Goal: Task Accomplishment & Management: Use online tool/utility

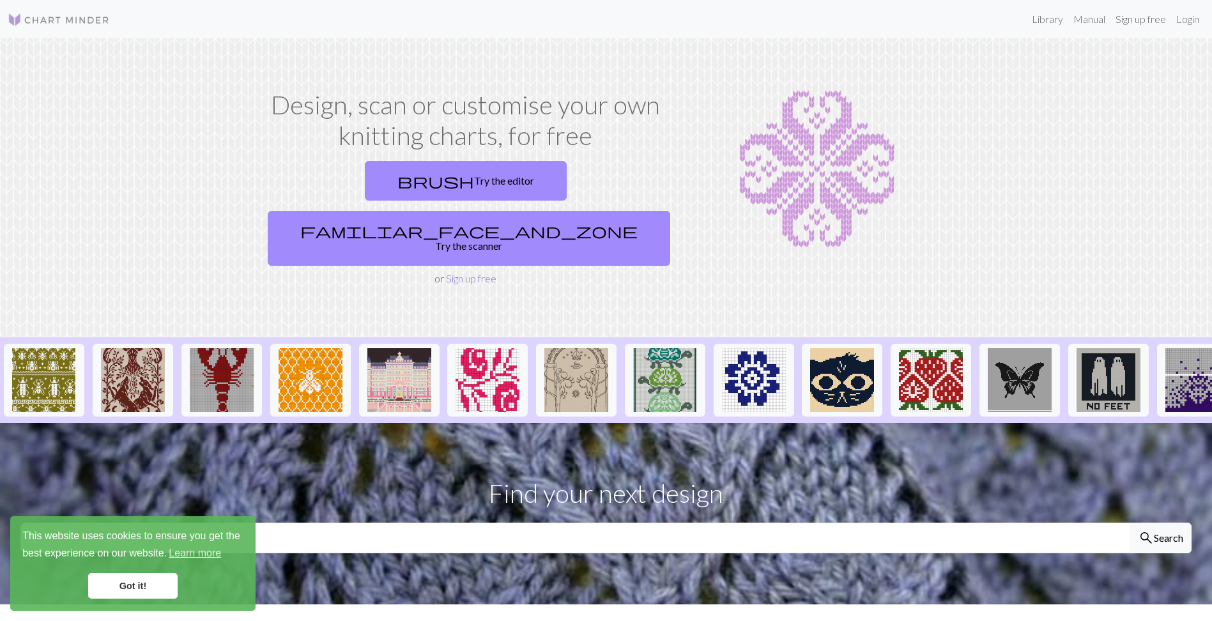
click at [459, 272] on link "Sign up free" at bounding box center [471, 278] width 50 height 12
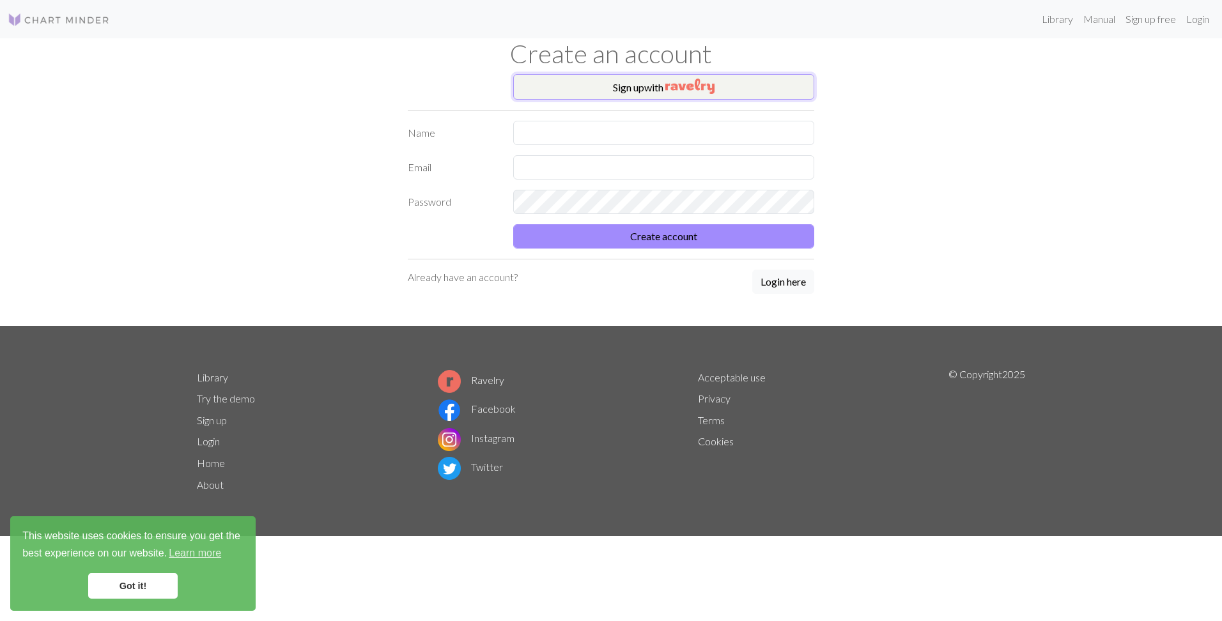
click at [633, 96] on button "Sign up with" at bounding box center [663, 87] width 301 height 26
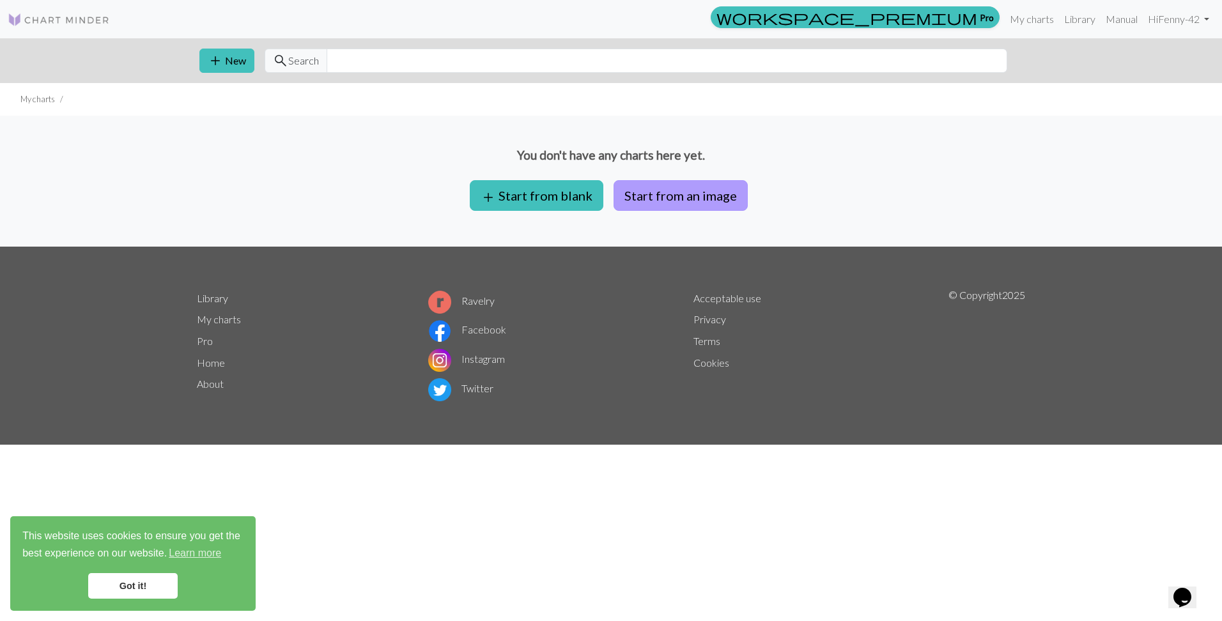
click at [663, 192] on button "Start from an image" at bounding box center [680, 195] width 134 height 31
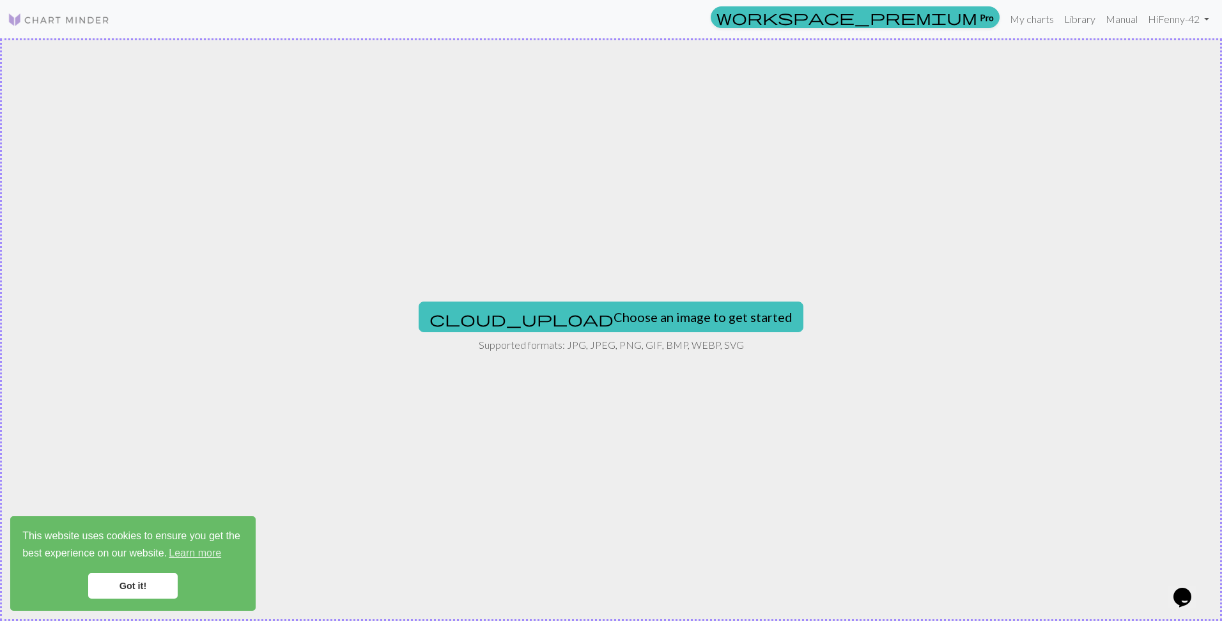
click at [611, 337] on p "Supported formats: JPG, JPEG, PNG, GIF, BMP, WEBP, SVG" at bounding box center [611, 344] width 265 height 15
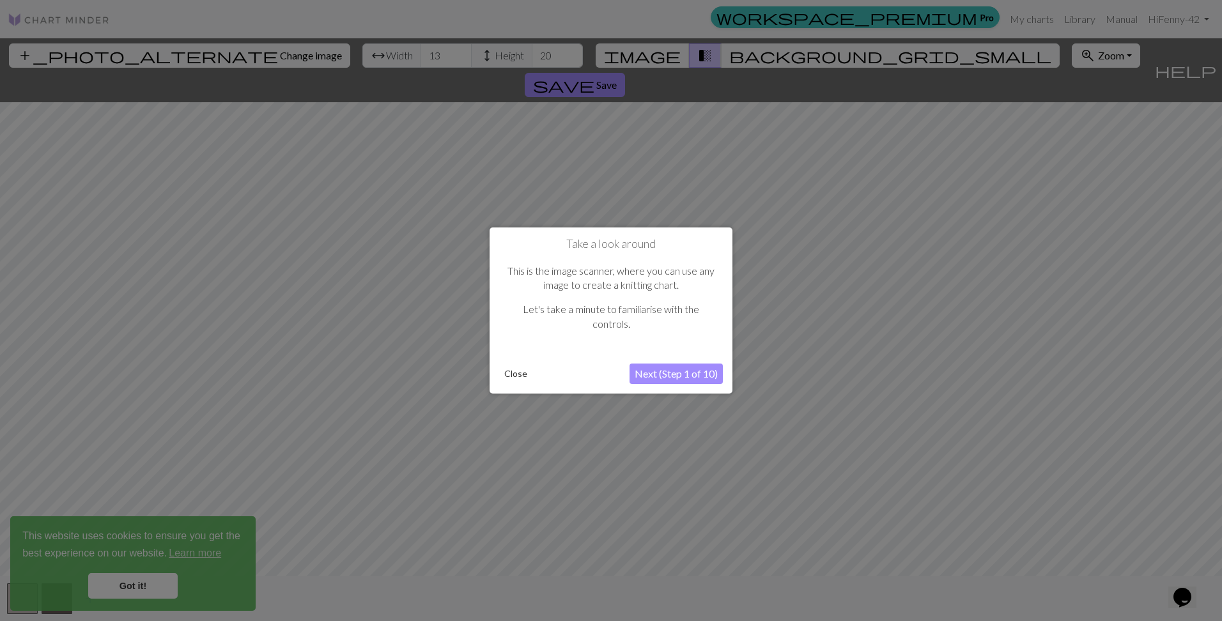
click at [676, 371] on button "Next (Step 1 of 10)" at bounding box center [675, 374] width 93 height 20
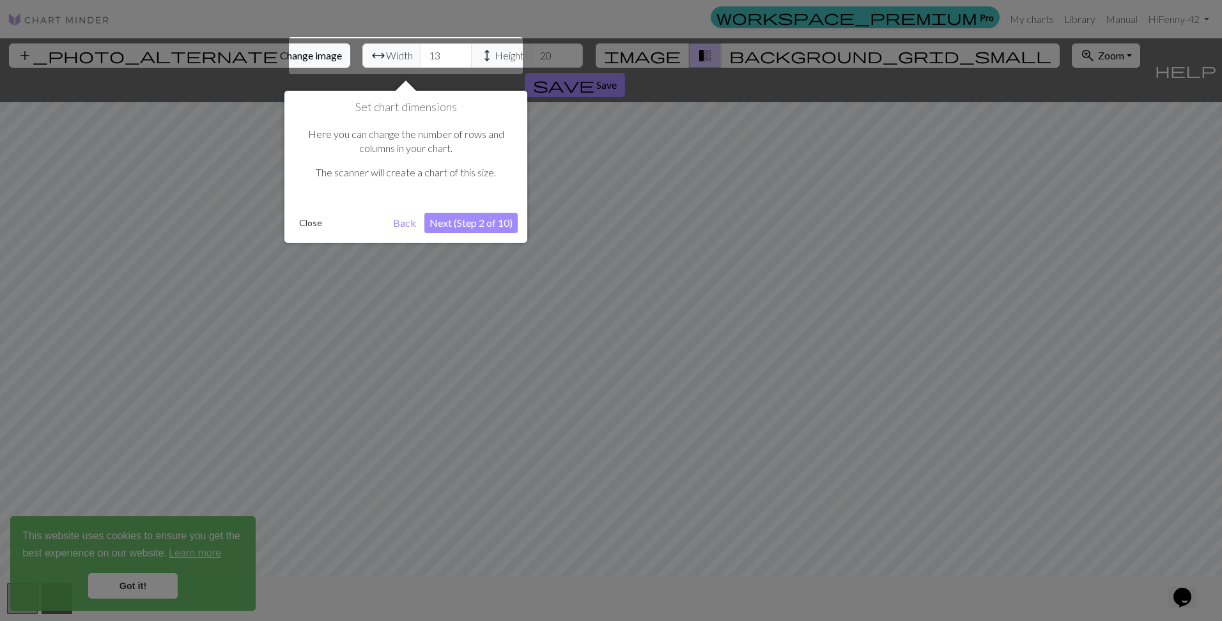
click at [502, 228] on button "Next (Step 2 of 10)" at bounding box center [470, 223] width 93 height 20
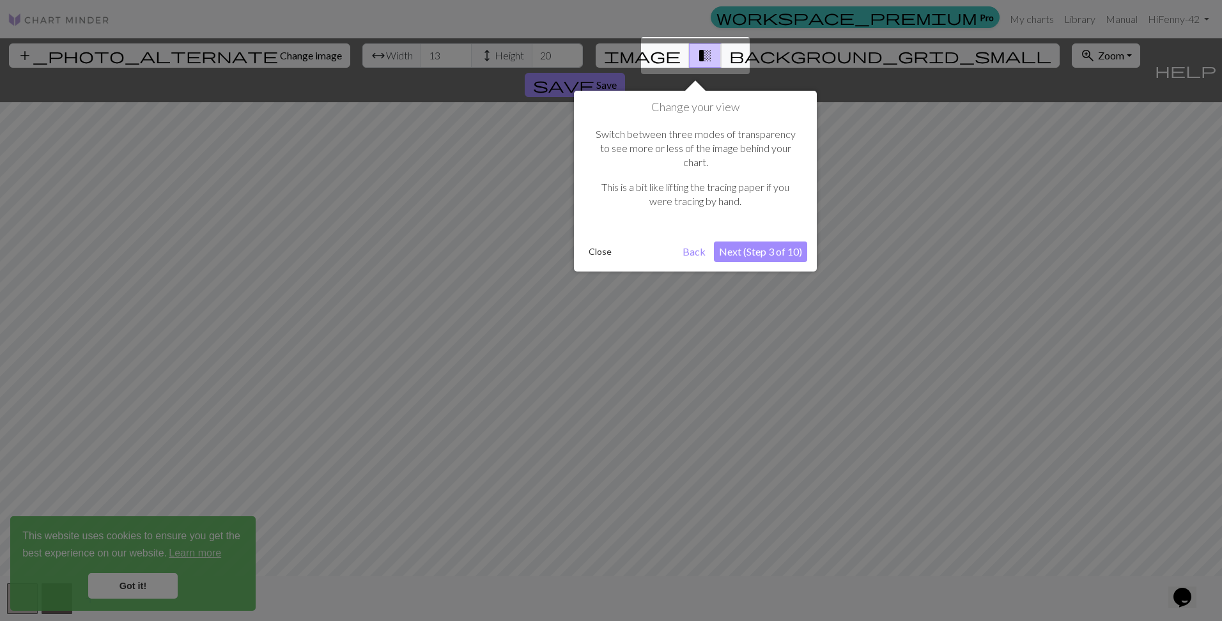
click at [778, 242] on button "Next (Step 3 of 10)" at bounding box center [760, 252] width 93 height 20
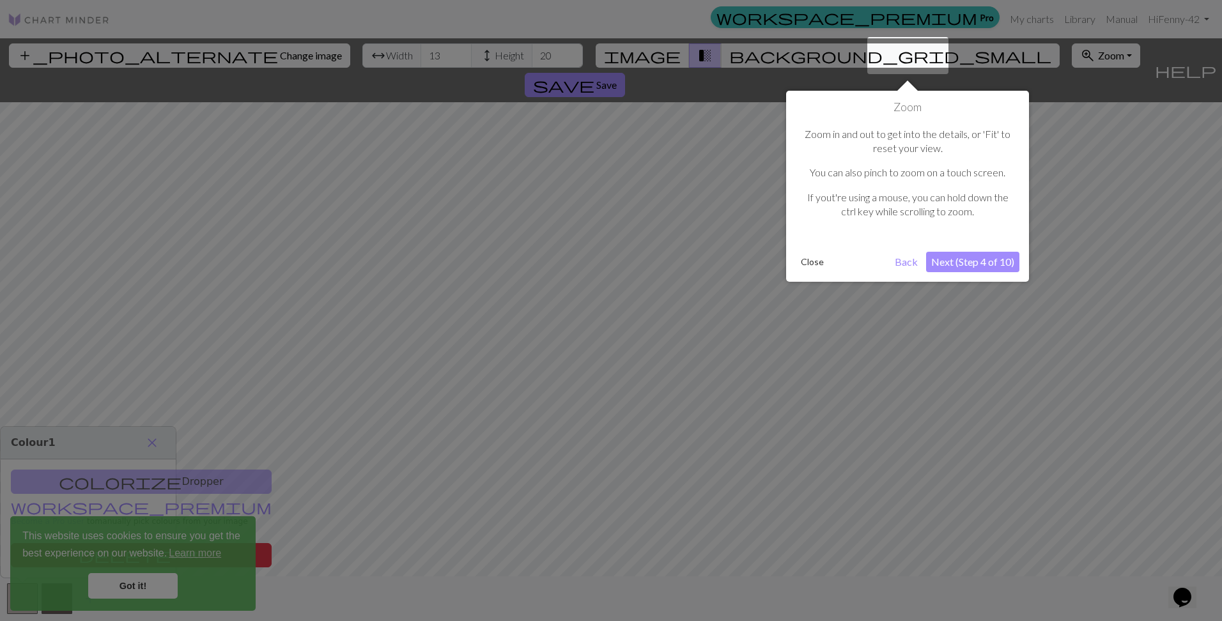
click at [964, 267] on button "Next (Step 4 of 10)" at bounding box center [972, 262] width 93 height 20
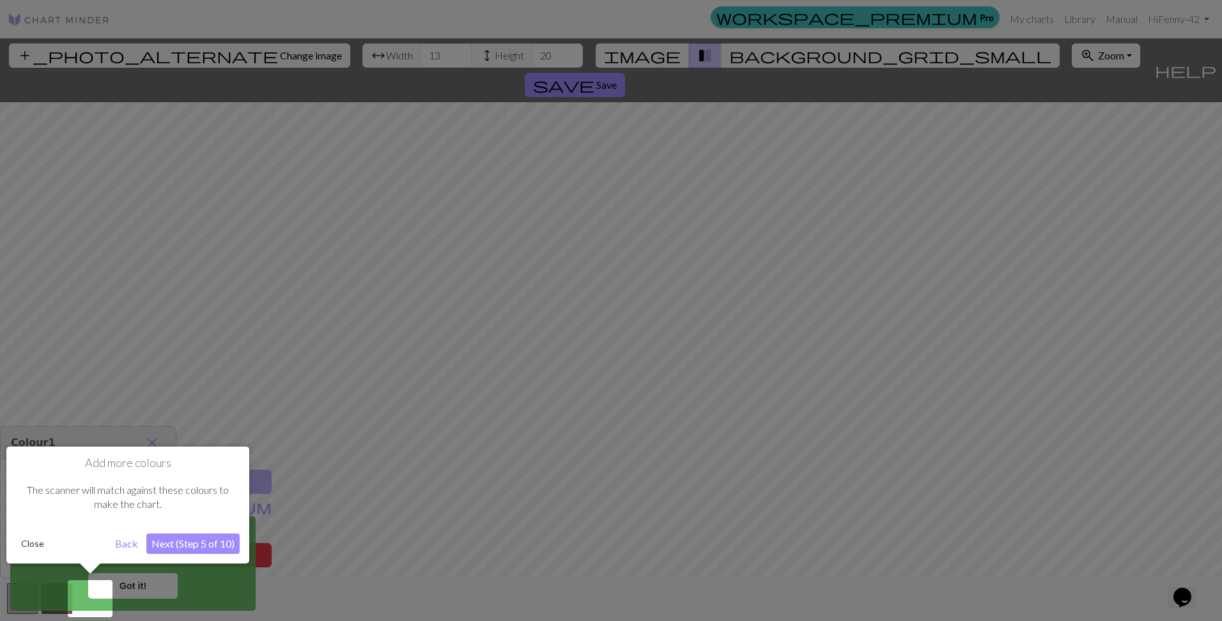
click at [187, 541] on button "Next (Step 5 of 10)" at bounding box center [192, 543] width 93 height 20
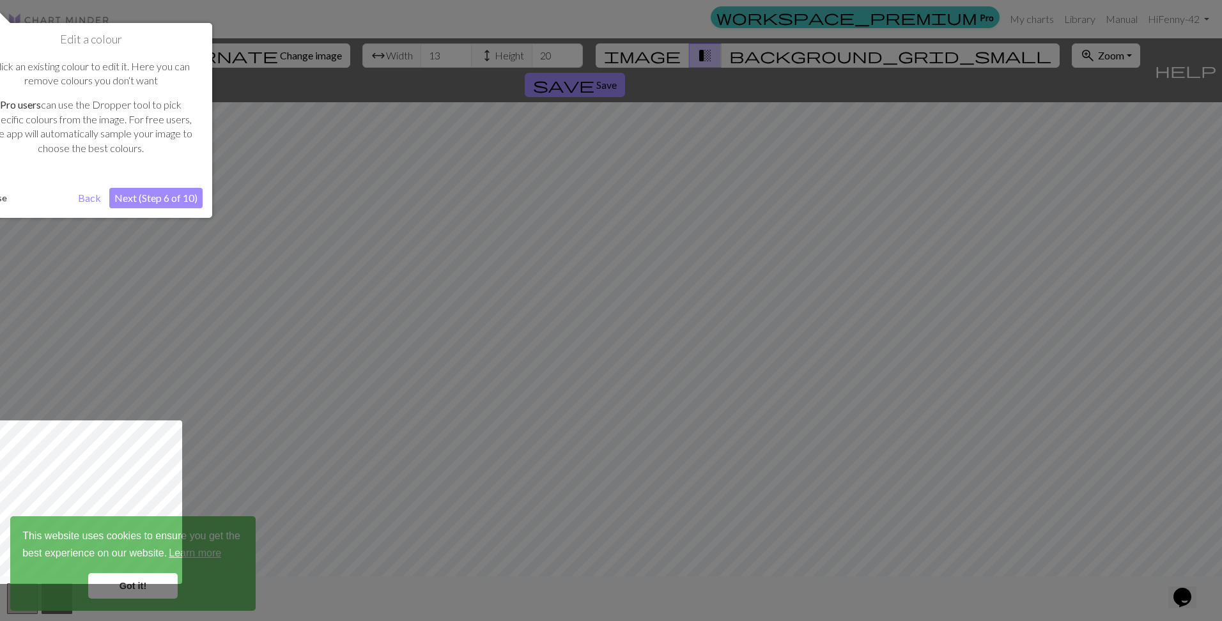
click at [134, 199] on button "Next (Step 6 of 10)" at bounding box center [155, 198] width 93 height 20
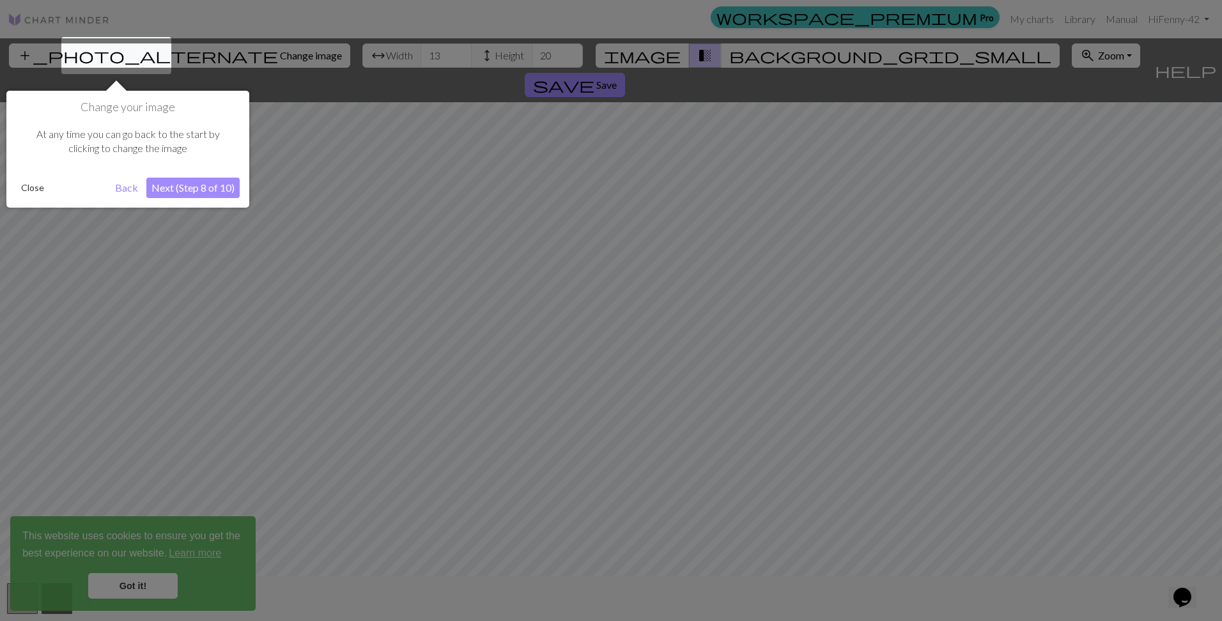
click at [169, 189] on button "Next (Step 8 of 10)" at bounding box center [192, 188] width 93 height 20
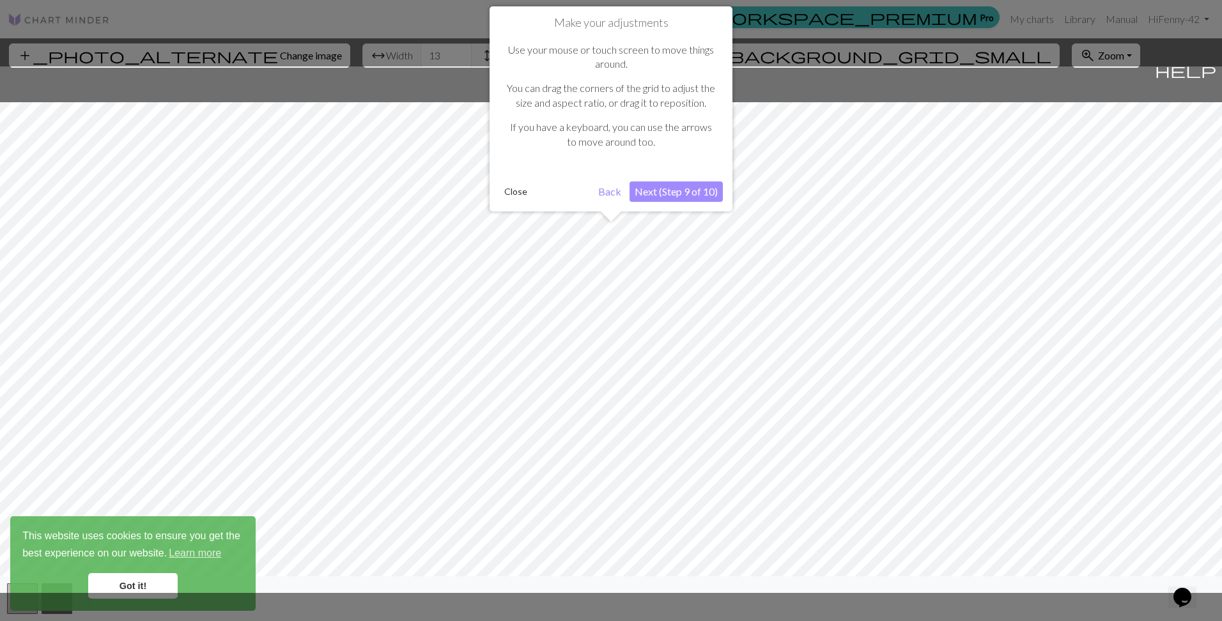
click at [675, 194] on button "Next (Step 9 of 10)" at bounding box center [675, 191] width 93 height 20
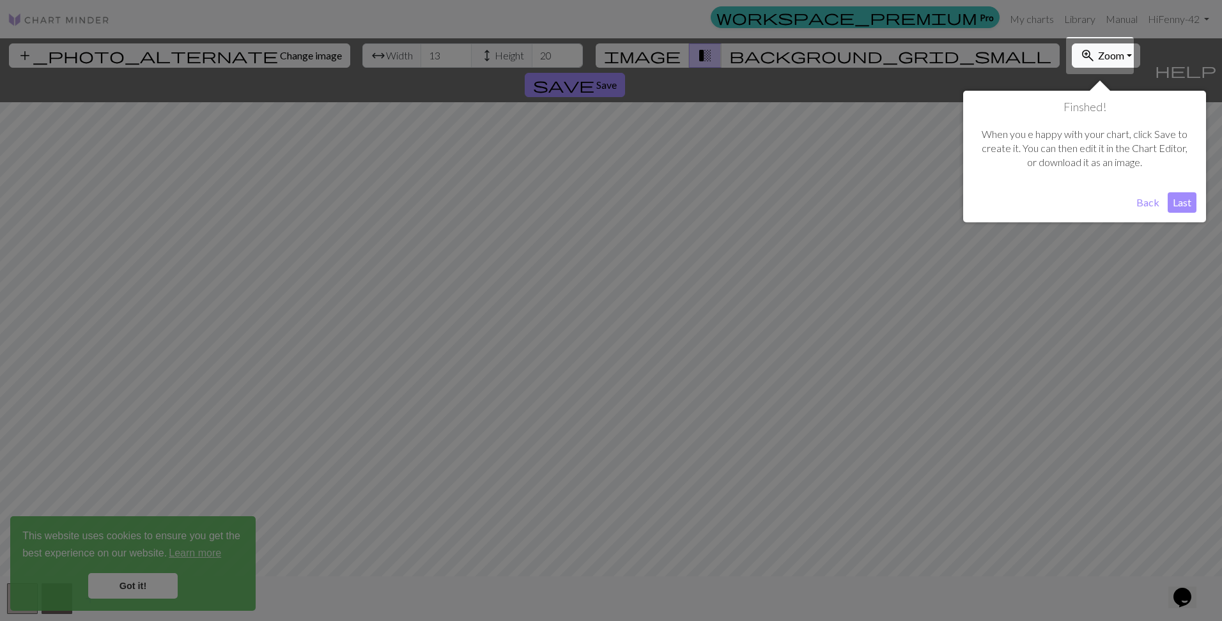
click at [1175, 204] on button "Last" at bounding box center [1181, 202] width 29 height 20
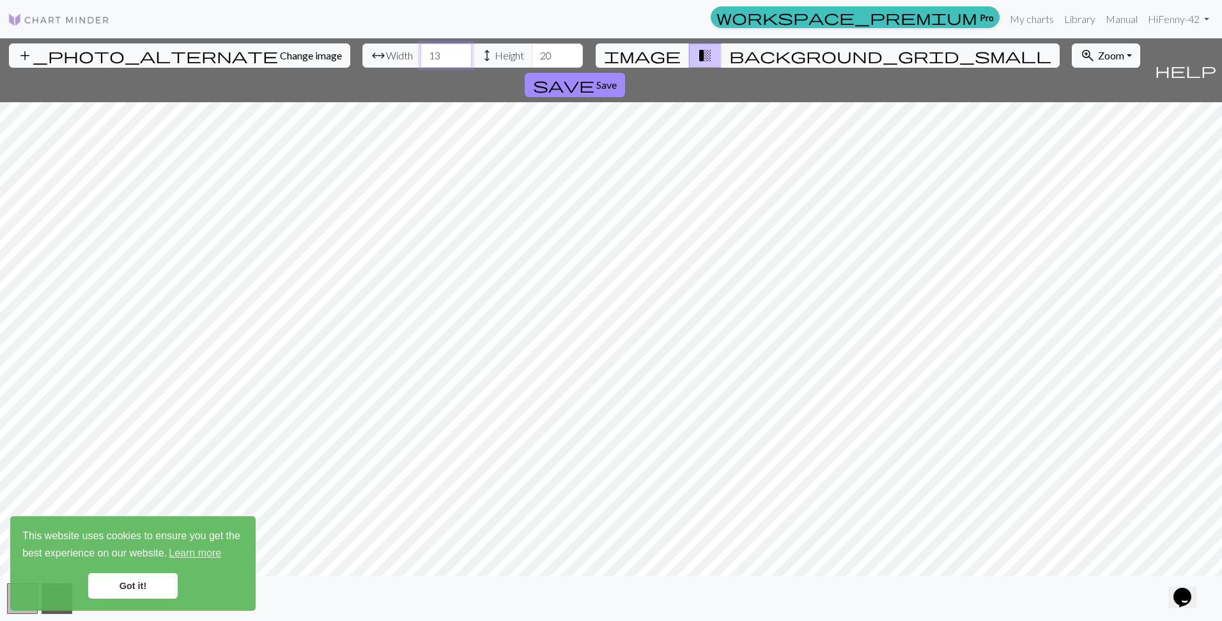
click at [420, 50] on input "13" at bounding box center [445, 55] width 51 height 24
drag, startPoint x: 378, startPoint y: 56, endPoint x: 356, endPoint y: 57, distance: 21.8
click at [420, 57] on input "13" at bounding box center [445, 55] width 51 height 24
click at [420, 59] on input "13" at bounding box center [445, 55] width 51 height 24
drag, startPoint x: 489, startPoint y: 53, endPoint x: 466, endPoint y: 56, distance: 23.9
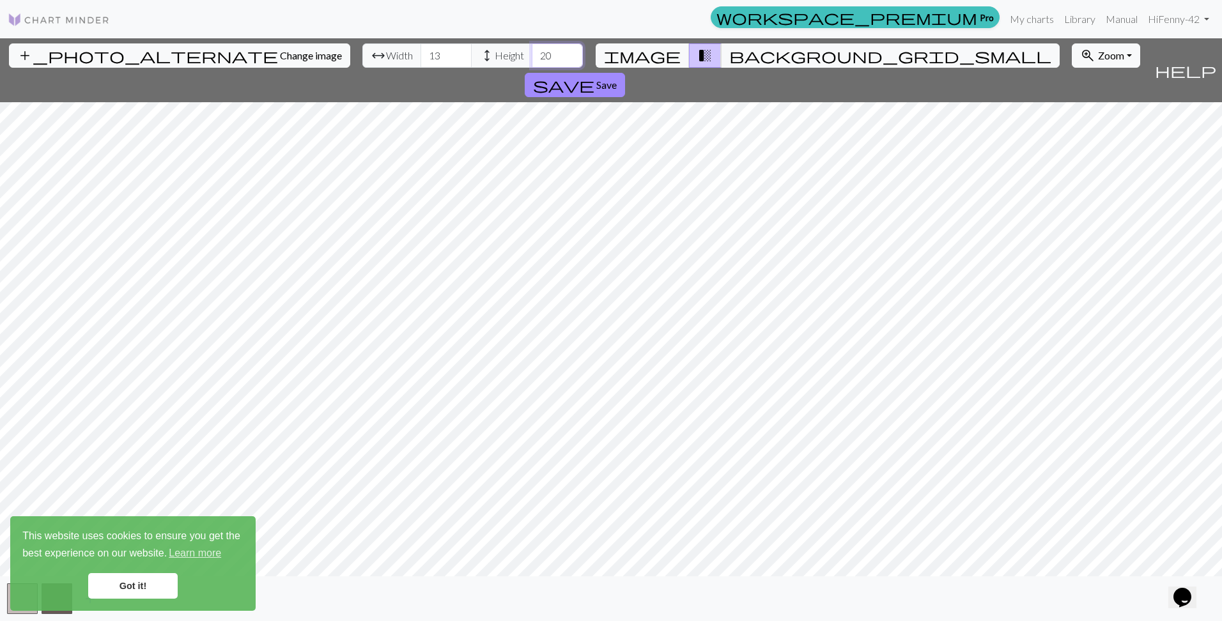
click at [532, 56] on input "20" at bounding box center [557, 55] width 51 height 24
click at [532, 57] on input "40" at bounding box center [557, 55] width 51 height 24
type input "50"
drag, startPoint x: 378, startPoint y: 59, endPoint x: 354, endPoint y: 56, distance: 24.5
click at [420, 57] on input "13" at bounding box center [445, 55] width 51 height 24
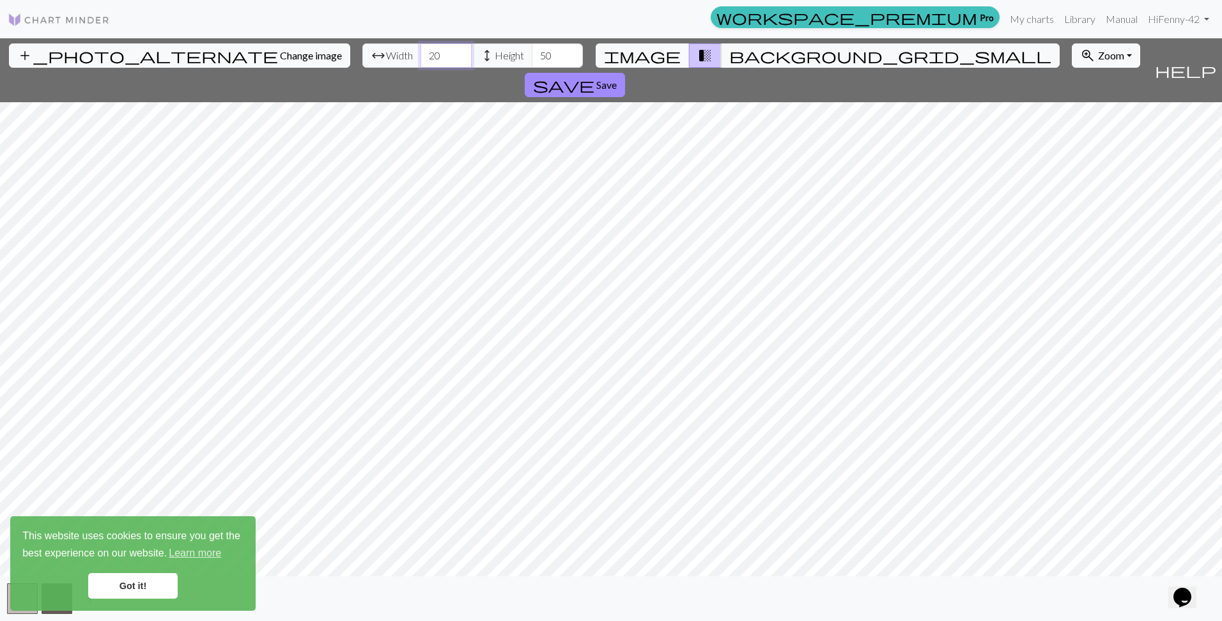
type input "20"
click at [280, 54] on span "Change image" at bounding box center [311, 55] width 62 height 12
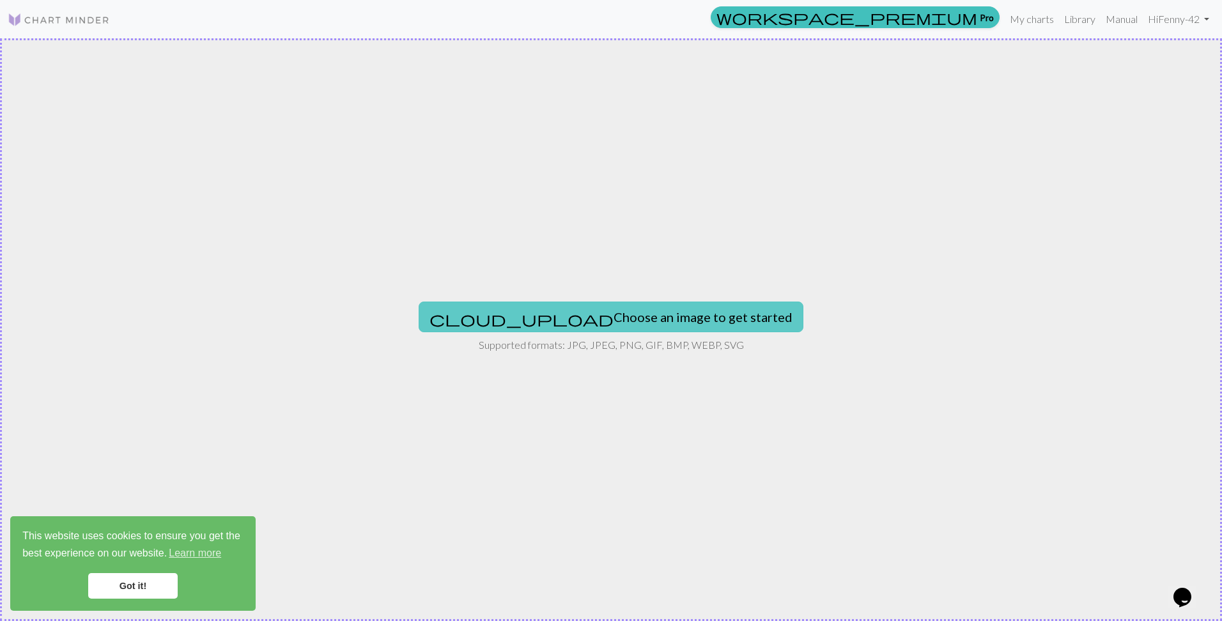
click at [648, 305] on button "cloud_upload Choose an image to get started" at bounding box center [610, 317] width 385 height 31
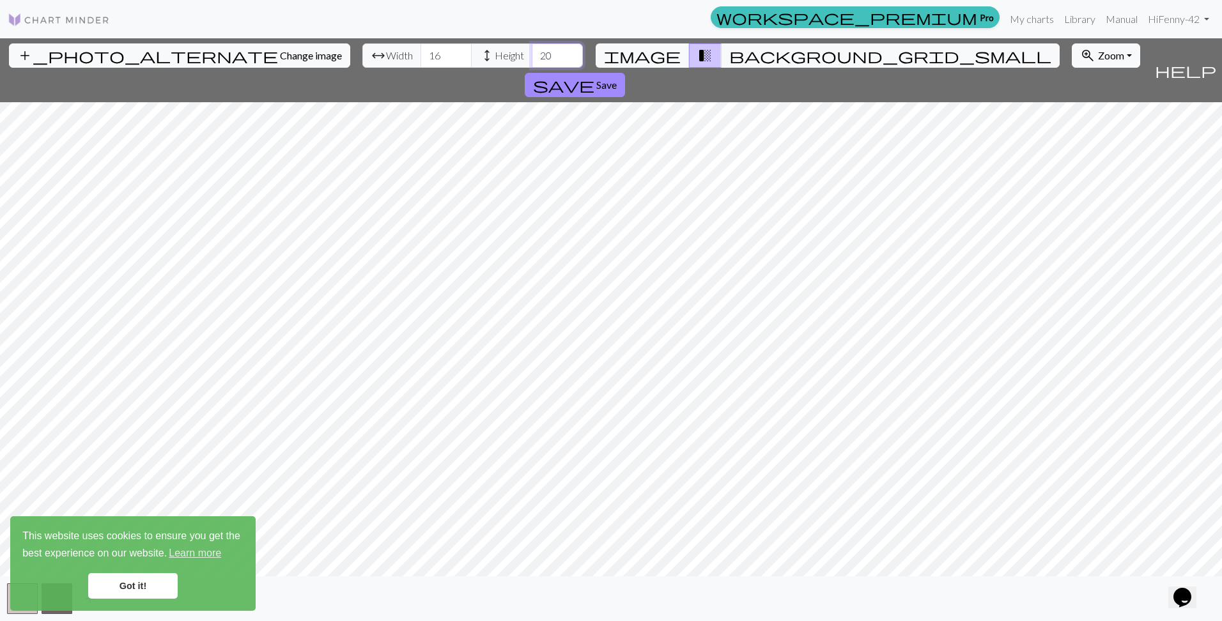
drag, startPoint x: 486, startPoint y: 56, endPoint x: 473, endPoint y: 56, distance: 12.8
click at [532, 56] on input "20" at bounding box center [557, 55] width 51 height 24
type input "40"
drag, startPoint x: 378, startPoint y: 63, endPoint x: 358, endPoint y: 61, distance: 19.8
click at [420, 61] on input "16" at bounding box center [445, 55] width 51 height 24
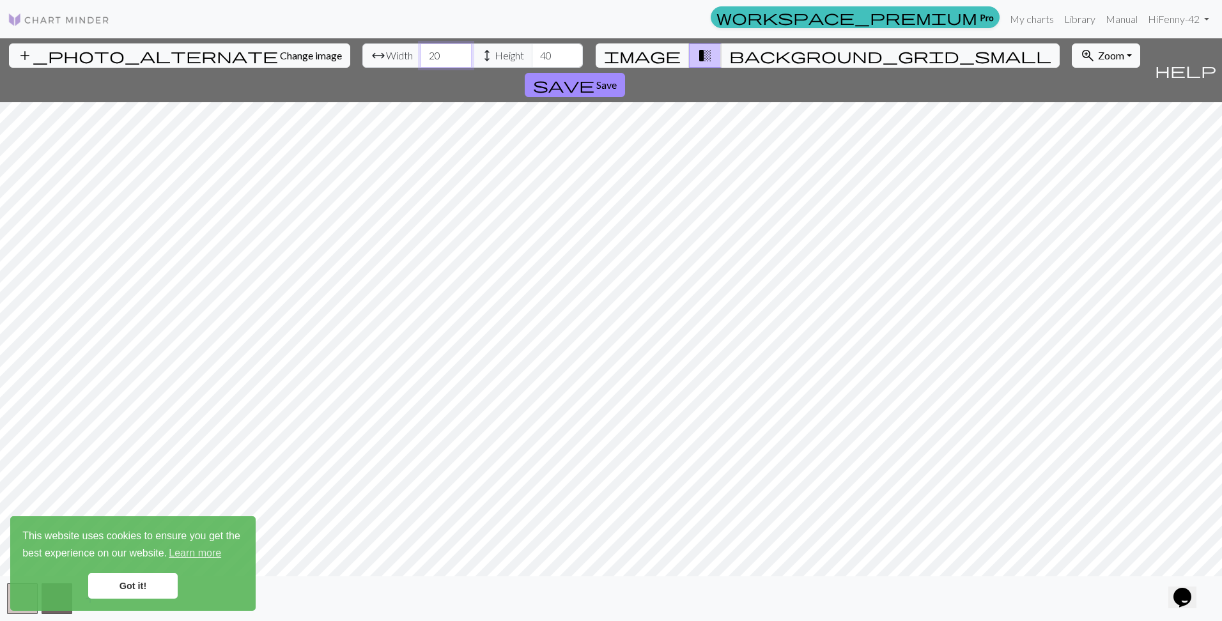
drag, startPoint x: 377, startPoint y: 56, endPoint x: 390, endPoint y: 63, distance: 15.1
click at [420, 59] on input "20" at bounding box center [445, 55] width 51 height 24
type input "30"
drag, startPoint x: 495, startPoint y: 57, endPoint x: 445, endPoint y: 69, distance: 51.3
click at [435, 64] on div "arrow_range Width 30 height Height 40" at bounding box center [472, 55] width 220 height 24
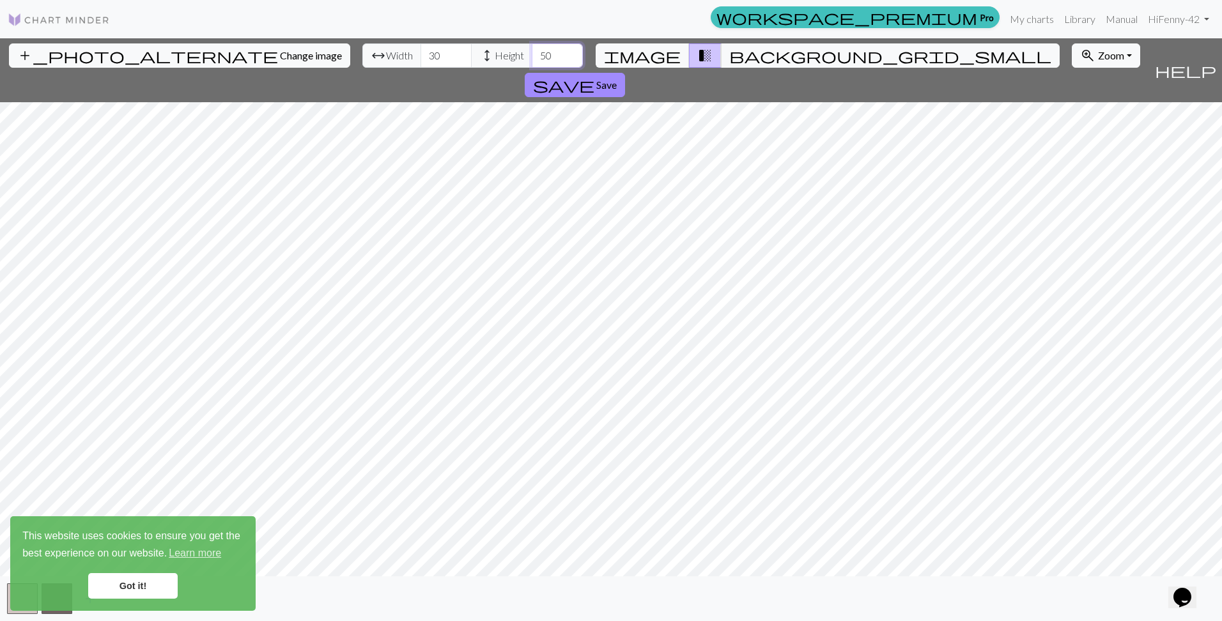
drag, startPoint x: 483, startPoint y: 55, endPoint x: 472, endPoint y: 52, distance: 11.8
click at [532, 52] on input "50" at bounding box center [557, 55] width 51 height 24
click at [608, 63] on div "add_photo_alternate Change image arrow_range Width 30 height Height 50 image tr…" at bounding box center [611, 329] width 1222 height 583
type input "35"
click at [617, 79] on span "Save" at bounding box center [606, 85] width 20 height 12
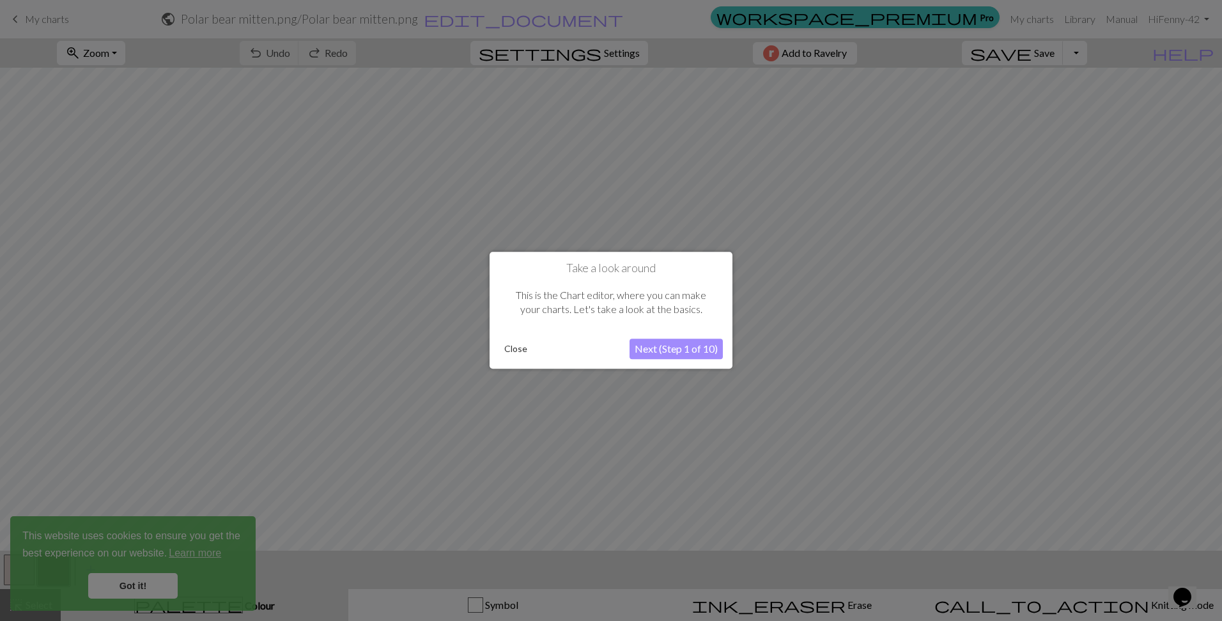
click at [683, 348] on button "Next (Step 1 of 10)" at bounding box center [675, 349] width 93 height 20
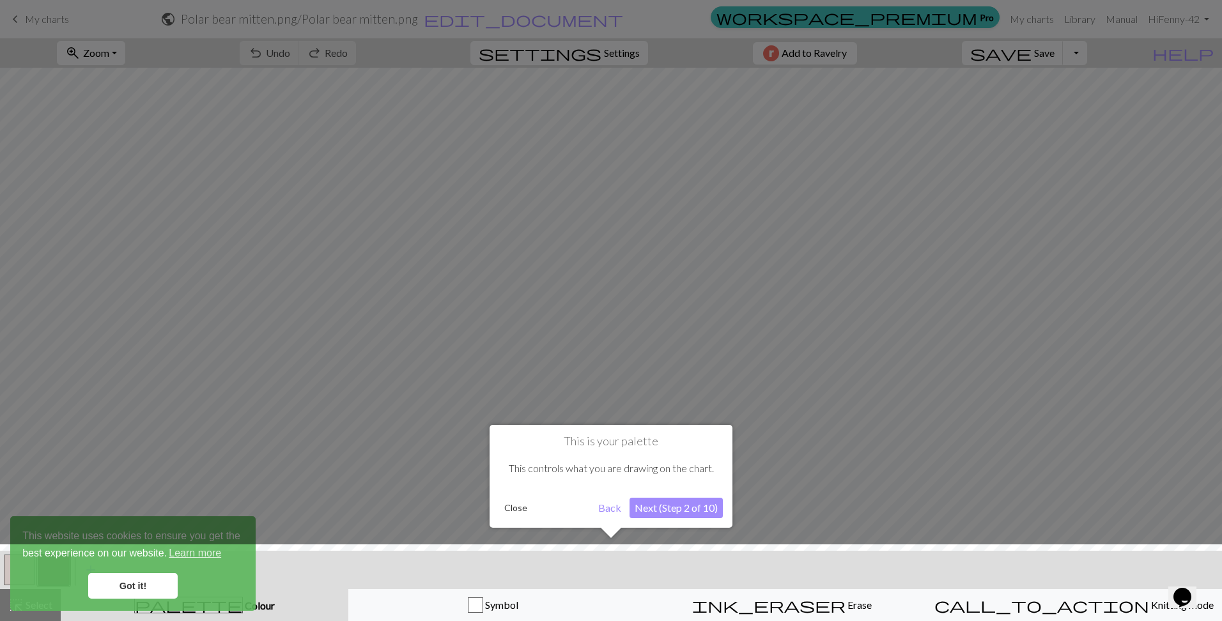
click at [696, 506] on button "Next (Step 2 of 10)" at bounding box center [675, 508] width 93 height 20
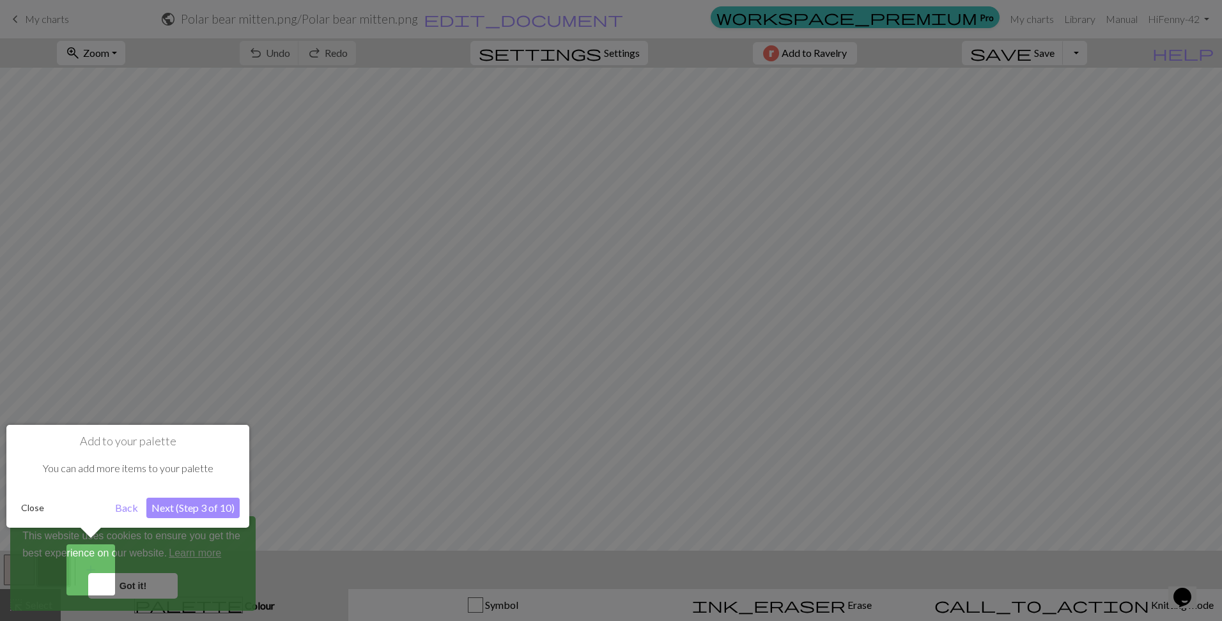
click at [208, 510] on button "Next (Step 3 of 10)" at bounding box center [192, 508] width 93 height 20
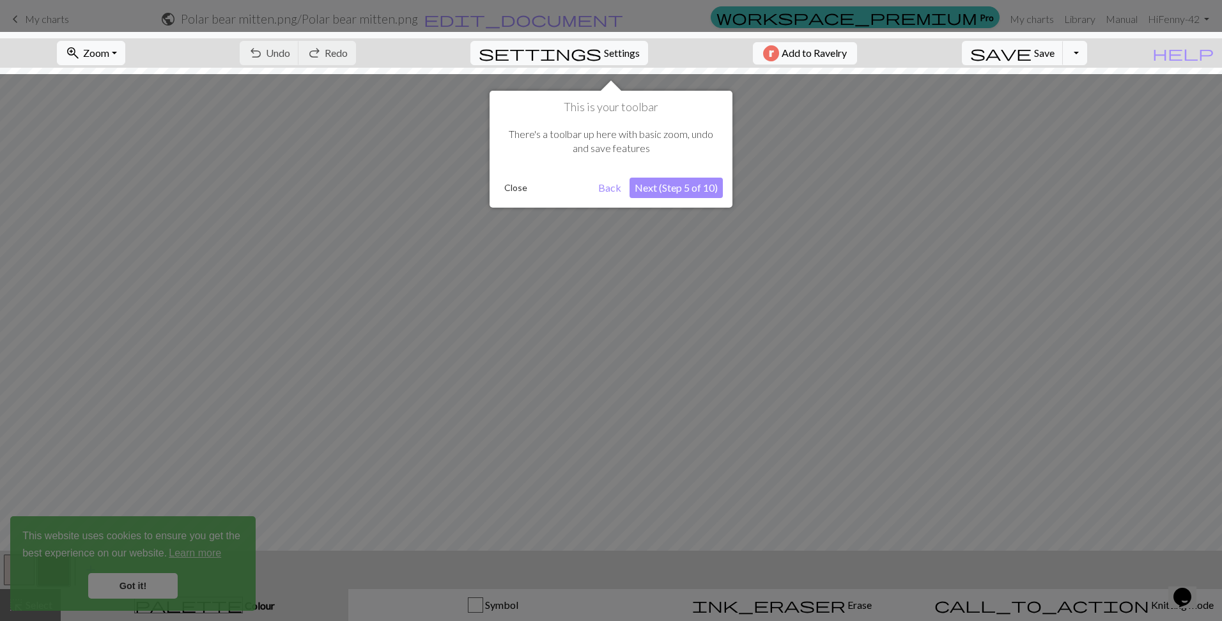
click at [673, 189] on button "Next (Step 5 of 10)" at bounding box center [675, 188] width 93 height 20
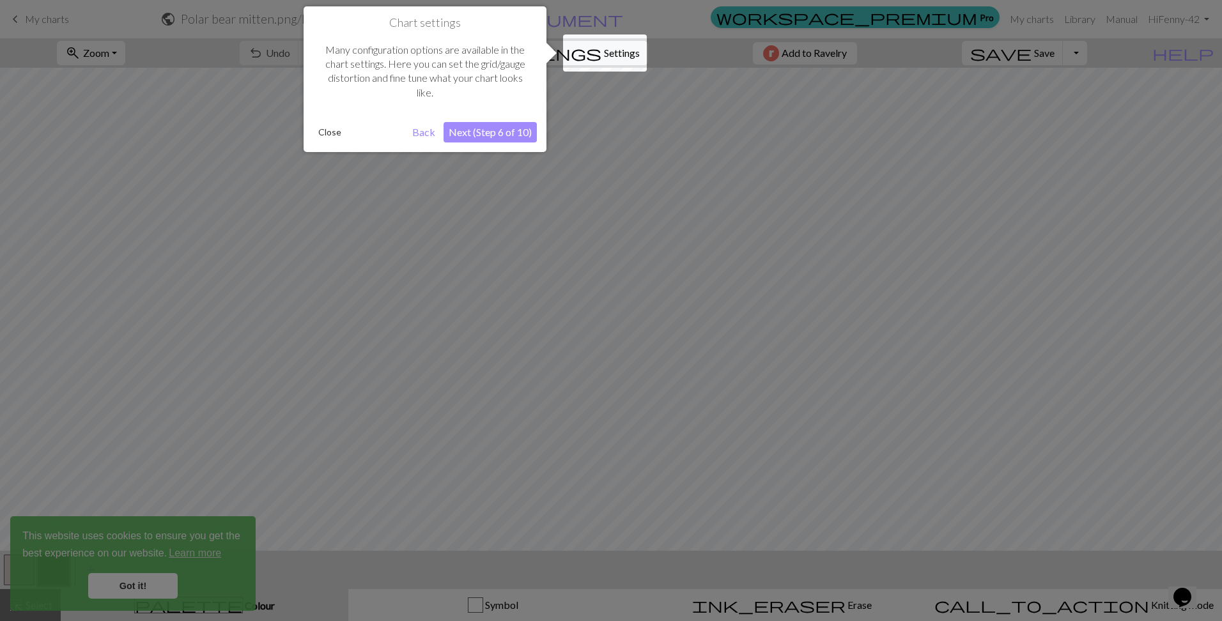
click at [471, 132] on button "Next (Step 6 of 10)" at bounding box center [489, 132] width 93 height 20
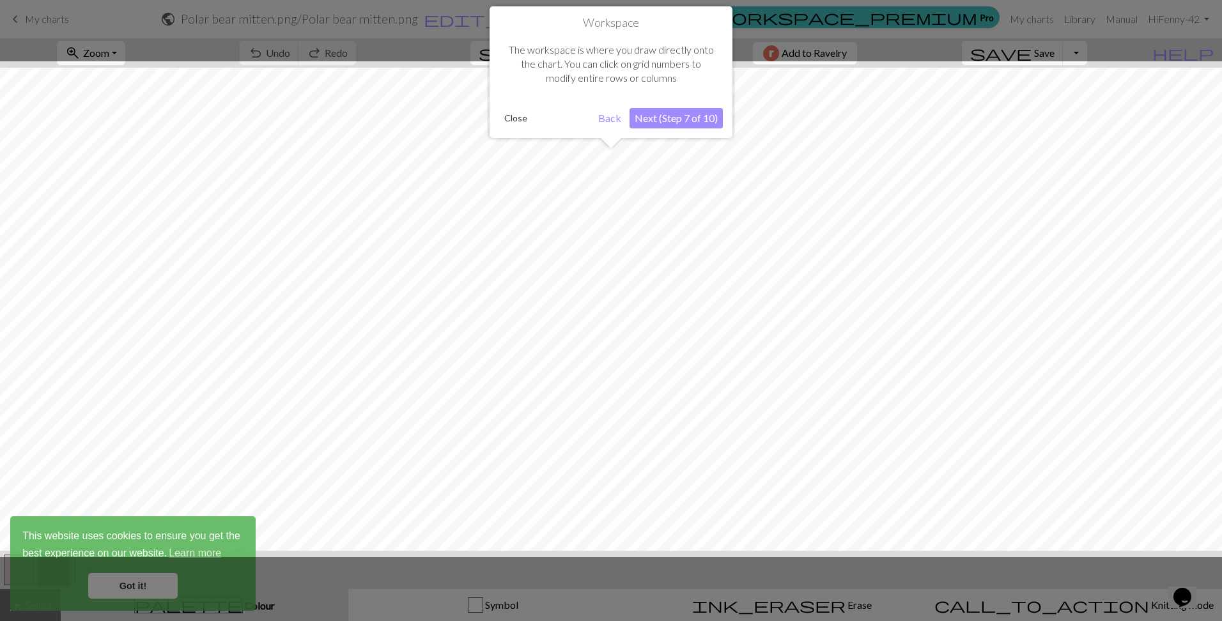
click at [682, 119] on button "Next (Step 7 of 10)" at bounding box center [675, 118] width 93 height 20
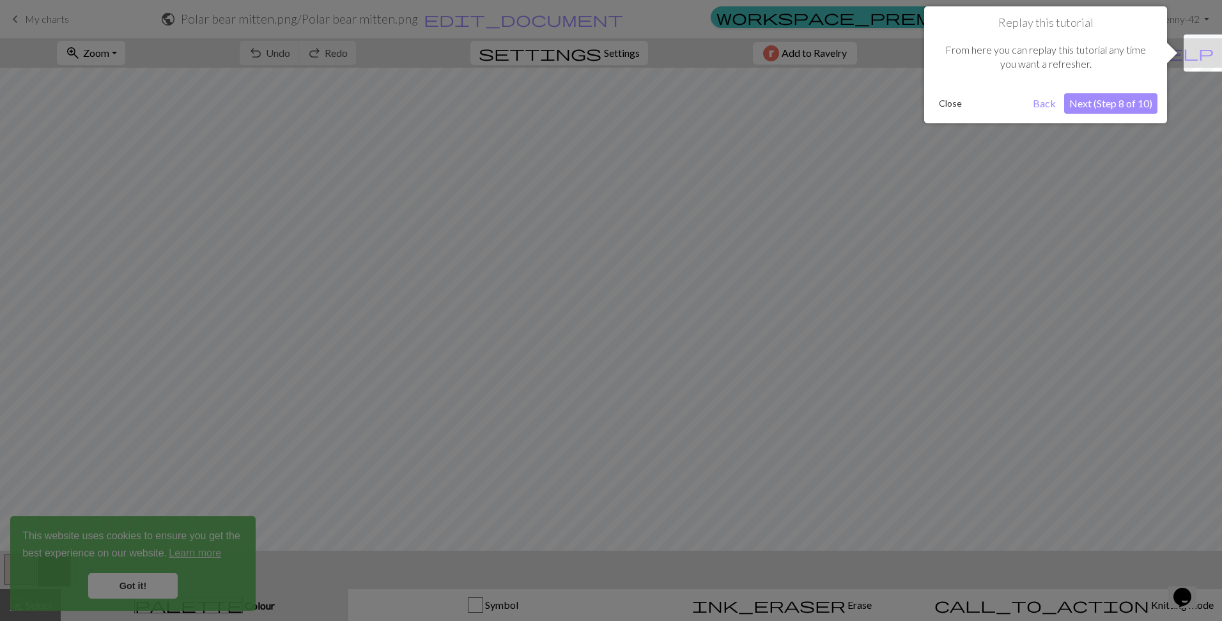
click at [1095, 104] on button "Next (Step 8 of 10)" at bounding box center [1110, 103] width 93 height 20
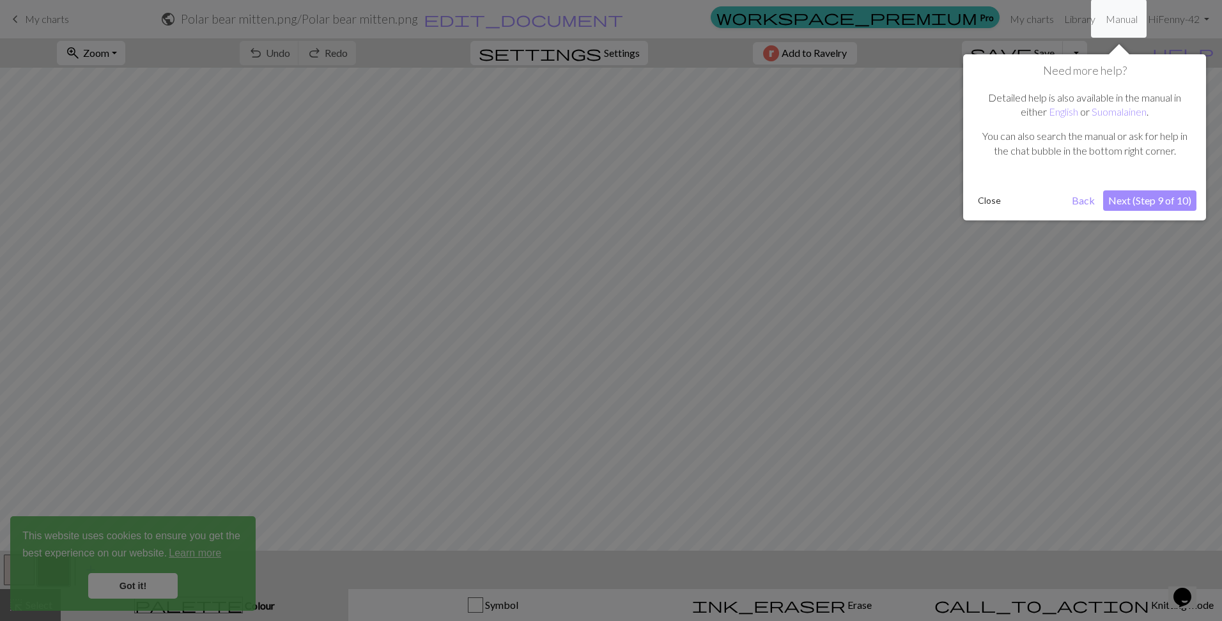
click at [1142, 201] on button "Next (Step 9 of 10)" at bounding box center [1149, 200] width 93 height 20
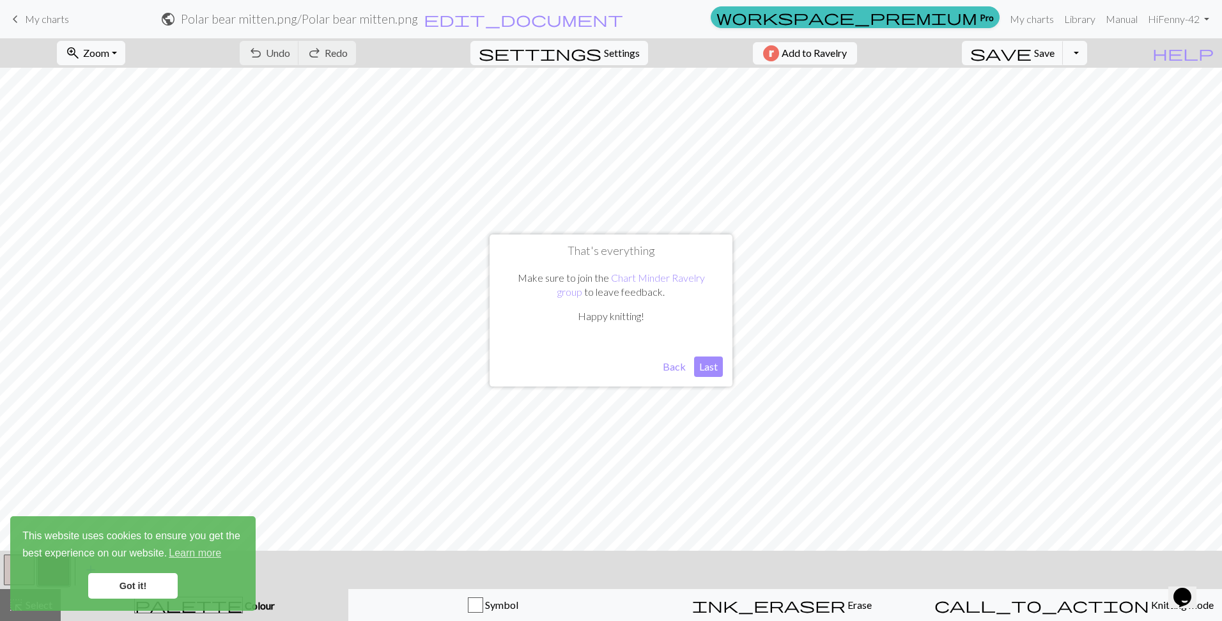
click at [704, 364] on button "Last" at bounding box center [708, 367] width 29 height 20
click at [170, 588] on link "Got it!" at bounding box center [132, 586] width 89 height 26
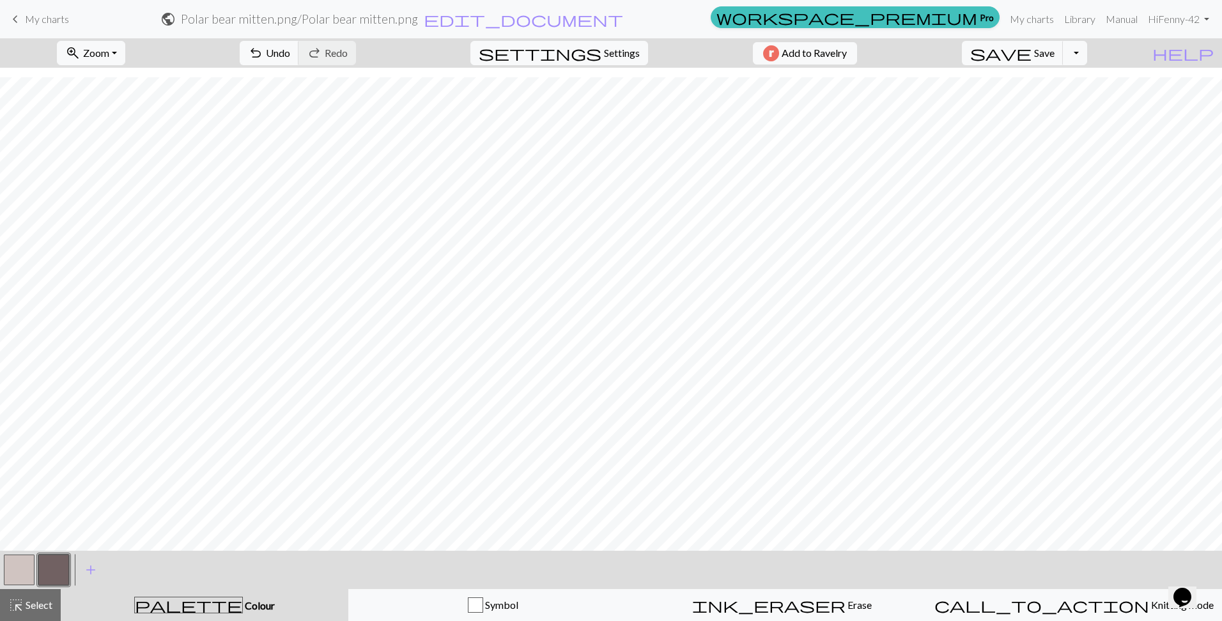
click at [24, 567] on button "button" at bounding box center [19, 570] width 31 height 31
click at [56, 571] on button "button" at bounding box center [53, 570] width 31 height 31
click at [21, 558] on button "button" at bounding box center [19, 570] width 31 height 31
click at [63, 572] on button "button" at bounding box center [53, 570] width 31 height 31
drag, startPoint x: 24, startPoint y: 566, endPoint x: 91, endPoint y: 555, distance: 68.0
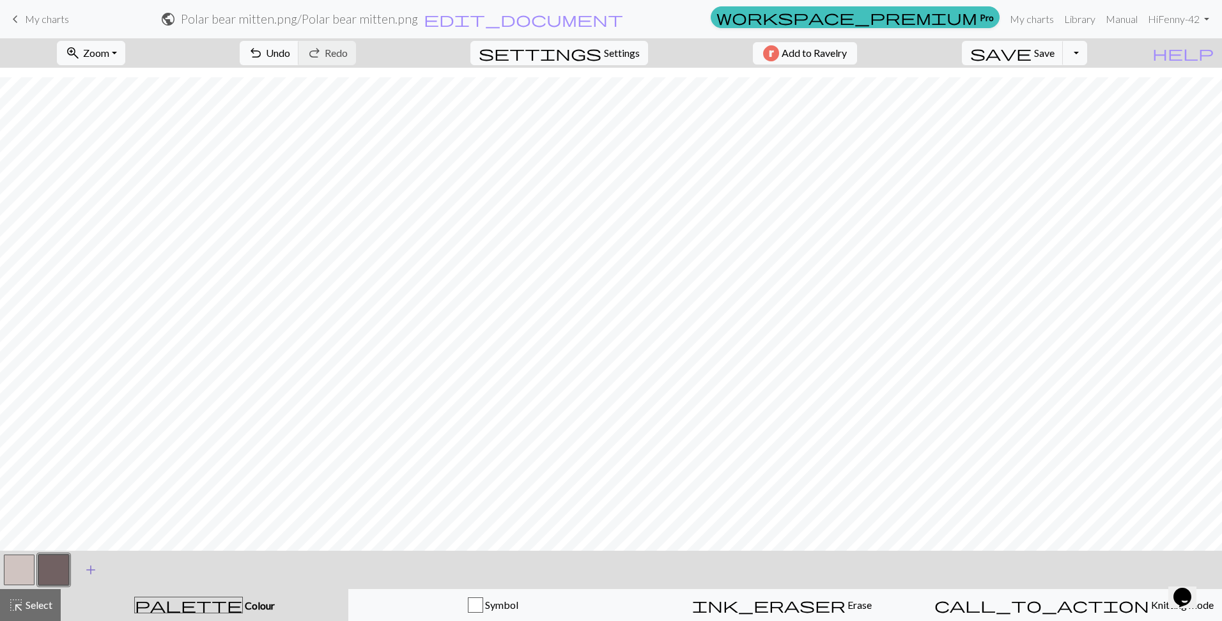
click at [23, 567] on button "button" at bounding box center [19, 570] width 31 height 31
click at [48, 570] on button "button" at bounding box center [53, 570] width 31 height 31
click at [25, 566] on button "button" at bounding box center [19, 570] width 31 height 31
click at [188, 606] on span "palette" at bounding box center [188, 605] width 107 height 18
click at [90, 571] on span "add" at bounding box center [90, 570] width 15 height 18
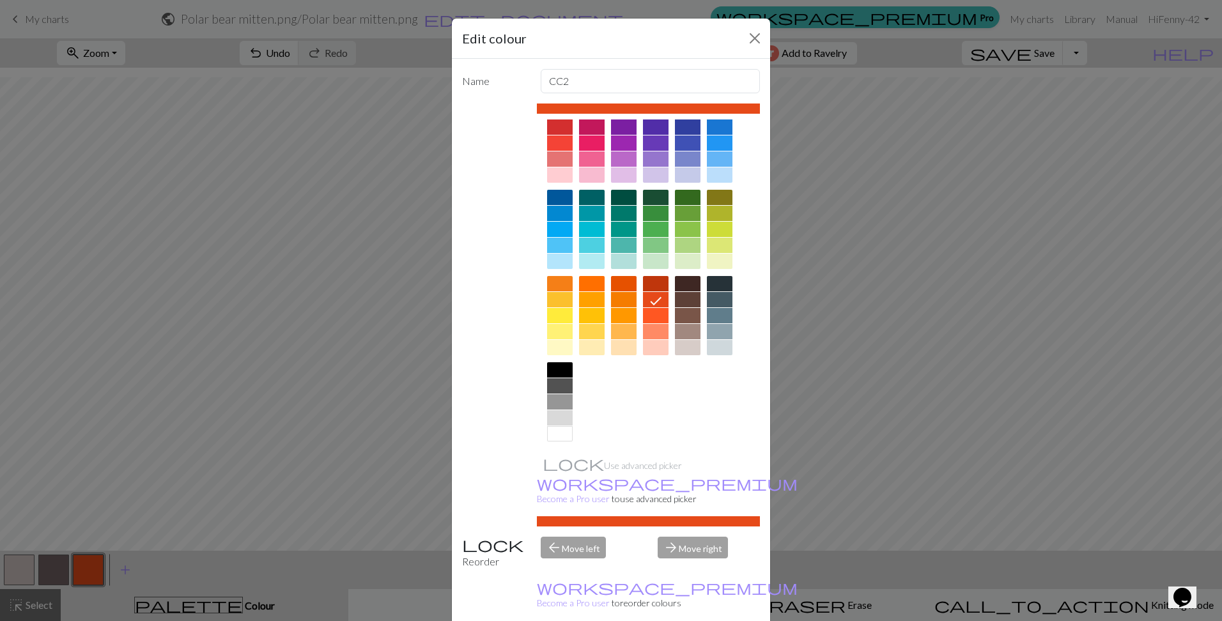
scroll to position [29, 0]
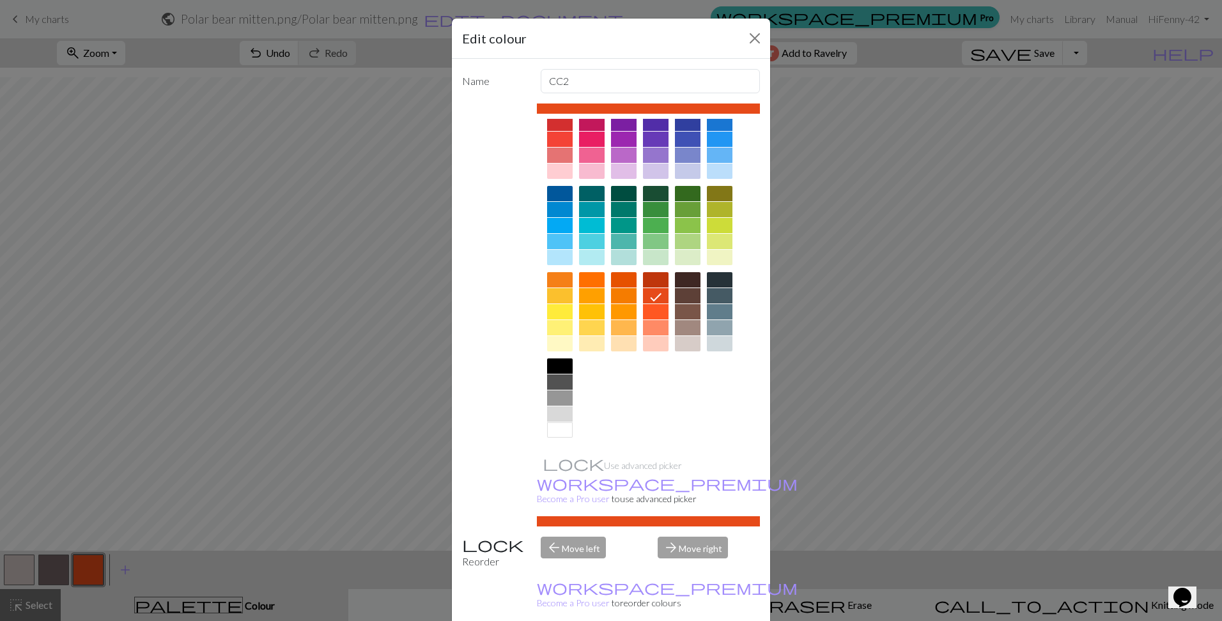
click at [559, 434] on div at bounding box center [560, 429] width 26 height 15
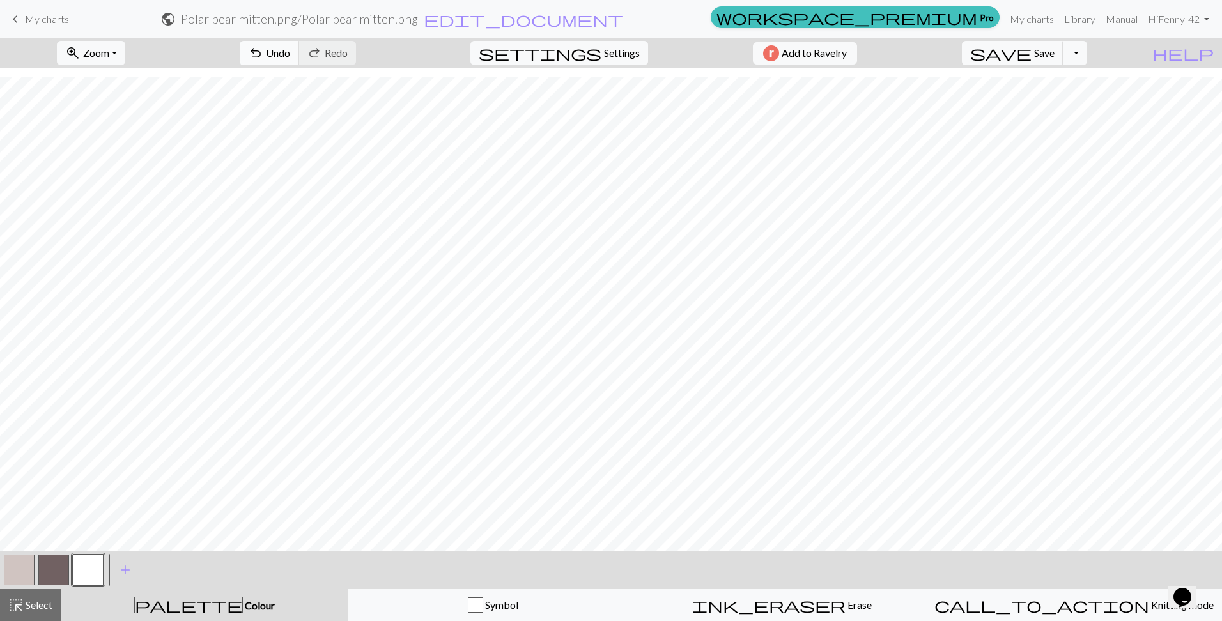
click at [290, 56] on span "Undo" at bounding box center [278, 53] width 24 height 12
click at [13, 564] on button "button" at bounding box center [19, 570] width 31 height 31
click at [91, 577] on button "button" at bounding box center [88, 570] width 31 height 31
click at [22, 580] on button "button" at bounding box center [19, 570] width 31 height 31
click at [85, 567] on button "button" at bounding box center [88, 570] width 31 height 31
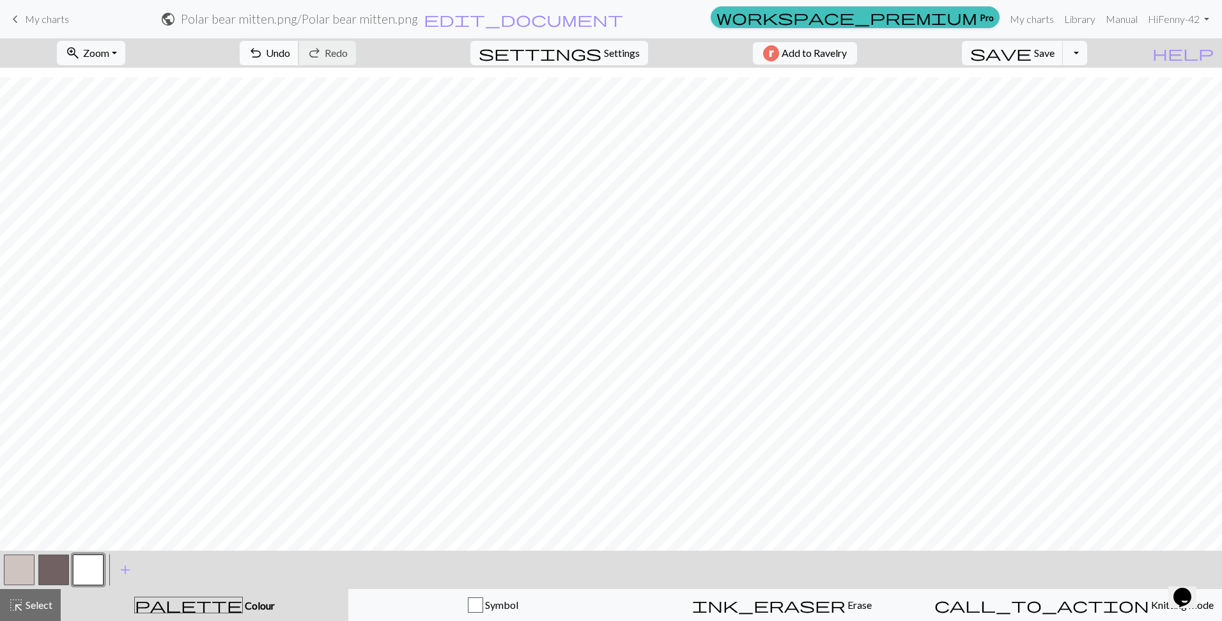
click at [290, 54] on span "Undo" at bounding box center [278, 53] width 24 height 12
click at [11, 569] on button "button" at bounding box center [19, 570] width 31 height 31
click at [12, 565] on button "button" at bounding box center [19, 570] width 31 height 31
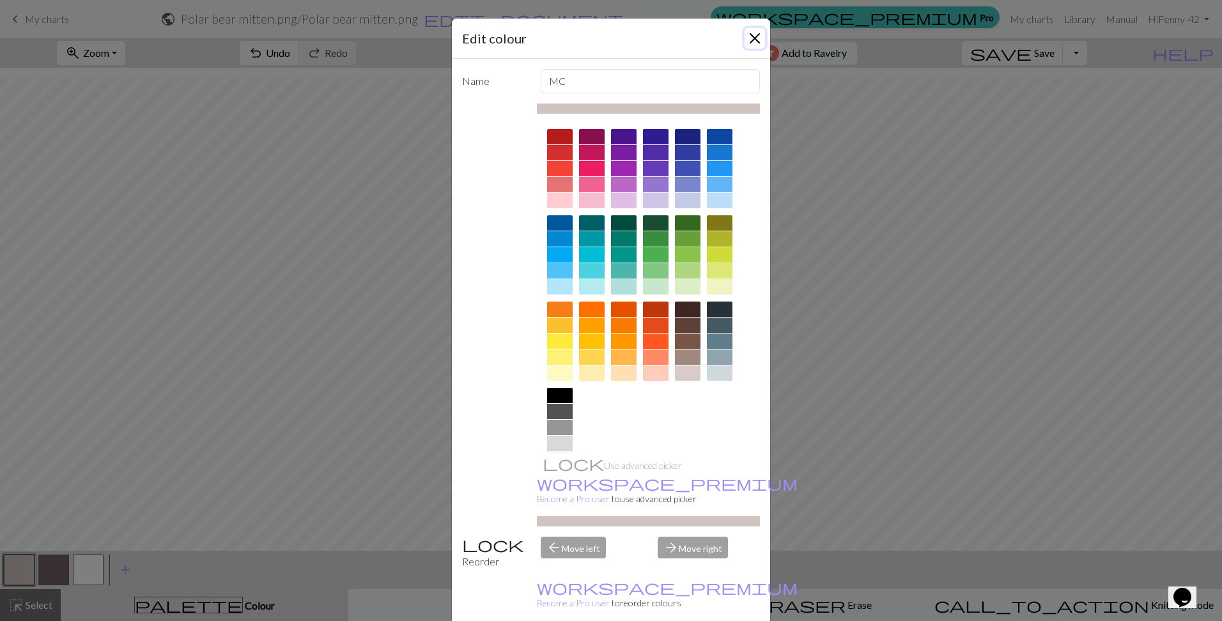
click at [751, 39] on button "Close" at bounding box center [754, 38] width 20 height 20
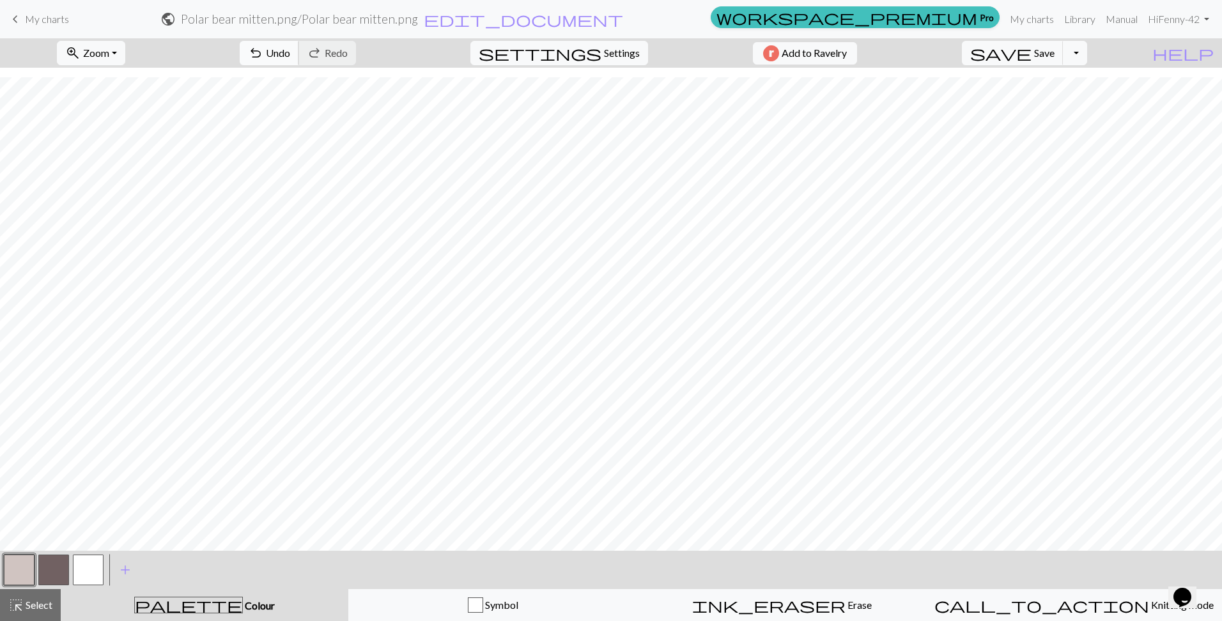
click at [263, 55] on span "undo" at bounding box center [255, 53] width 15 height 18
click at [348, 49] on span "Redo" at bounding box center [336, 53] width 23 height 12
click at [84, 578] on button "button" at bounding box center [88, 570] width 31 height 31
click at [27, 571] on button "button" at bounding box center [19, 570] width 31 height 31
click at [290, 51] on span "Undo" at bounding box center [278, 53] width 24 height 12
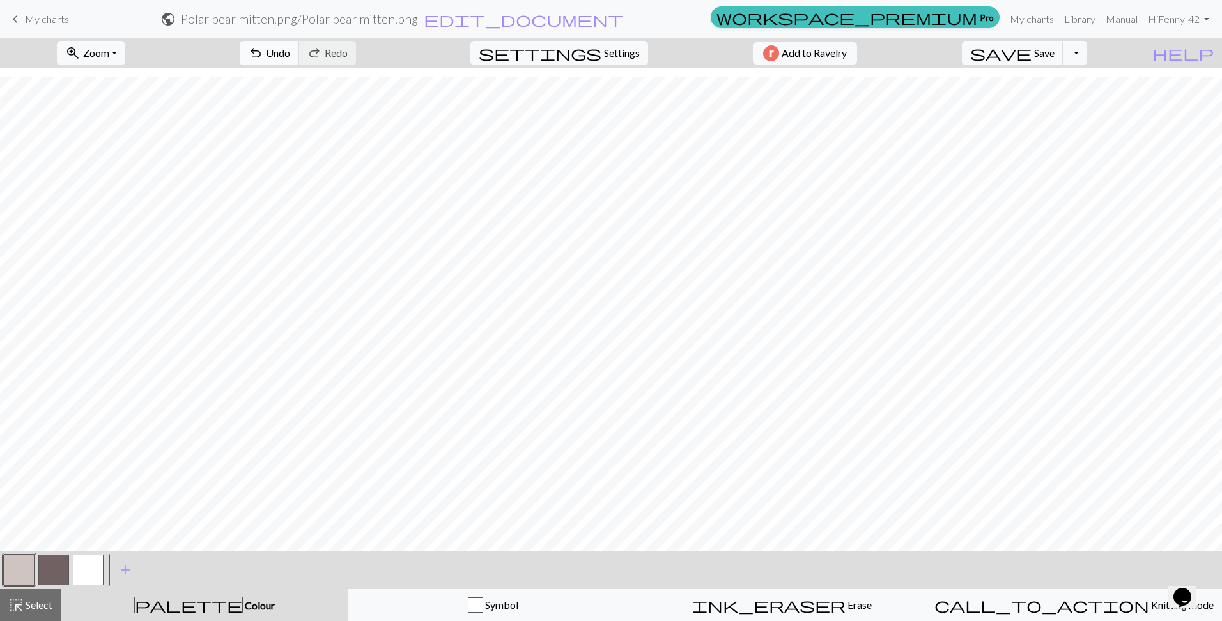
click at [290, 53] on span "Undo" at bounding box center [278, 53] width 24 height 12
click at [263, 52] on span "undo" at bounding box center [255, 53] width 15 height 18
click at [91, 569] on button "button" at bounding box center [88, 570] width 31 height 31
click at [44, 572] on button "button" at bounding box center [53, 570] width 31 height 31
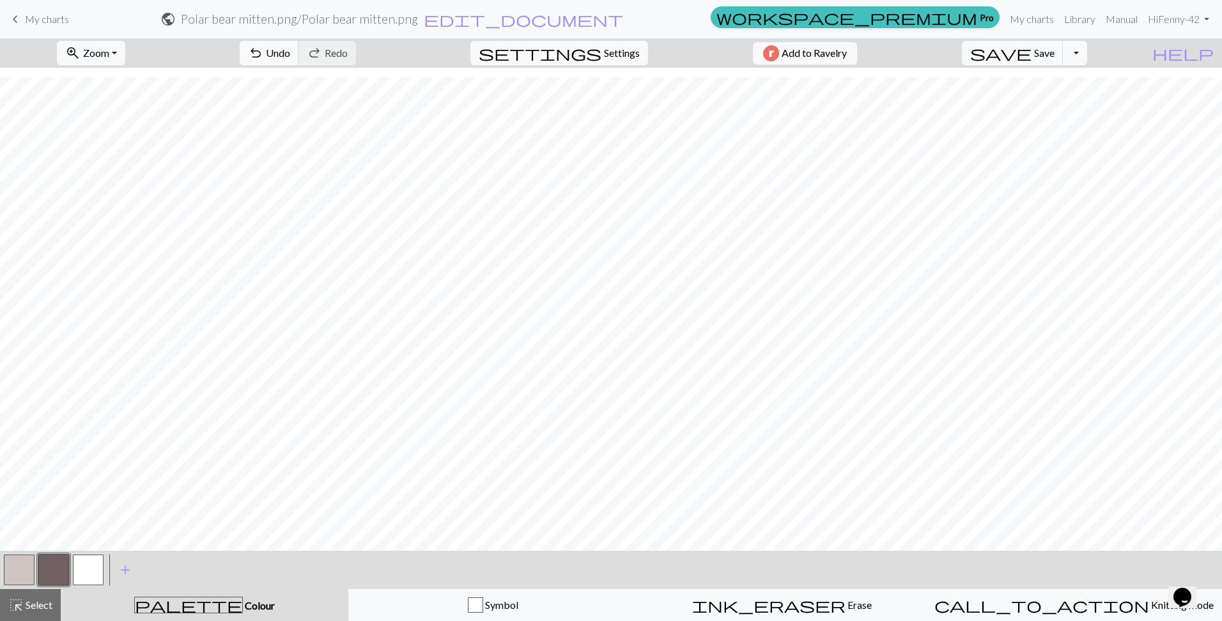
click at [79, 567] on button "button" at bounding box center [88, 570] width 31 height 31
click at [23, 571] on button "button" at bounding box center [19, 570] width 31 height 31
click at [47, 572] on button "button" at bounding box center [53, 570] width 31 height 31
click at [23, 566] on button "button" at bounding box center [19, 570] width 31 height 31
click at [48, 566] on button "button" at bounding box center [53, 570] width 31 height 31
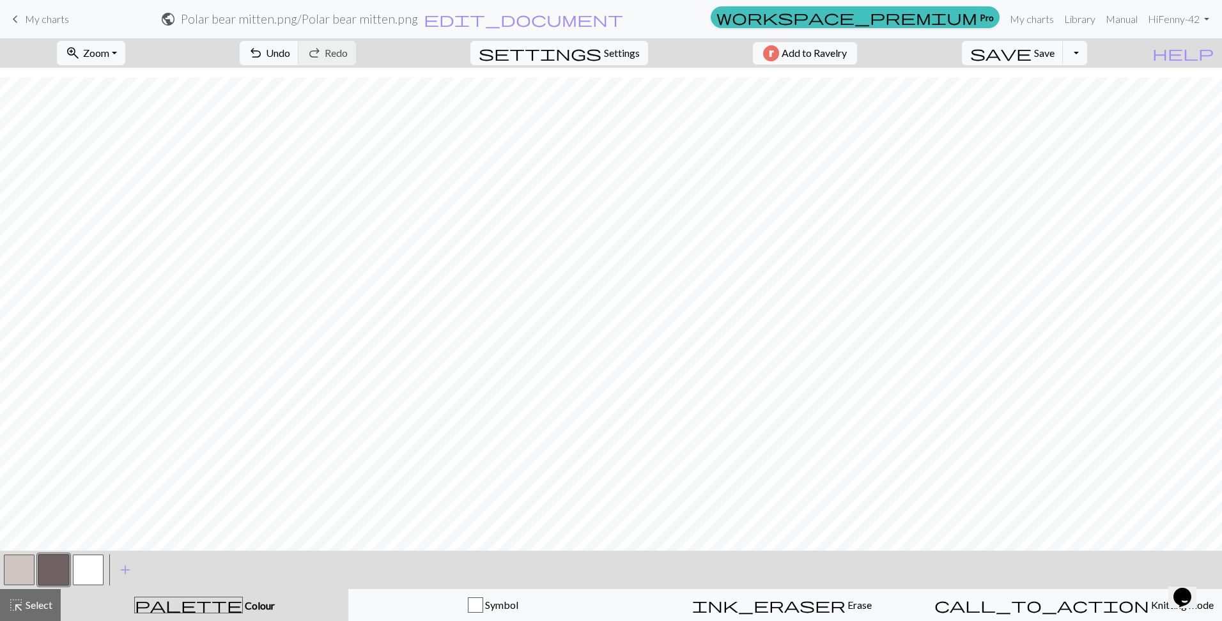
click at [74, 565] on button "button" at bounding box center [88, 570] width 31 height 31
click at [50, 563] on button "button" at bounding box center [53, 570] width 31 height 31
click at [86, 576] on button "button" at bounding box center [88, 570] width 31 height 31
click at [21, 569] on button "button" at bounding box center [19, 570] width 31 height 31
click at [50, 569] on button "button" at bounding box center [53, 570] width 31 height 31
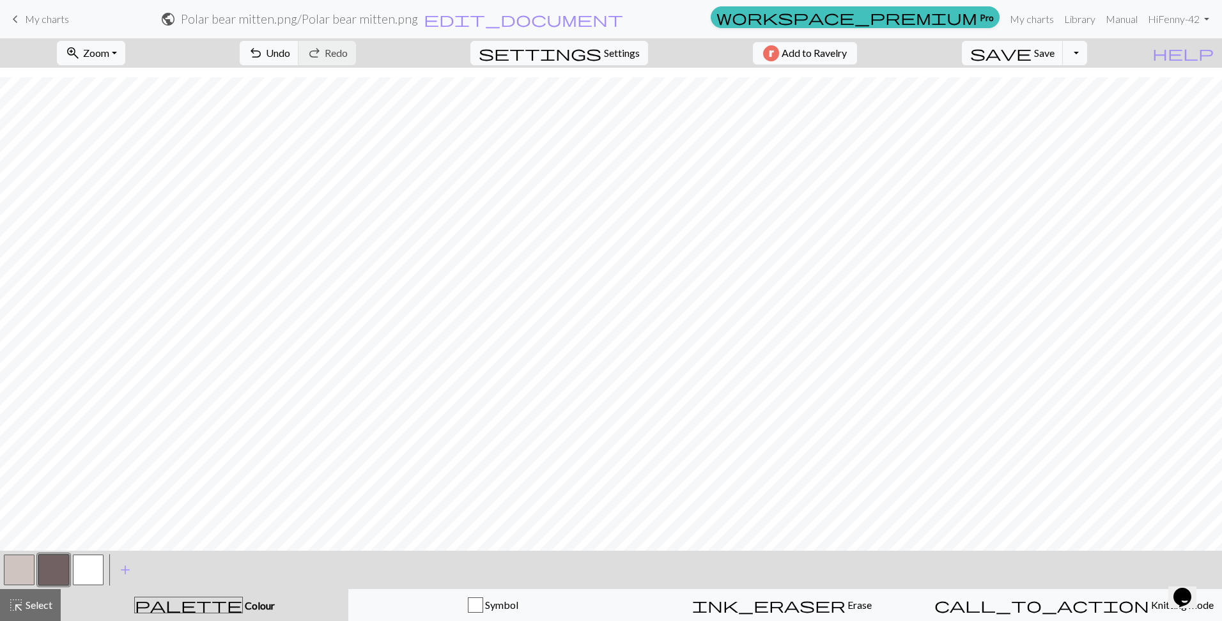
click at [16, 557] on button "button" at bounding box center [19, 570] width 31 height 31
click at [42, 574] on button "button" at bounding box center [53, 570] width 31 height 31
click at [59, 572] on button "button" at bounding box center [53, 570] width 31 height 31
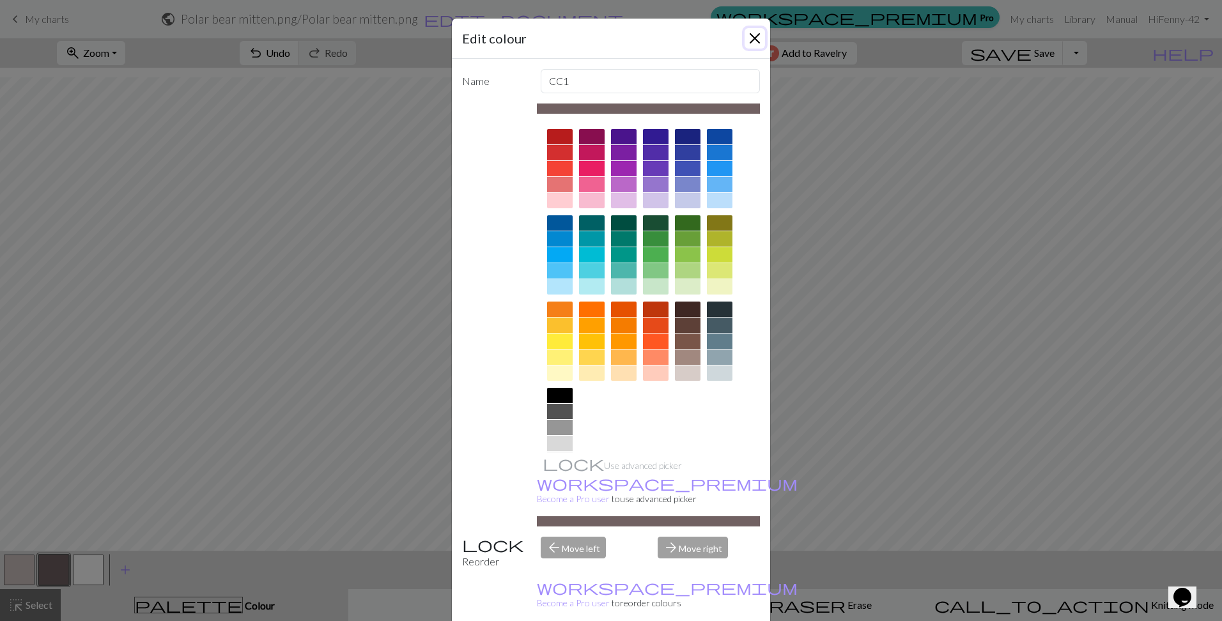
click at [755, 37] on button "Close" at bounding box center [754, 38] width 20 height 20
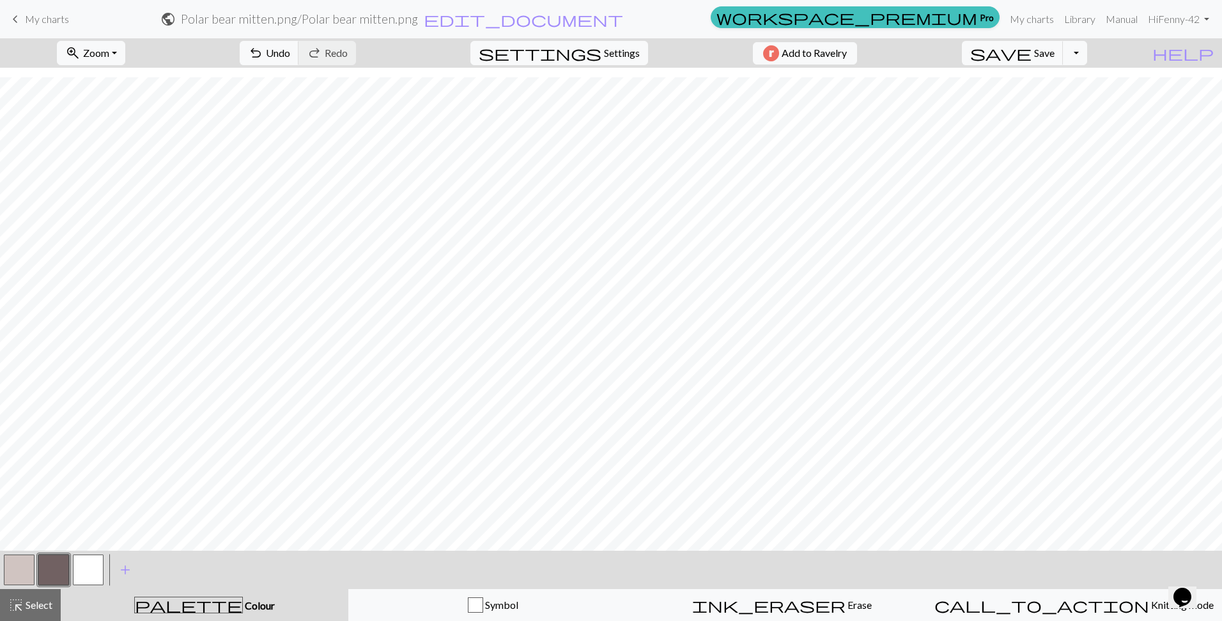
click at [20, 566] on button "button" at bounding box center [19, 570] width 31 height 31
click at [46, 562] on button "button" at bounding box center [53, 570] width 31 height 31
click at [27, 571] on button "button" at bounding box center [19, 570] width 31 height 31
click at [89, 567] on button "button" at bounding box center [88, 570] width 31 height 31
click at [54, 574] on button "button" at bounding box center [53, 570] width 31 height 31
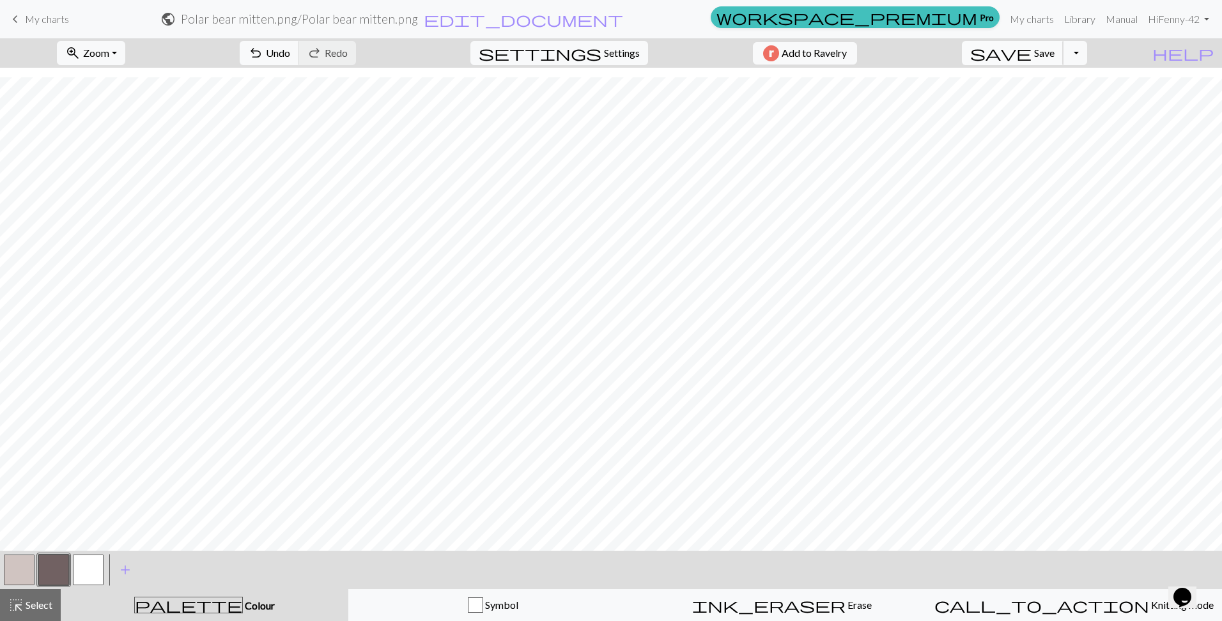
click at [1058, 55] on button "save Save Save" at bounding box center [1013, 53] width 102 height 24
click at [22, 568] on button "button" at bounding box center [19, 570] width 31 height 31
click at [55, 571] on button "button" at bounding box center [53, 570] width 31 height 31
click at [92, 571] on button "button" at bounding box center [88, 570] width 31 height 31
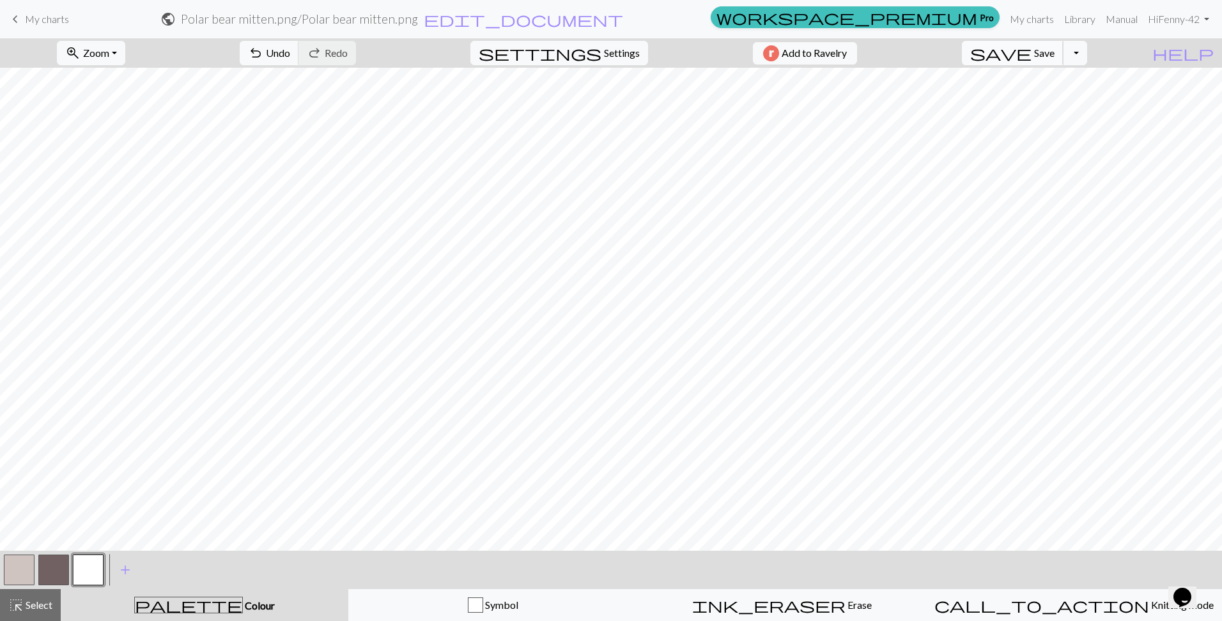
click at [1054, 56] on span "Save" at bounding box center [1044, 53] width 20 height 12
click at [611, 51] on span "Settings" at bounding box center [622, 52] width 36 height 15
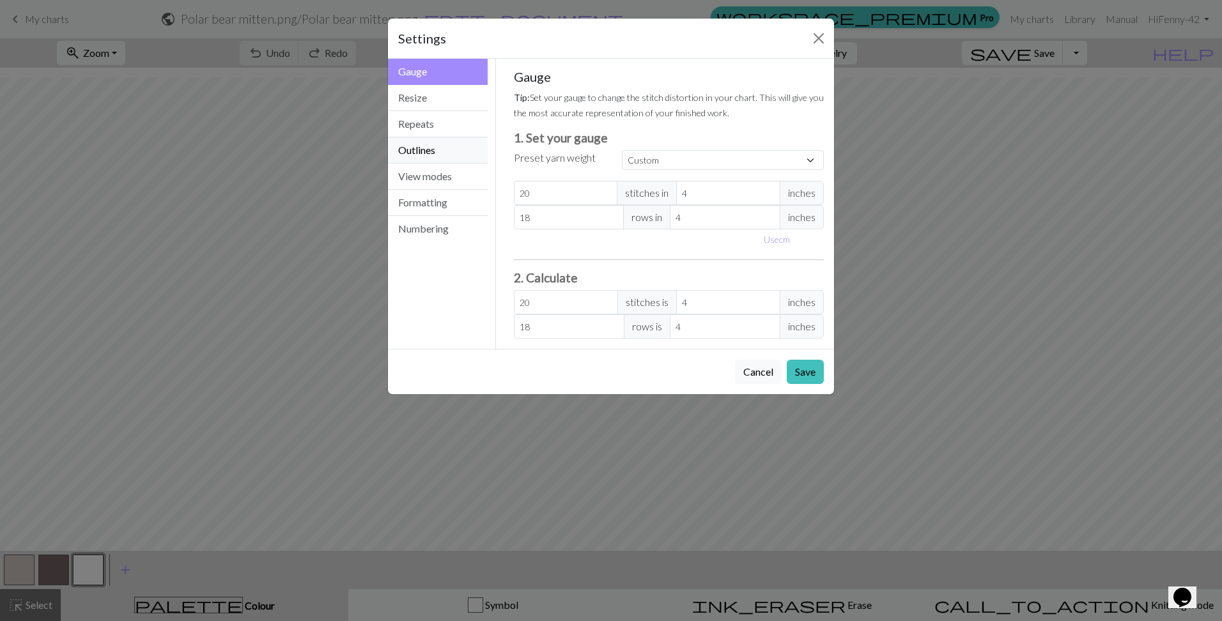
click at [427, 153] on button "Outlines" at bounding box center [438, 150] width 100 height 26
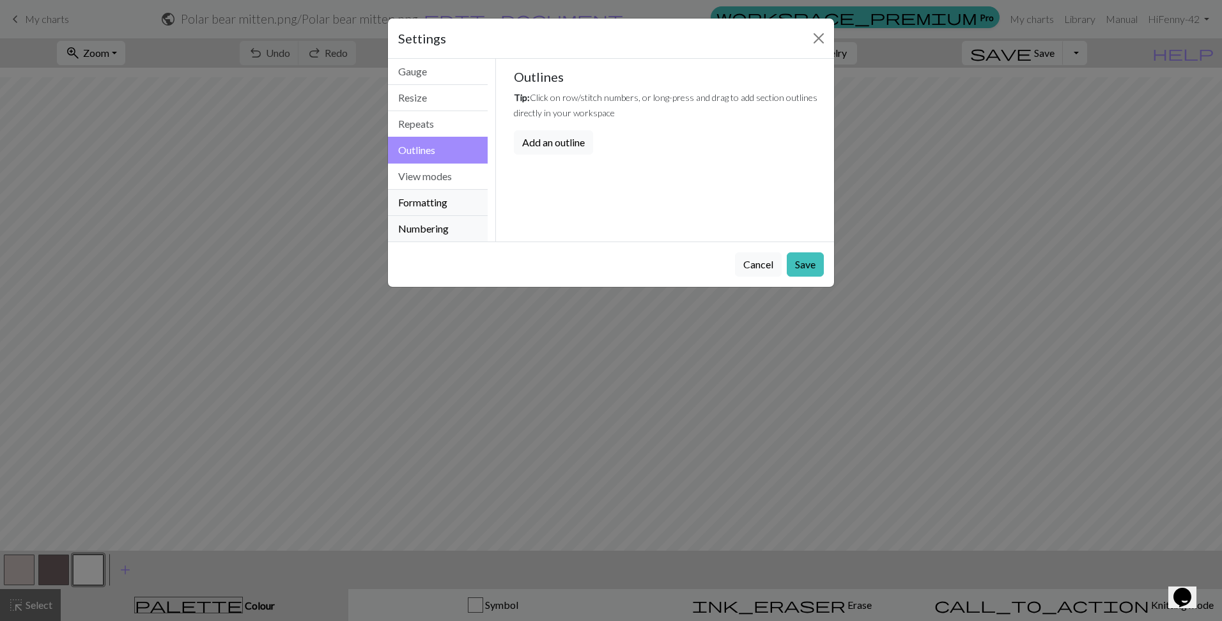
click at [427, 231] on div "Gauge Resize Repeats Outlines View modes Formatting Numbering" at bounding box center [438, 150] width 100 height 183
click at [424, 204] on button "Formatting" at bounding box center [438, 203] width 100 height 26
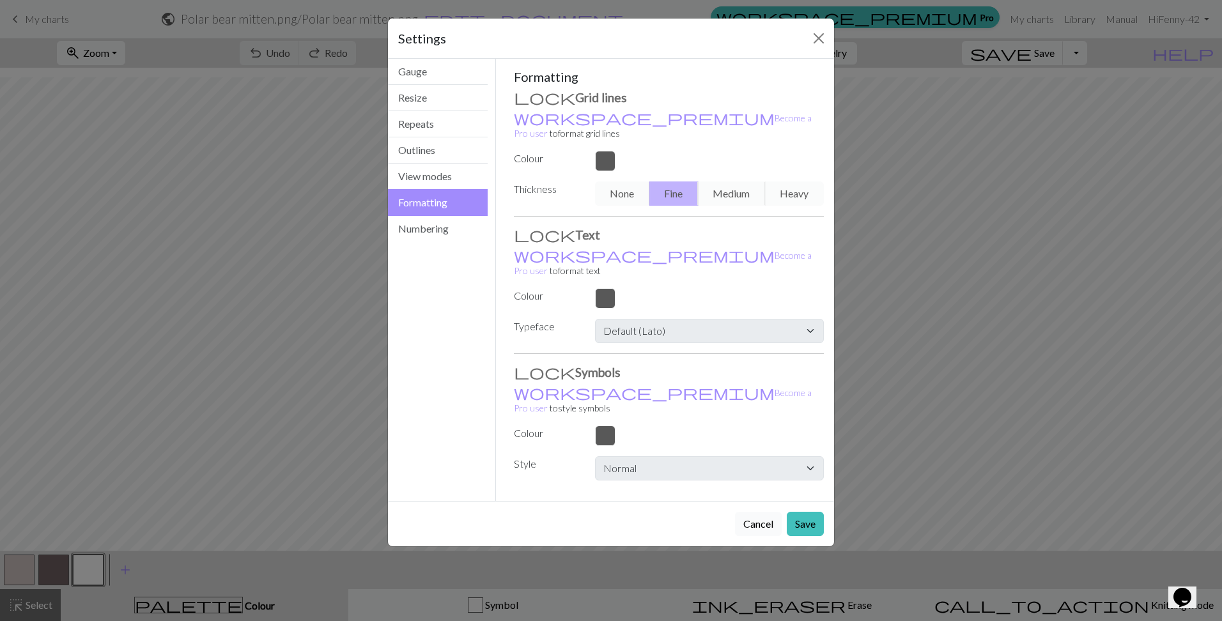
click at [772, 512] on button "Cancel" at bounding box center [758, 524] width 47 height 24
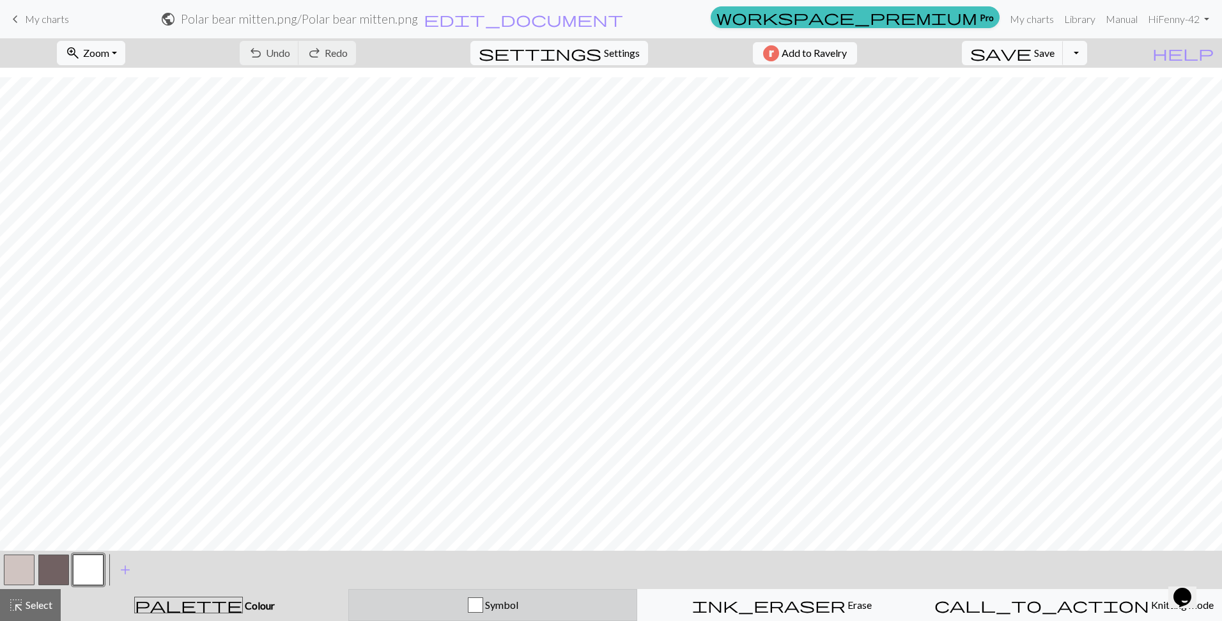
click at [482, 602] on div "button" at bounding box center [475, 604] width 15 height 15
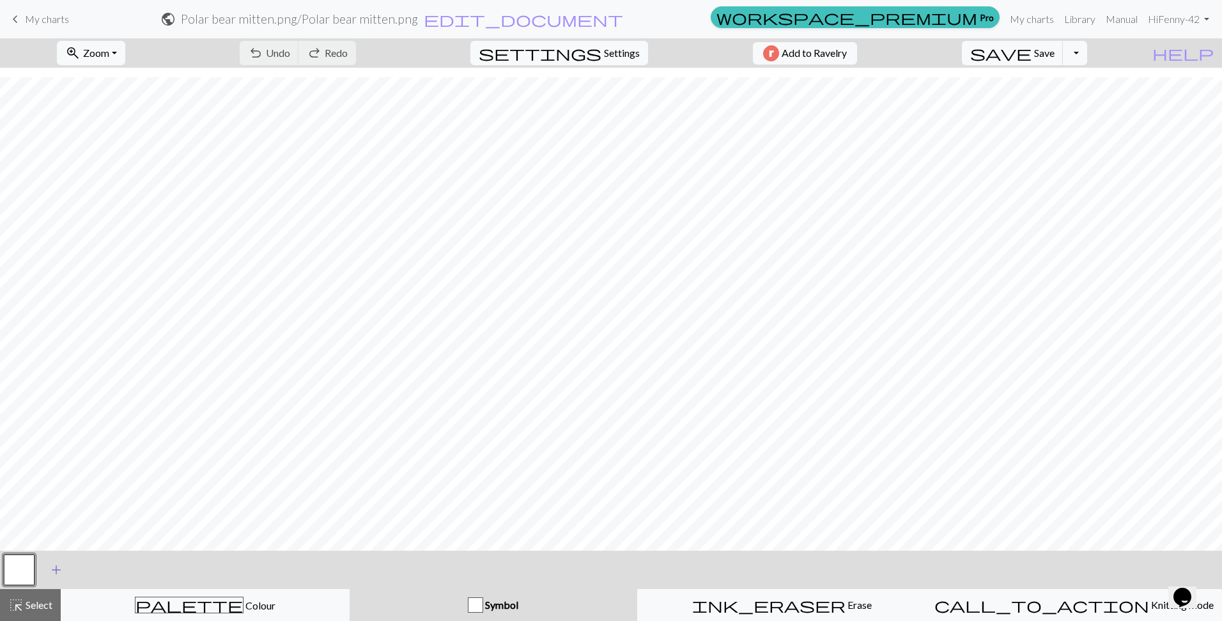
click at [50, 568] on span "add" at bounding box center [56, 570] width 15 height 18
click at [20, 570] on button "button" at bounding box center [19, 570] width 31 height 31
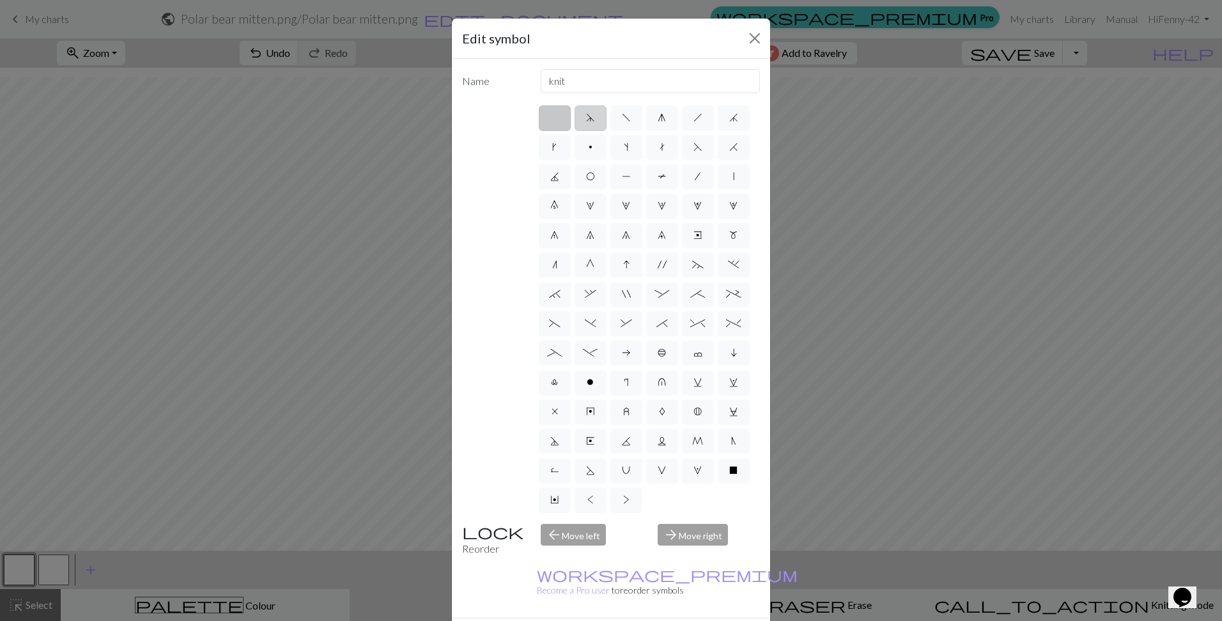
click at [588, 119] on span "d" at bounding box center [590, 117] width 9 height 10
click at [588, 118] on input "d" at bounding box center [590, 114] width 8 height 8
radio input "true"
type input "sk2p"
click at [615, 116] on label "f" at bounding box center [626, 118] width 32 height 26
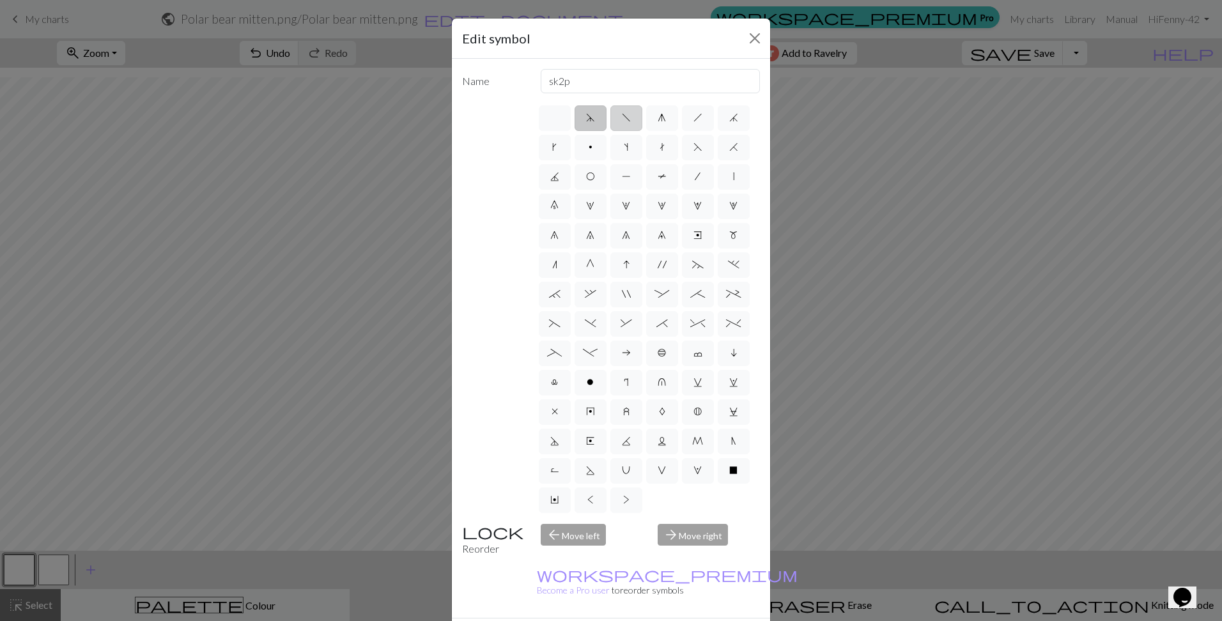
click at [622, 116] on input "f" at bounding box center [626, 114] width 8 height 8
radio input "true"
type input "left leaning decrease"
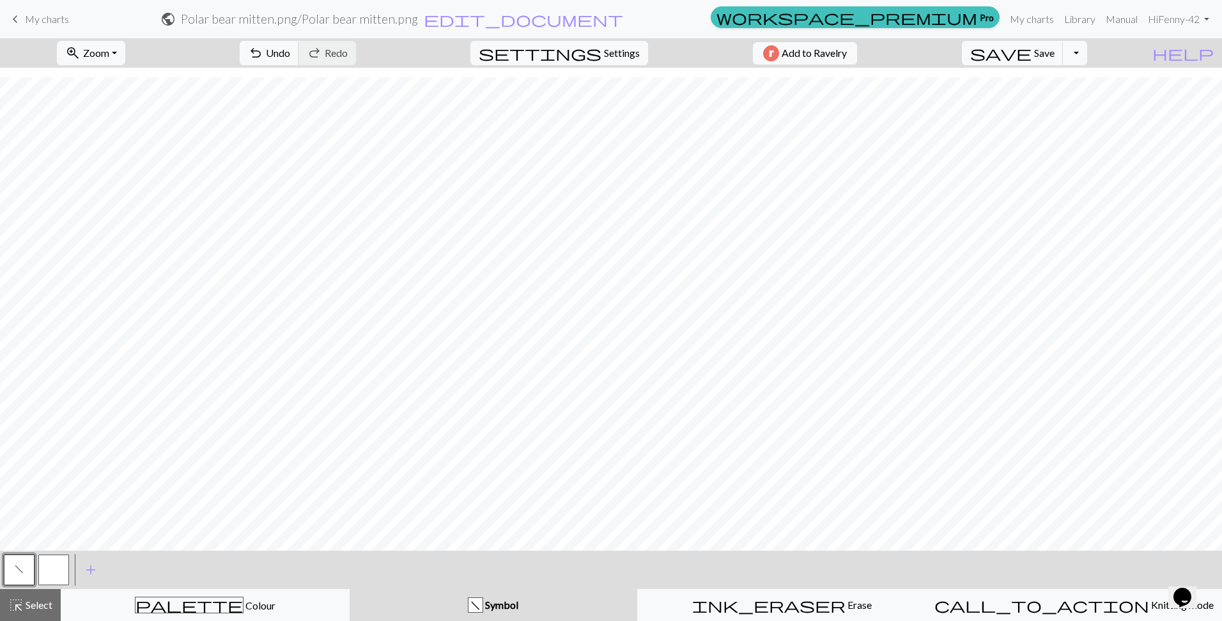
click at [499, 603] on span "Symbol" at bounding box center [500, 605] width 35 height 12
click at [478, 609] on div "f" at bounding box center [475, 605] width 14 height 15
click at [52, 565] on button "button" at bounding box center [53, 570] width 31 height 31
click at [23, 564] on button "f" at bounding box center [19, 570] width 31 height 31
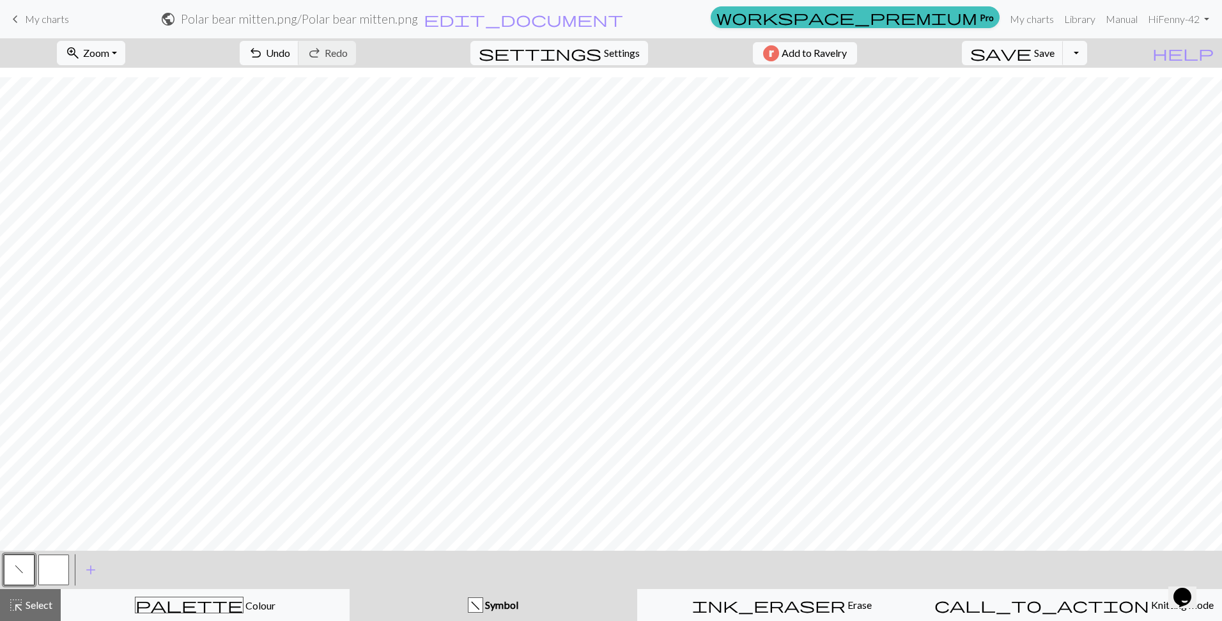
click at [23, 564] on div "Edit symbol Name left leaning decrease d f g h j k p s t F H J O P T / | 0 1 2 …" at bounding box center [611, 310] width 1222 height 621
click at [479, 605] on div "f" at bounding box center [475, 605] width 14 height 15
click at [26, 595] on button "highlight_alt Select Select" at bounding box center [30, 605] width 61 height 32
click at [29, 565] on button "f" at bounding box center [19, 570] width 31 height 31
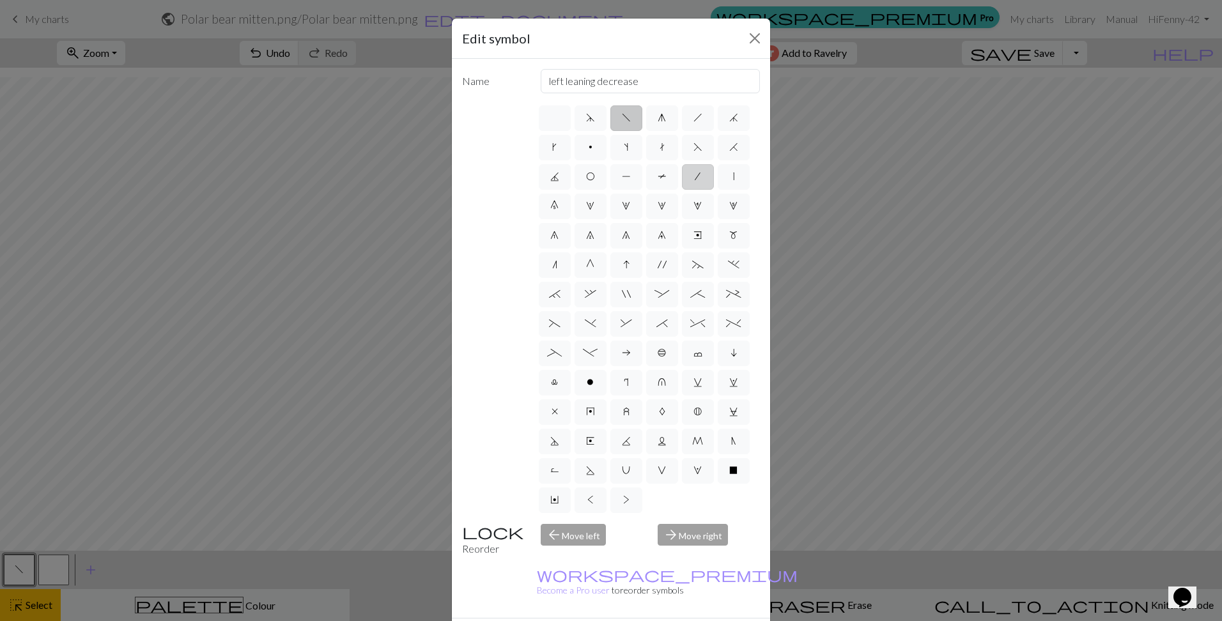
click at [682, 190] on label "/" at bounding box center [698, 177] width 32 height 26
click at [695, 177] on input "/" at bounding box center [699, 173] width 8 height 8
radio input "true"
type input "right leaning decrease"
click at [628, 116] on label "f" at bounding box center [626, 118] width 32 height 26
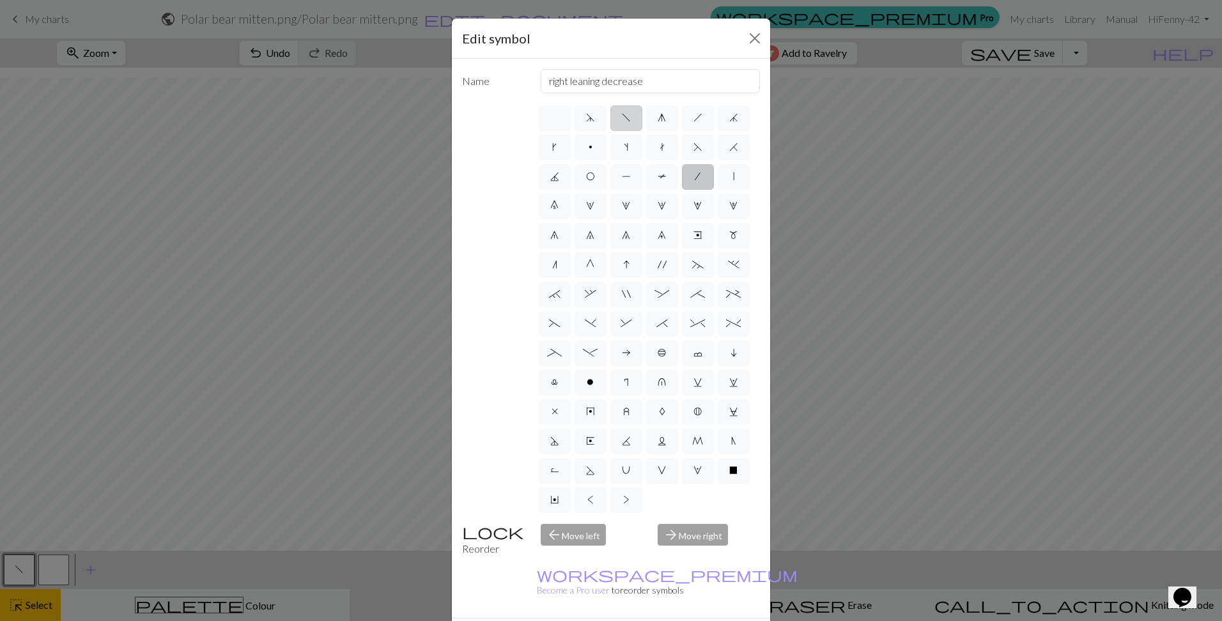
click at [628, 116] on input "f" at bounding box center [626, 114] width 8 height 8
radio input "true"
type input "left leaning decrease"
click at [693, 115] on span "h" at bounding box center [697, 117] width 9 height 10
click at [693, 115] on input "h" at bounding box center [697, 114] width 8 height 8
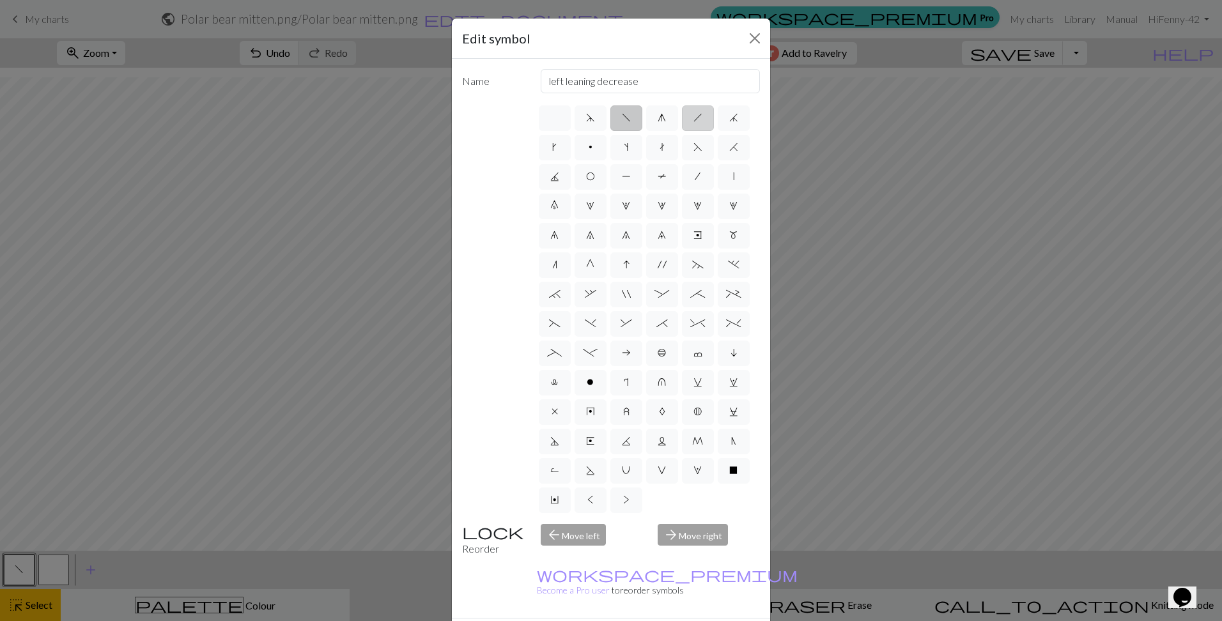
radio input "true"
type input "right leaning decrease"
click at [695, 181] on span "/" at bounding box center [698, 176] width 6 height 10
click at [695, 177] on input "/" at bounding box center [699, 173] width 8 height 8
radio input "true"
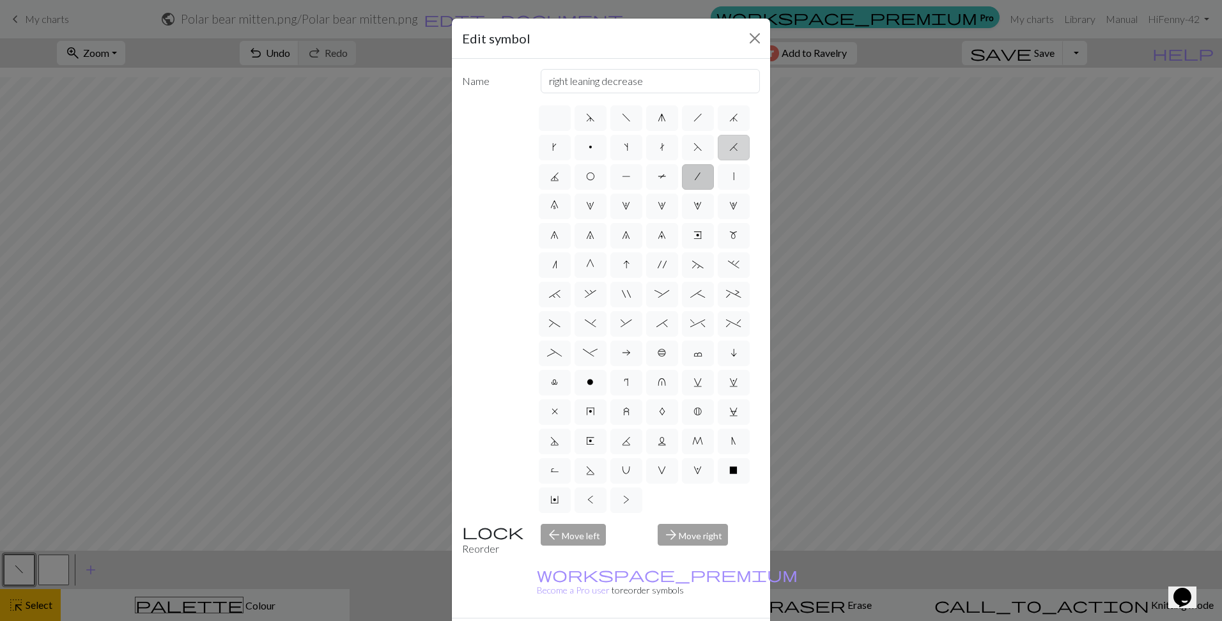
click at [718, 160] on label "H" at bounding box center [734, 148] width 32 height 26
click at [729, 148] on input "H" at bounding box center [733, 143] width 8 height 8
radio input "true"
type input "k2tog"
click at [556, 150] on span "k" at bounding box center [554, 147] width 4 height 10
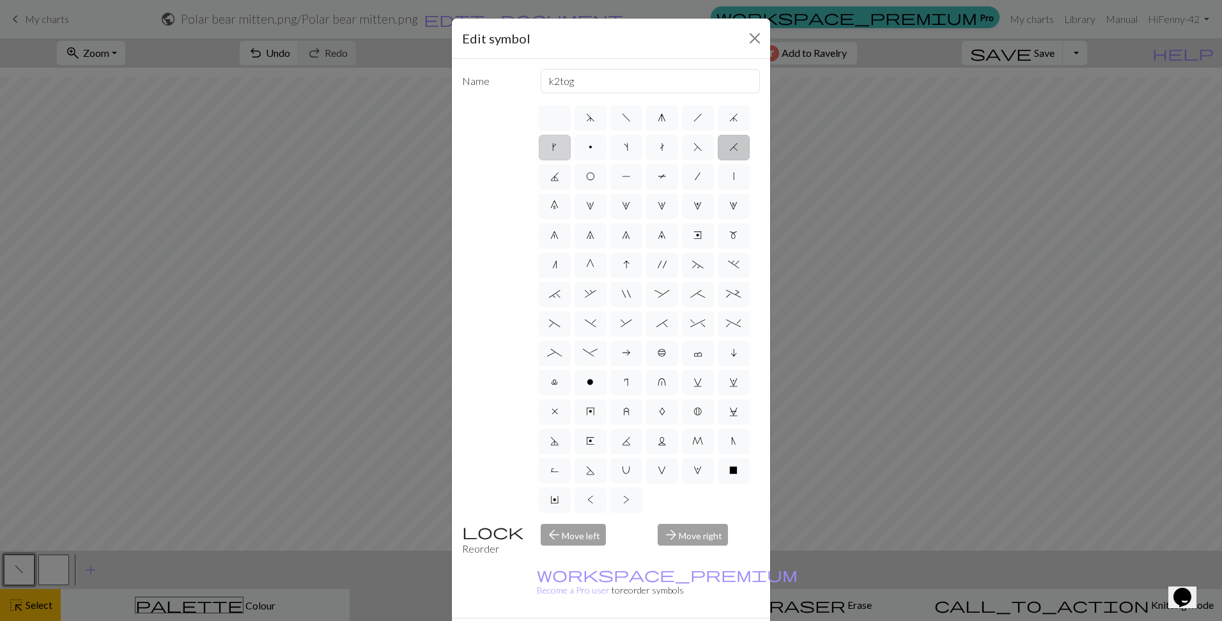
click at [560, 148] on input "k" at bounding box center [556, 143] width 8 height 8
radio input "true"
type input "right leaning increase"
click at [729, 123] on span "j" at bounding box center [733, 117] width 9 height 10
click at [729, 118] on input "j" at bounding box center [733, 114] width 8 height 8
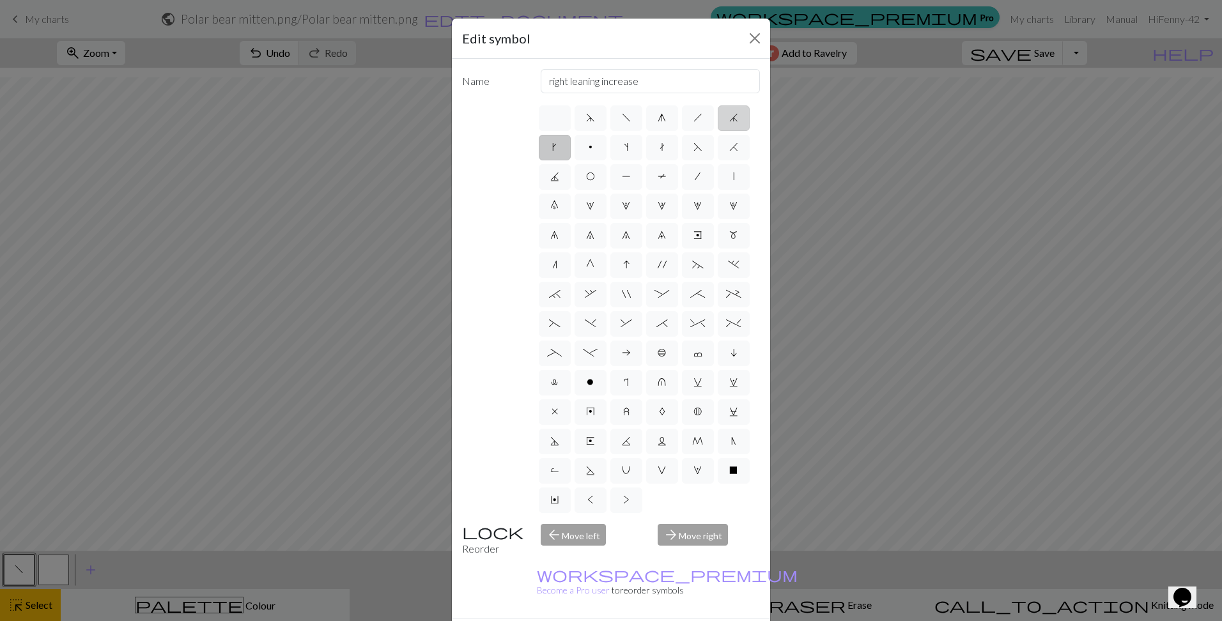
radio input "true"
type input "k3tog"
click at [571, 148] on label "k" at bounding box center [555, 148] width 32 height 26
click at [560, 148] on input "k" at bounding box center [556, 143] width 8 height 8
radio input "true"
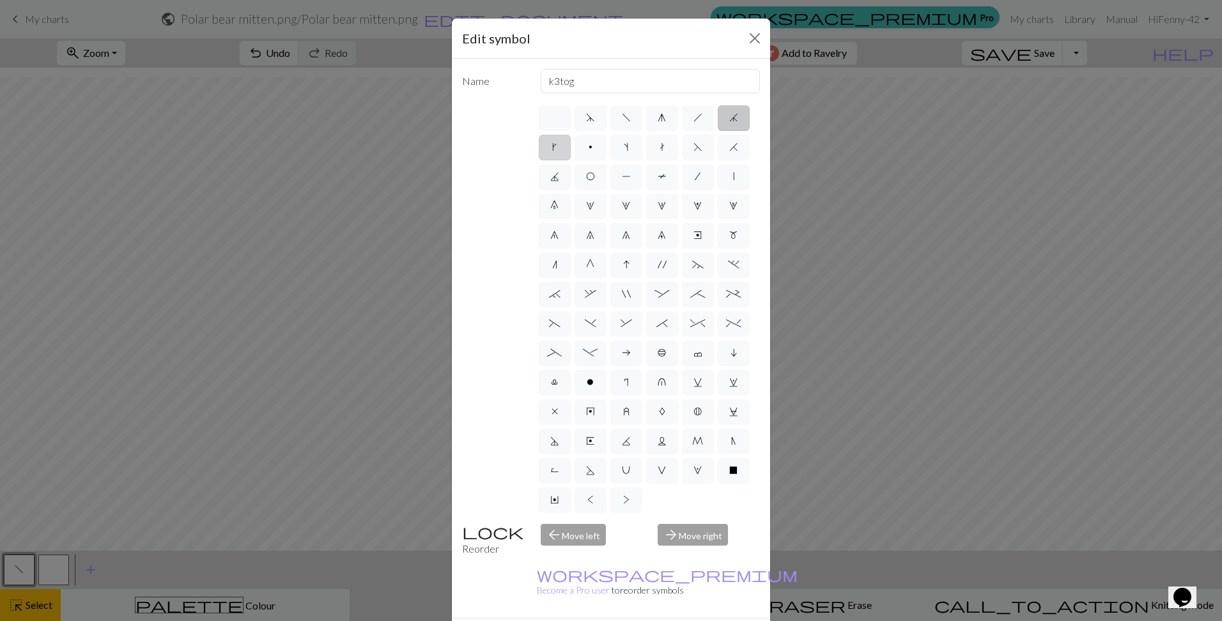
type input "right leaning increase"
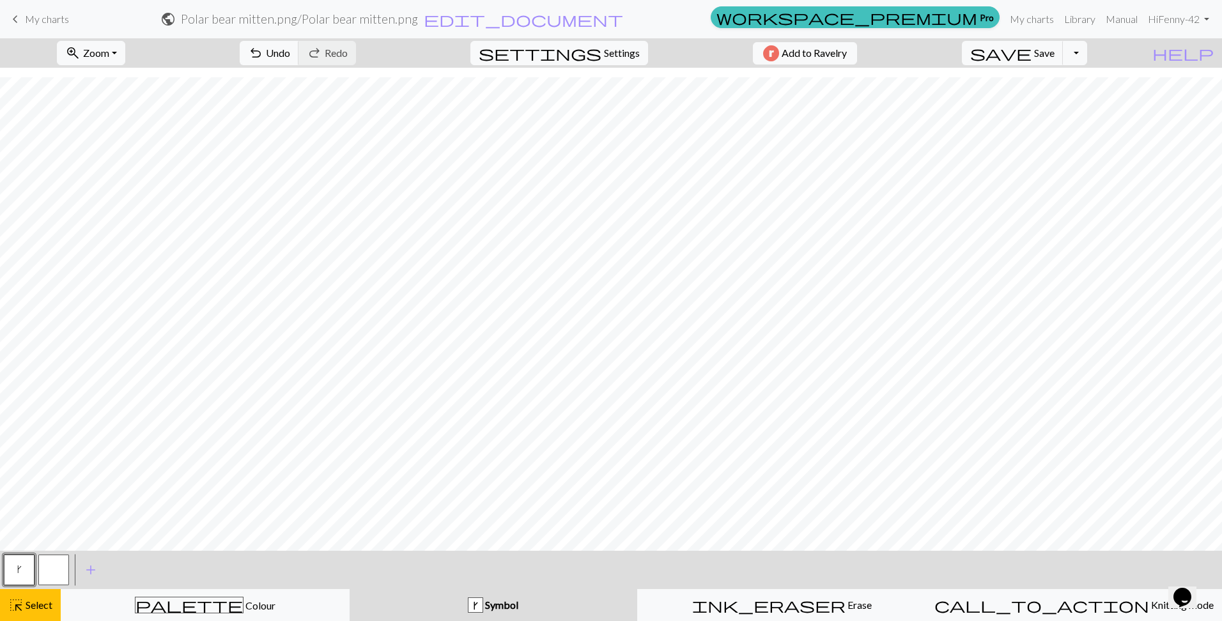
click at [52, 570] on button "button" at bounding box center [53, 570] width 31 height 31
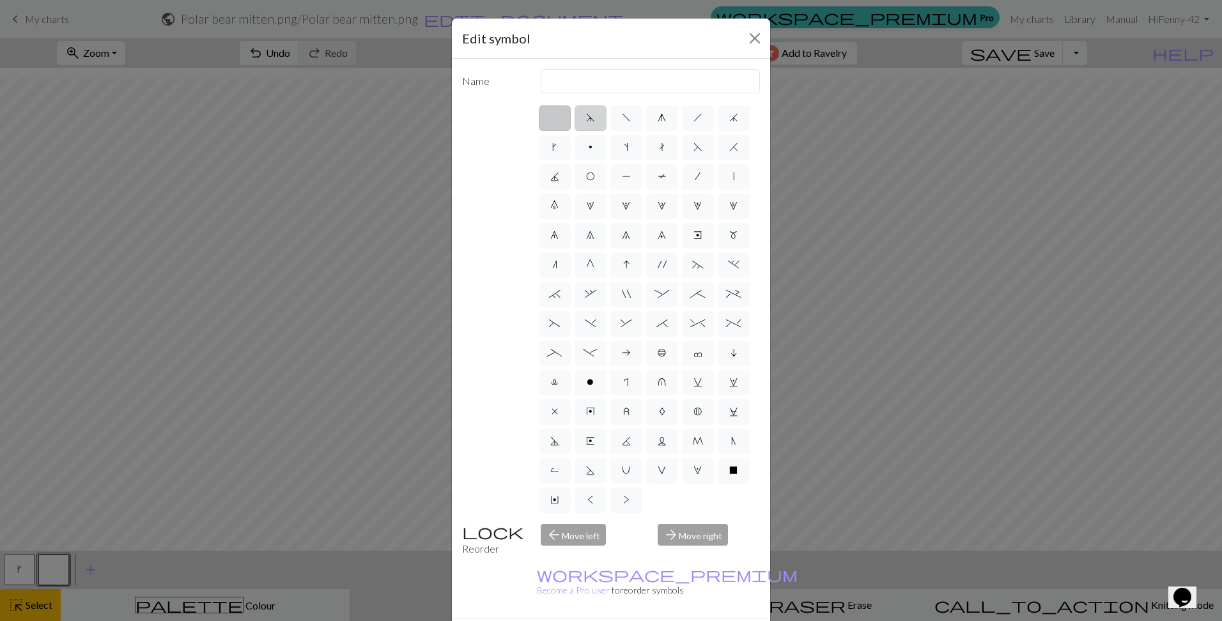
click at [586, 119] on span "d" at bounding box center [590, 117] width 9 height 10
click at [586, 118] on input "d" at bounding box center [590, 114] width 8 height 8
radio input "true"
type input "sk2p"
click at [624, 119] on span "f" at bounding box center [626, 117] width 9 height 10
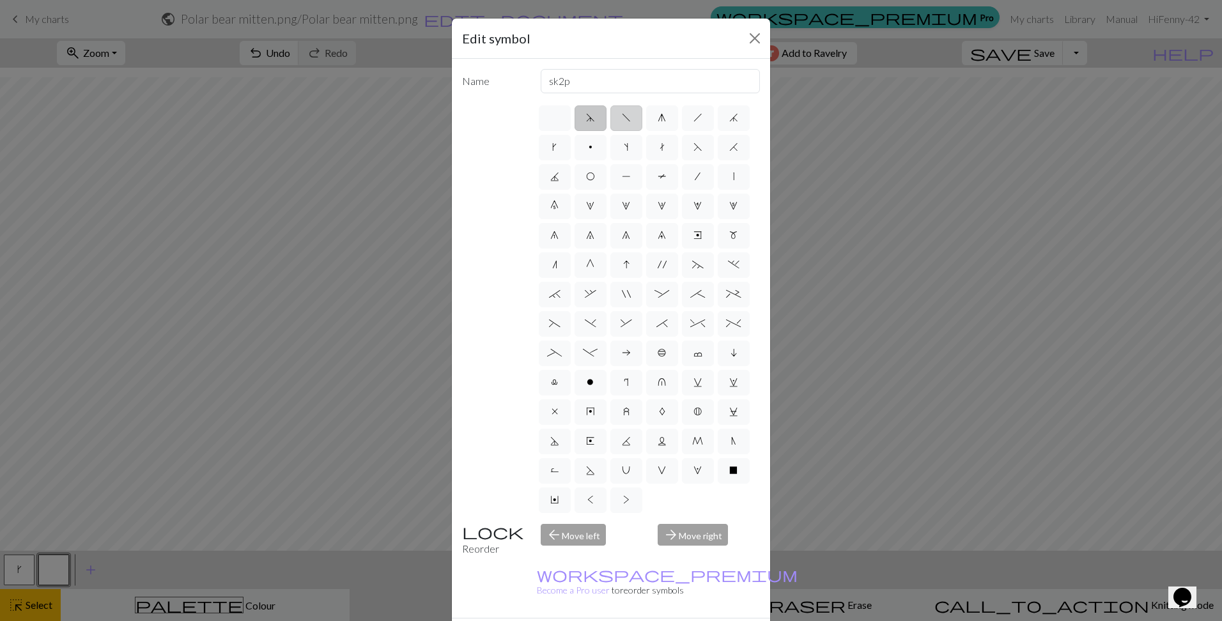
click at [624, 118] on input "f" at bounding box center [626, 114] width 8 height 8
radio input "true"
type input "left leaning decrease"
click at [663, 115] on label "g" at bounding box center [662, 118] width 32 height 26
click at [663, 115] on input "g" at bounding box center [661, 114] width 8 height 8
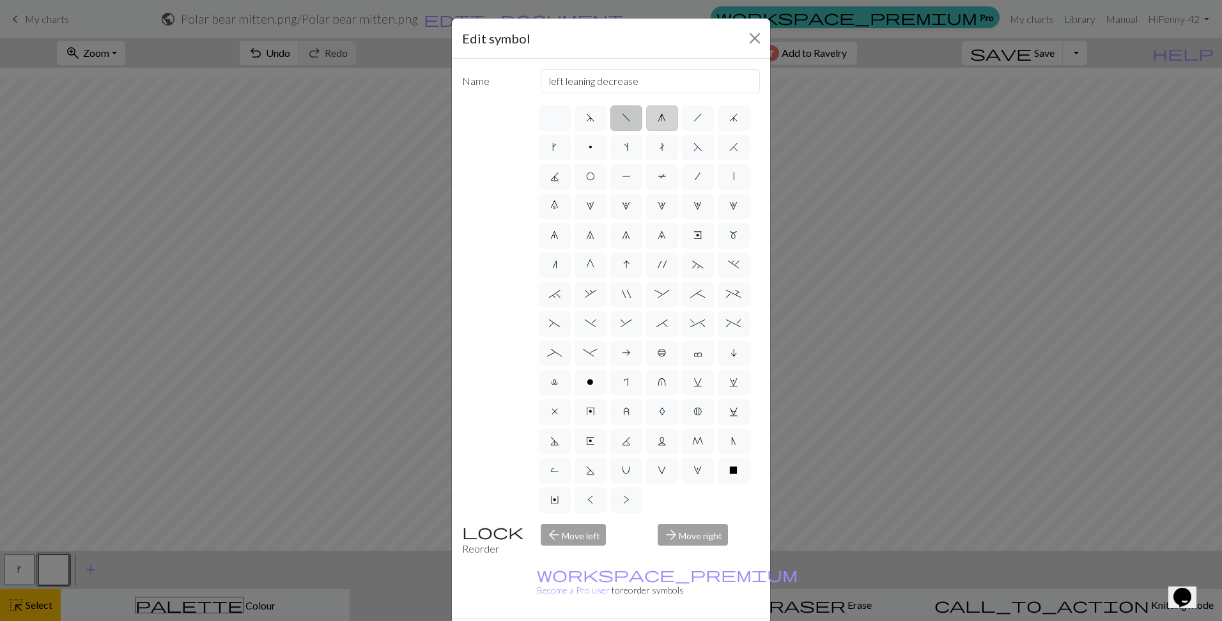
radio input "true"
type input "sk2p"
click at [628, 146] on span "s" at bounding box center [626, 147] width 4 height 10
click at [632, 146] on input "s" at bounding box center [628, 143] width 8 height 8
radio input "true"
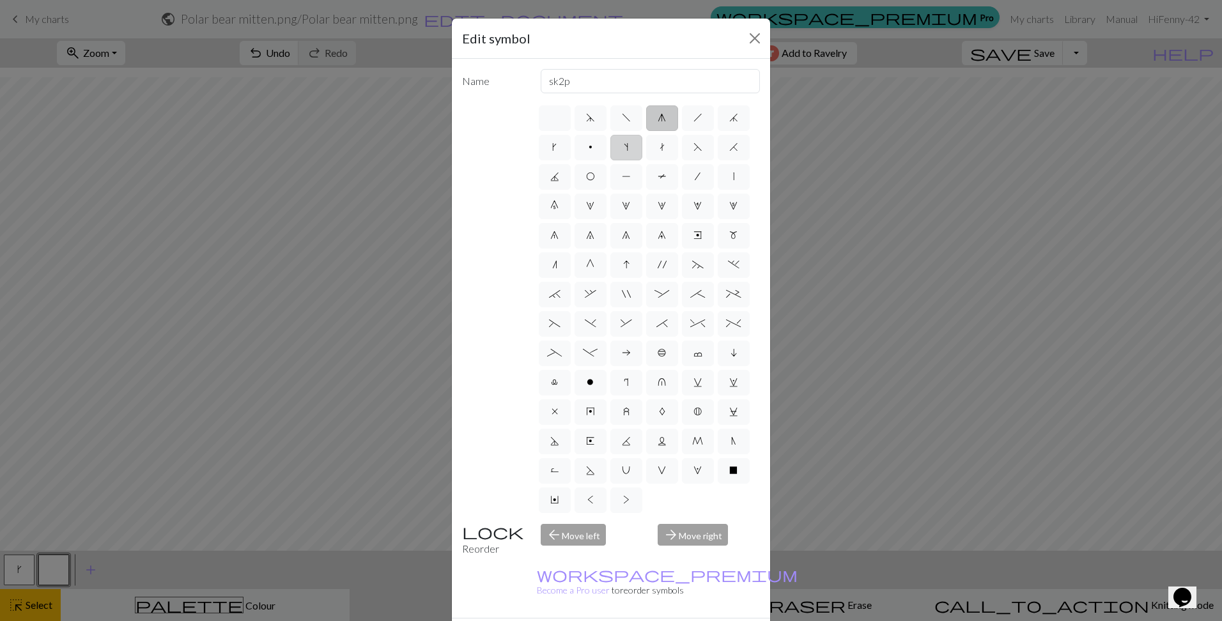
type input "increase one left leaning"
click at [571, 153] on label "k" at bounding box center [555, 148] width 32 height 26
click at [560, 148] on input "k" at bounding box center [556, 143] width 8 height 8
radio input "true"
type input "right leaning increase"
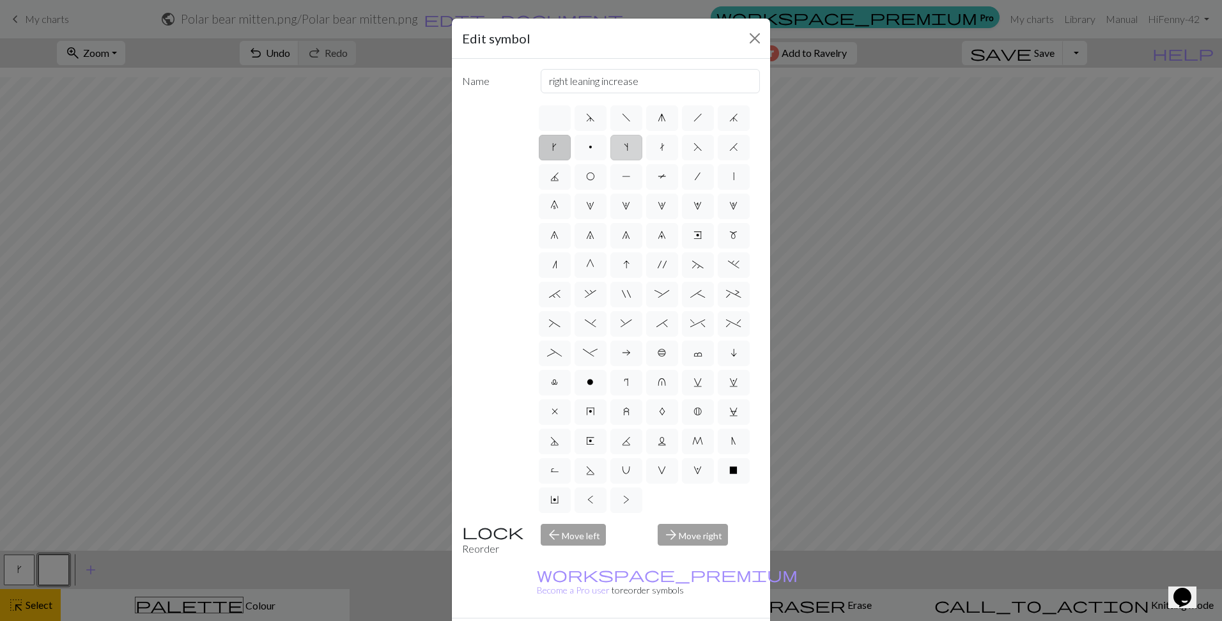
click at [642, 151] on label "s" at bounding box center [626, 148] width 32 height 26
click at [632, 148] on input "s" at bounding box center [628, 143] width 8 height 8
radio input "true"
type input "increase one left leaning"
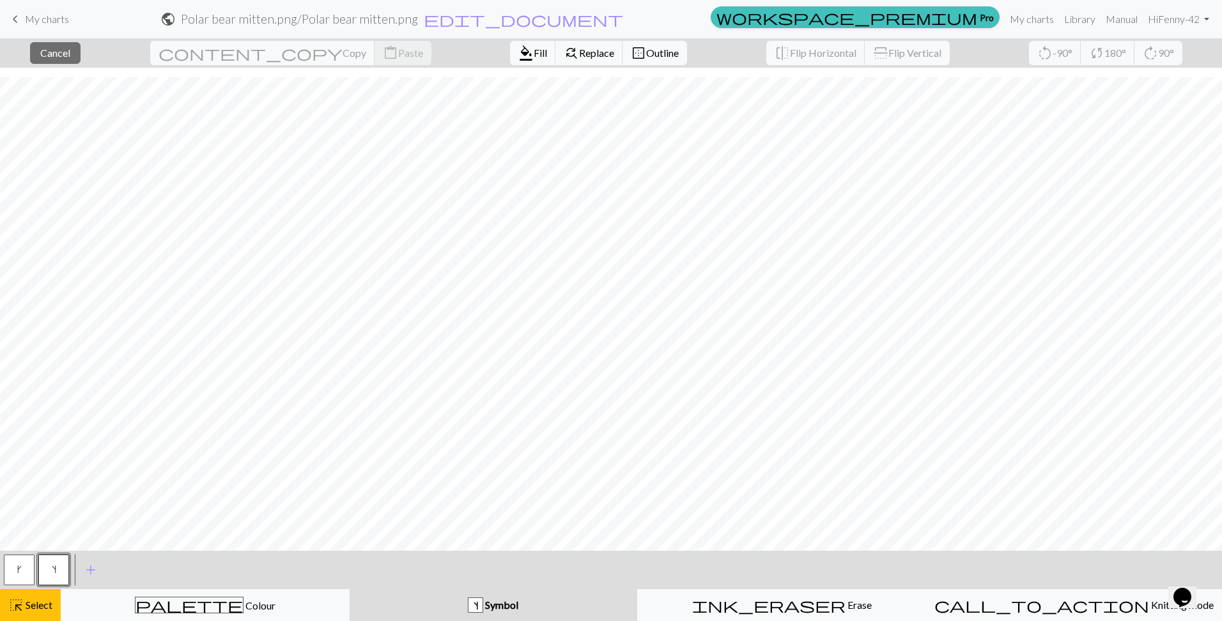
click at [54, 567] on span "s" at bounding box center [54, 569] width 4 height 10
click at [66, 52] on span "Cancel" at bounding box center [55, 53] width 30 height 12
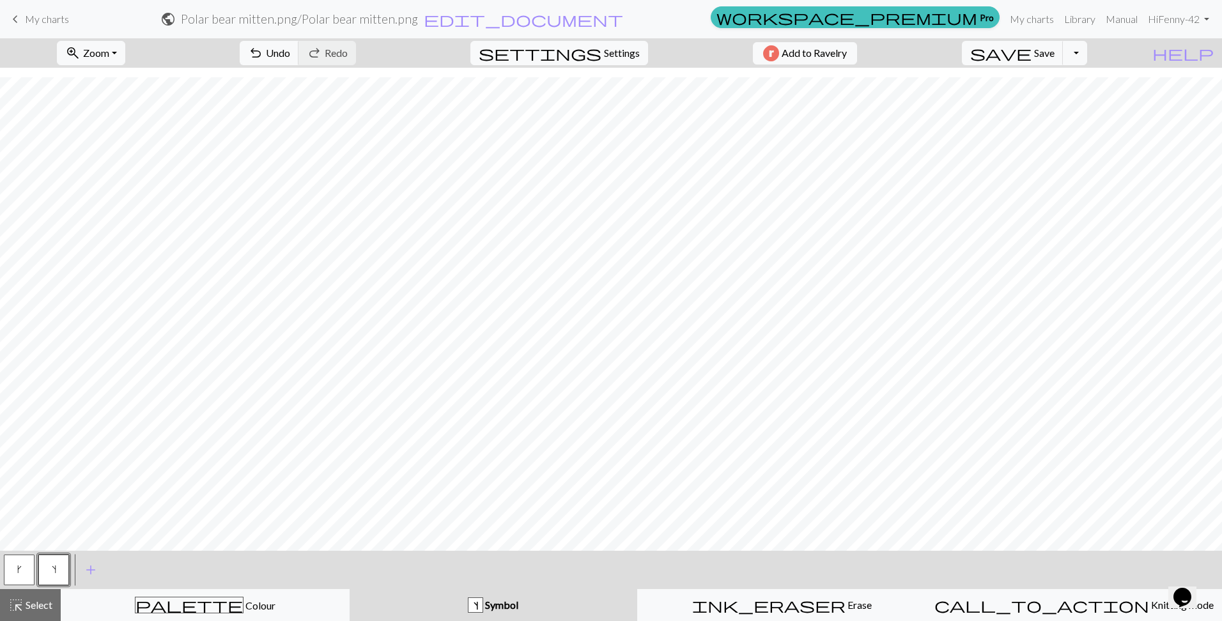
click at [57, 567] on button "s" at bounding box center [53, 570] width 31 height 31
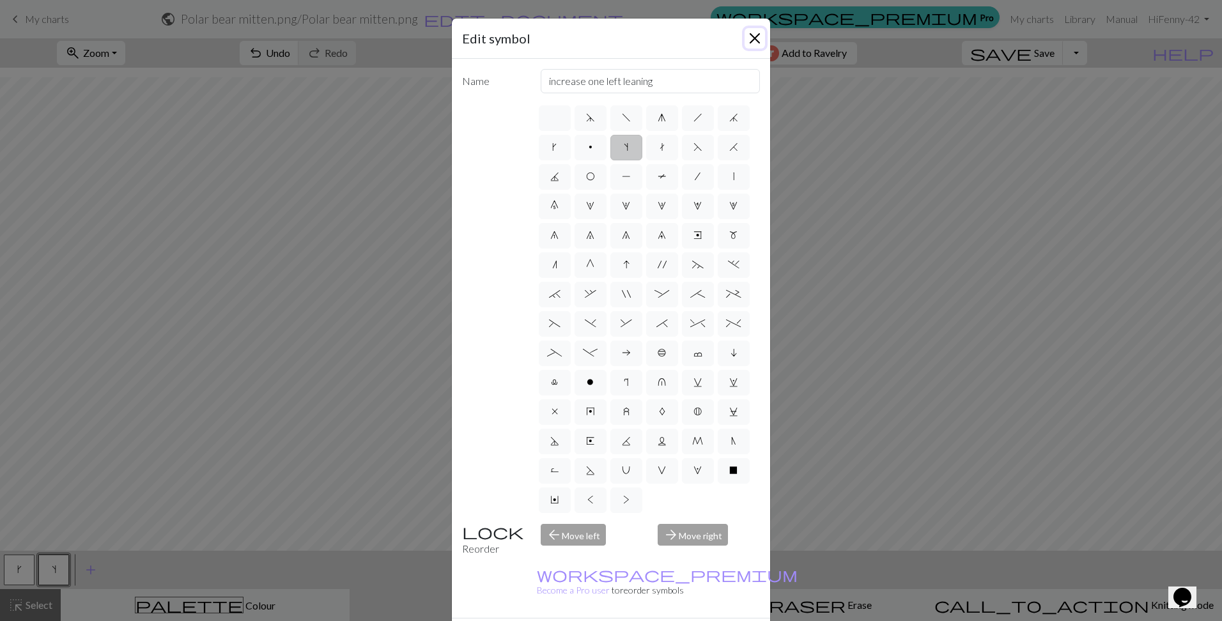
click at [751, 38] on button "Close" at bounding box center [754, 38] width 20 height 20
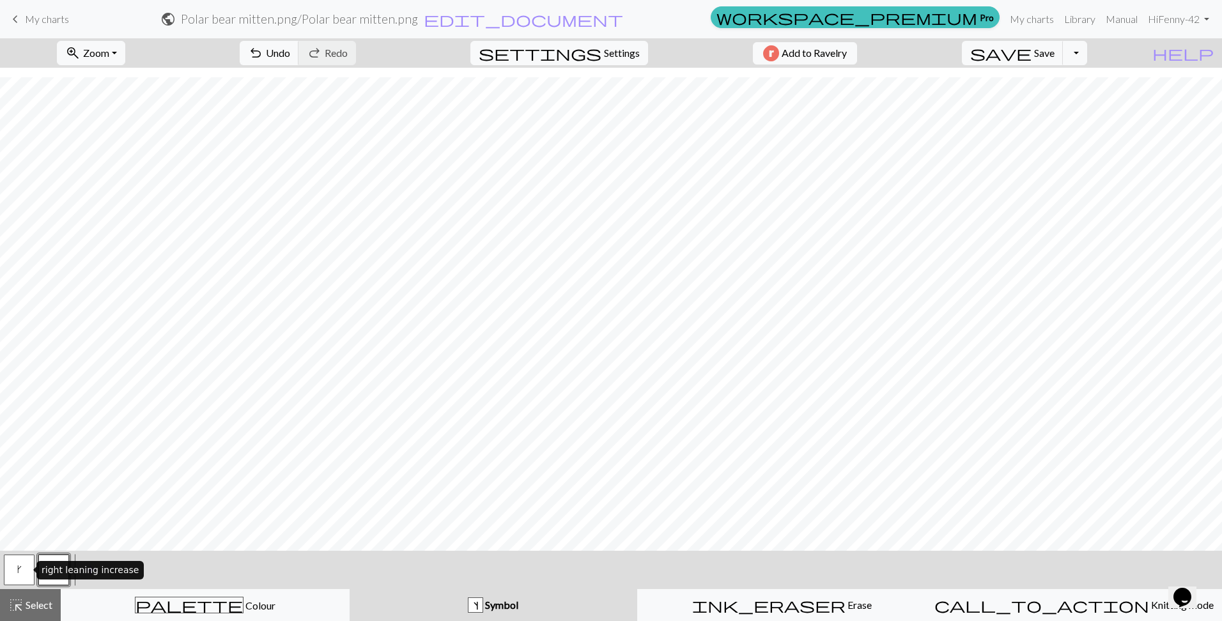
click at [25, 570] on button "k" at bounding box center [19, 570] width 31 height 31
click at [57, 574] on button "s" at bounding box center [53, 570] width 31 height 31
click at [15, 565] on button "k" at bounding box center [19, 570] width 31 height 31
click at [88, 569] on span "add" at bounding box center [90, 570] width 15 height 18
click at [93, 570] on button "button" at bounding box center [88, 570] width 31 height 31
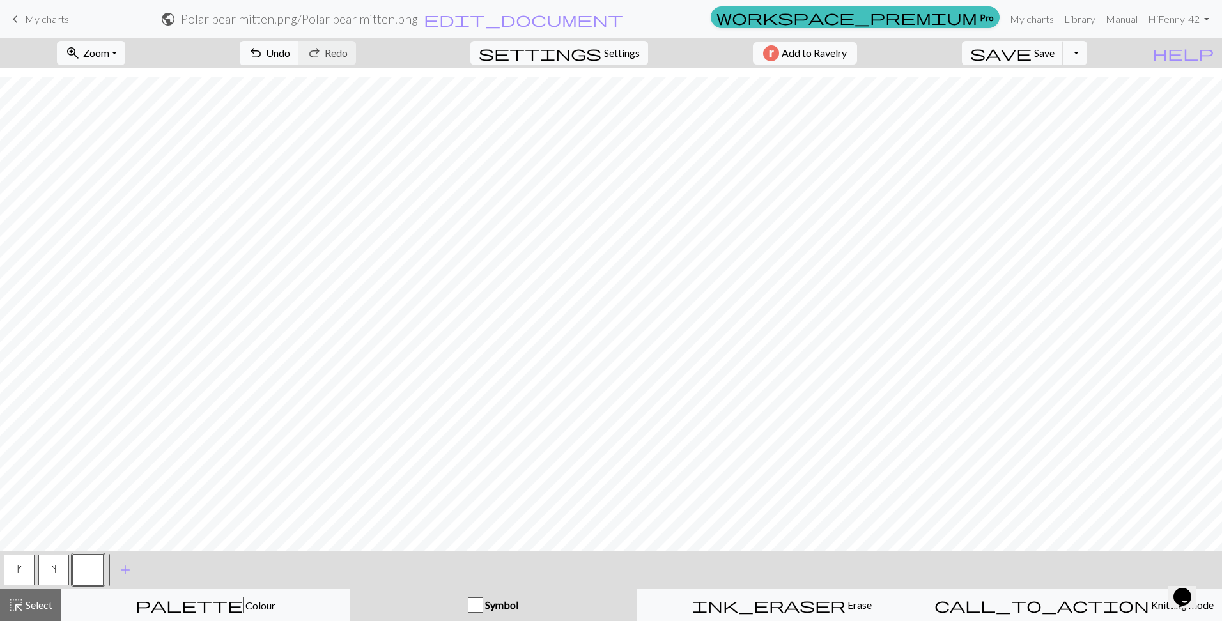
click at [93, 570] on button "button" at bounding box center [88, 570] width 31 height 31
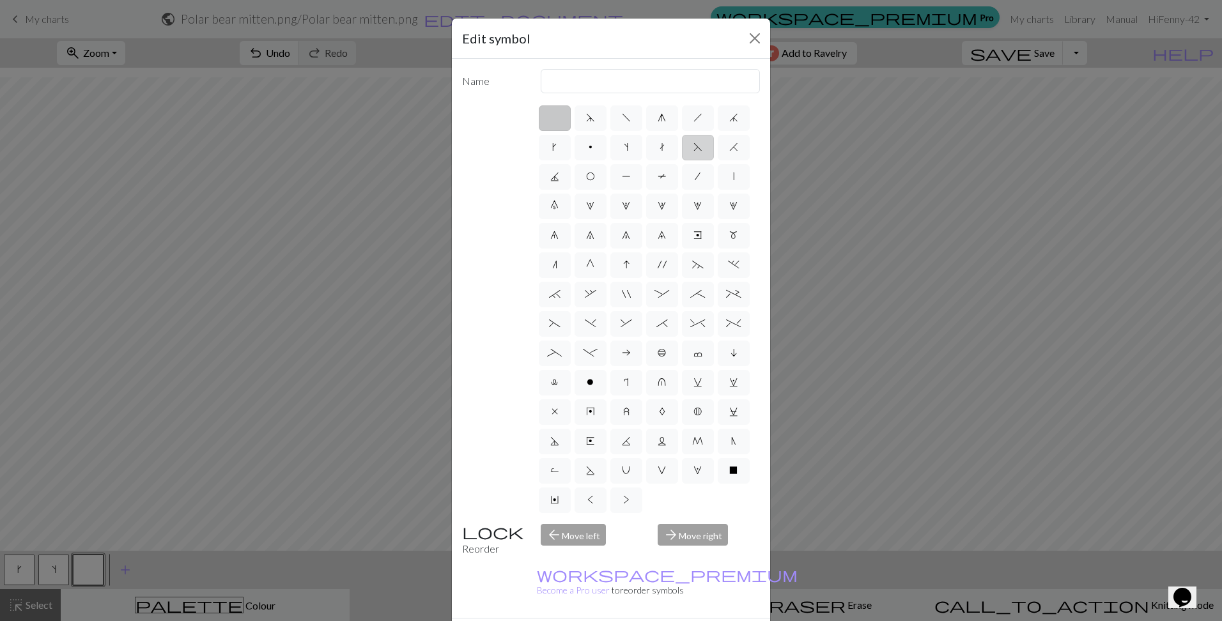
click at [682, 160] on label "F" at bounding box center [698, 148] width 32 height 26
click at [693, 148] on input "F" at bounding box center [697, 143] width 8 height 8
radio input "true"
type input "ssk"
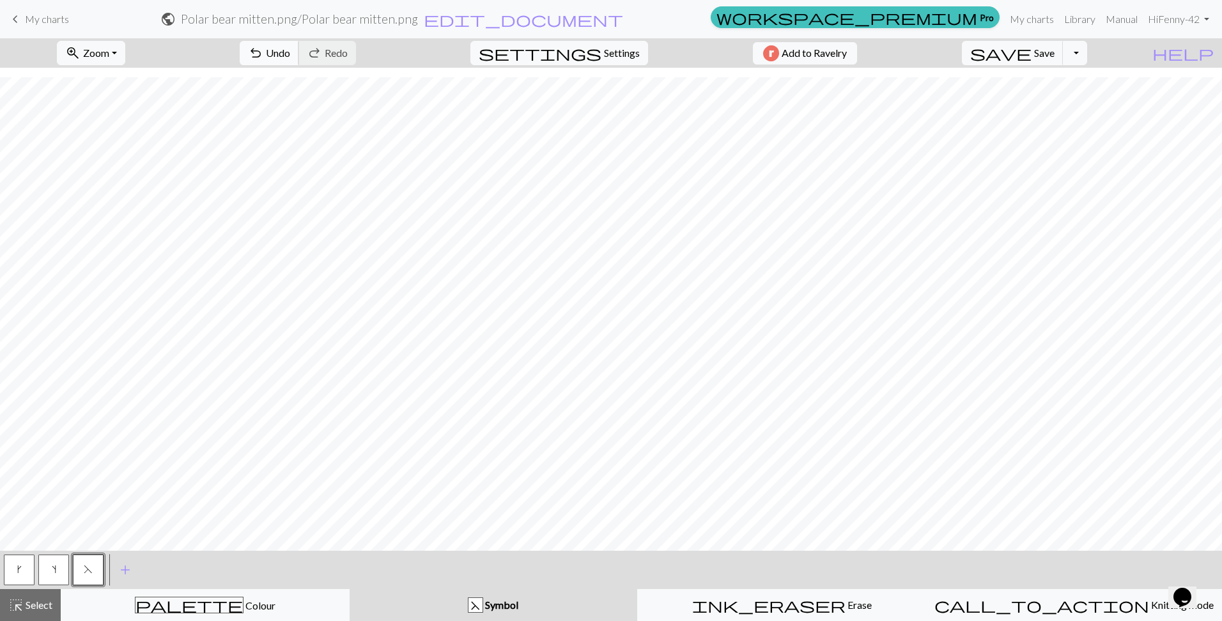
click at [290, 54] on span "Undo" at bounding box center [278, 53] width 24 height 12
click at [92, 572] on span "F" at bounding box center [88, 569] width 9 height 10
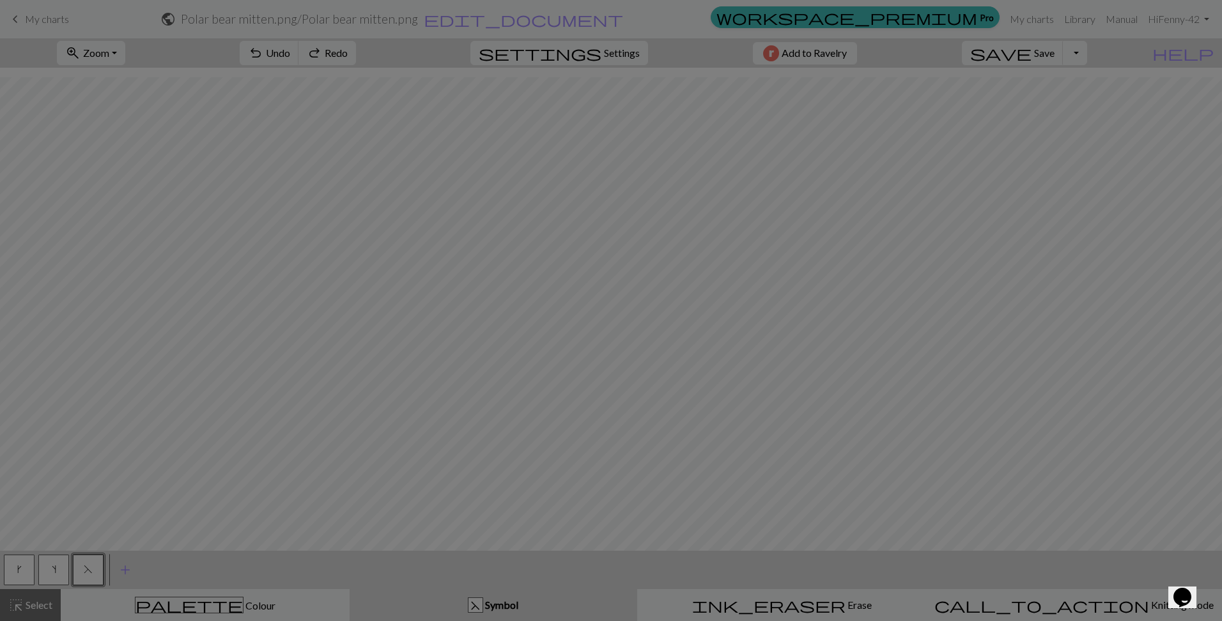
click at [92, 572] on div "Edit symbol Name ssk d f g h j k p s t F H J O P T / | 0 1 2 3 4 5 6 7 8 9 e m …" at bounding box center [611, 310] width 1222 height 621
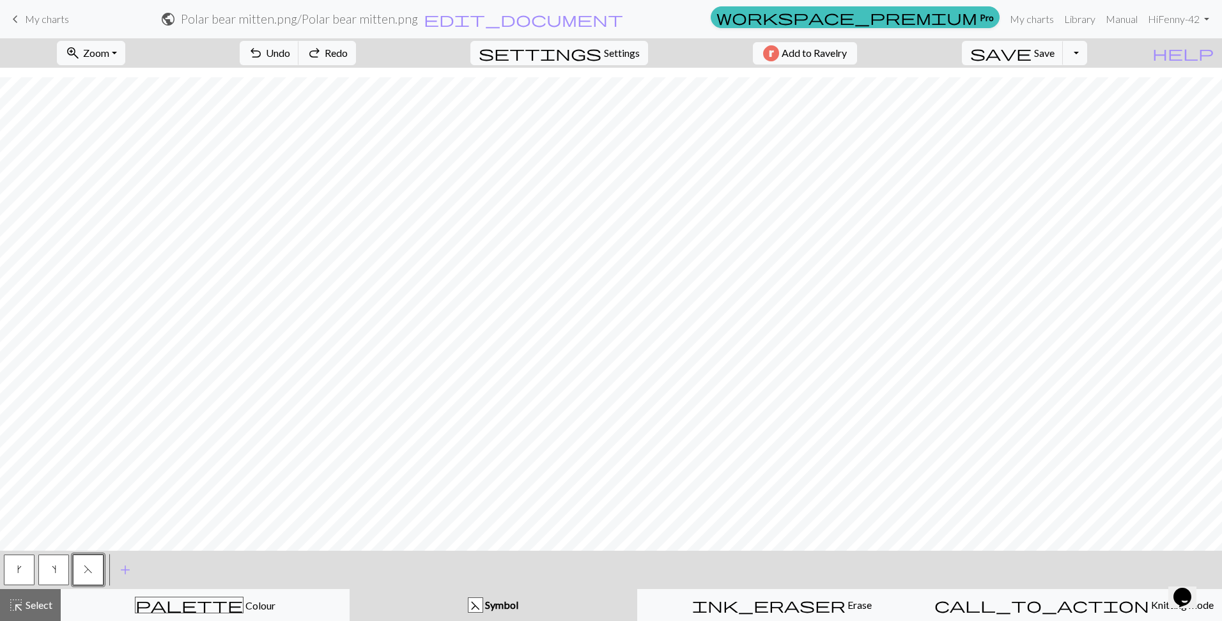
click at [93, 570] on button "F" at bounding box center [88, 570] width 31 height 31
click at [121, 570] on span "add" at bounding box center [125, 570] width 15 height 18
click at [127, 567] on button "button" at bounding box center [122, 570] width 31 height 31
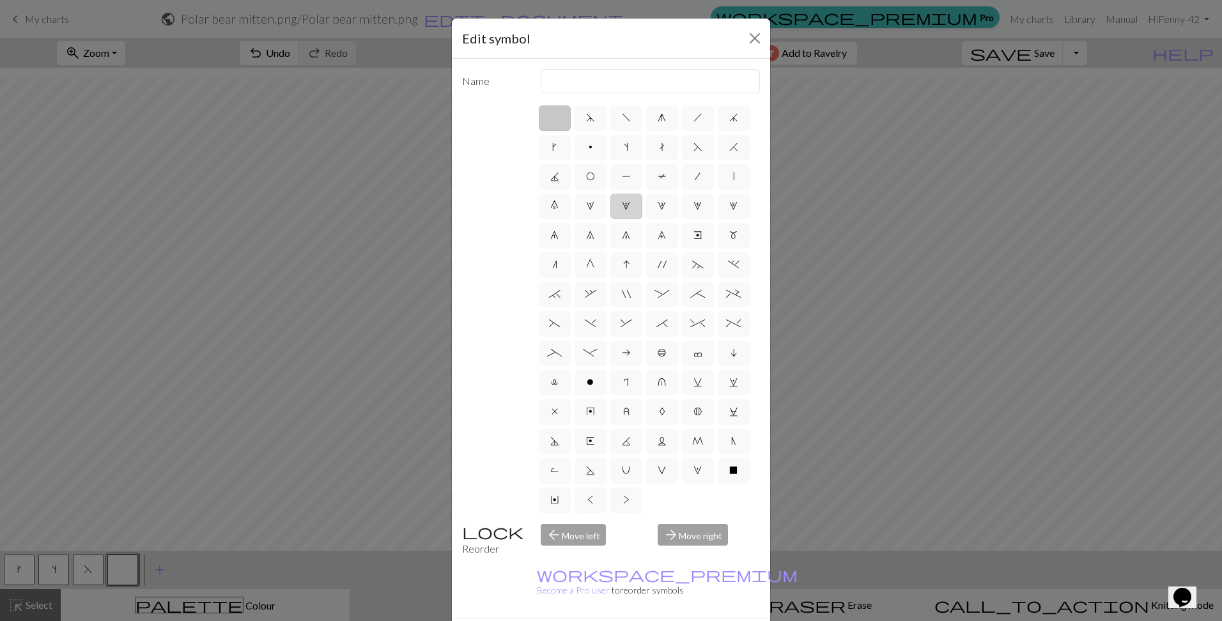
click at [610, 219] on label "2" at bounding box center [626, 207] width 32 height 26
click at [622, 206] on input "2" at bounding box center [626, 202] width 8 height 8
radio input "true"
type input "increase 2"
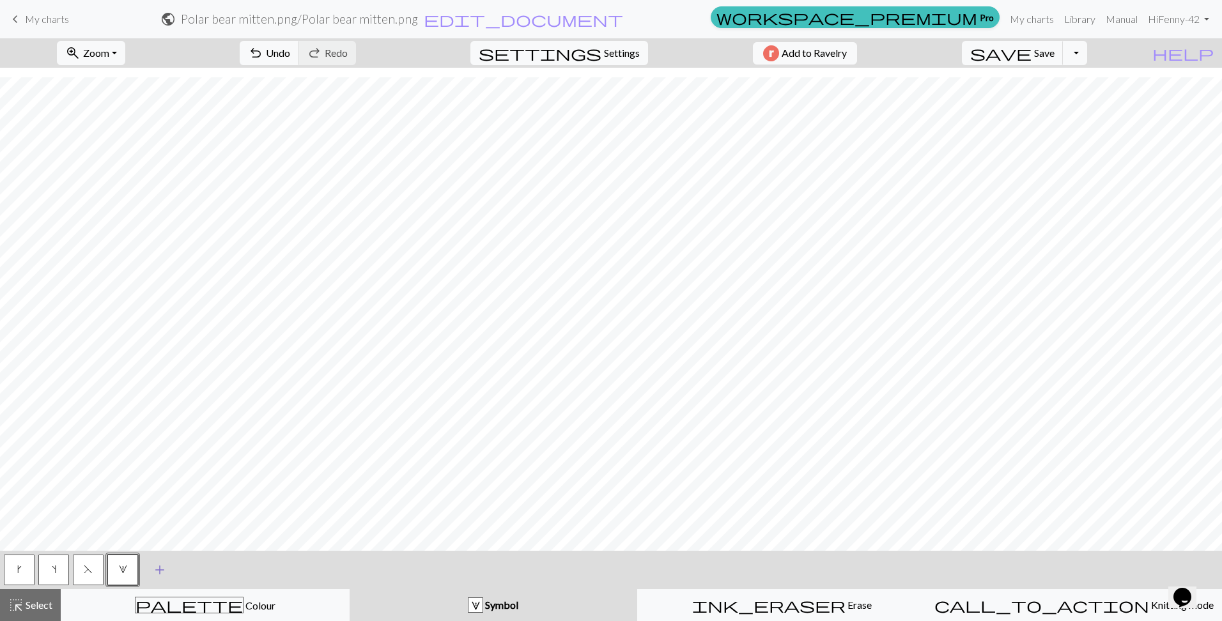
click at [162, 575] on span "add" at bounding box center [159, 570] width 15 height 18
click at [163, 571] on button "button" at bounding box center [157, 570] width 31 height 31
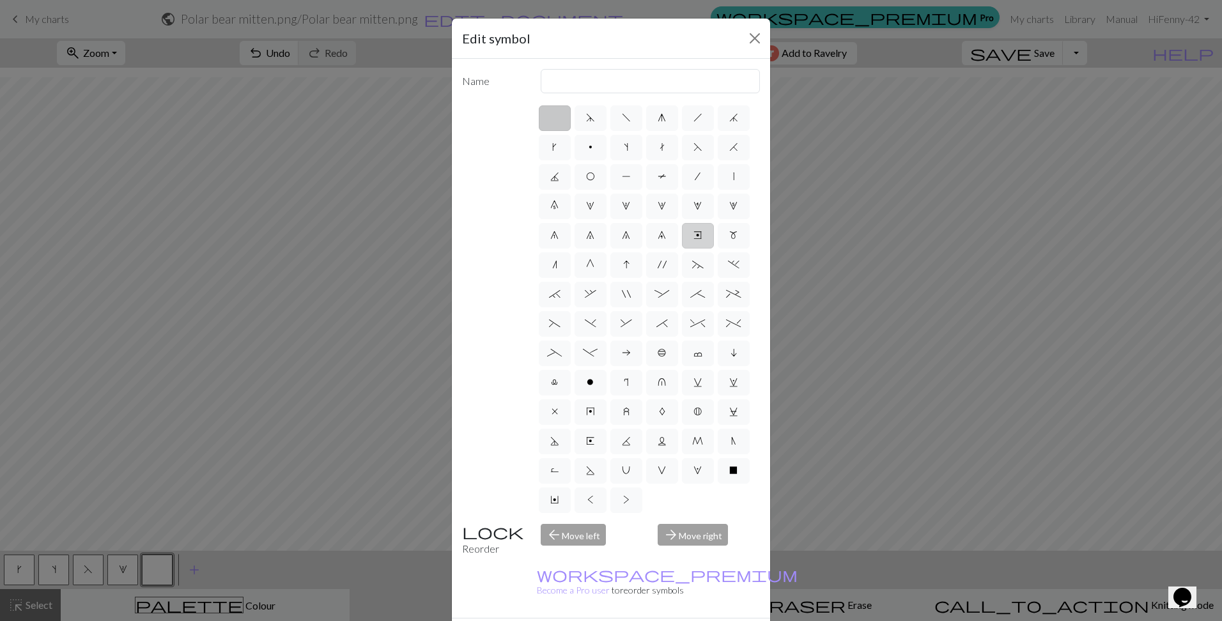
click at [682, 249] on label "e" at bounding box center [698, 236] width 32 height 26
click at [693, 236] on input "e" at bounding box center [697, 231] width 8 height 8
radio input "true"
type input "Right end"
click at [729, 240] on span "m" at bounding box center [733, 235] width 8 height 10
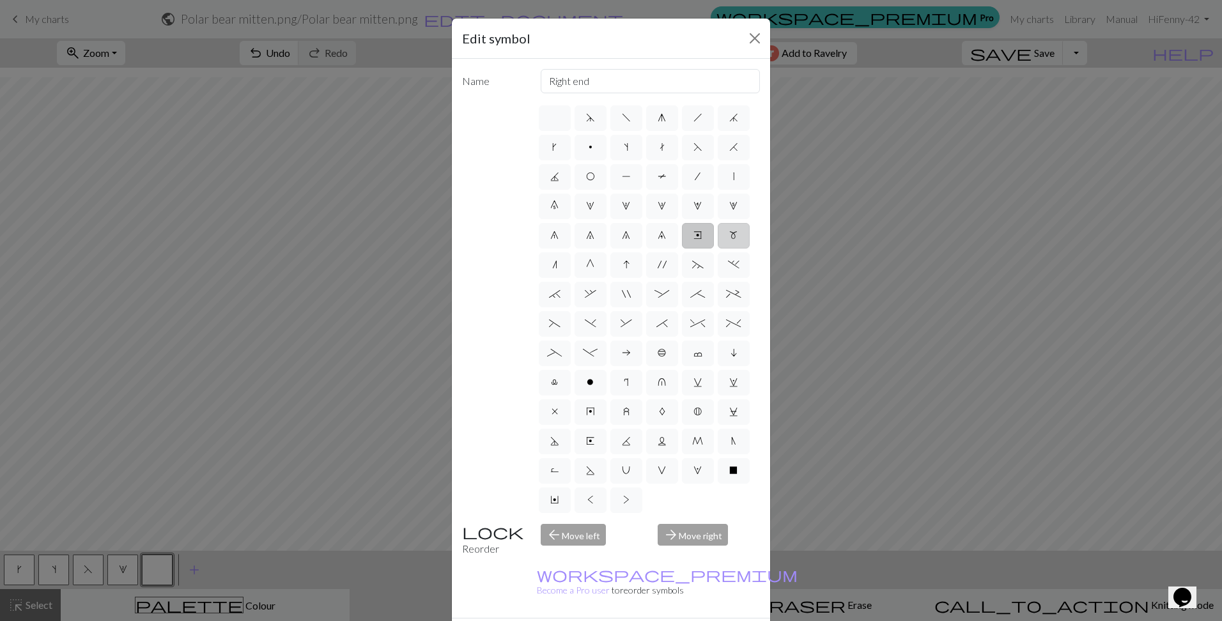
click at [729, 236] on input "m" at bounding box center [733, 231] width 8 height 8
radio input "true"
type input "m1"
click at [692, 270] on span "~" at bounding box center [698, 264] width 12 height 10
click at [692, 265] on input "~" at bounding box center [696, 261] width 8 height 8
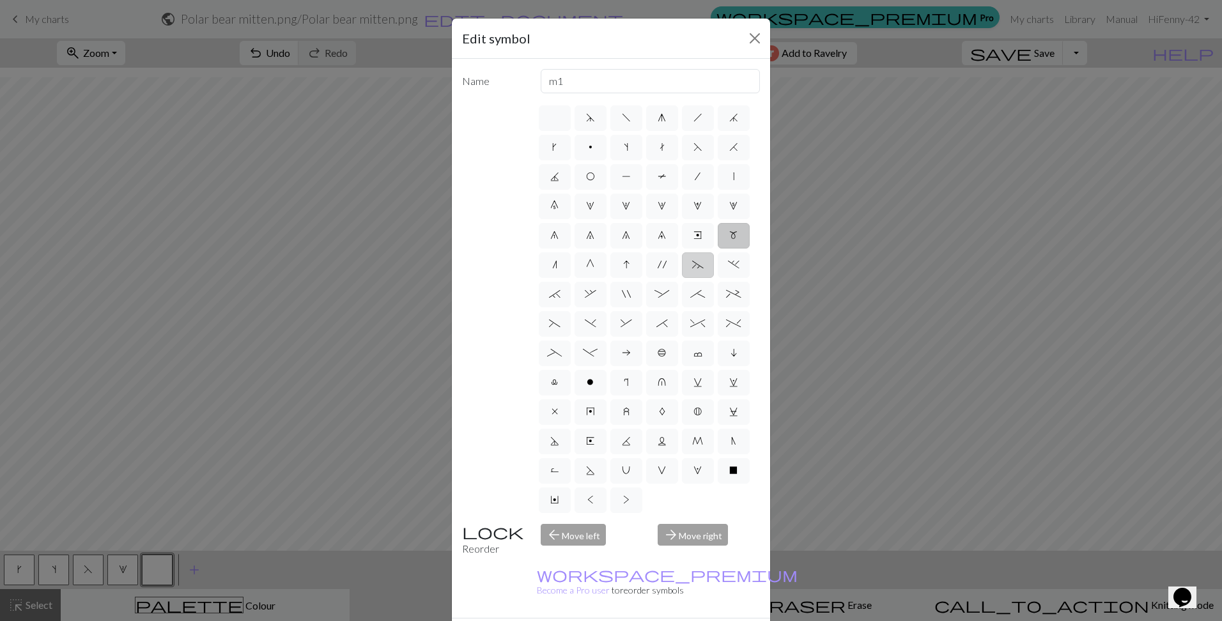
radio input "true"
type input "3+ stitch left twist"
click at [657, 358] on span "b" at bounding box center [661, 353] width 9 height 10
click at [657, 353] on input "b" at bounding box center [661, 349] width 8 height 8
radio input "true"
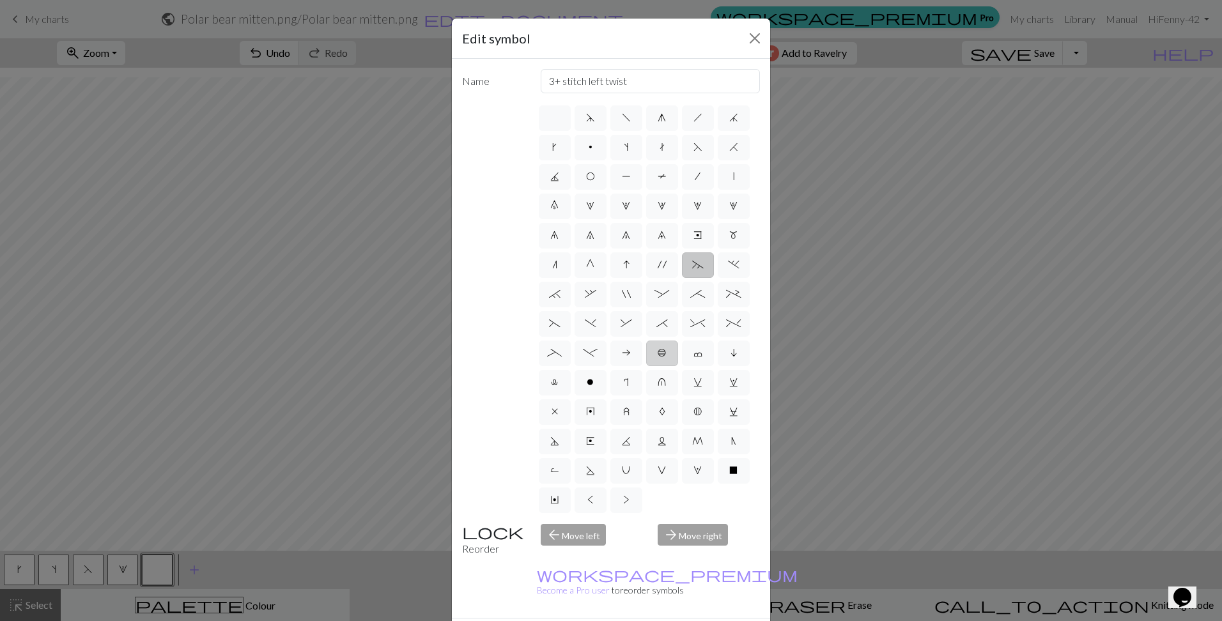
type input "Peppercorn"
click at [718, 461] on label "X" at bounding box center [734, 470] width 32 height 26
click at [729, 463] on input "X" at bounding box center [733, 467] width 8 height 8
radio input "true"
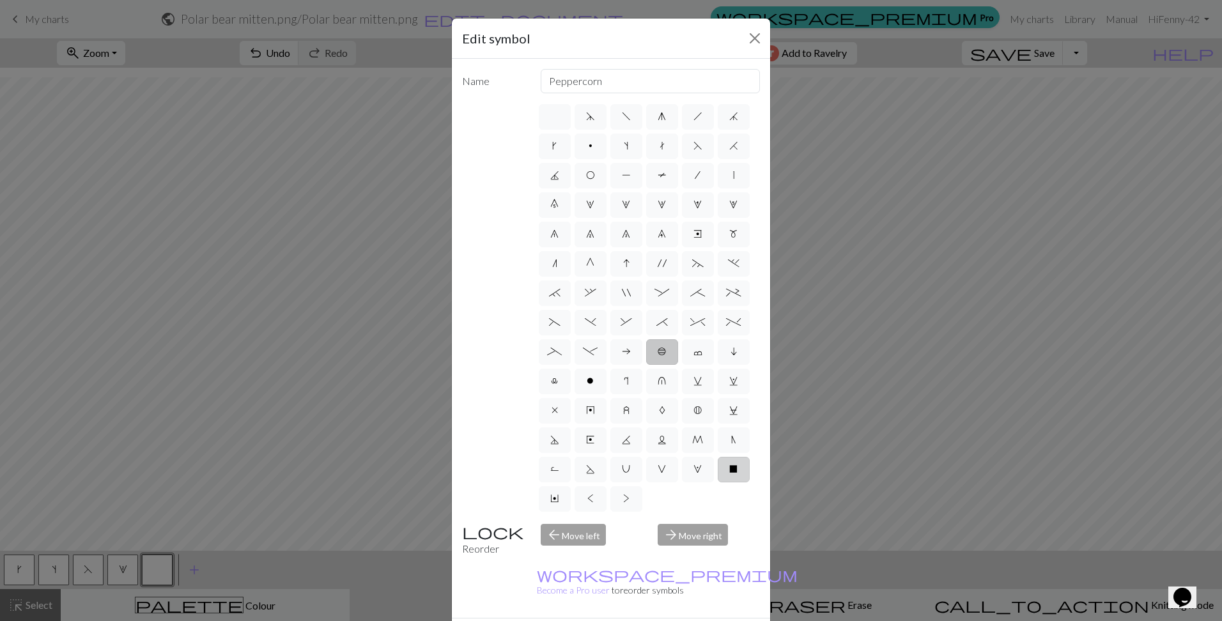
type input "no stitch"
click at [571, 486] on label "Y" at bounding box center [555, 499] width 32 height 26
click at [558, 492] on input "Y" at bounding box center [554, 496] width 8 height 8
radio input "true"
type input "place bead"
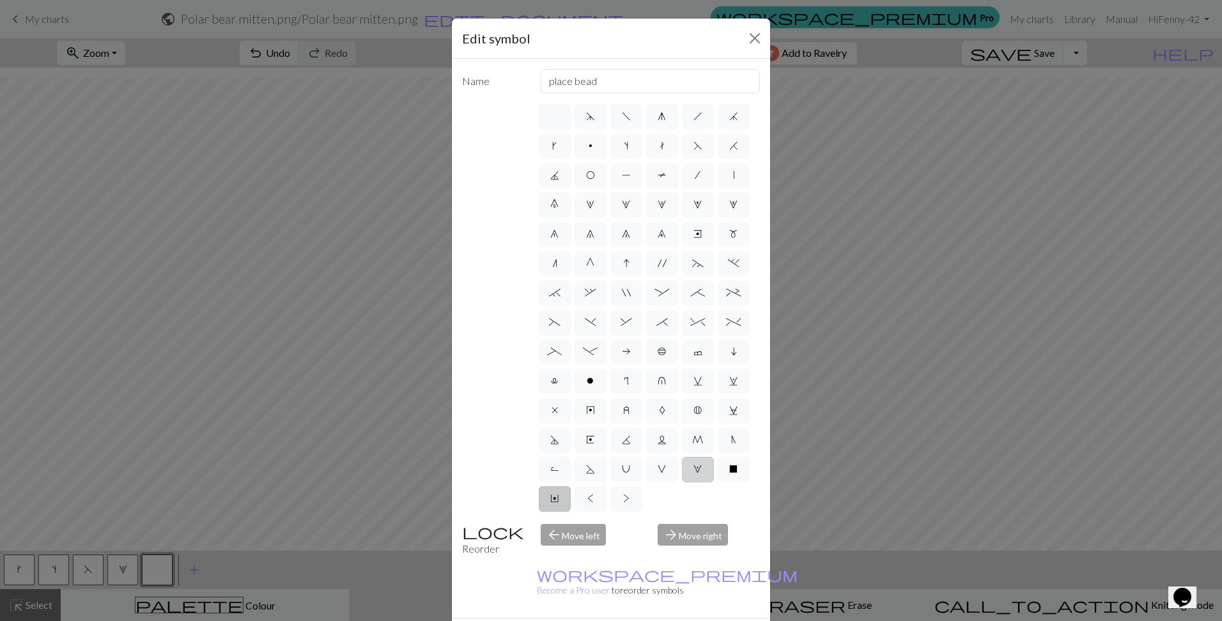
click at [693, 470] on span "W" at bounding box center [697, 469] width 8 height 10
click at [693, 470] on input "W" at bounding box center [697, 467] width 8 height 8
radio input "true"
type input "k1, yo, k1"
click at [657, 472] on span "V" at bounding box center [661, 469] width 8 height 10
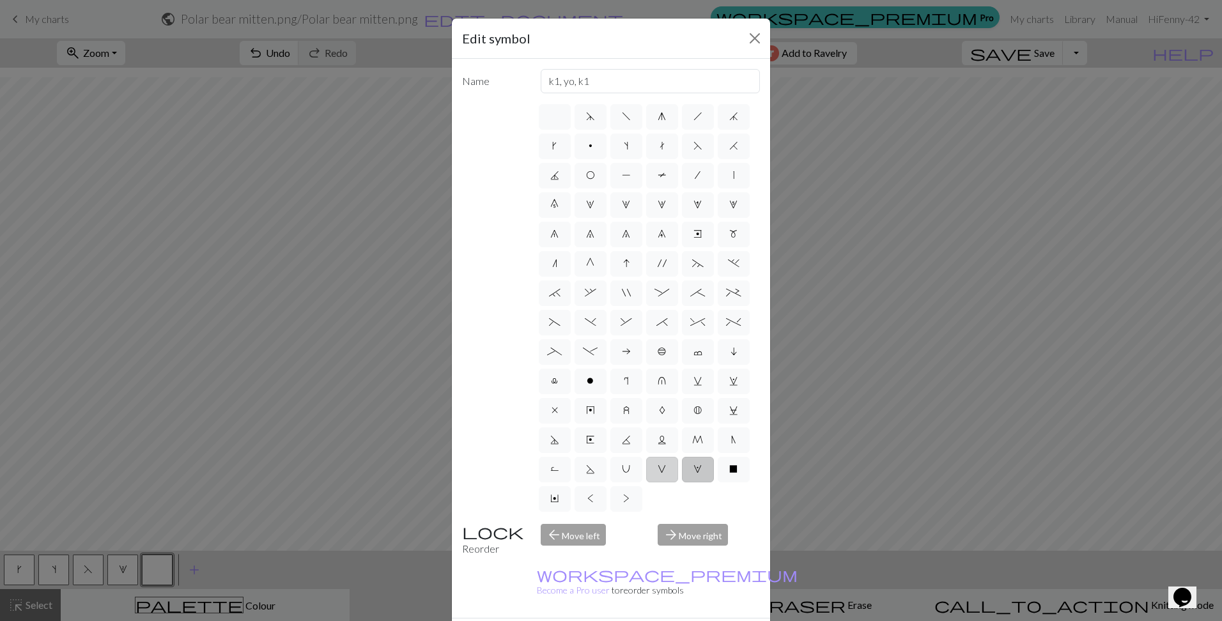
click at [657, 471] on input "V" at bounding box center [661, 467] width 8 height 8
radio input "true"
type input "sl1 purlwise"
click at [610, 498] on label ">" at bounding box center [626, 499] width 32 height 26
click at [623, 498] on input ">" at bounding box center [627, 496] width 8 height 8
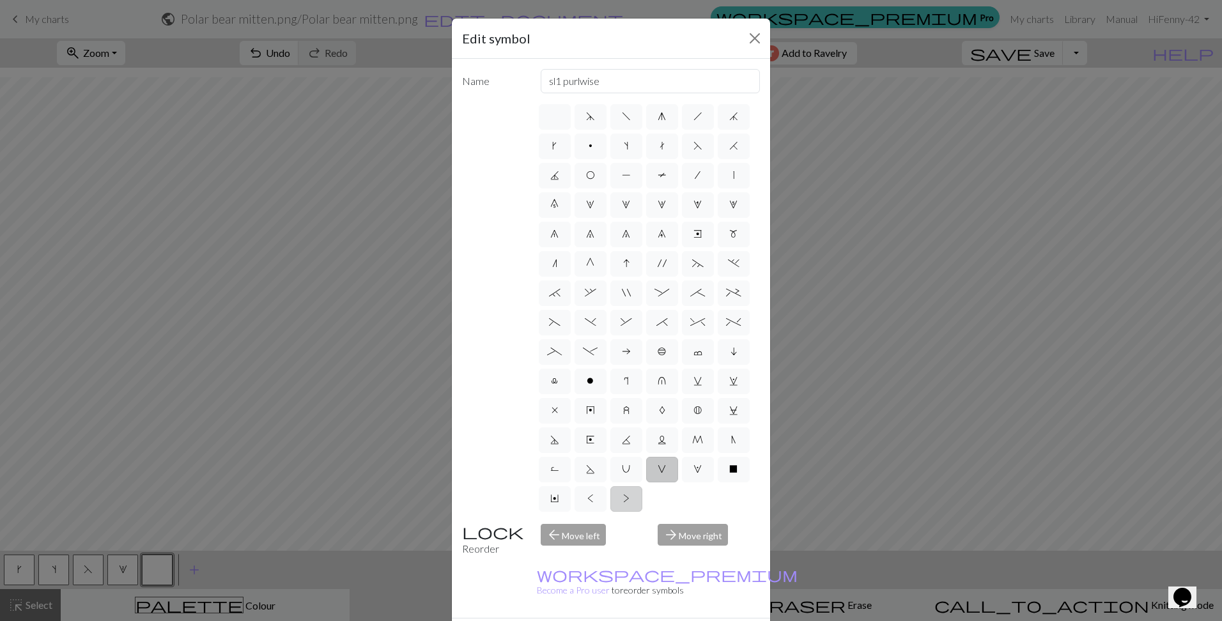
radio input "true"
type input "twisted purl"
click at [678, 427] on label "L" at bounding box center [662, 440] width 32 height 26
click at [666, 433] on input "L" at bounding box center [661, 437] width 8 height 8
radio input "true"
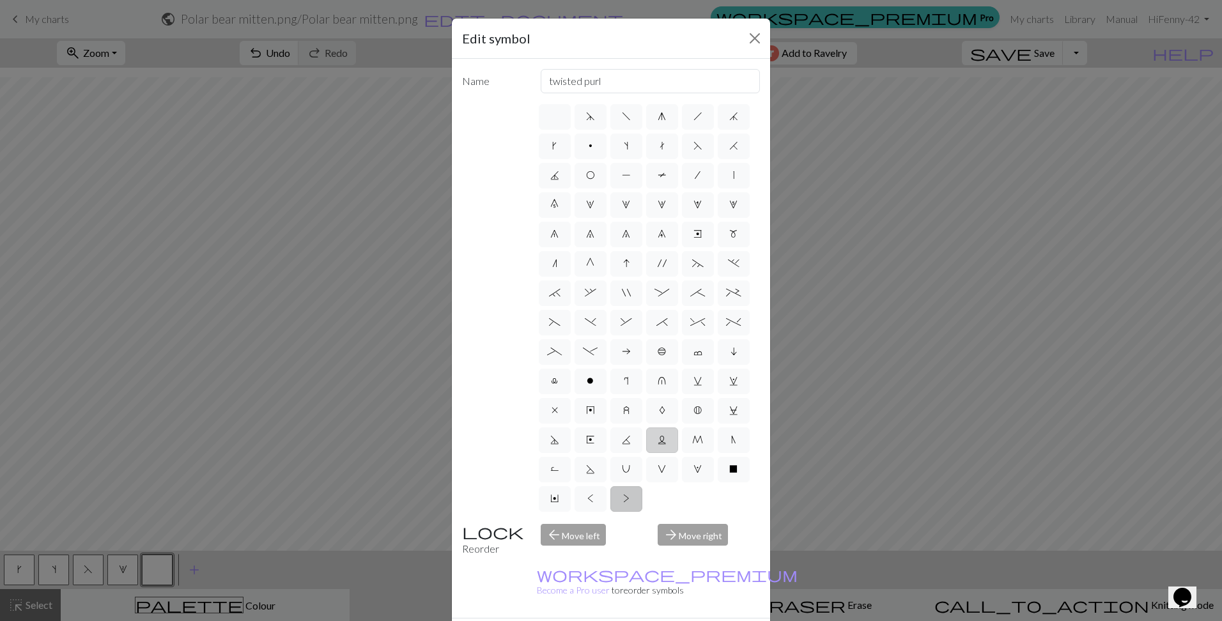
type input "Twisted reverse stitch"
click at [631, 434] on span "K" at bounding box center [626, 439] width 9 height 10
click at [630, 433] on input "K" at bounding box center [626, 437] width 8 height 8
radio input "true"
type input "p2tog tbl"
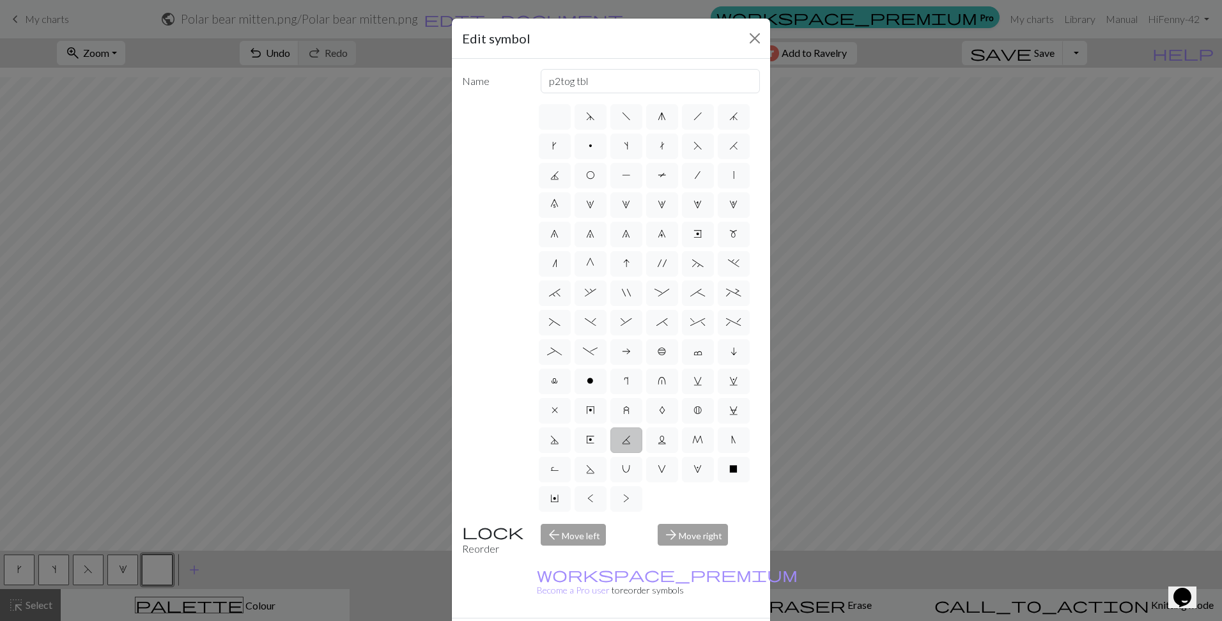
scroll to position [0, 0]
click at [726, 328] on span "%" at bounding box center [733, 323] width 15 height 10
click at [726, 324] on input "%" at bounding box center [730, 320] width 8 height 8
radio input "true"
type input "2 stitch left twist cable"
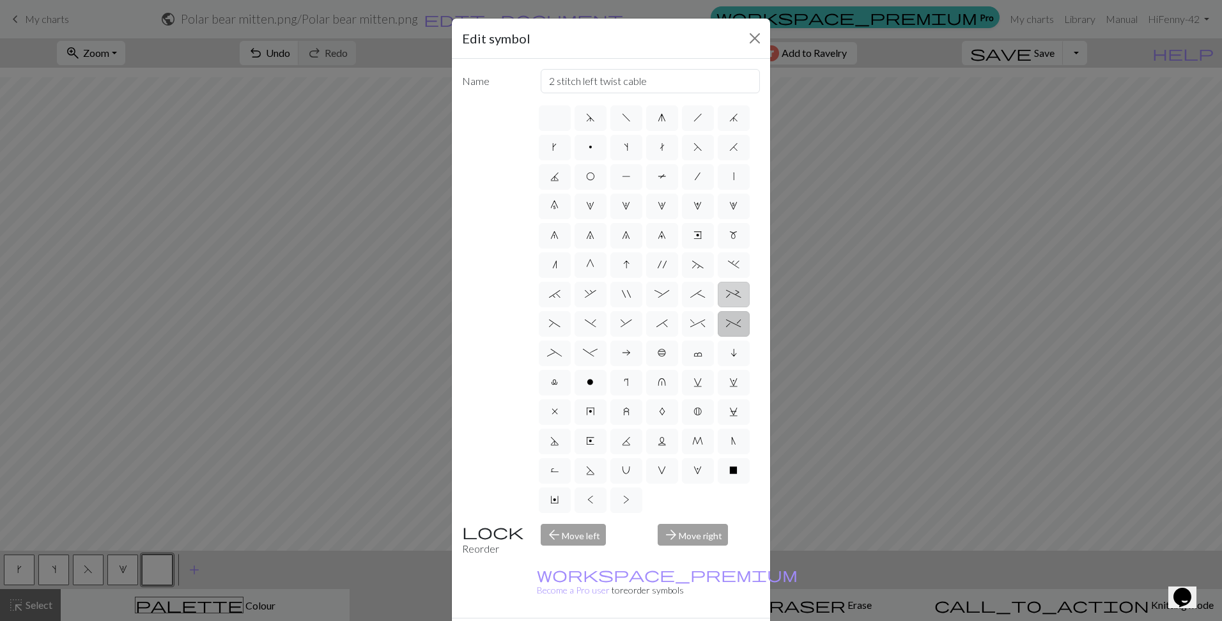
click at [718, 307] on label "+" at bounding box center [734, 295] width 32 height 26
click at [726, 295] on input "+" at bounding box center [730, 290] width 8 height 8
radio input "true"
type input "2 stitch left purl twist cable"
click at [623, 270] on span "I" at bounding box center [626, 264] width 6 height 10
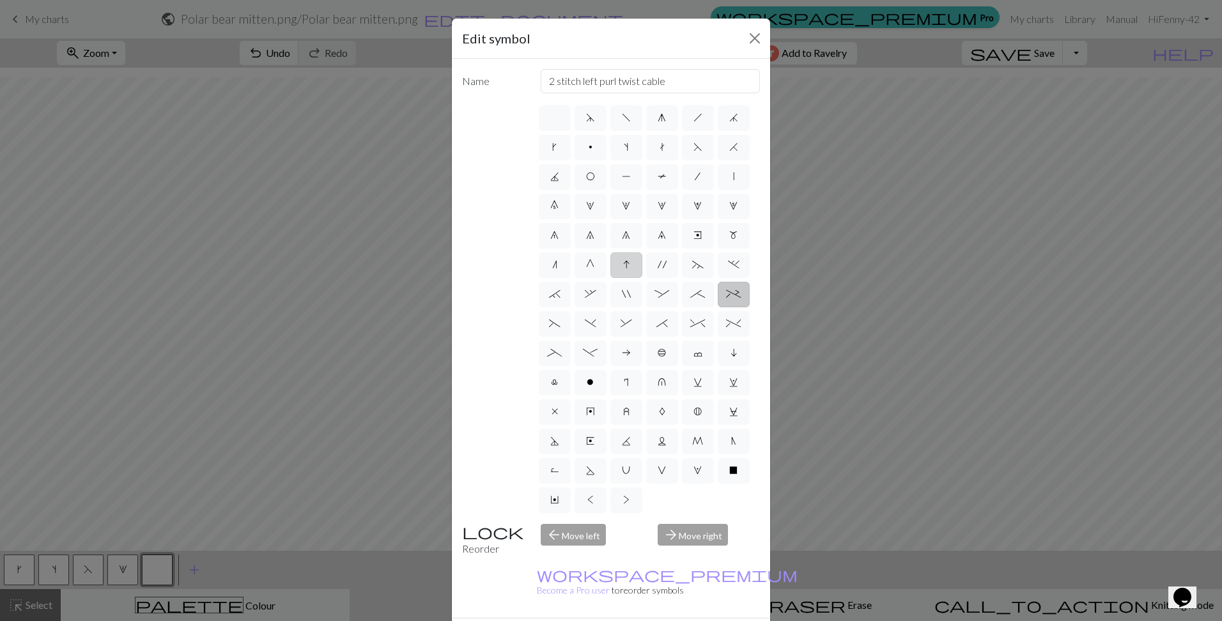
click at [623, 265] on input "I" at bounding box center [627, 261] width 8 height 8
radio input "true"
type input "sk2p"
click at [595, 174] on span "O" at bounding box center [590, 176] width 9 height 10
click at [594, 174] on input "O" at bounding box center [590, 173] width 8 height 8
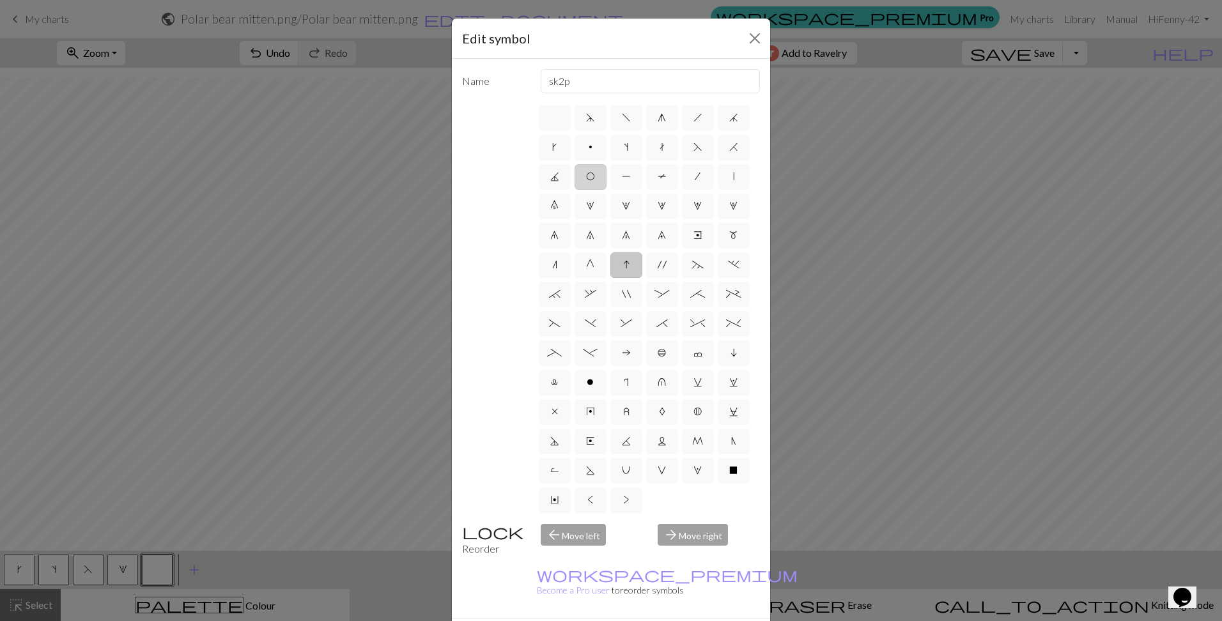
radio input "true"
type input "yo"
click at [642, 174] on label "P" at bounding box center [626, 177] width 32 height 26
click at [630, 174] on input "P" at bounding box center [626, 173] width 8 height 8
radio input "true"
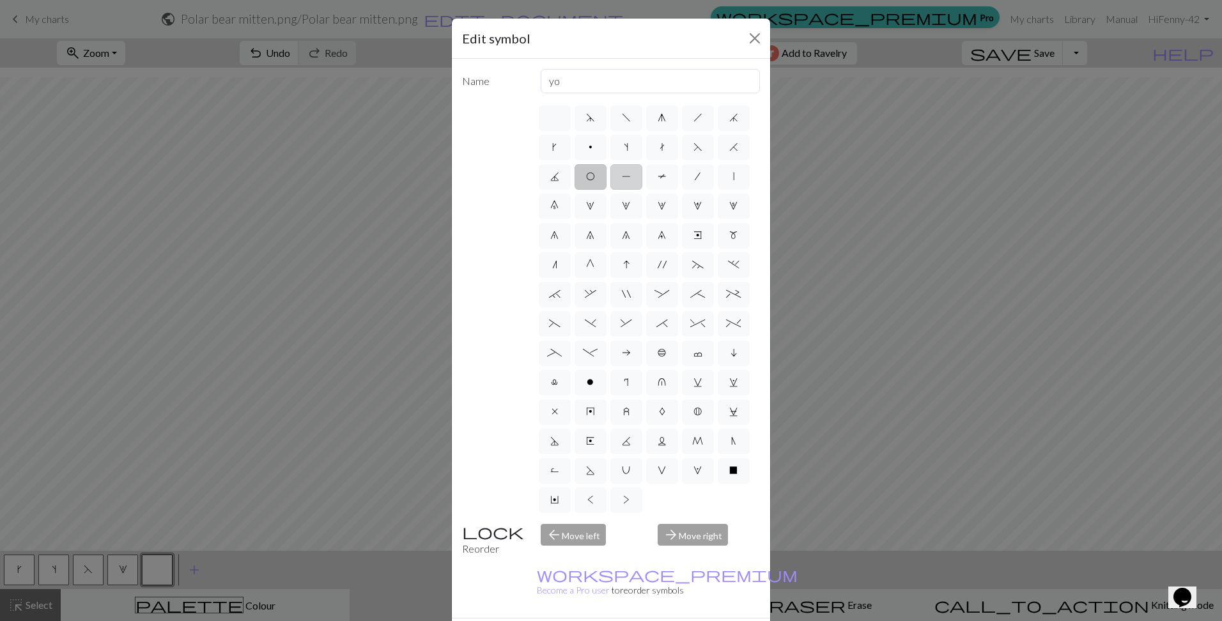
type input "purl"
click at [606, 170] on label "O" at bounding box center [590, 177] width 32 height 26
click at [594, 170] on input "O" at bounding box center [590, 173] width 8 height 8
radio input "true"
type input "yo"
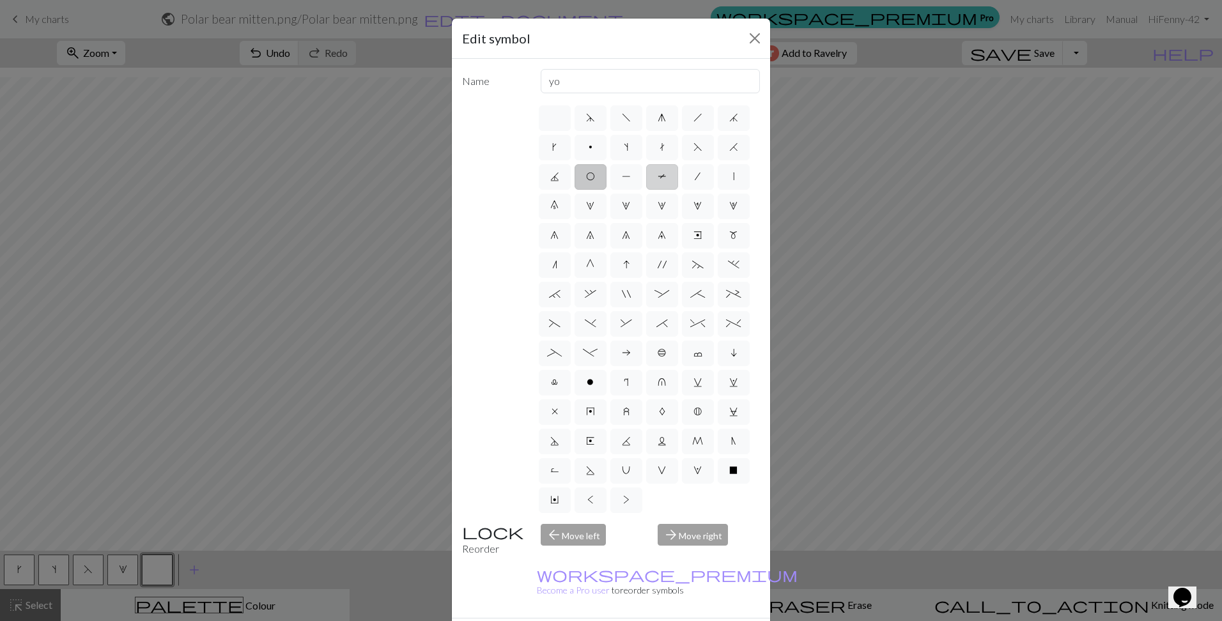
click at [646, 190] on label "T" at bounding box center [662, 177] width 32 height 26
click at [657, 177] on input "T" at bounding box center [661, 173] width 8 height 8
radio input "true"
type input "ptbl"
click at [555, 123] on label at bounding box center [555, 118] width 32 height 26
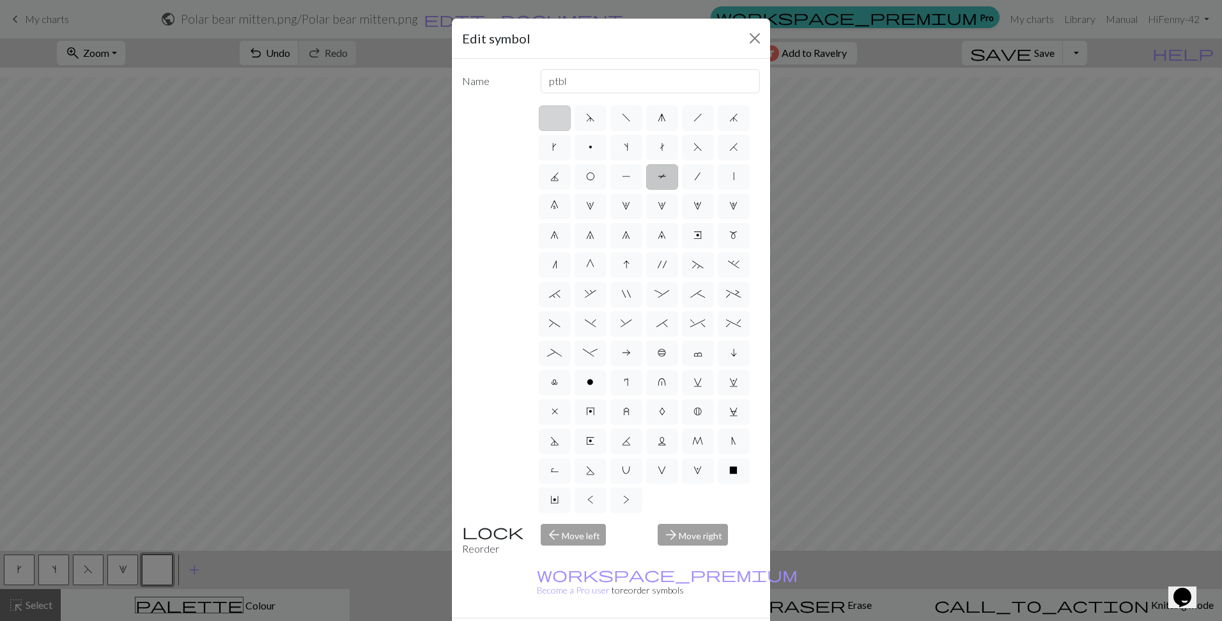
click at [555, 118] on input "radio" at bounding box center [559, 114] width 8 height 8
radio input "true"
type input "Knit"
click at [649, 116] on label "g" at bounding box center [662, 118] width 32 height 26
click at [657, 116] on input "g" at bounding box center [661, 114] width 8 height 8
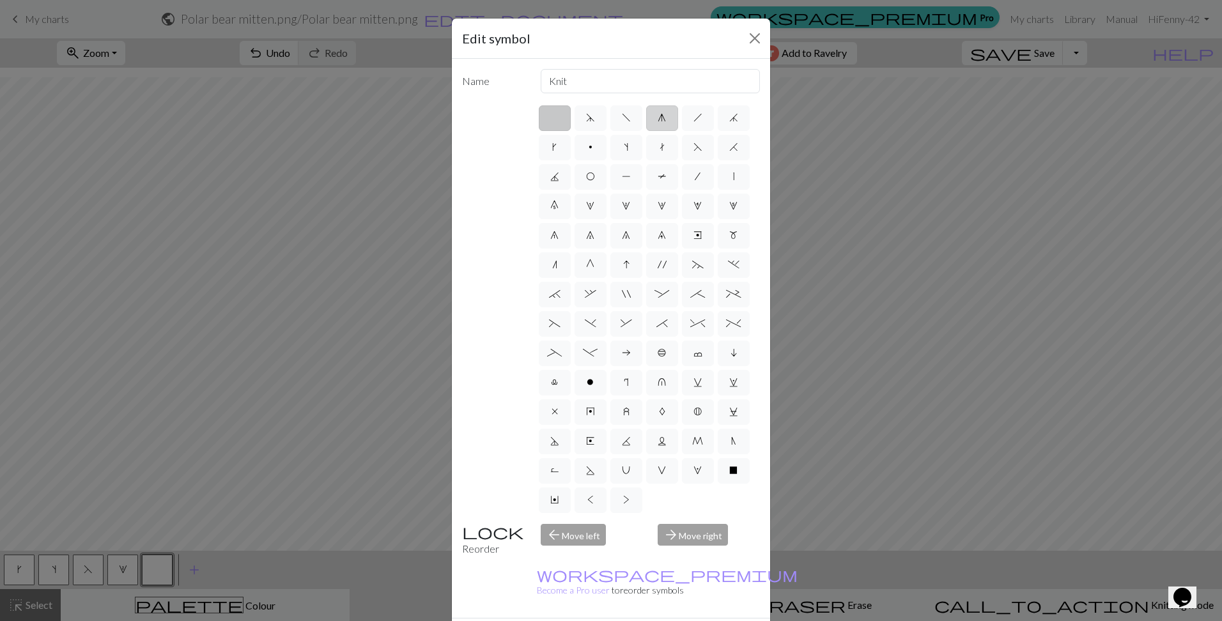
radio input "true"
type input "sk2p"
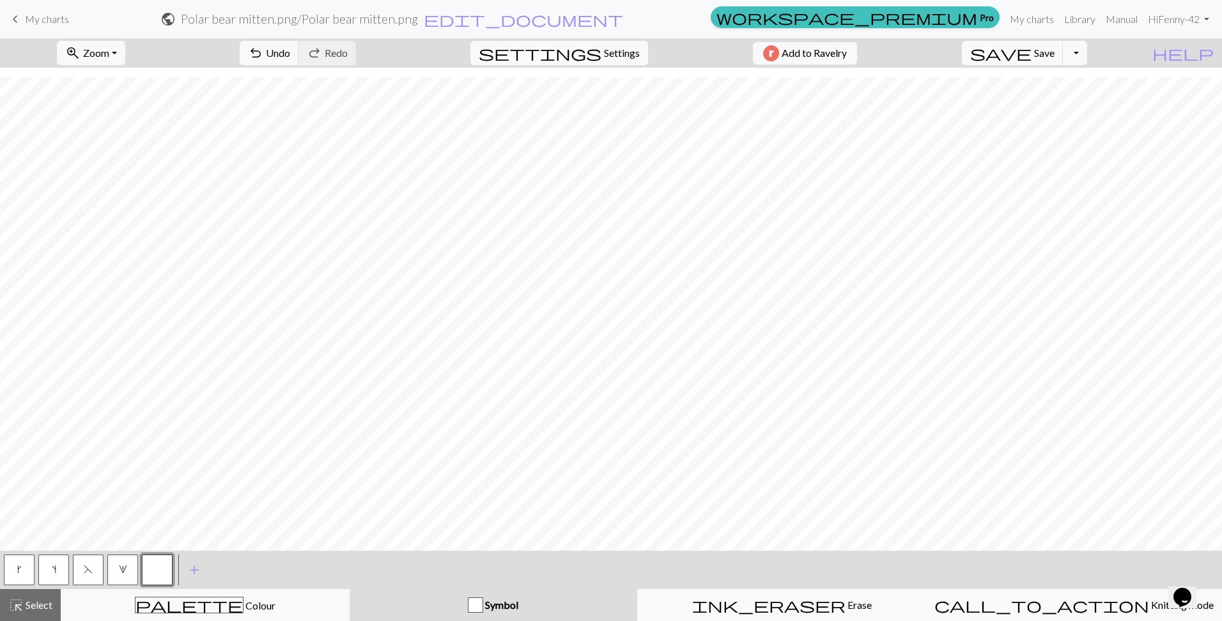
click at [157, 569] on button "button" at bounding box center [157, 570] width 31 height 31
click at [157, 569] on div "Edit symbol Name sk2p d f g h j k p s t F H J O P T / | 0 1 2 3 4 5 6 7 8 9 e m…" at bounding box center [611, 310] width 1222 height 621
click at [166, 567] on button "button" at bounding box center [157, 570] width 31 height 31
click at [166, 567] on div "Edit symbol Name sk2p d f g h j k p s t F H J O P T / | 0 1 2 3 4 5 6 7 8 9 e m…" at bounding box center [611, 310] width 1222 height 621
click at [197, 569] on span "add" at bounding box center [194, 570] width 15 height 18
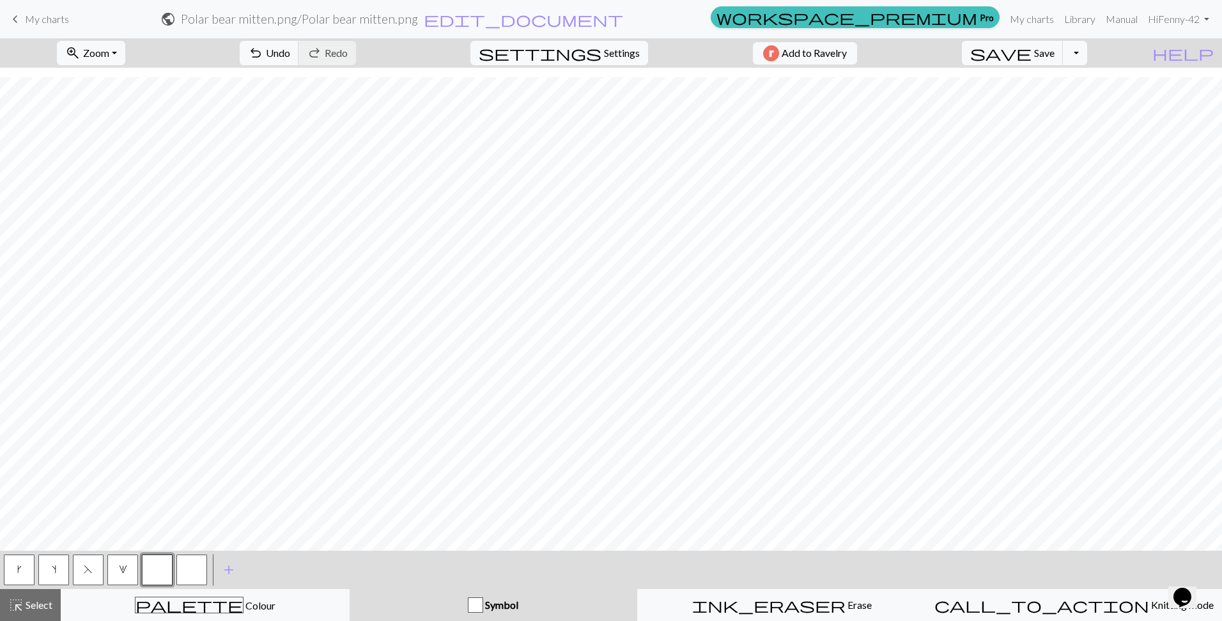
click at [200, 571] on button "button" at bounding box center [191, 570] width 31 height 31
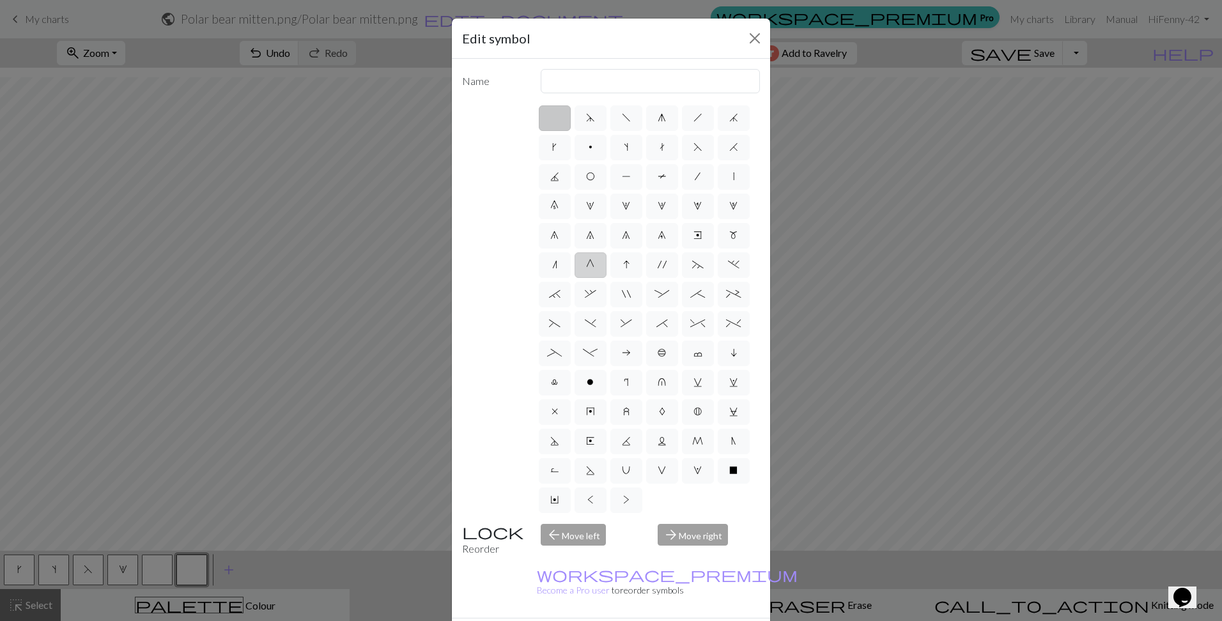
click at [586, 270] on span "G" at bounding box center [590, 264] width 8 height 10
click at [586, 265] on input "G" at bounding box center [590, 261] width 8 height 8
radio input "true"
type input "psso"
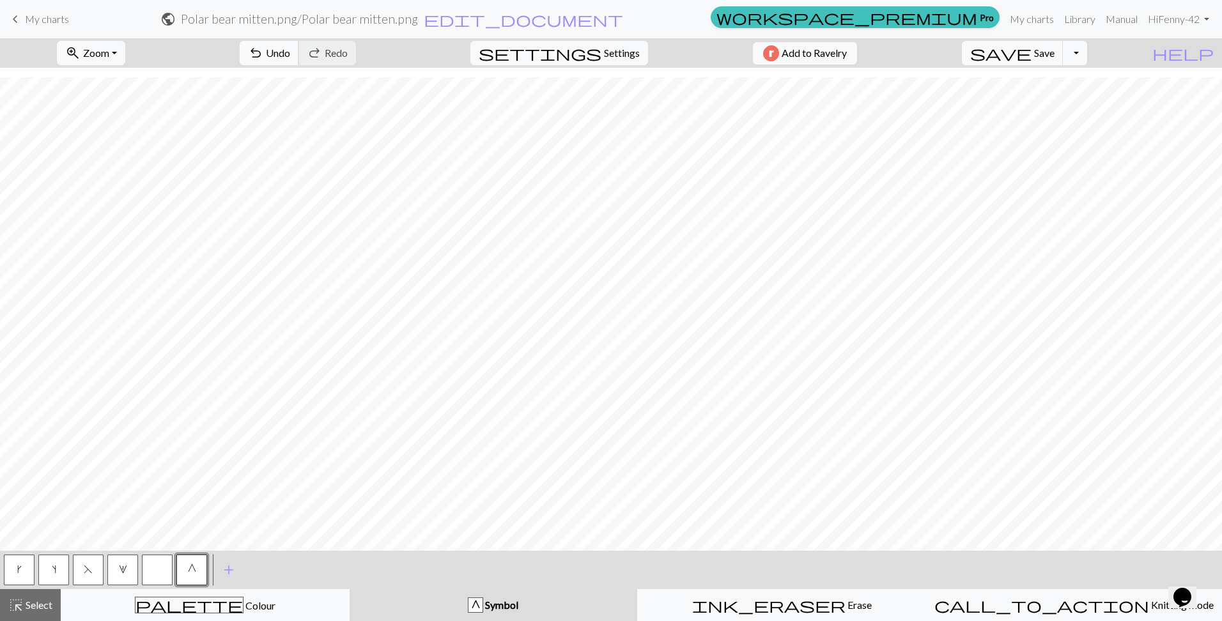
click at [290, 54] on span "Undo" at bounding box center [278, 53] width 24 height 12
click at [322, 54] on span "redo" at bounding box center [314, 53] width 15 height 18
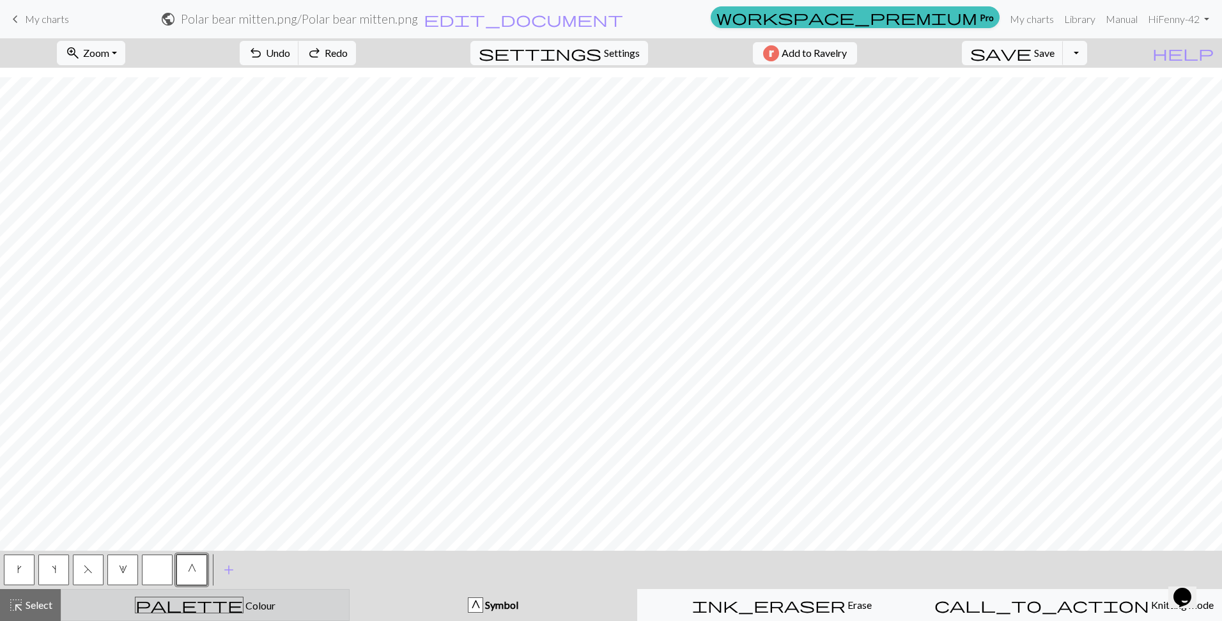
click at [244, 599] on div "palette Colour Colour" at bounding box center [205, 605] width 272 height 17
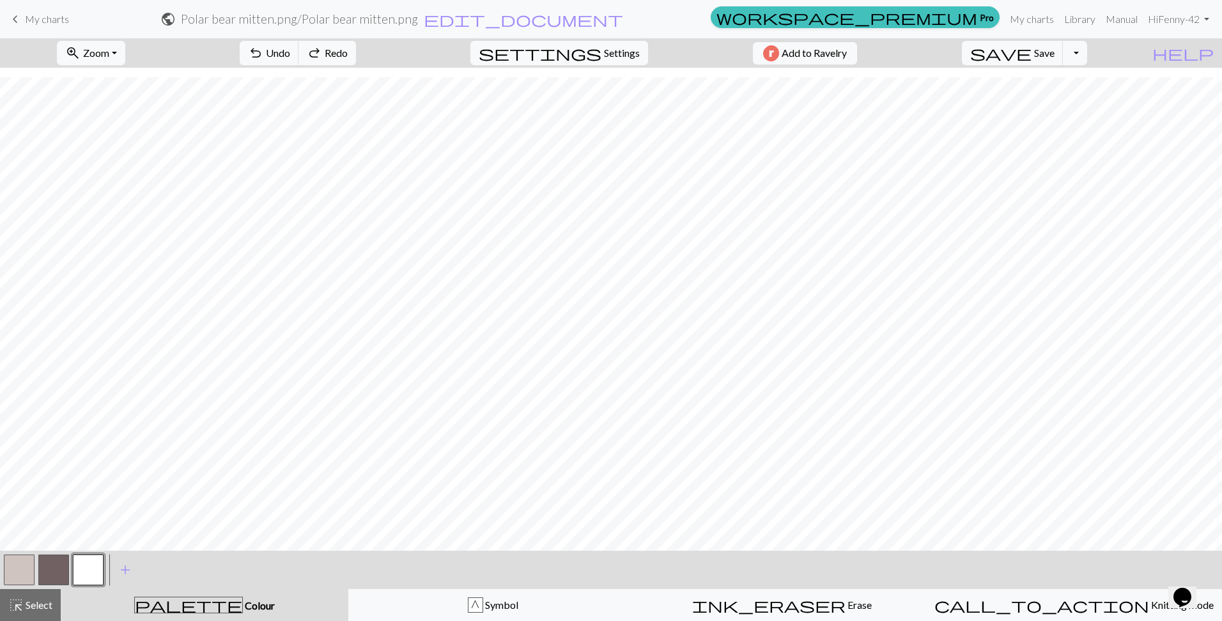
click at [47, 564] on button "button" at bounding box center [53, 570] width 31 height 31
click at [80, 573] on button "button" at bounding box center [88, 570] width 31 height 31
click at [26, 569] on button "button" at bounding box center [19, 570] width 31 height 31
click at [91, 566] on button "button" at bounding box center [88, 570] width 31 height 31
click at [470, 608] on div "G Symbol" at bounding box center [493, 604] width 272 height 15
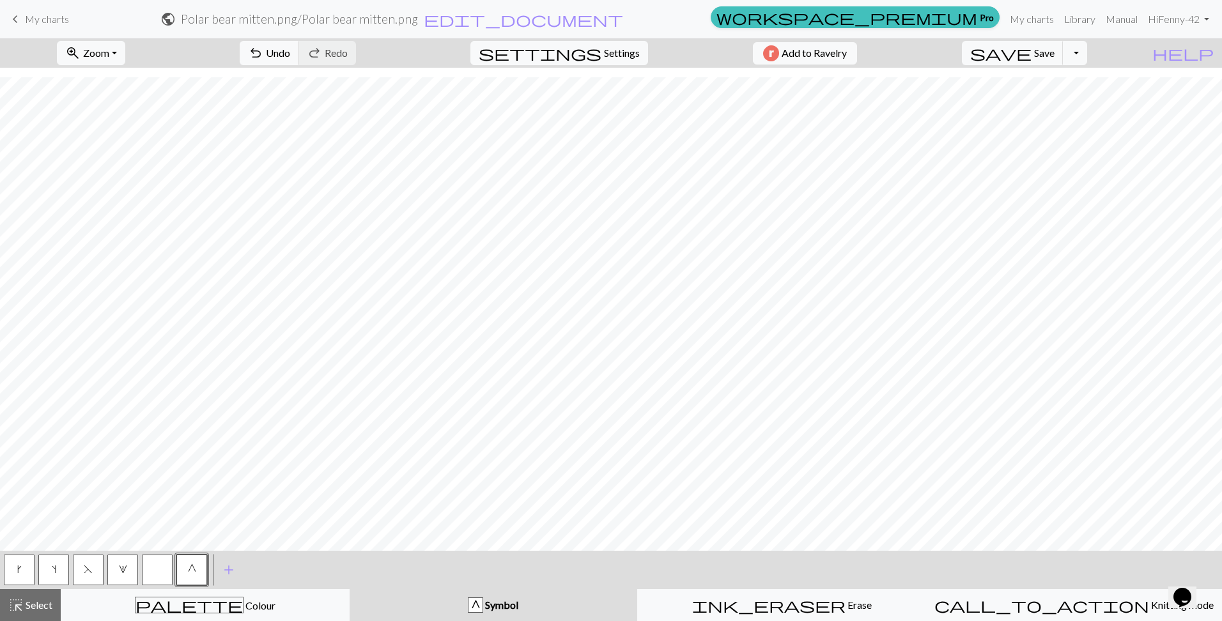
click at [152, 566] on button "button" at bounding box center [157, 570] width 31 height 31
click at [37, 603] on span "Select" at bounding box center [38, 605] width 29 height 12
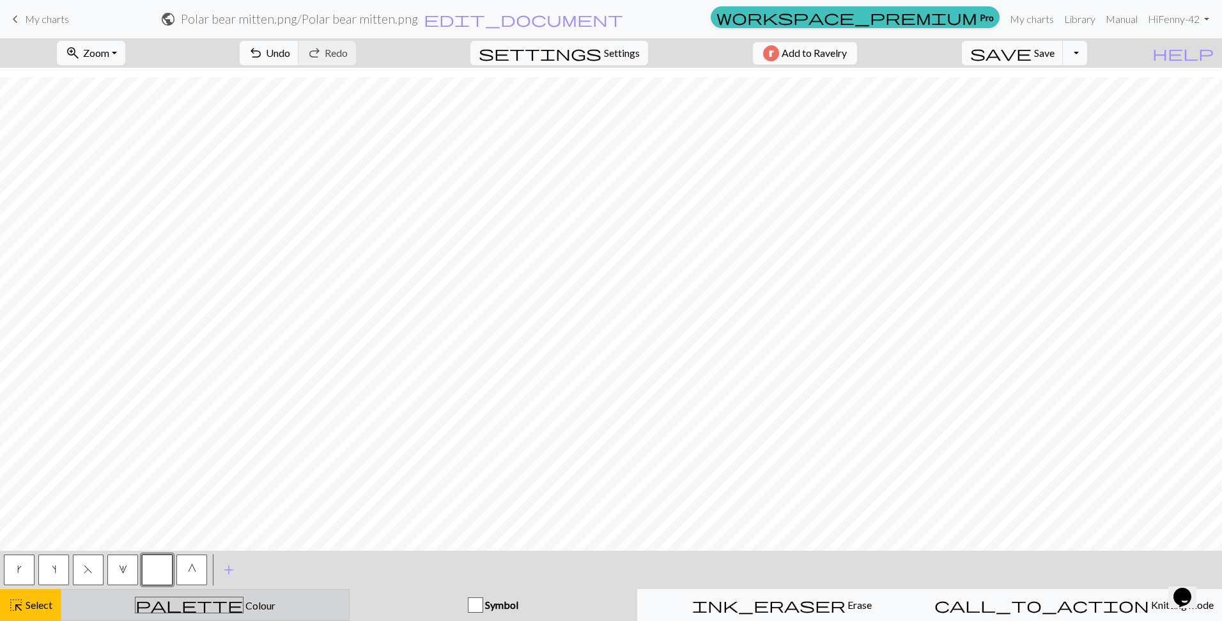
click at [130, 602] on div "palette Colour Colour" at bounding box center [205, 605] width 272 height 17
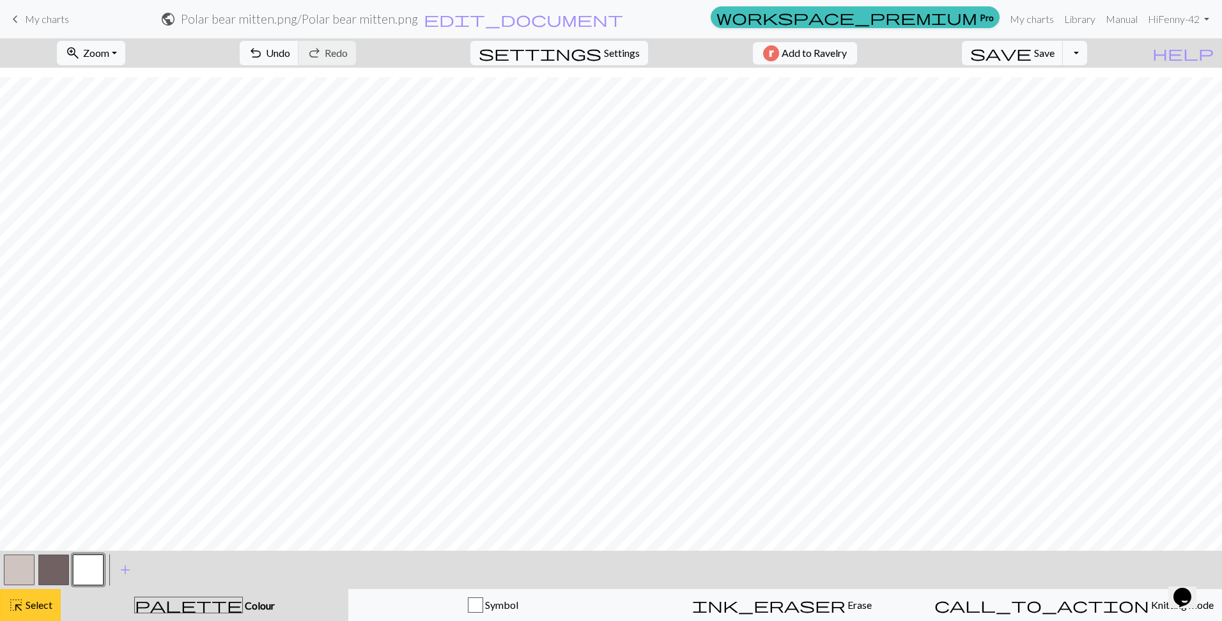
click at [46, 605] on span "Select" at bounding box center [38, 605] width 29 height 12
click at [22, 561] on button "button" at bounding box center [19, 570] width 31 height 31
click at [49, 569] on button "button" at bounding box center [53, 570] width 31 height 31
click at [28, 565] on button "button" at bounding box center [19, 570] width 31 height 31
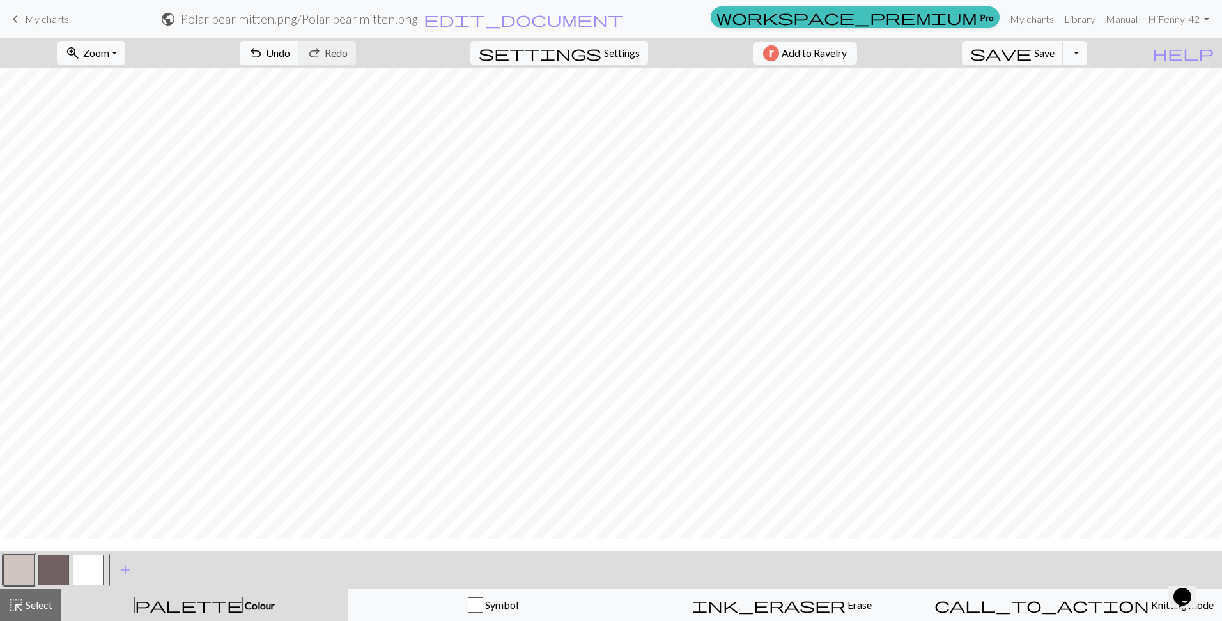
scroll to position [0, 0]
click at [42, 568] on button "button" at bounding box center [53, 570] width 31 height 31
click at [29, 574] on button "button" at bounding box center [19, 570] width 31 height 31
click at [52, 569] on button "button" at bounding box center [53, 570] width 31 height 31
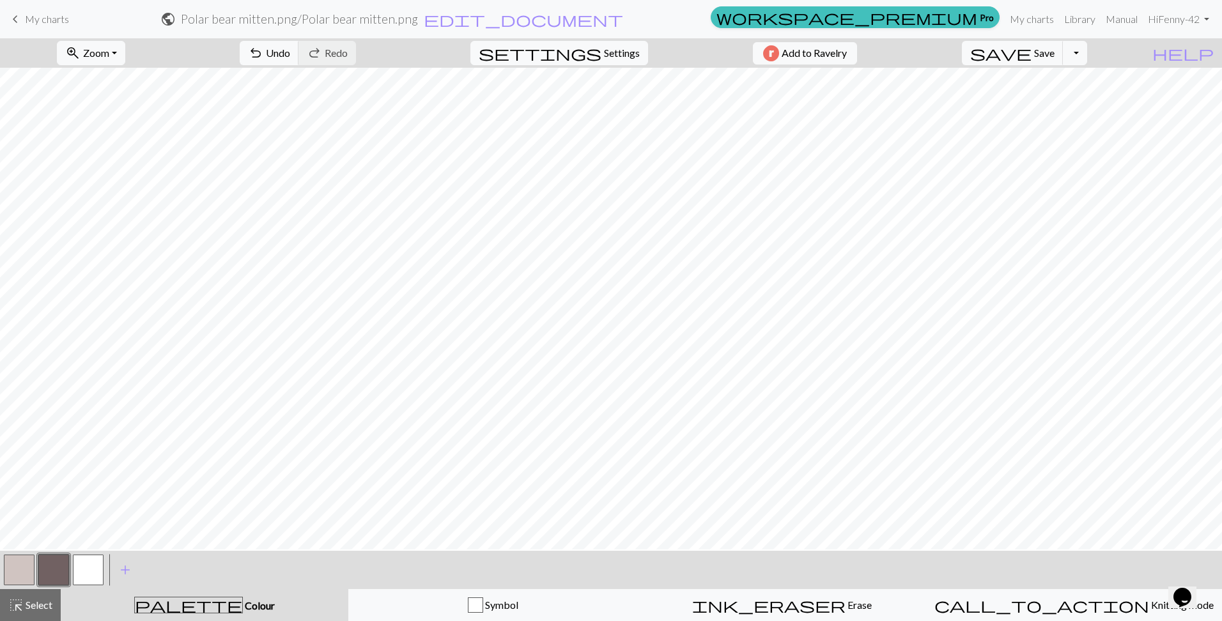
scroll to position [0, 0]
click at [94, 563] on button "button" at bounding box center [88, 570] width 31 height 31
click at [290, 58] on span "Undo" at bounding box center [278, 53] width 24 height 12
click at [290, 53] on span "Undo" at bounding box center [278, 53] width 24 height 12
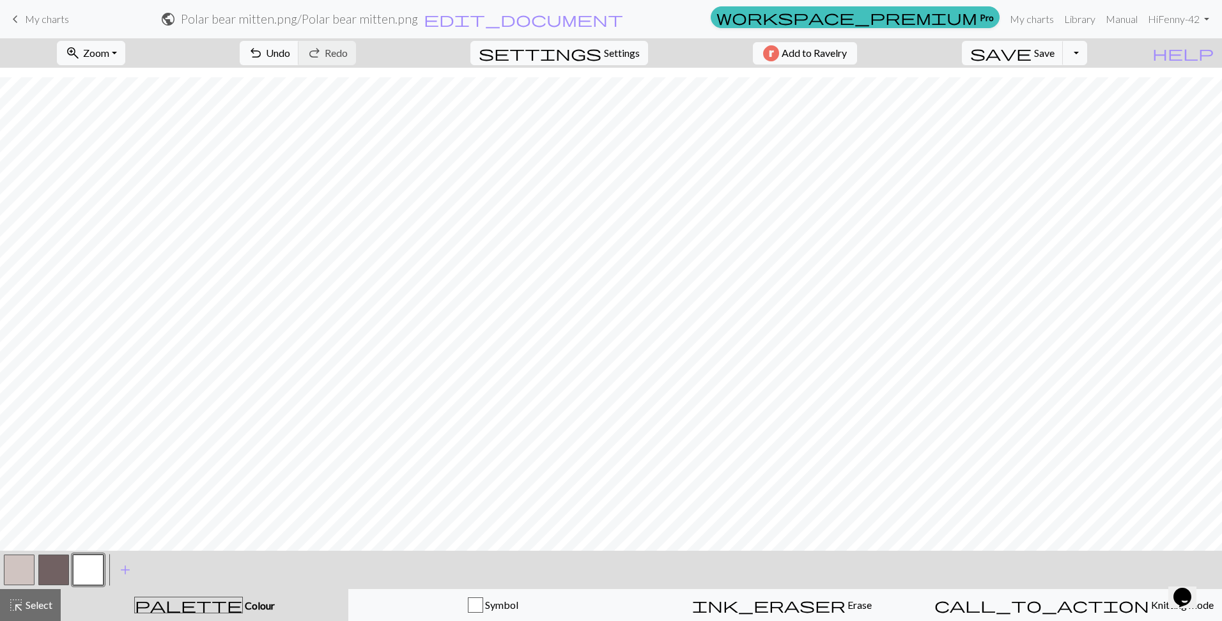
click at [50, 568] on button "button" at bounding box center [53, 570] width 31 height 31
click at [80, 574] on button "button" at bounding box center [88, 570] width 31 height 31
click at [59, 571] on button "button" at bounding box center [53, 570] width 31 height 31
click at [114, 572] on button "add Add a colour" at bounding box center [125, 570] width 32 height 32
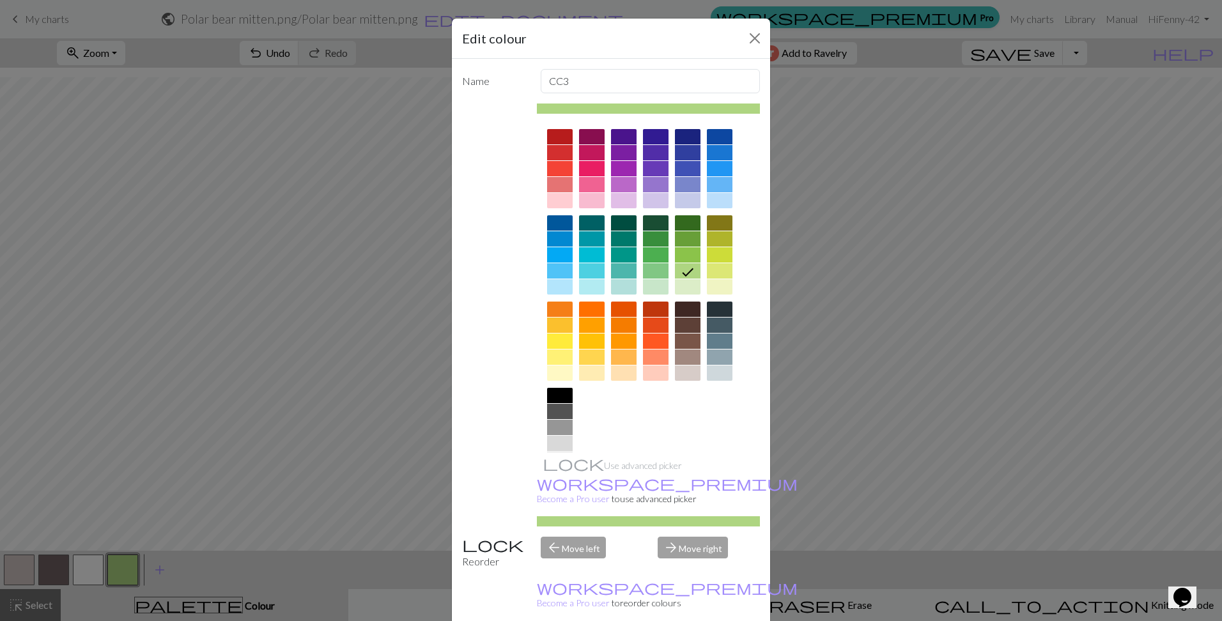
click at [118, 566] on div "Edit colour Name CC3 Use advanced picker workspace_premium Become a Pro user to…" at bounding box center [611, 310] width 1222 height 621
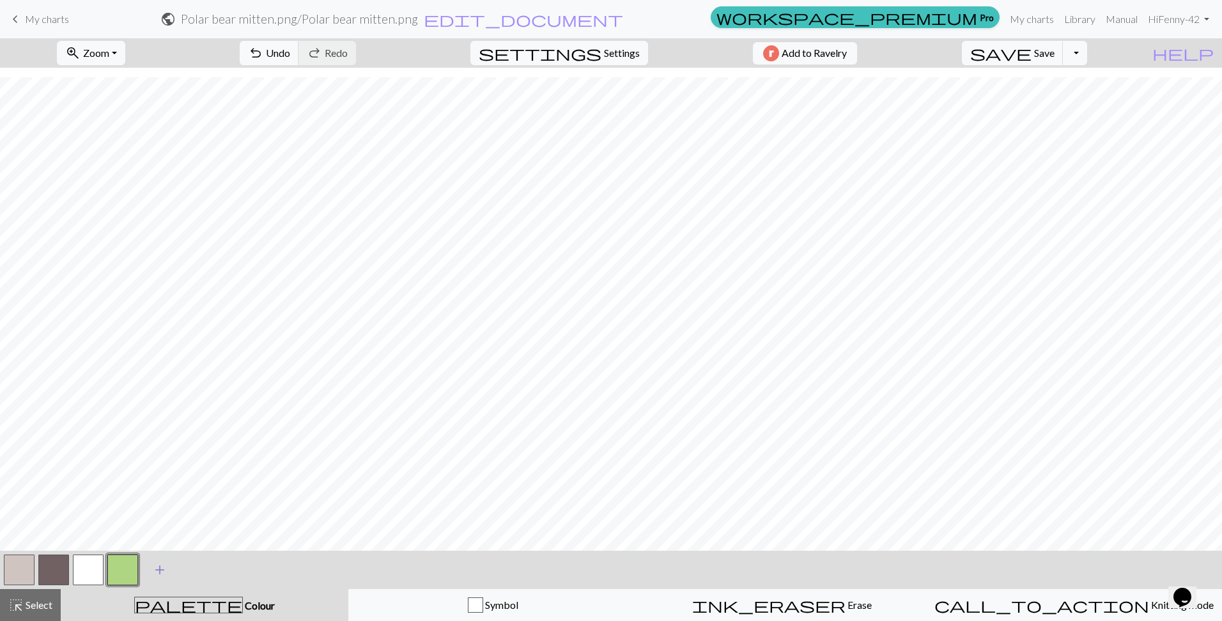
click at [154, 571] on span "add" at bounding box center [159, 570] width 15 height 18
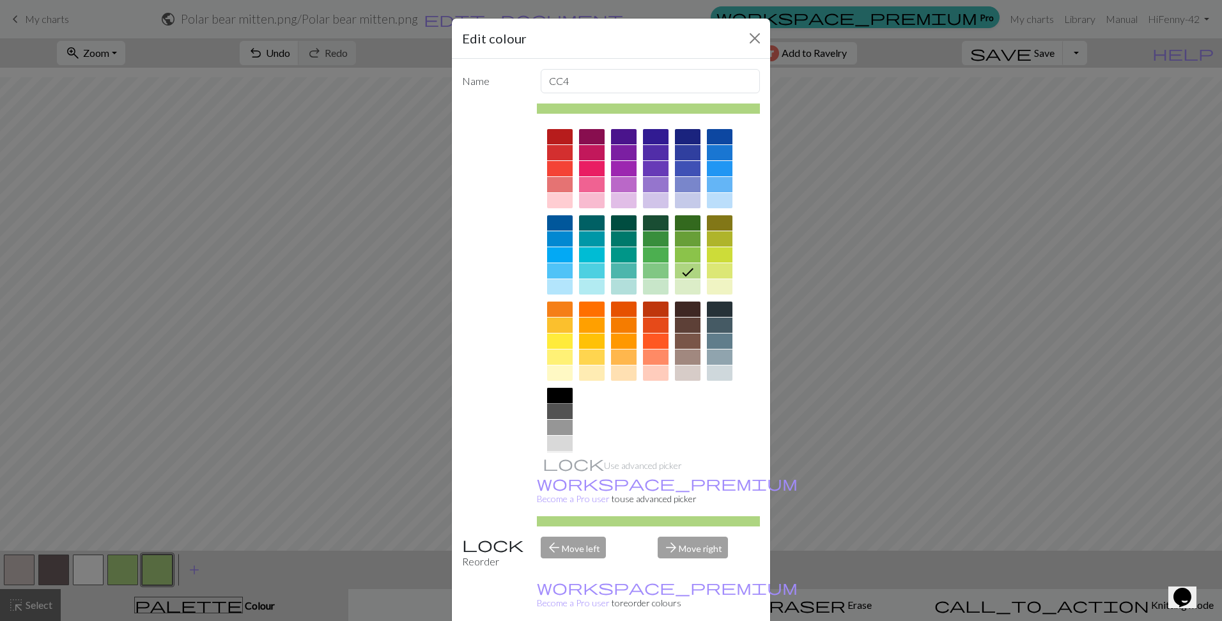
click at [562, 396] on div at bounding box center [560, 395] width 26 height 15
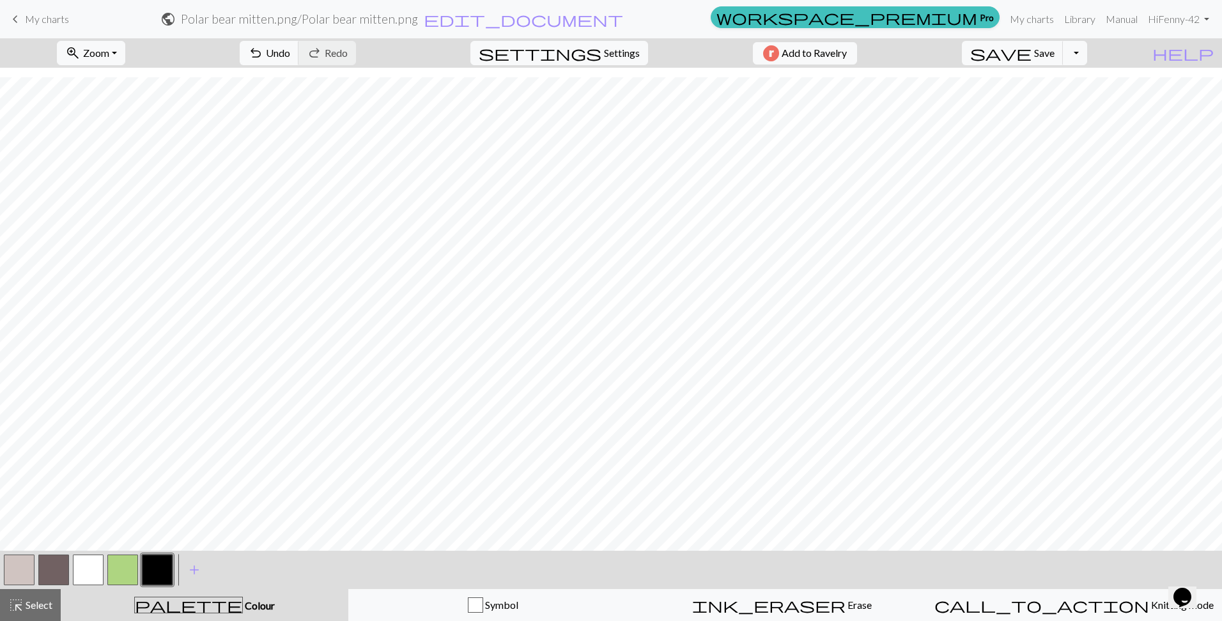
click at [79, 567] on button "button" at bounding box center [88, 570] width 31 height 31
click at [63, 571] on button "button" at bounding box center [53, 570] width 31 height 31
click at [95, 565] on button "button" at bounding box center [88, 570] width 31 height 31
click at [142, 572] on button "button" at bounding box center [157, 570] width 31 height 31
click at [87, 569] on button "button" at bounding box center [88, 570] width 31 height 31
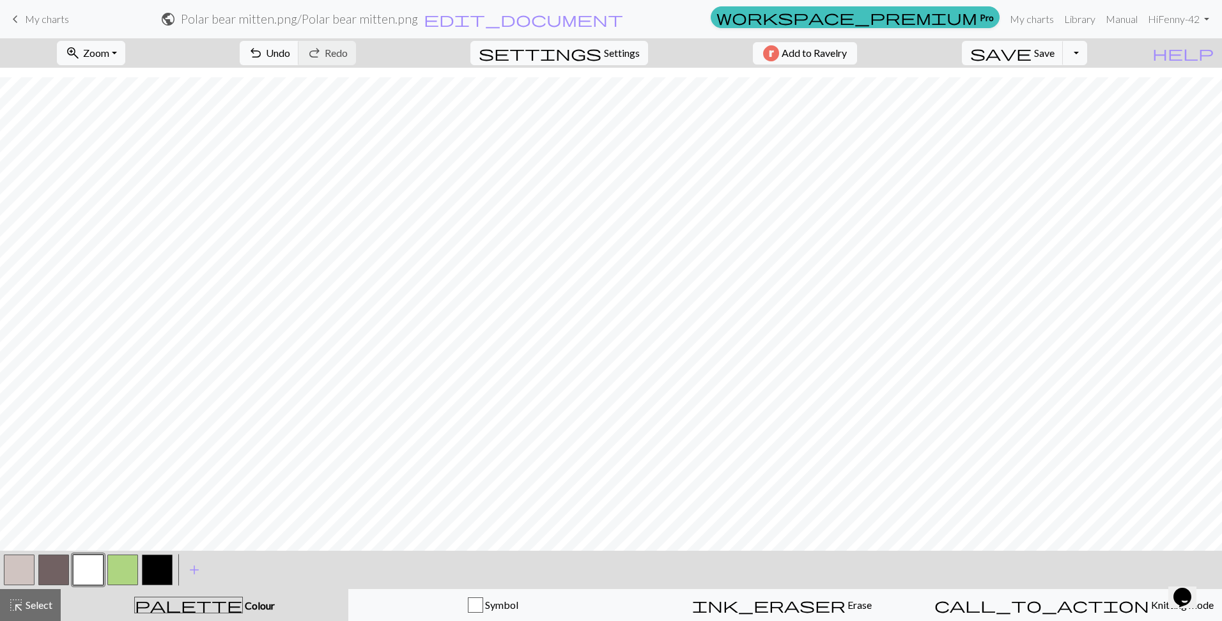
click at [156, 571] on button "button" at bounding box center [157, 570] width 31 height 31
click at [95, 572] on button "button" at bounding box center [88, 570] width 31 height 31
click at [149, 571] on button "button" at bounding box center [157, 570] width 31 height 31
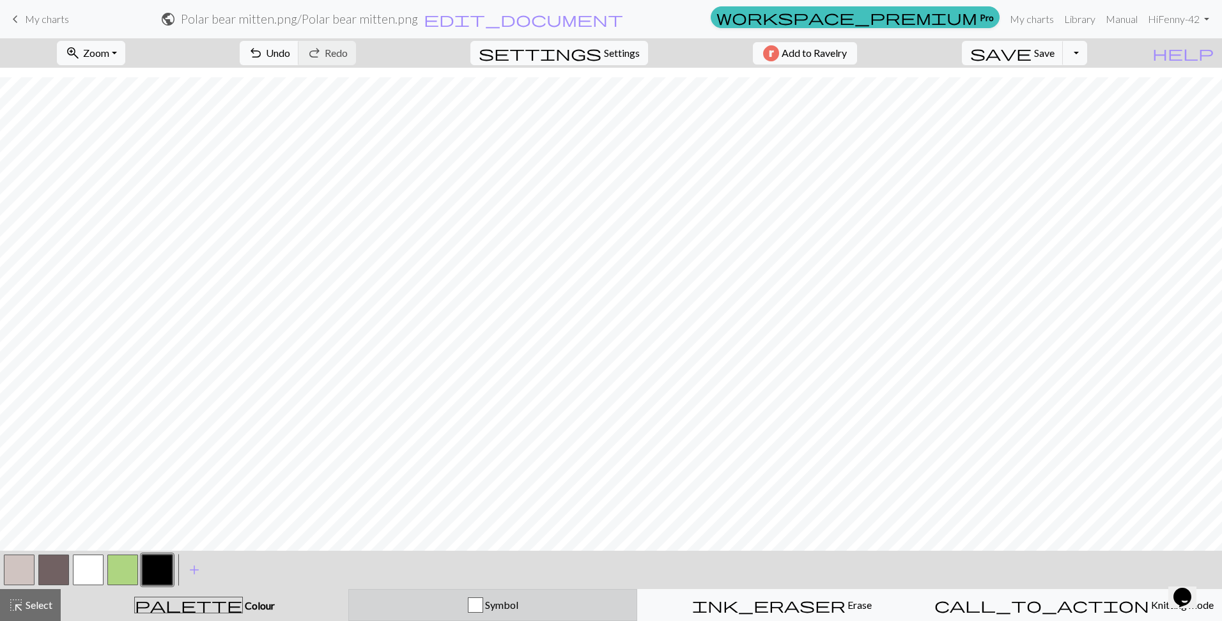
click at [487, 606] on span "Symbol" at bounding box center [500, 605] width 35 height 12
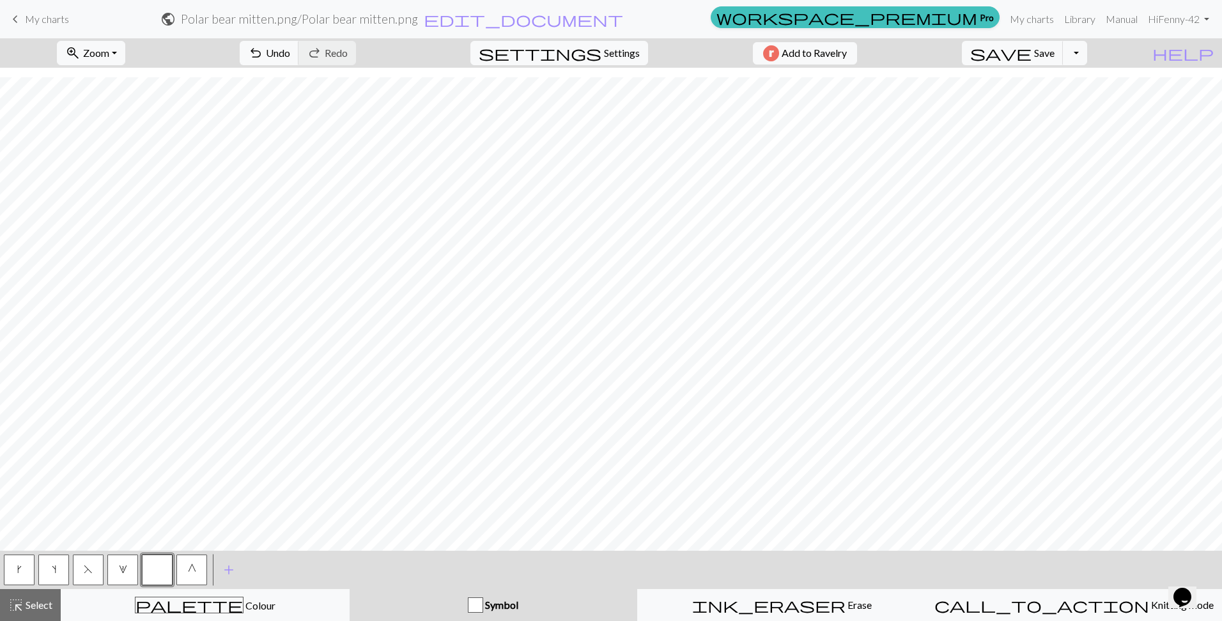
click at [58, 565] on button "s" at bounding box center [53, 570] width 31 height 31
click at [183, 571] on button "G" at bounding box center [191, 570] width 31 height 31
click at [227, 574] on span "add" at bounding box center [228, 570] width 15 height 18
click at [227, 564] on button "button" at bounding box center [226, 570] width 31 height 31
click at [227, 564] on div "Edit symbol Name d f g h j k p s t F H J O P T / | 0 1 2 3 4 5 6 7 8 9 e m n G …" at bounding box center [611, 310] width 1222 height 621
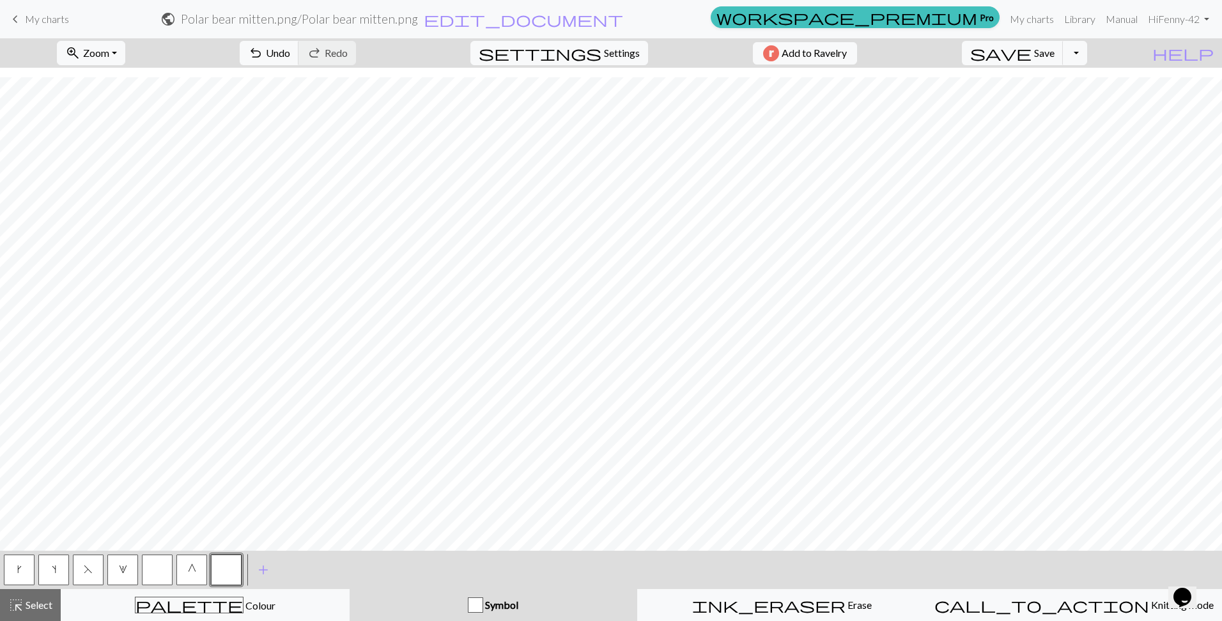
click at [230, 572] on button "button" at bounding box center [226, 570] width 31 height 31
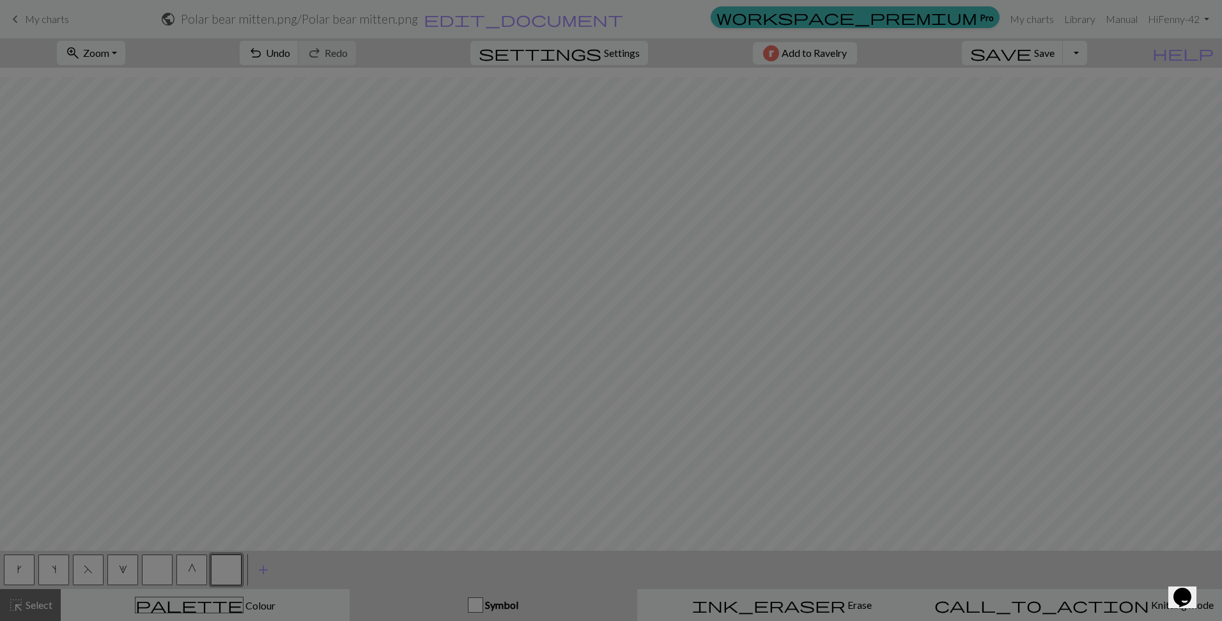
click at [230, 572] on div "Edit symbol Name d f g h j k p s t F H J O P T / | 0 1 2 3 4 5 6 7 8 9 e m n G …" at bounding box center [611, 310] width 1222 height 621
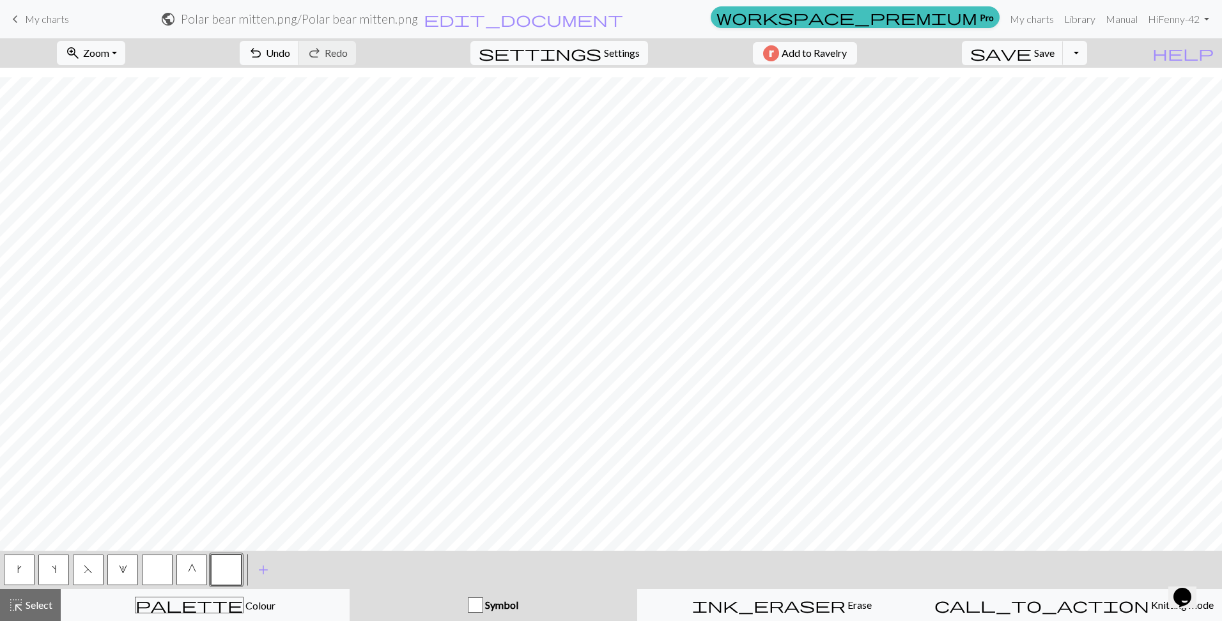
click at [233, 571] on button "button" at bounding box center [226, 570] width 31 height 31
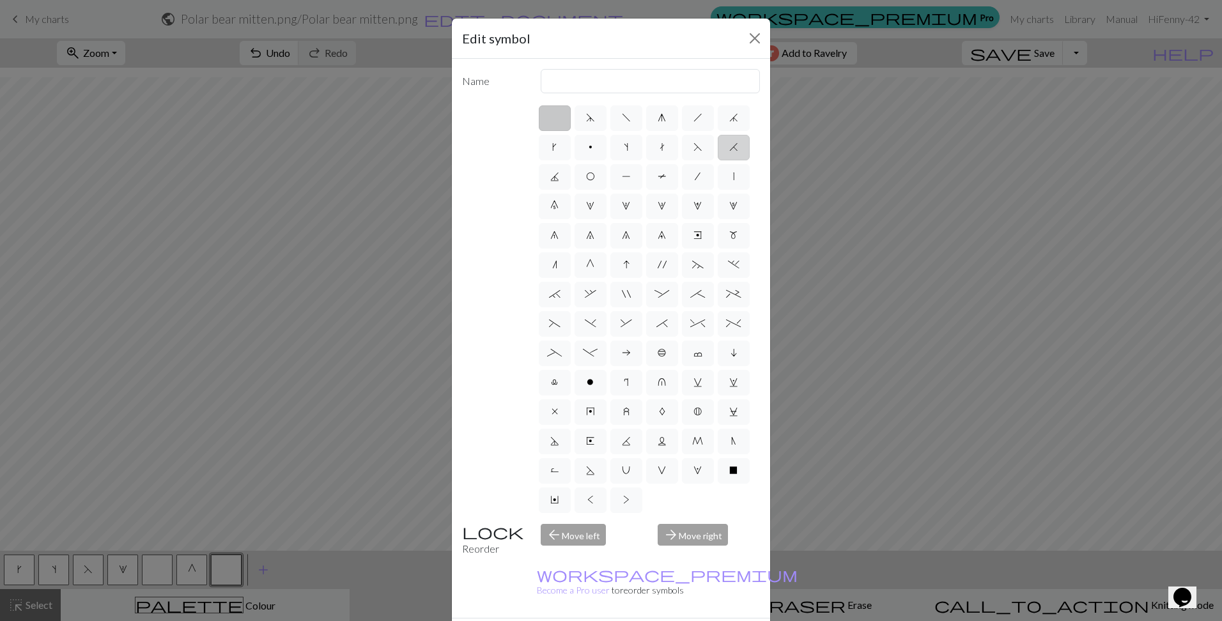
click at [729, 152] on span "H" at bounding box center [733, 147] width 9 height 10
click at [729, 148] on input "H" at bounding box center [733, 143] width 8 height 8
radio input "true"
type input "k2tog"
click at [624, 119] on span "f" at bounding box center [626, 117] width 9 height 10
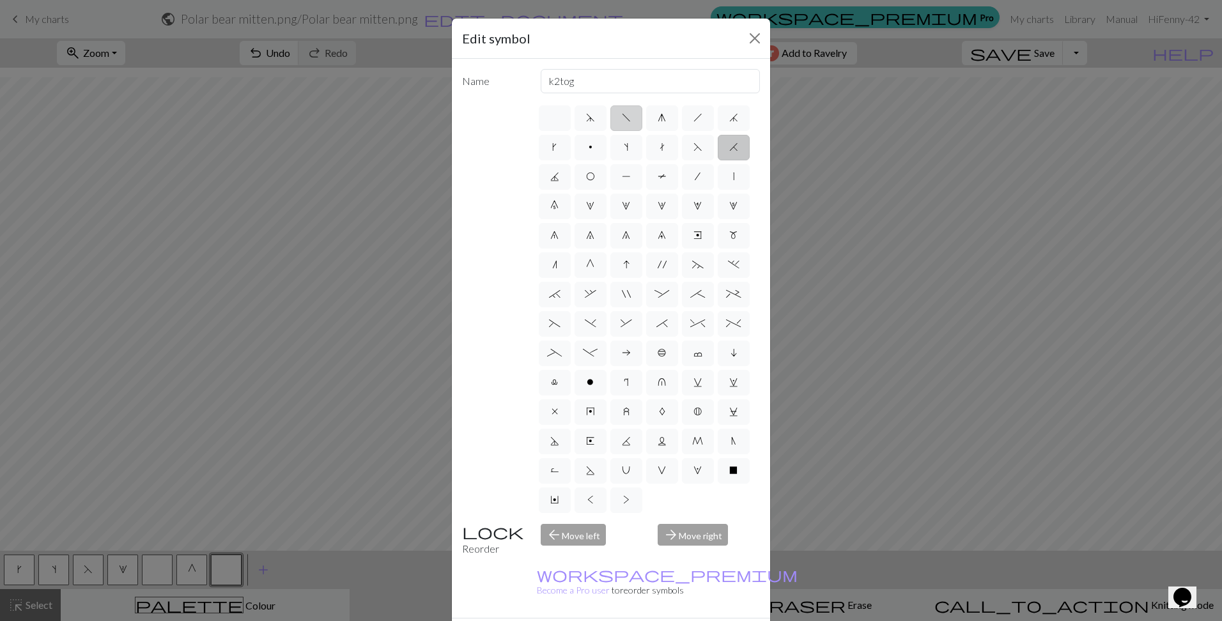
click at [624, 118] on input "f" at bounding box center [626, 114] width 8 height 8
radio input "true"
type input "left leaning decrease"
click at [642, 147] on label "s" at bounding box center [626, 148] width 32 height 26
click at [632, 147] on input "s" at bounding box center [628, 143] width 8 height 8
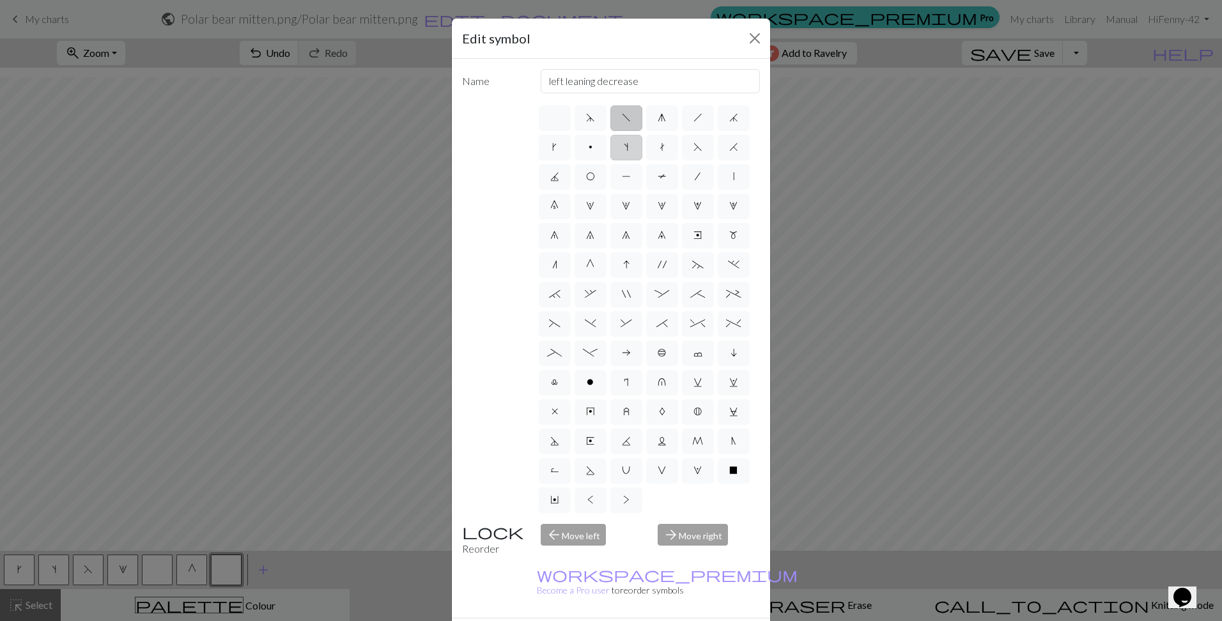
radio input "true"
type input "increase one left leaning"
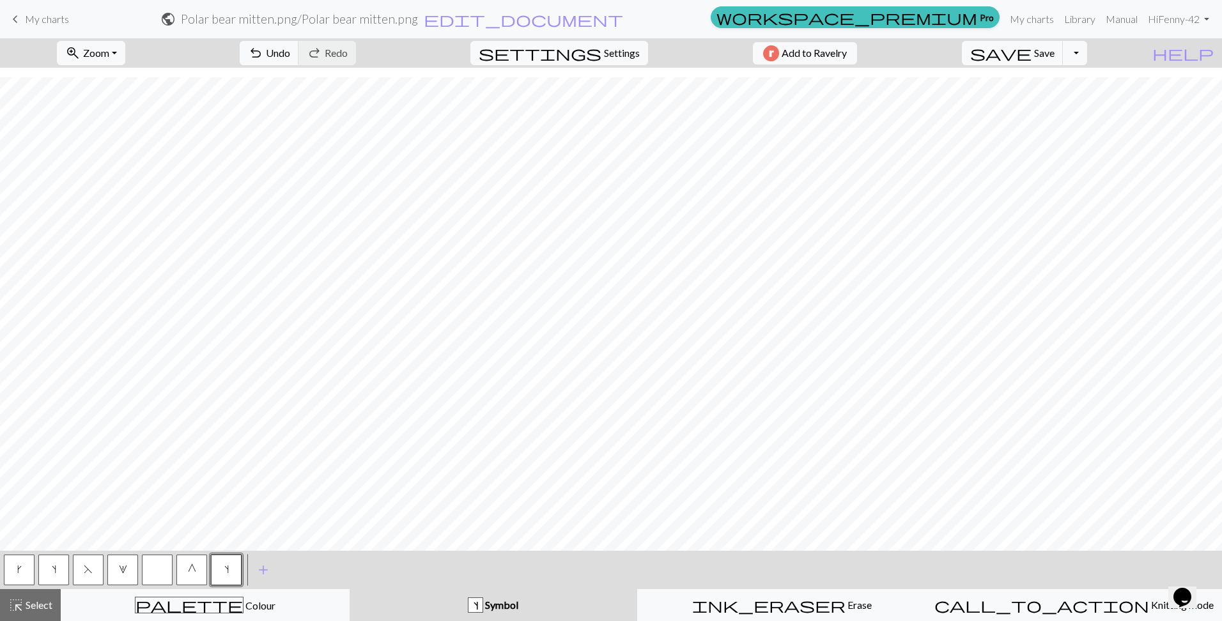
click at [20, 570] on span "k" at bounding box center [19, 569] width 4 height 10
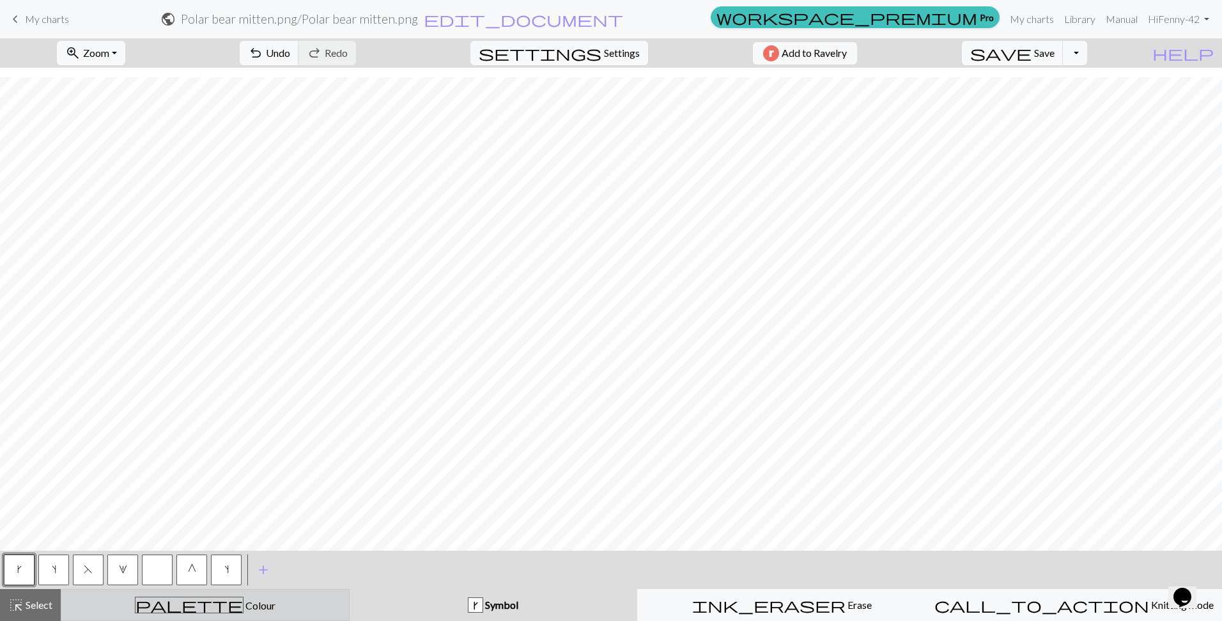
click at [180, 607] on div "palette Colour Colour" at bounding box center [205, 605] width 272 height 17
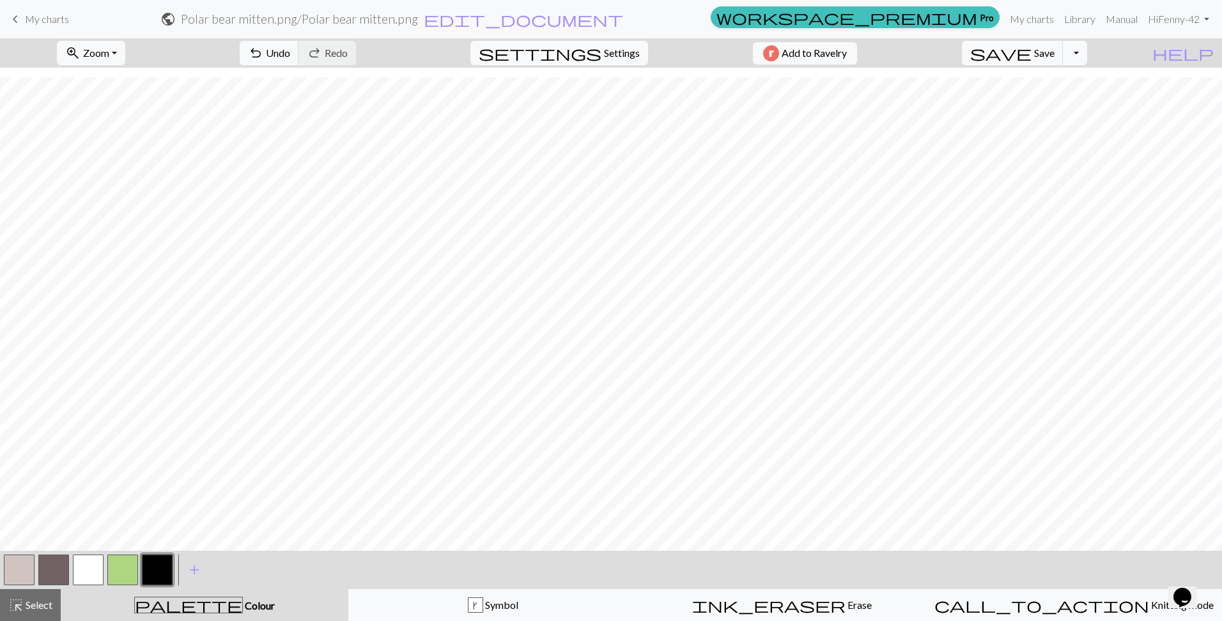
click at [82, 572] on button "button" at bounding box center [88, 570] width 31 height 31
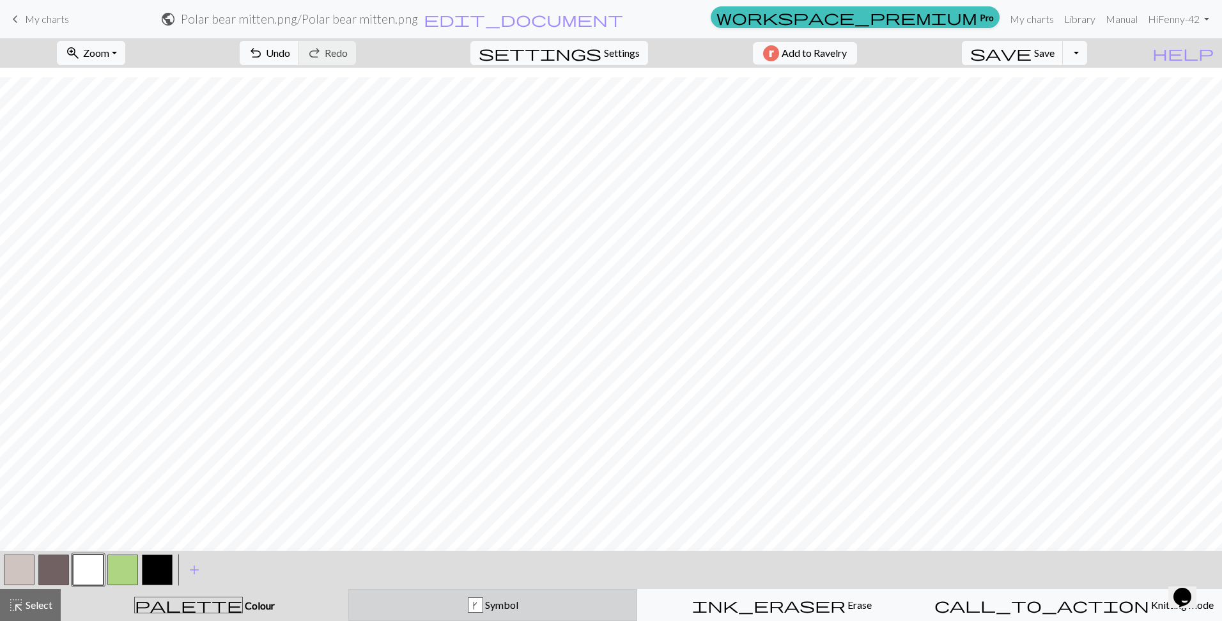
click at [410, 610] on div "k Symbol" at bounding box center [493, 604] width 272 height 15
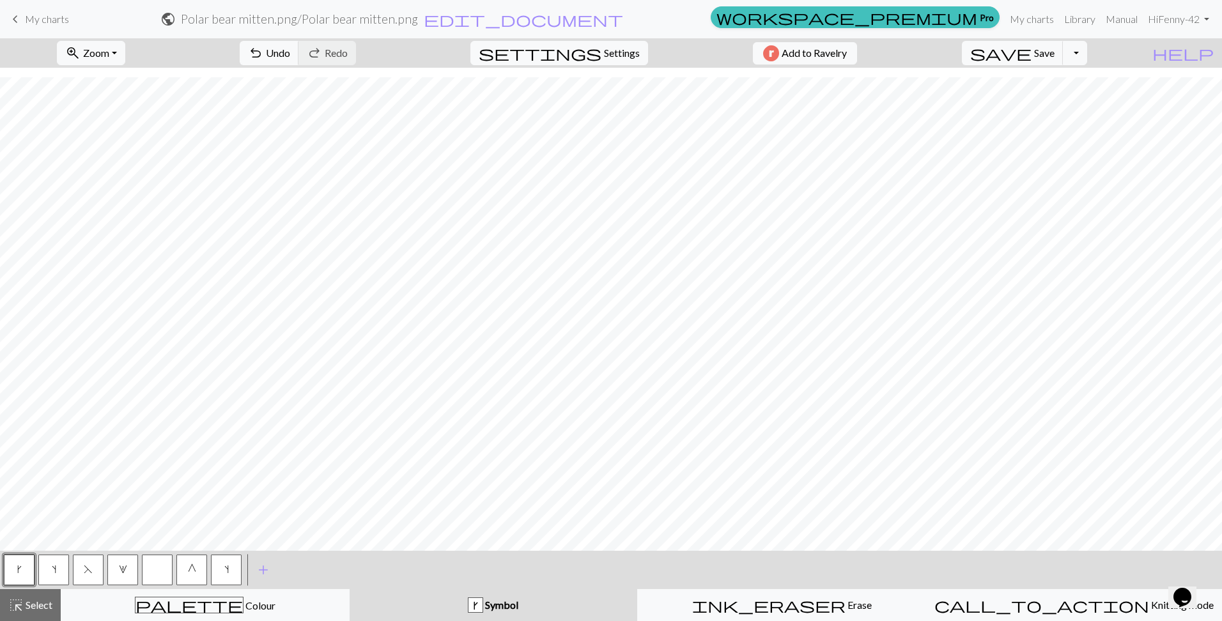
click at [153, 565] on button "button" at bounding box center [157, 570] width 31 height 31
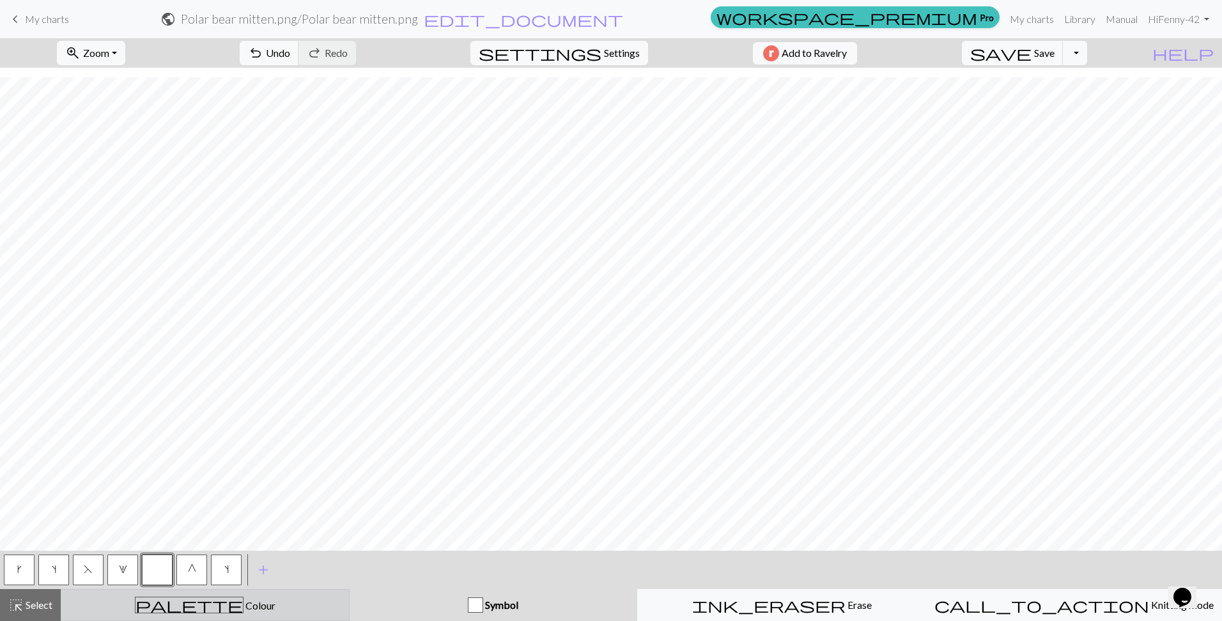
click at [212, 599] on div "palette Colour Colour" at bounding box center [205, 605] width 272 height 17
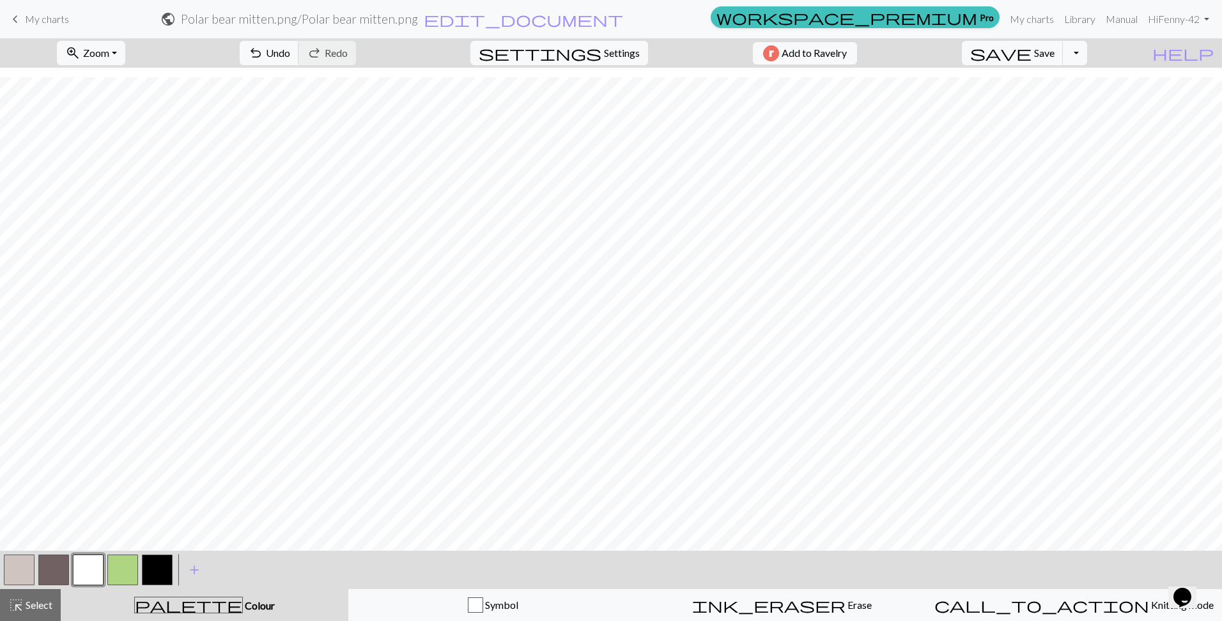
click at [153, 574] on button "button" at bounding box center [157, 570] width 31 height 31
click at [81, 571] on button "button" at bounding box center [88, 570] width 31 height 31
click at [619, 610] on div "Symbol" at bounding box center [493, 604] width 272 height 15
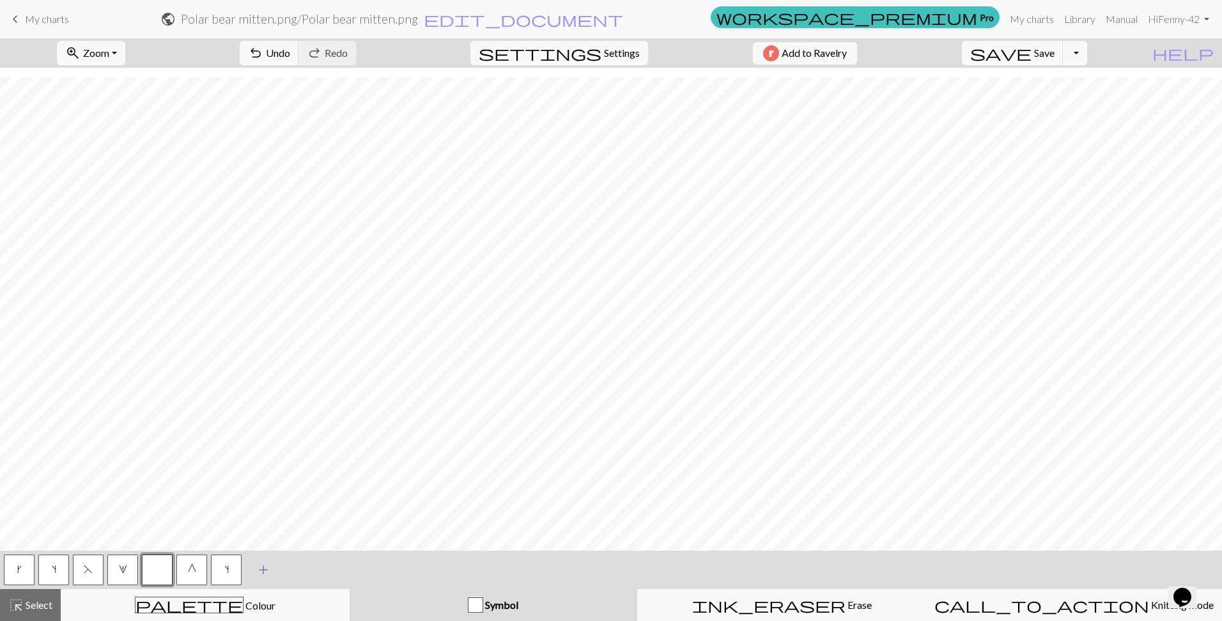
click at [268, 570] on span "add" at bounding box center [263, 570] width 15 height 18
click at [257, 570] on button "button" at bounding box center [260, 570] width 31 height 31
click at [260, 566] on button "button" at bounding box center [260, 570] width 31 height 31
click at [260, 566] on div "Edit symbol Name d f g h j k p s t F H J O P T / | 0 1 2 3 4 5 6 7 8 9 e m n G …" at bounding box center [611, 310] width 1222 height 621
click at [260, 566] on button "button" at bounding box center [260, 570] width 31 height 31
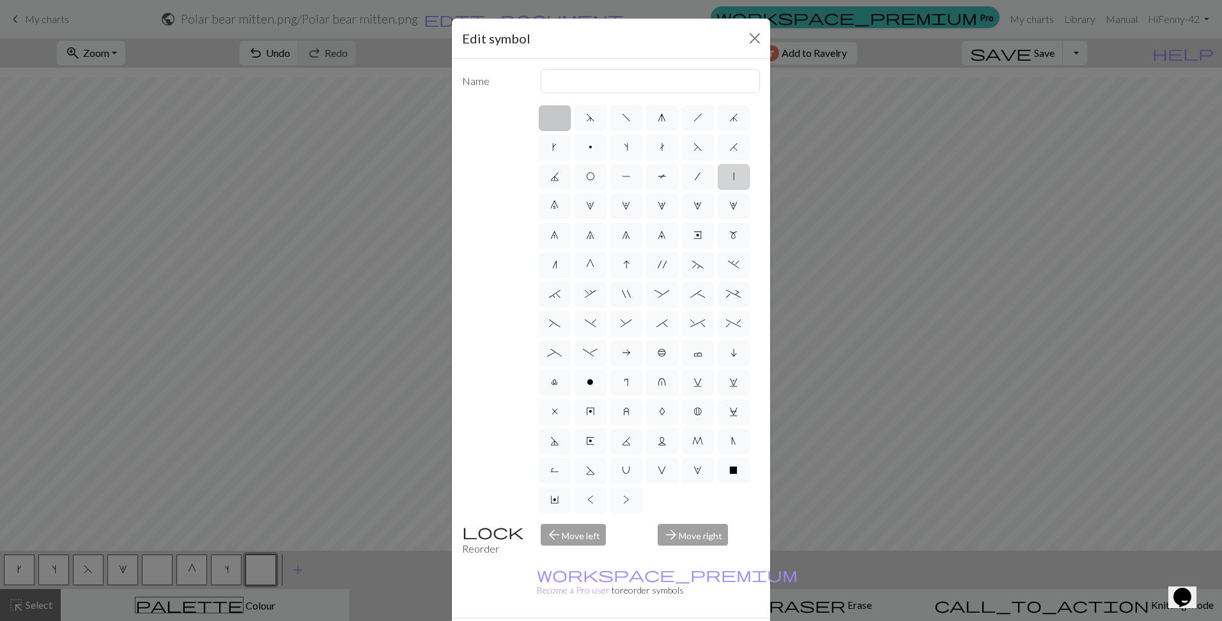
click at [718, 190] on label "|" at bounding box center [734, 177] width 32 height 26
click at [733, 177] on input "|" at bounding box center [737, 173] width 8 height 8
radio input "true"
type input "slip stitch"
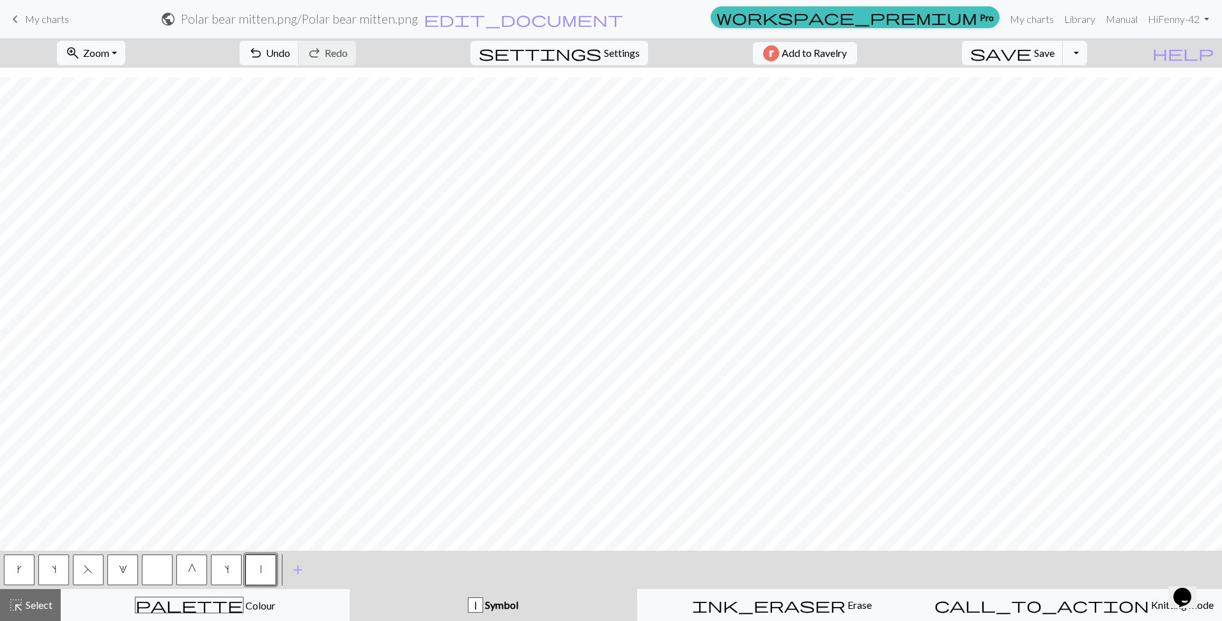
click at [264, 568] on button "|" at bounding box center [260, 570] width 31 height 31
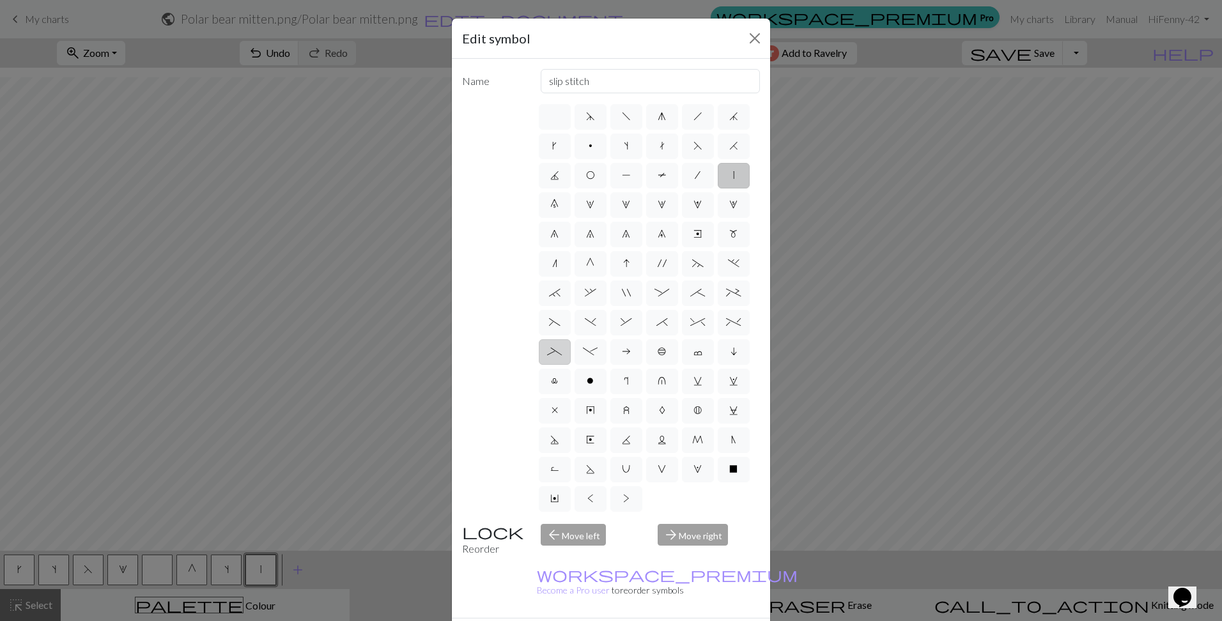
scroll to position [89, 0]
click at [731, 441] on span "N" at bounding box center [733, 439] width 5 height 10
click at [731, 441] on input "N" at bounding box center [735, 437] width 8 height 8
radio input "true"
type input "skp"
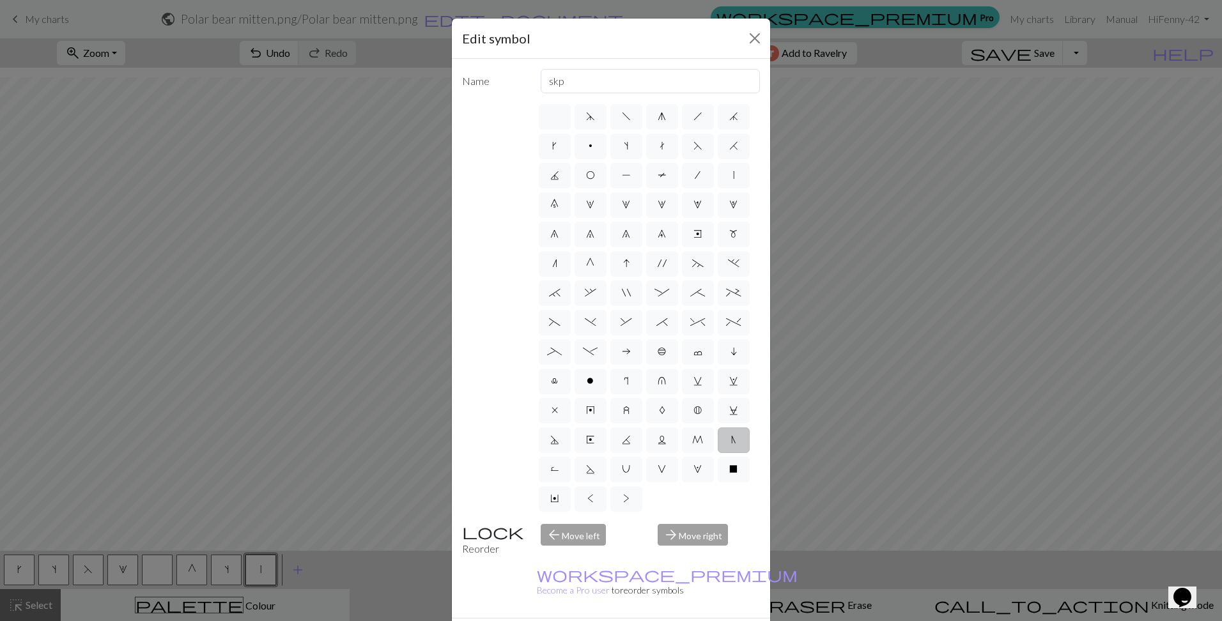
scroll to position [0, 0]
click at [631, 176] on span "P" at bounding box center [626, 176] width 9 height 10
click at [630, 176] on input "P" at bounding box center [626, 173] width 8 height 8
radio input "true"
type input "purl"
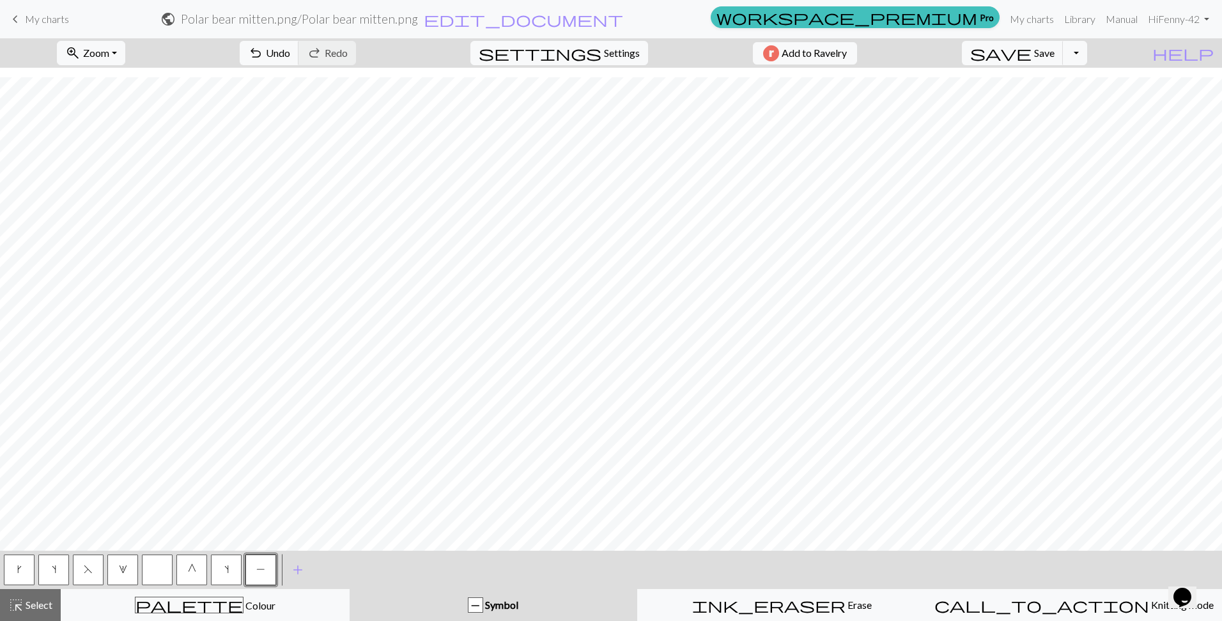
click at [202, 566] on button "G" at bounding box center [191, 570] width 31 height 31
click at [157, 565] on button "button" at bounding box center [157, 570] width 31 height 31
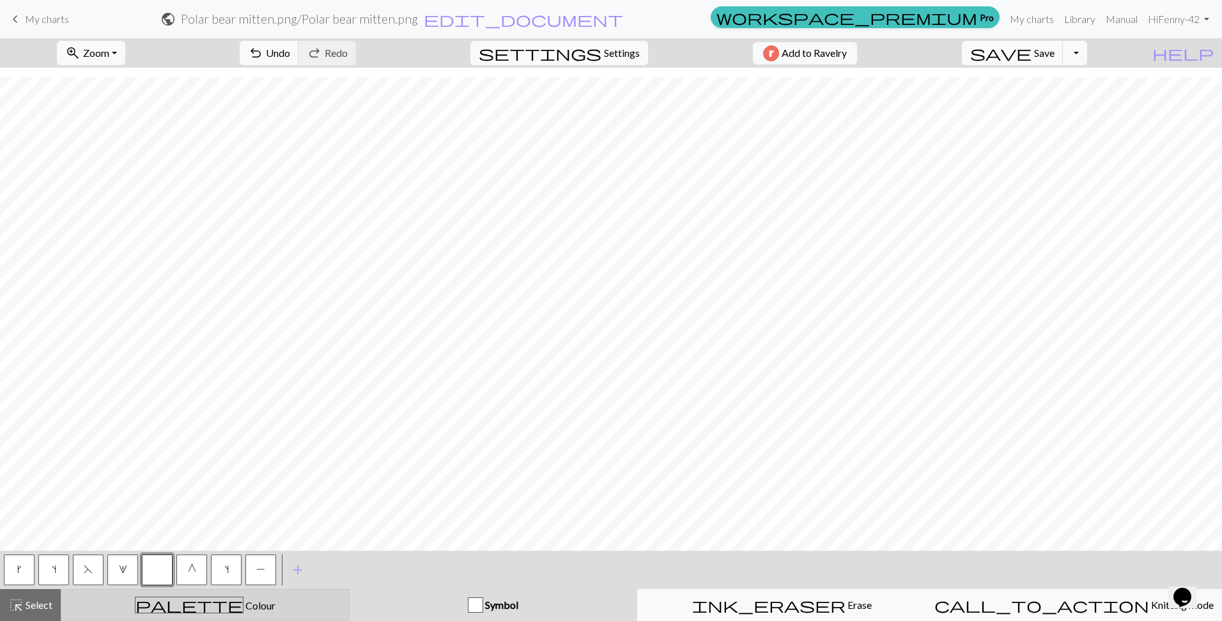
click at [275, 601] on div "palette Colour Colour" at bounding box center [205, 605] width 272 height 17
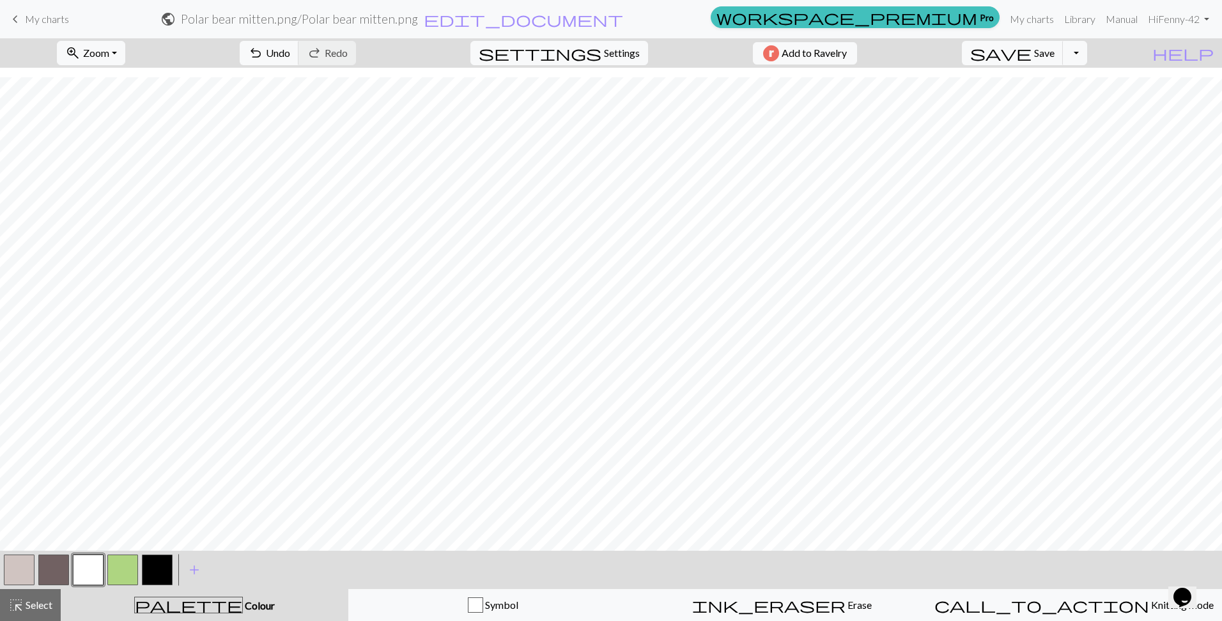
click at [164, 572] on button "button" at bounding box center [157, 570] width 31 height 31
click at [75, 566] on button "button" at bounding box center [88, 570] width 31 height 31
click at [10, 568] on button "button" at bounding box center [19, 570] width 31 height 31
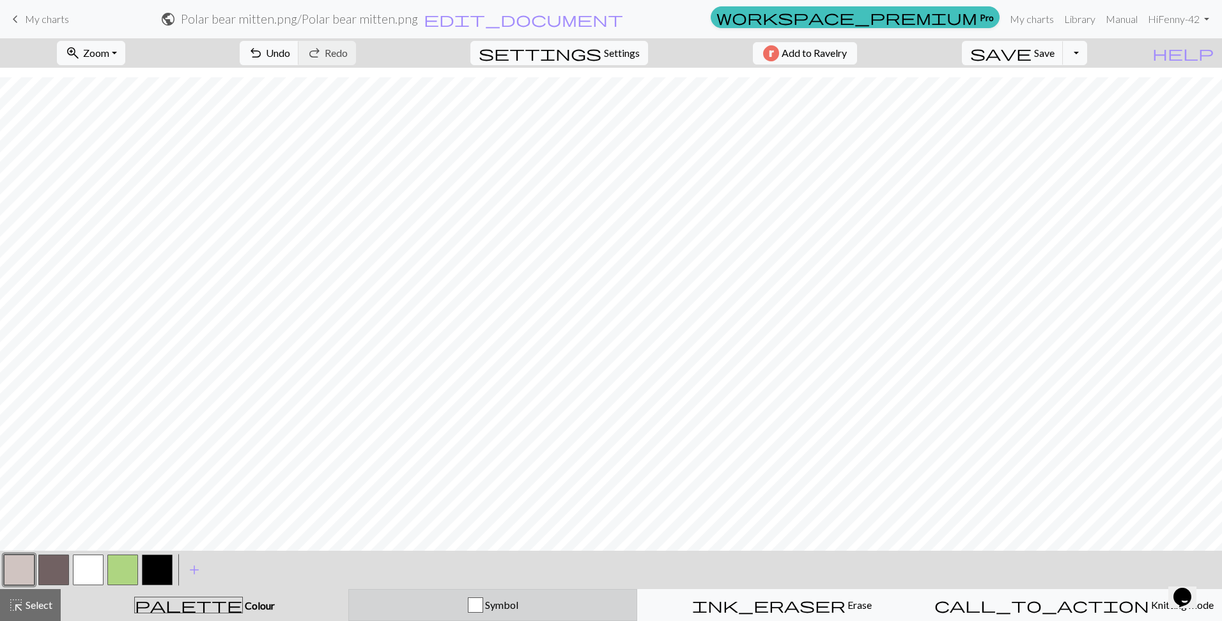
click at [462, 606] on div "Symbol" at bounding box center [493, 604] width 272 height 15
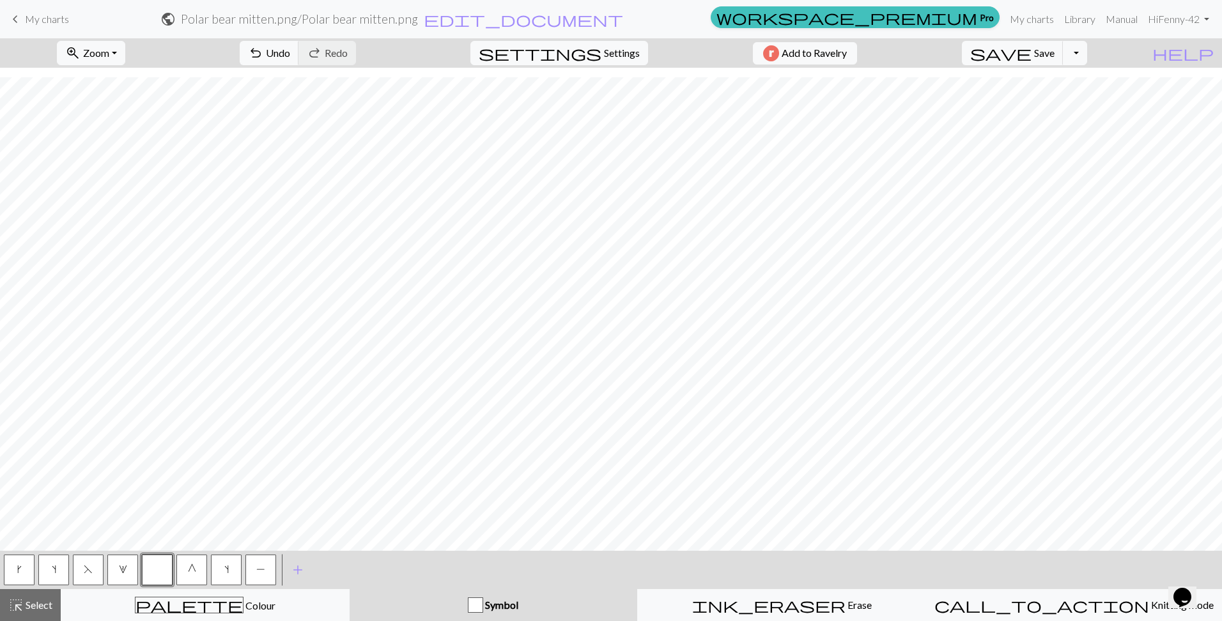
click at [185, 566] on button "G" at bounding box center [191, 570] width 31 height 31
click at [297, 572] on span "add" at bounding box center [297, 570] width 15 height 18
click at [291, 571] on button "button" at bounding box center [295, 570] width 31 height 31
click at [292, 567] on button "button" at bounding box center [295, 570] width 31 height 31
click at [292, 567] on div "Edit symbol Name d f g h j k p s t F H J O P T / | 0 1 2 3 4 5 6 7 8 9 e m n G …" at bounding box center [611, 310] width 1222 height 621
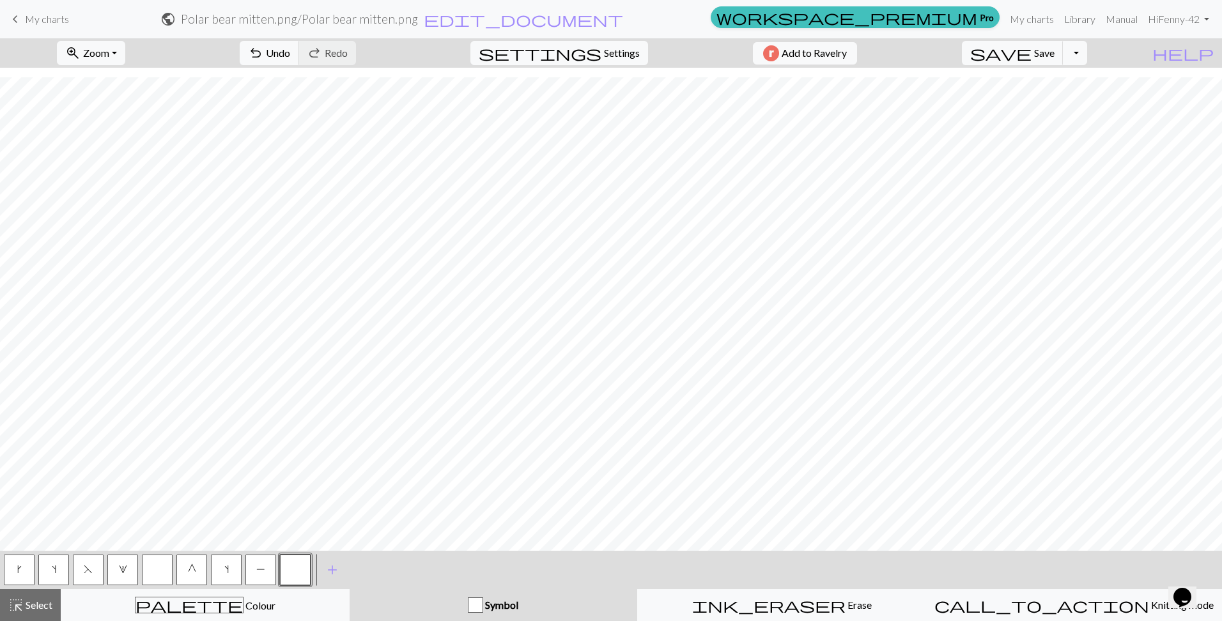
click at [292, 567] on button "button" at bounding box center [295, 570] width 31 height 31
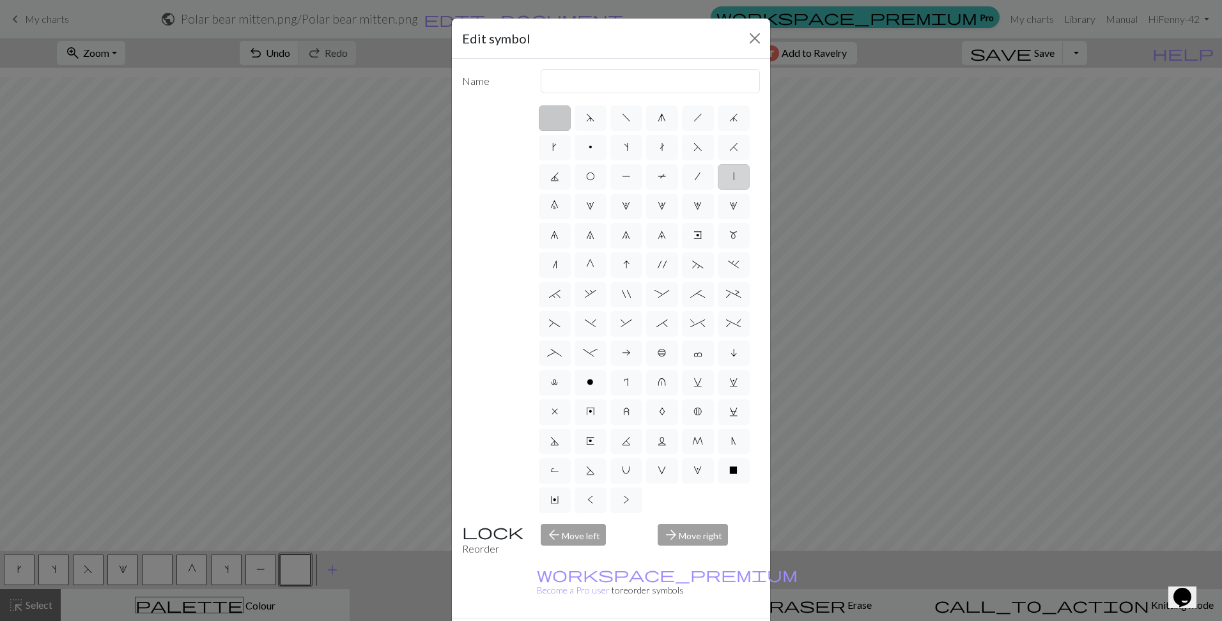
click at [718, 190] on label "|" at bounding box center [734, 177] width 32 height 26
click at [733, 177] on input "|" at bounding box center [737, 173] width 8 height 8
radio input "true"
type input "slip stitch"
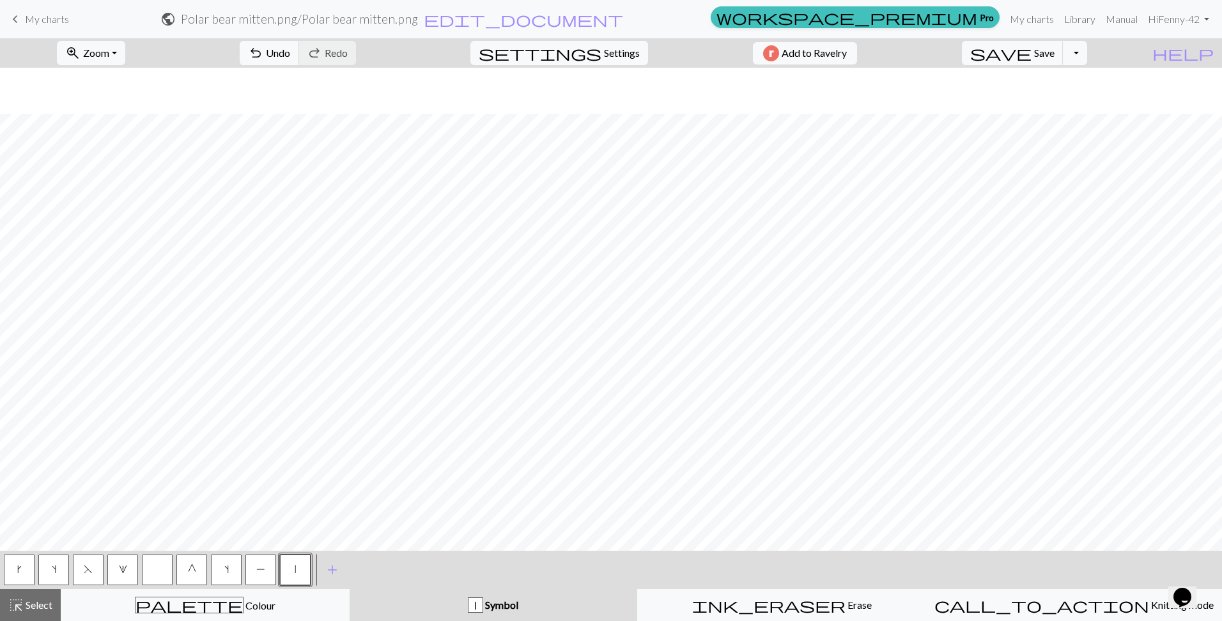
scroll to position [84, 0]
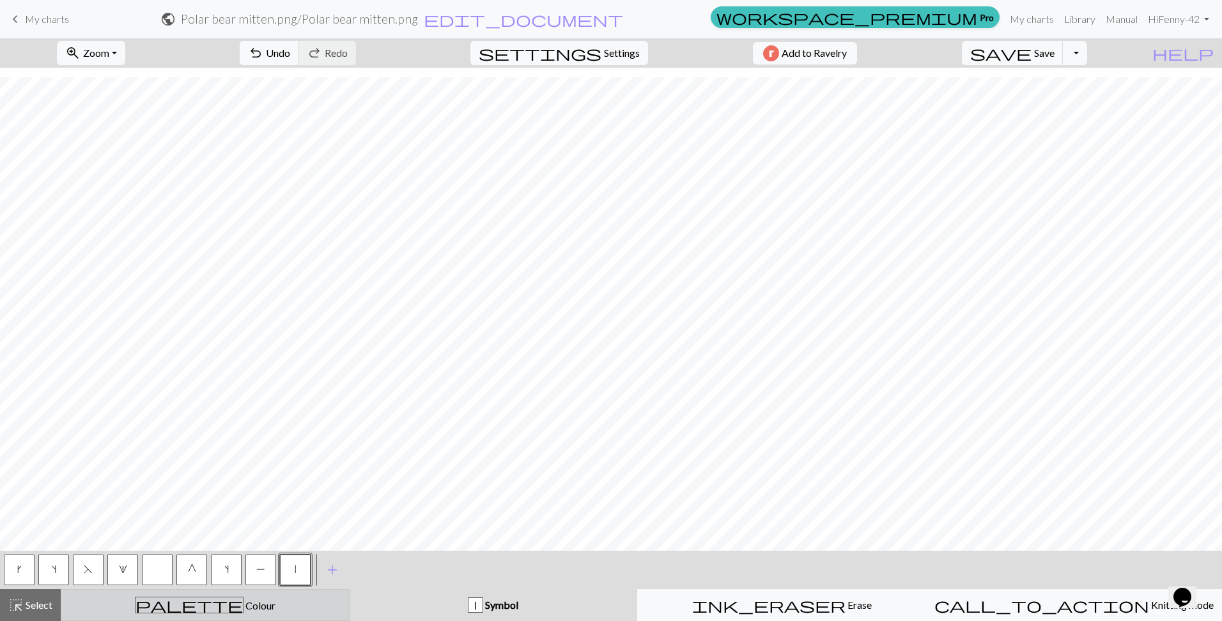
click at [181, 606] on div "palette Colour Colour" at bounding box center [205, 605] width 272 height 17
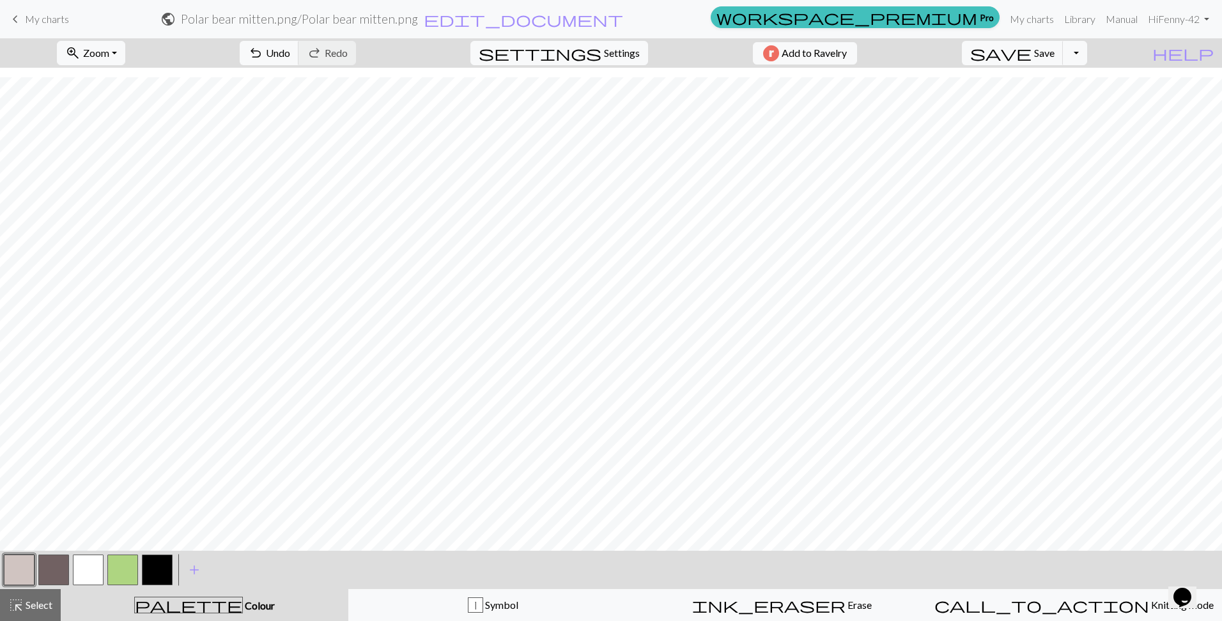
click at [83, 565] on button "button" at bounding box center [88, 570] width 31 height 31
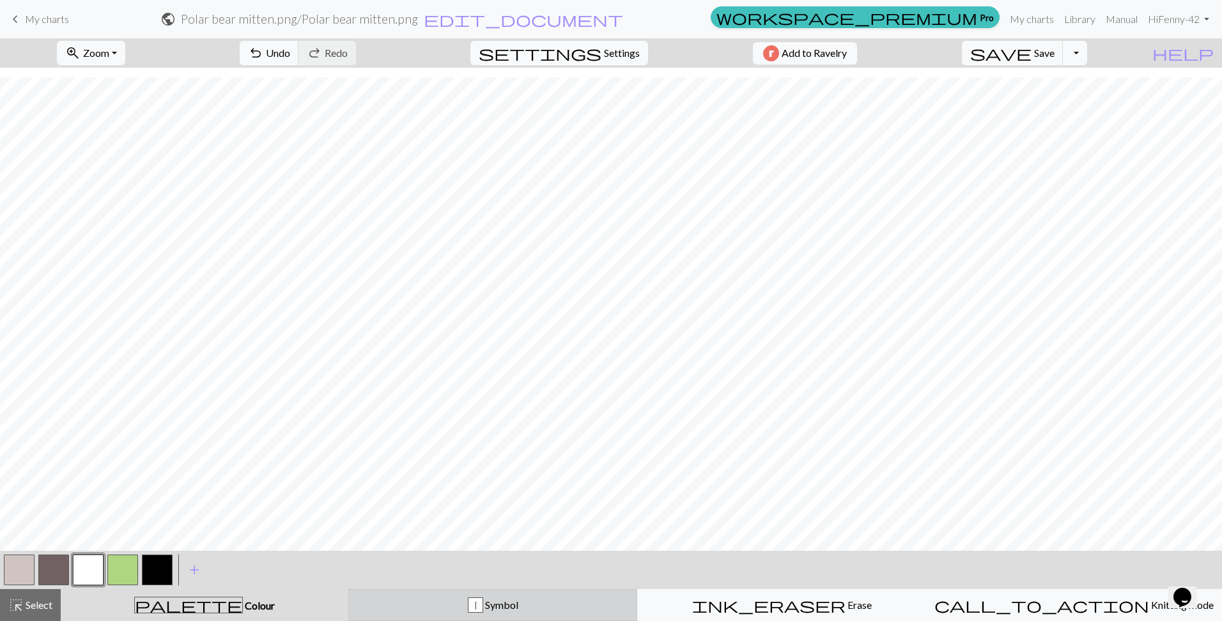
click at [502, 601] on span "Symbol" at bounding box center [500, 605] width 35 height 12
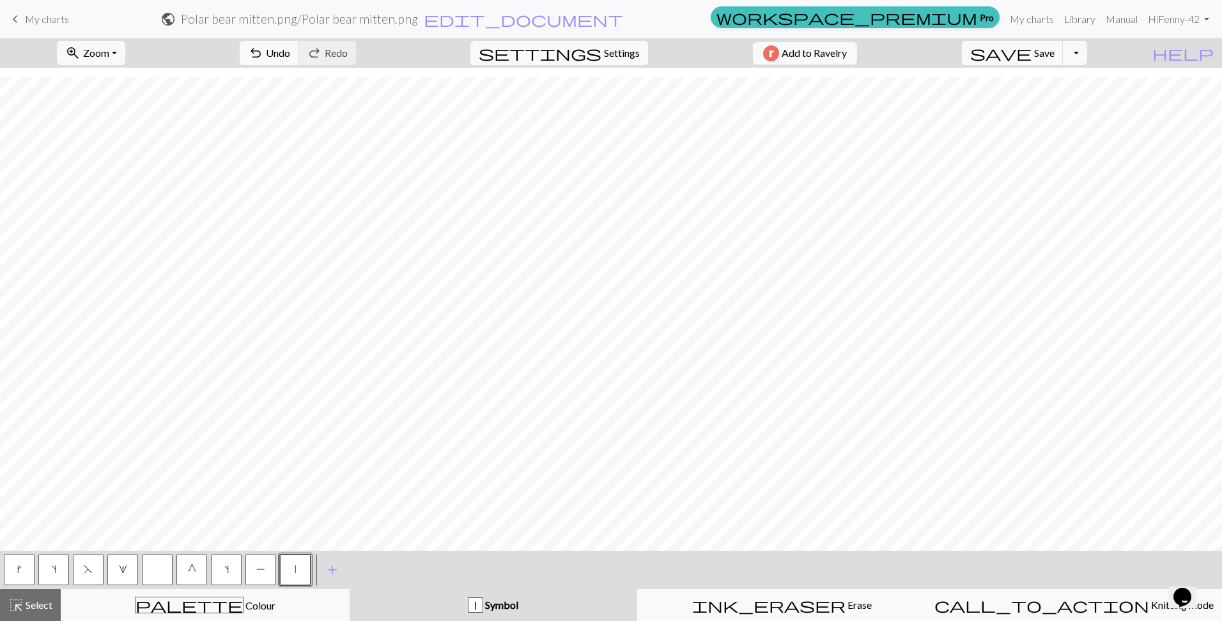
click at [153, 569] on button "button" at bounding box center [157, 570] width 31 height 31
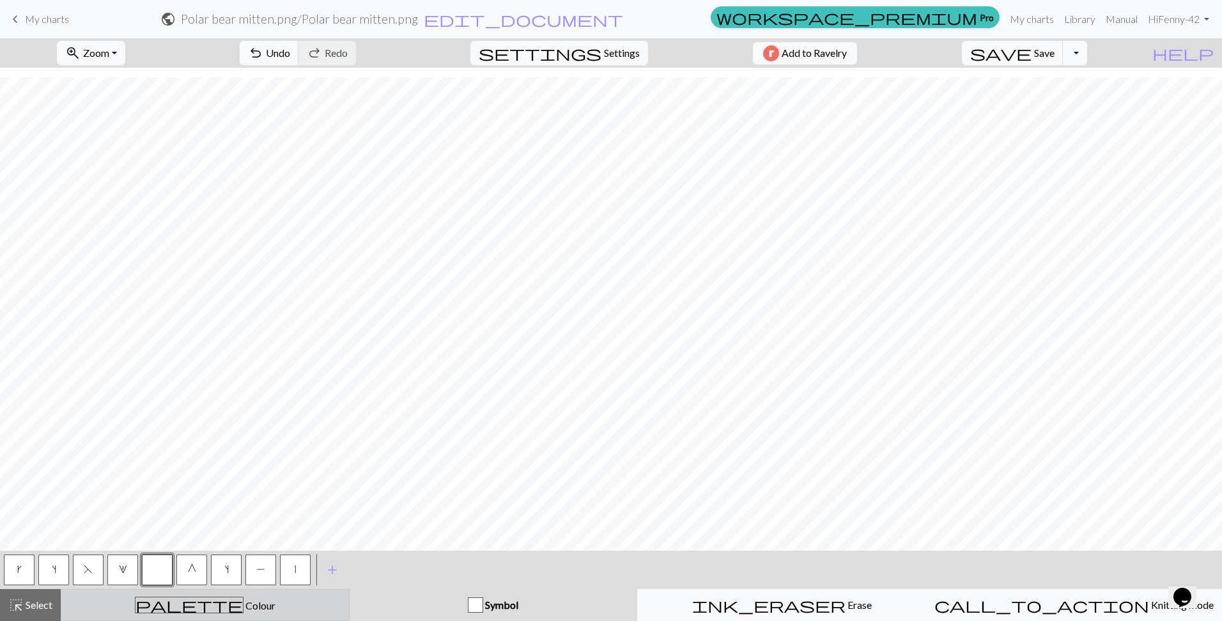
click at [185, 610] on span "palette" at bounding box center [188, 605] width 107 height 18
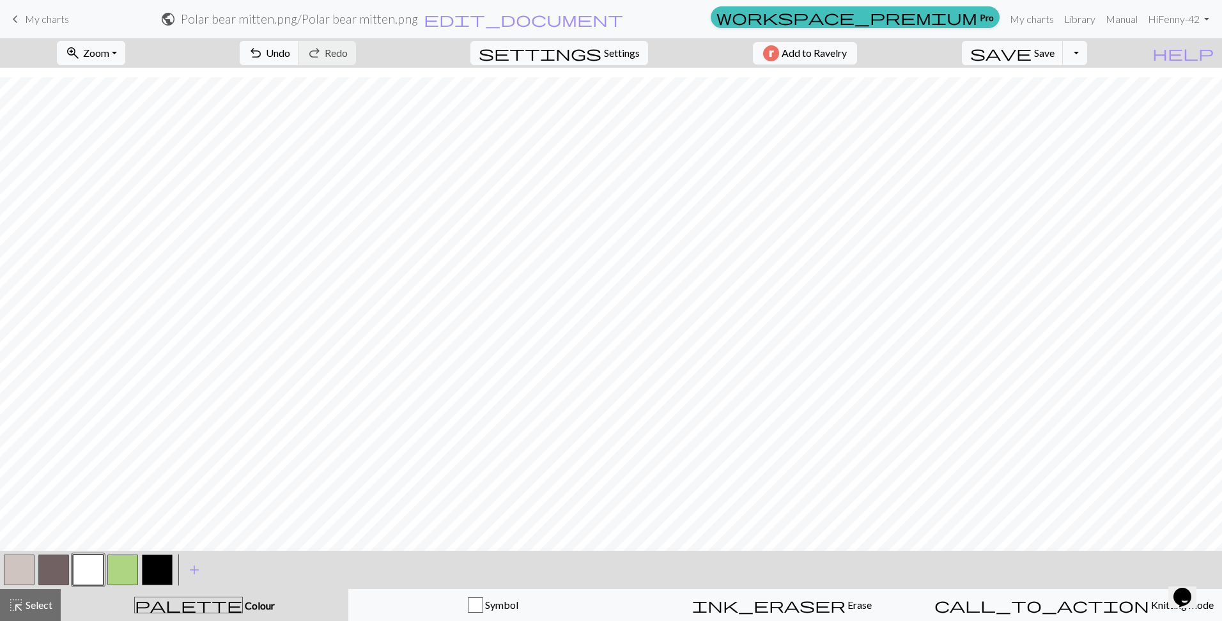
click at [55, 566] on button "button" at bounding box center [53, 570] width 31 height 31
click at [100, 571] on button "button" at bounding box center [88, 570] width 31 height 31
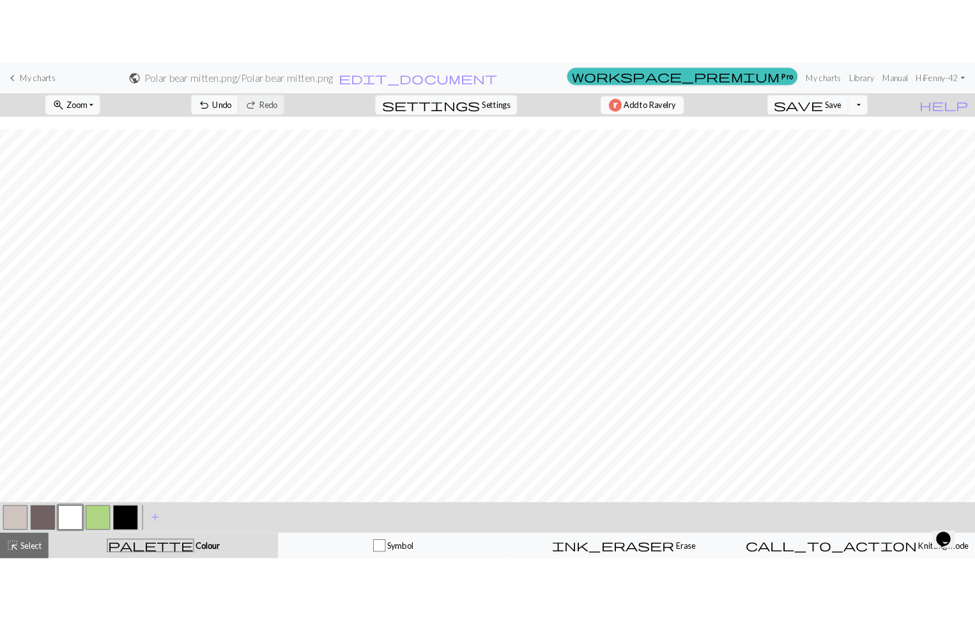
scroll to position [84, 0]
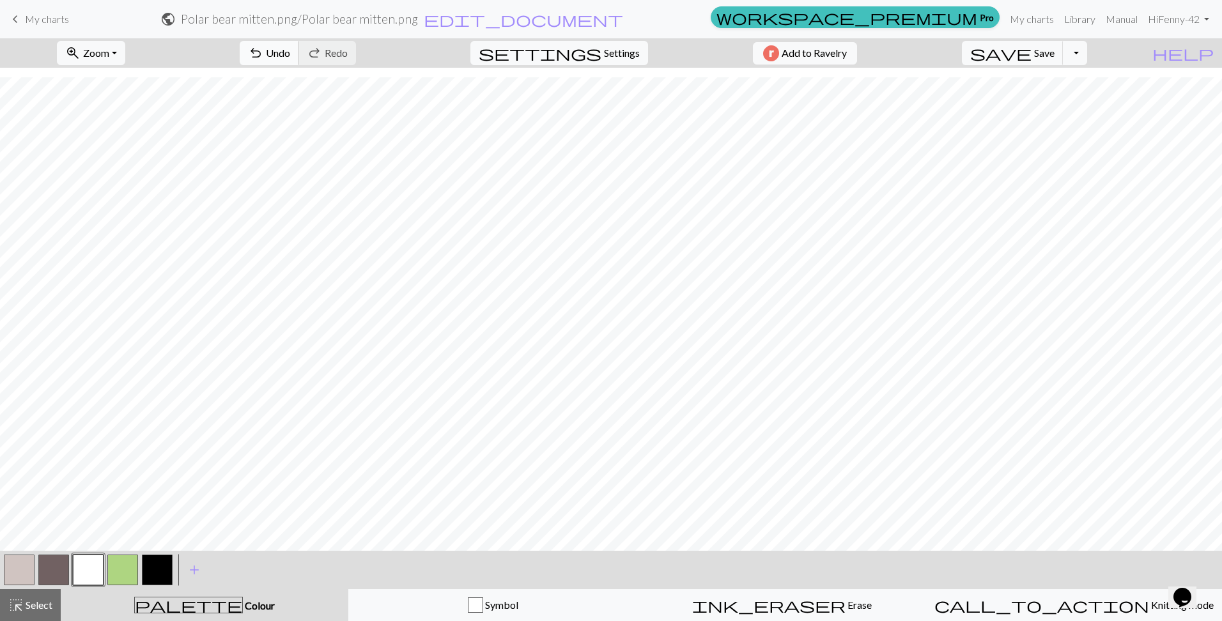
click at [290, 56] on span "Undo" at bounding box center [278, 53] width 24 height 12
click at [1031, 56] on span "save" at bounding box center [1000, 53] width 61 height 18
click at [1087, 56] on button "Toggle Dropdown" at bounding box center [1075, 53] width 24 height 24
click at [1079, 97] on button "save_alt Download" at bounding box center [980, 101] width 211 height 20
click at [592, 34] on button "Download" at bounding box center [580, 41] width 62 height 24
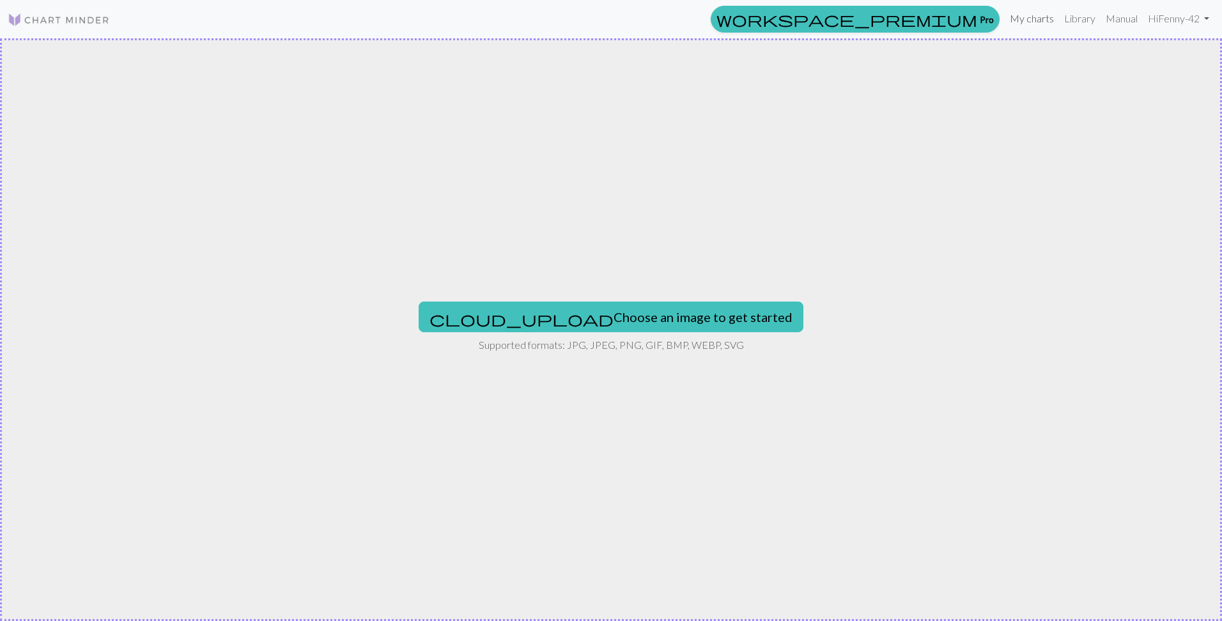
click at [1036, 21] on link "My charts" at bounding box center [1031, 19] width 54 height 26
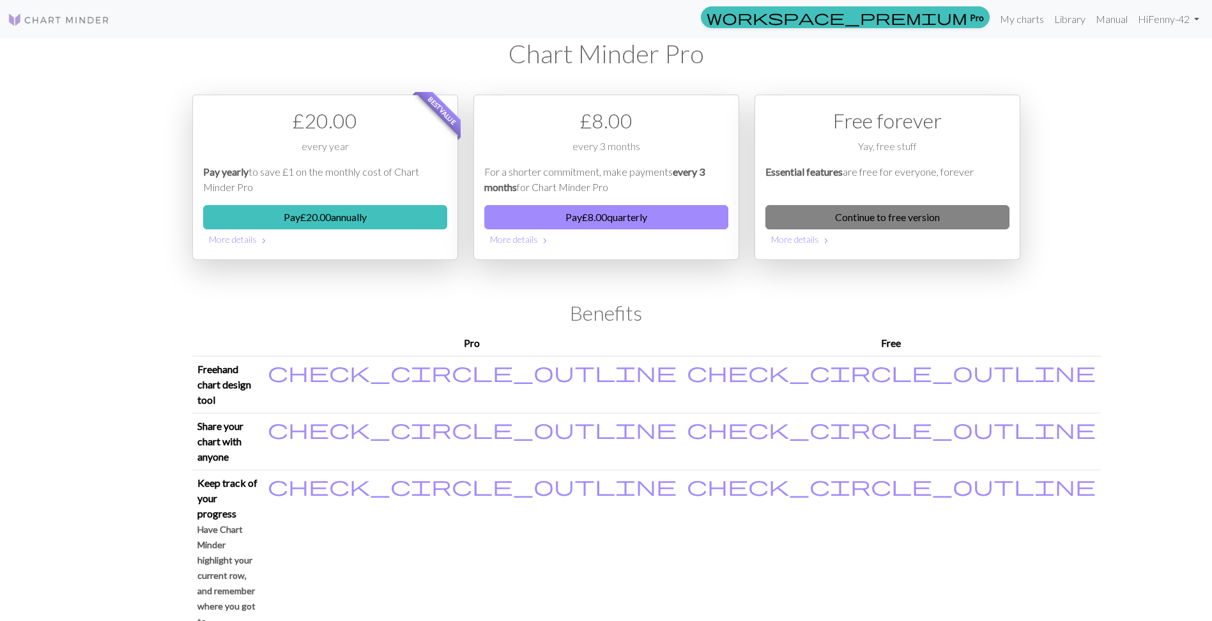
click at [960, 219] on link "Continue to free version" at bounding box center [887, 217] width 244 height 24
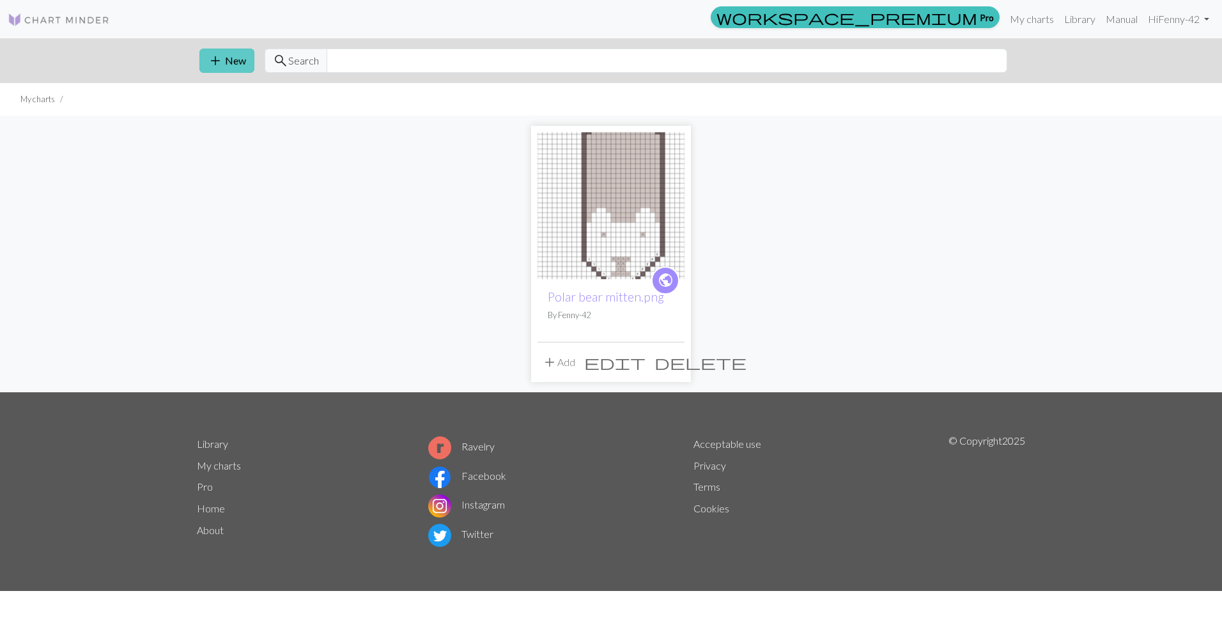
click at [227, 59] on button "add New" at bounding box center [226, 61] width 55 height 24
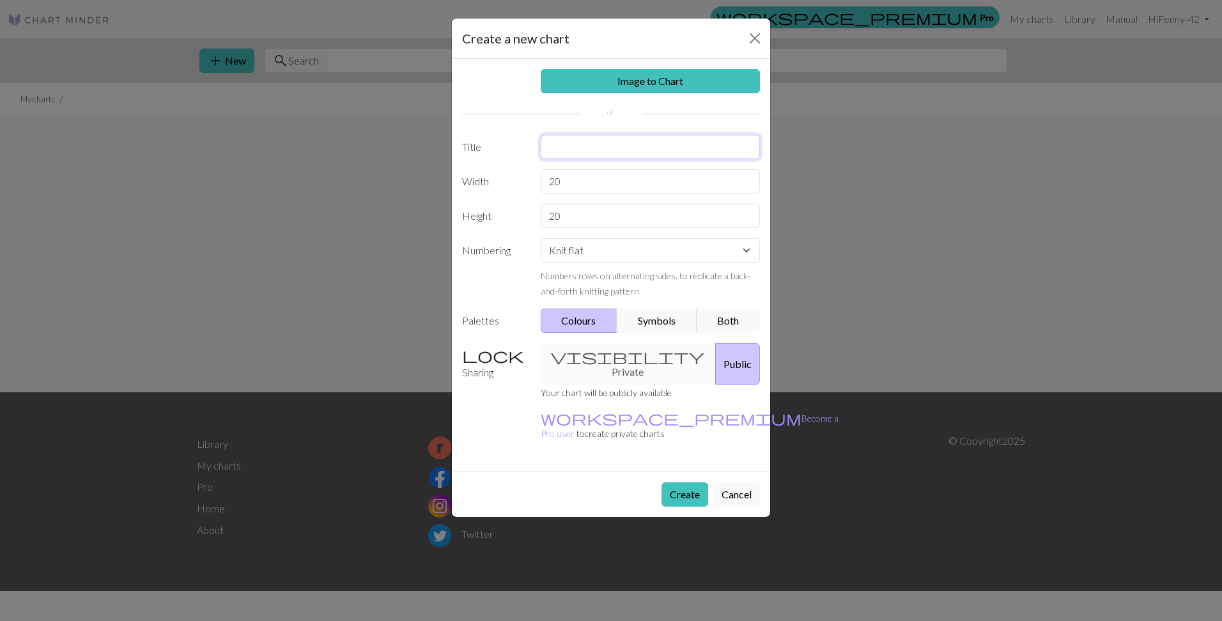
click at [568, 147] on input "text" at bounding box center [651, 147] width 220 height 24
type input "Solstice Mittens"
drag, startPoint x: 569, startPoint y: 215, endPoint x: 510, endPoint y: 215, distance: 58.8
click at [510, 215] on div "Height 20" at bounding box center [610, 216] width 313 height 24
type input "30"
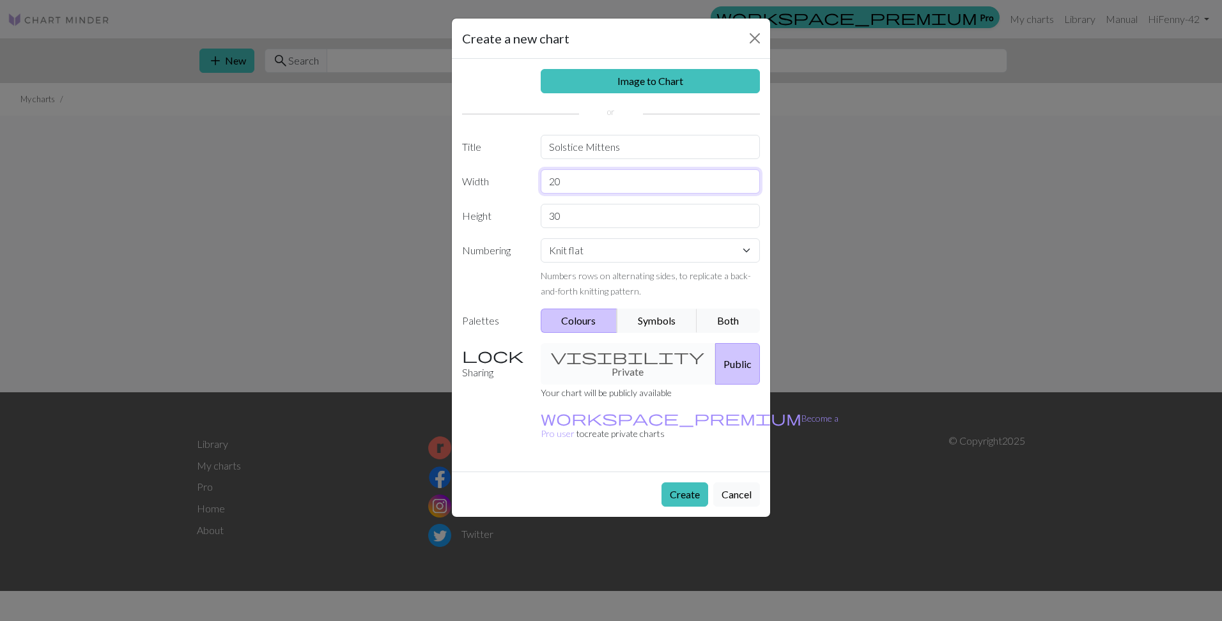
click at [580, 180] on input "20" at bounding box center [651, 181] width 220 height 24
drag, startPoint x: 528, startPoint y: 219, endPoint x: 503, endPoint y: 219, distance: 24.3
click at [503, 219] on div "Height 30" at bounding box center [610, 216] width 313 height 24
click at [710, 319] on button "Both" at bounding box center [728, 321] width 64 height 24
click at [688, 482] on button "Create" at bounding box center [684, 494] width 47 height 24
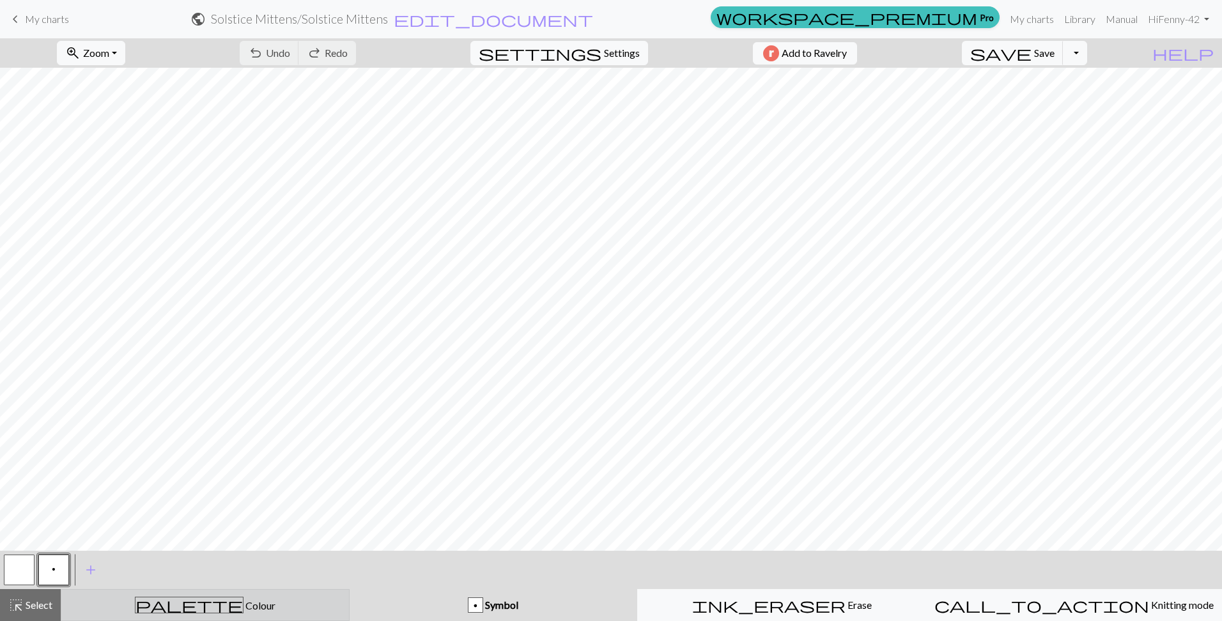
click at [238, 603] on div "palette Colour Colour" at bounding box center [205, 605] width 272 height 17
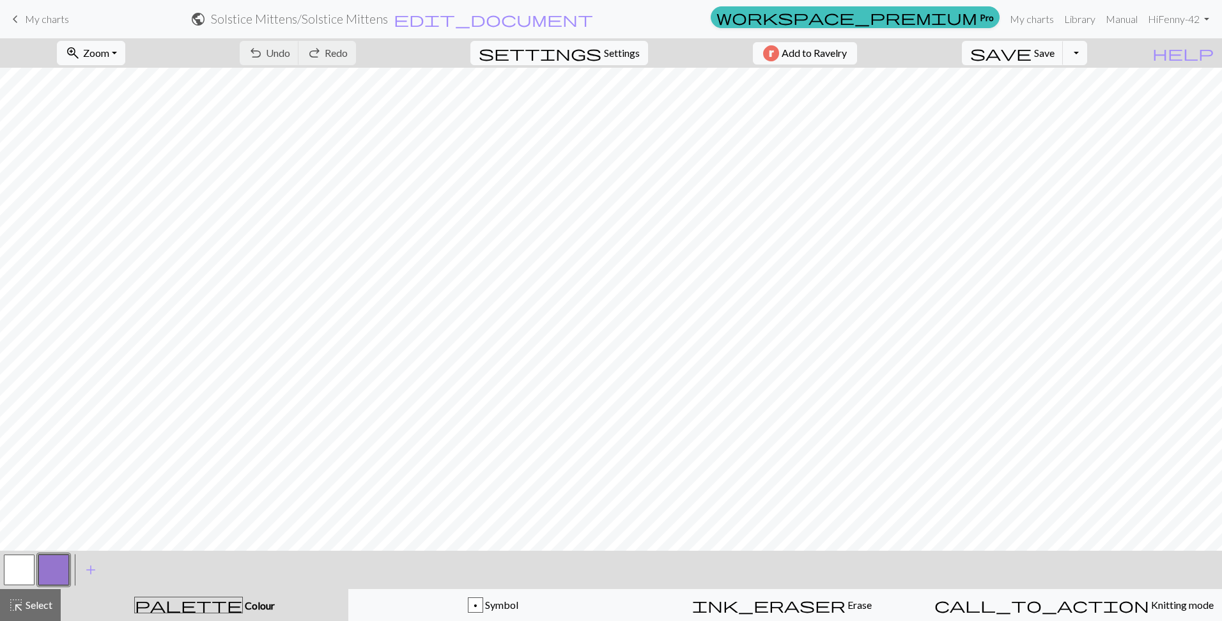
click at [63, 574] on button "button" at bounding box center [53, 570] width 31 height 31
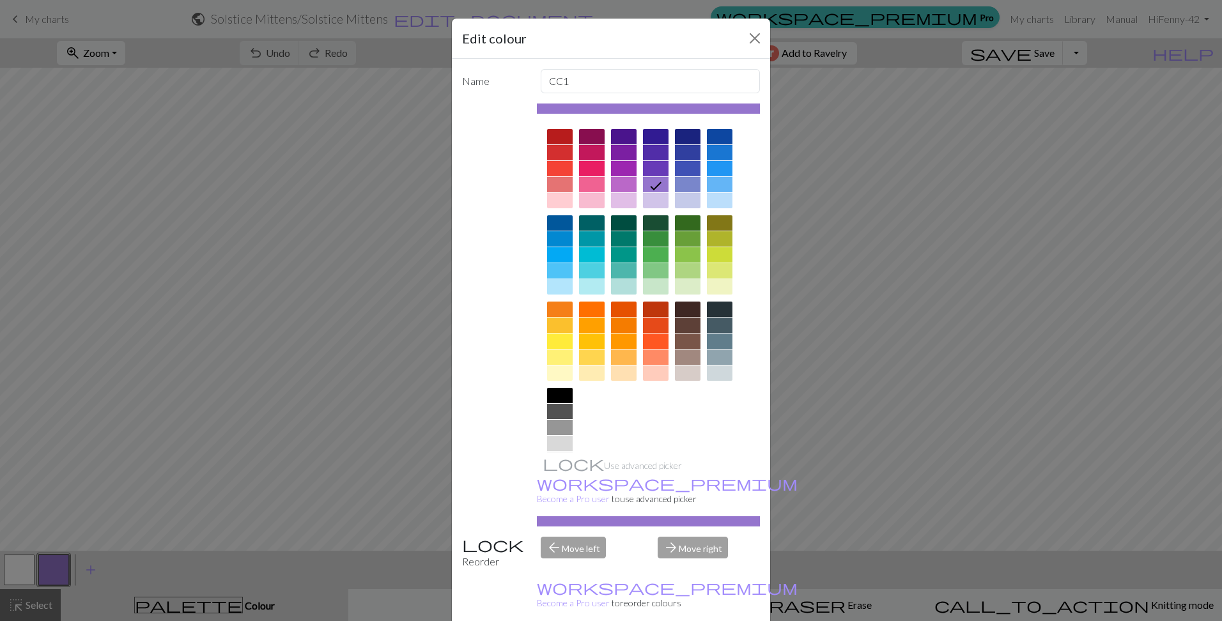
click at [709, 141] on div at bounding box center [720, 136] width 26 height 15
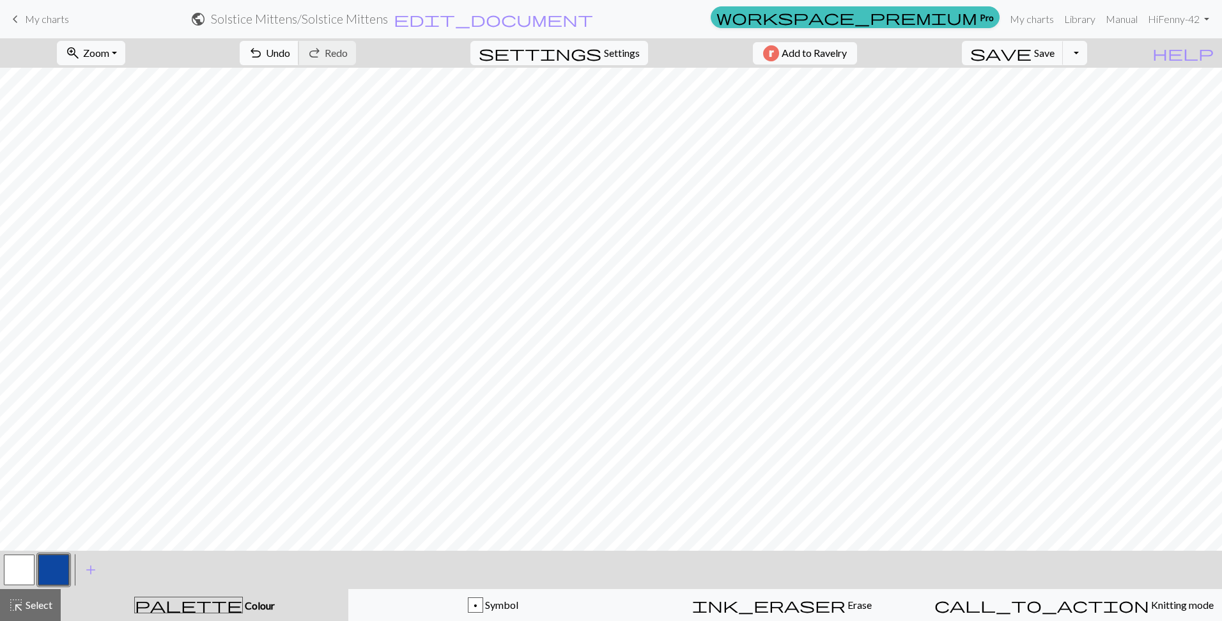
click at [299, 60] on button "undo Undo Undo" at bounding box center [269, 53] width 59 height 24
click at [610, 55] on span "Settings" at bounding box center [622, 52] width 36 height 15
select select "aran"
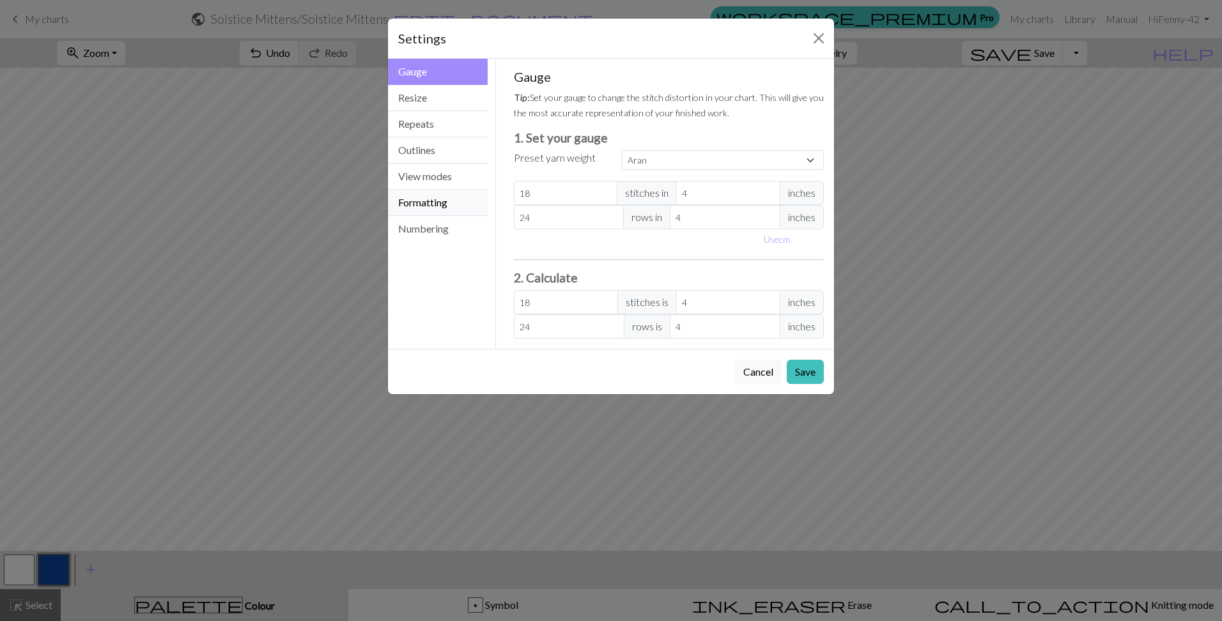
click at [415, 203] on button "Formatting" at bounding box center [438, 203] width 100 height 26
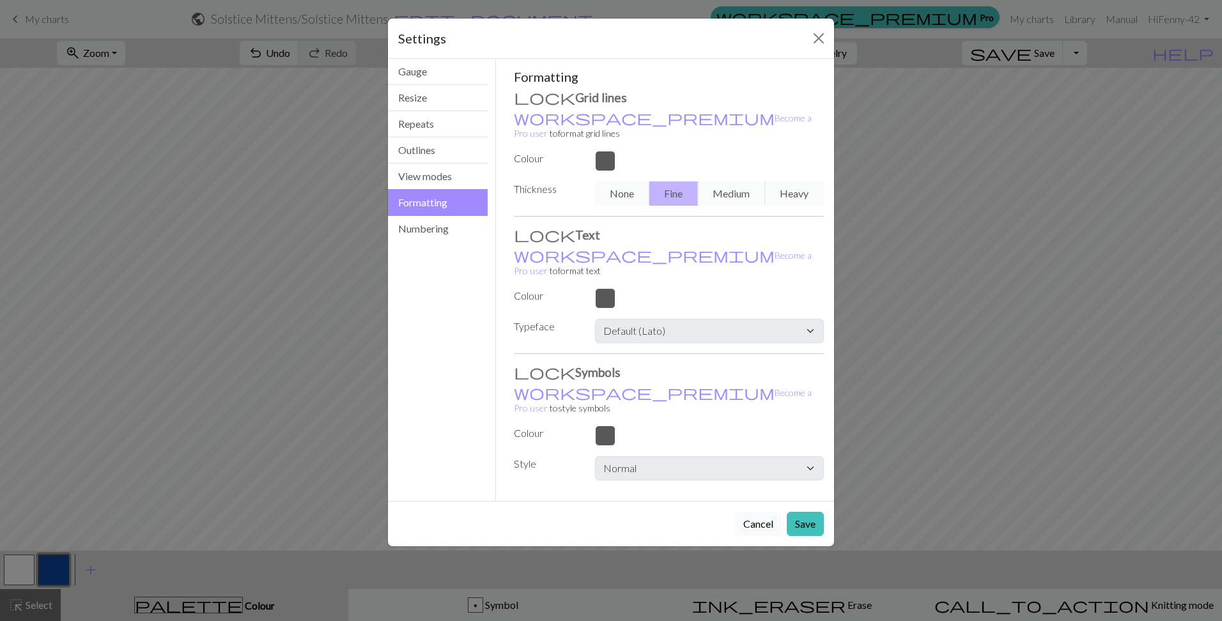
click at [761, 512] on button "Cancel" at bounding box center [758, 524] width 47 height 24
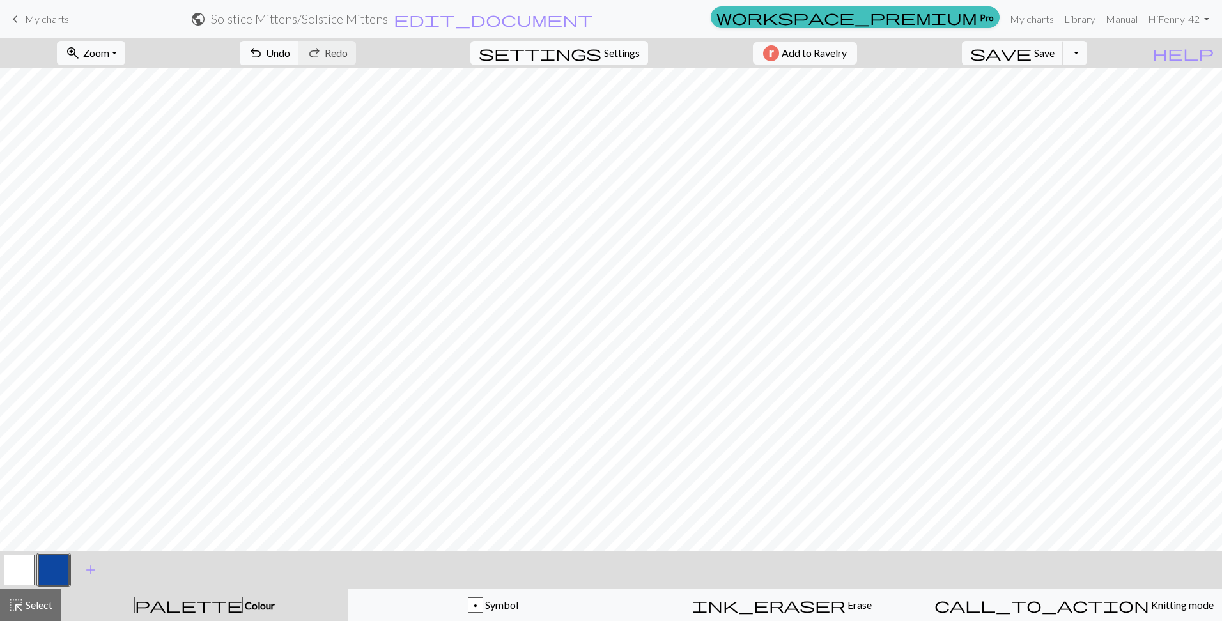
click at [604, 54] on span "Settings" at bounding box center [622, 52] width 36 height 15
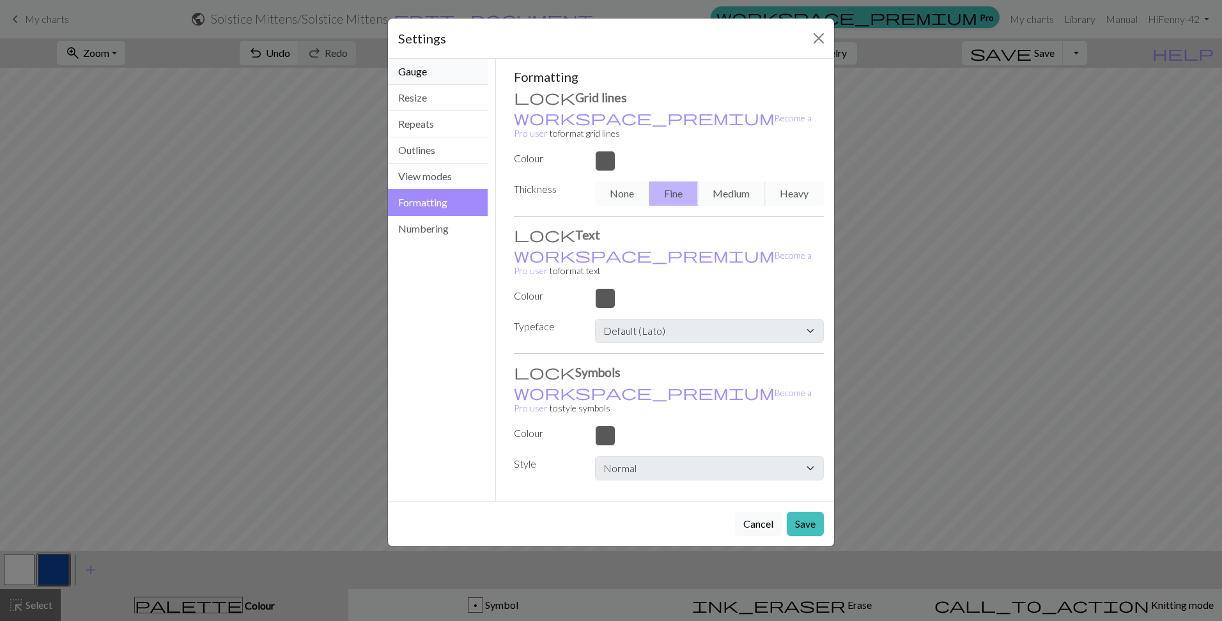
click at [421, 73] on button "Gauge" at bounding box center [438, 72] width 100 height 26
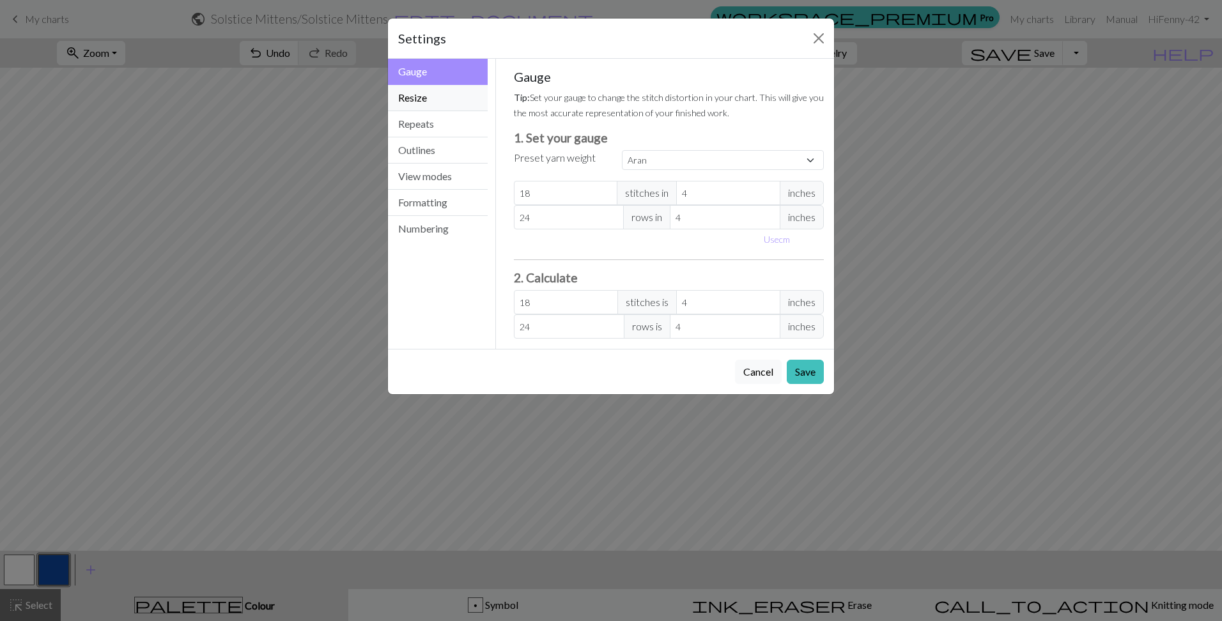
click at [421, 96] on button "Resize" at bounding box center [438, 98] width 100 height 26
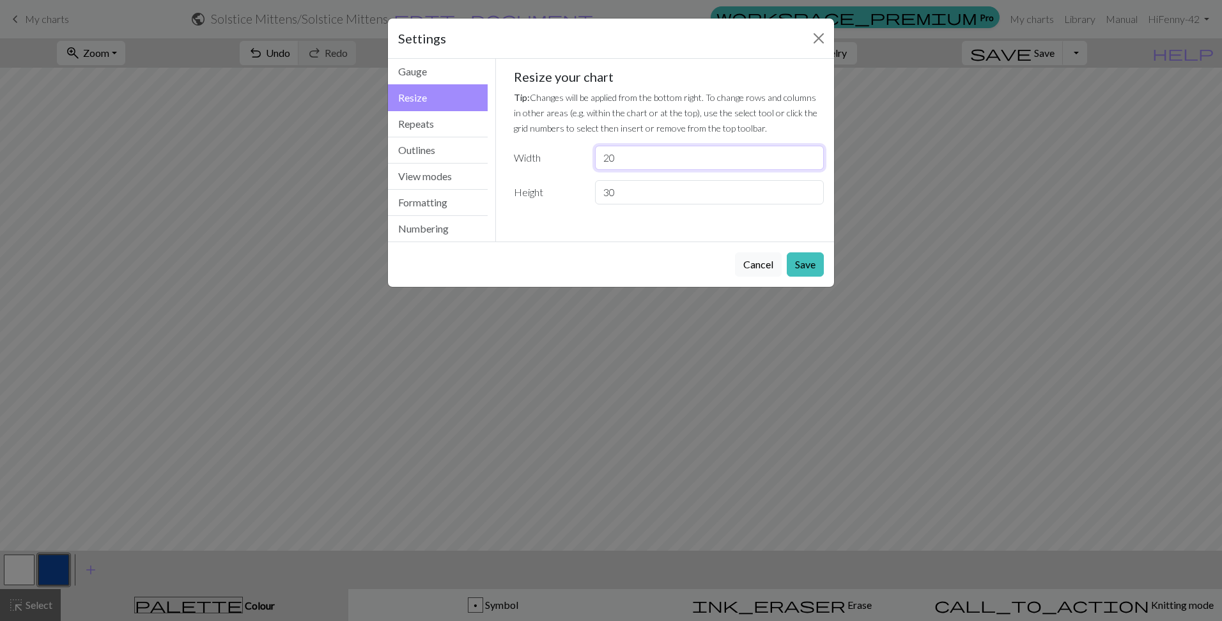
drag, startPoint x: 618, startPoint y: 163, endPoint x: 590, endPoint y: 163, distance: 28.8
click at [590, 163] on div "20" at bounding box center [709, 158] width 244 height 24
type input "25"
click at [618, 188] on input "30" at bounding box center [709, 192] width 229 height 24
drag, startPoint x: 645, startPoint y: 192, endPoint x: 586, endPoint y: 193, distance: 58.8
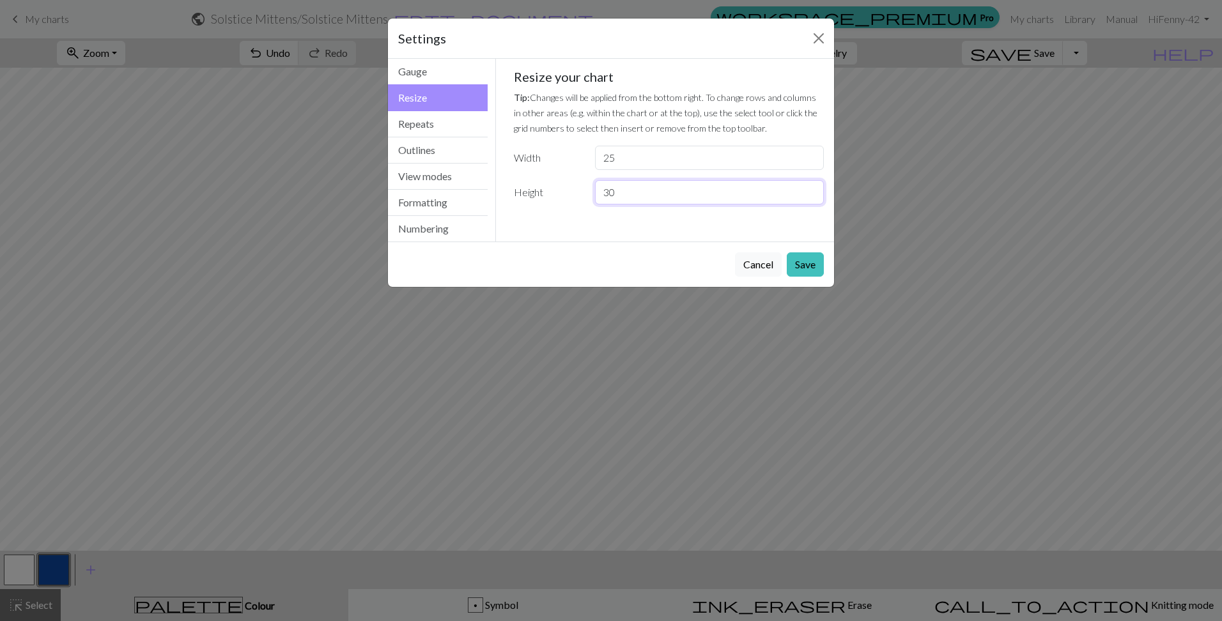
click at [586, 193] on div "Height 30" at bounding box center [669, 192] width 326 height 24
type input "35"
click at [813, 265] on button "Save" at bounding box center [805, 264] width 37 height 24
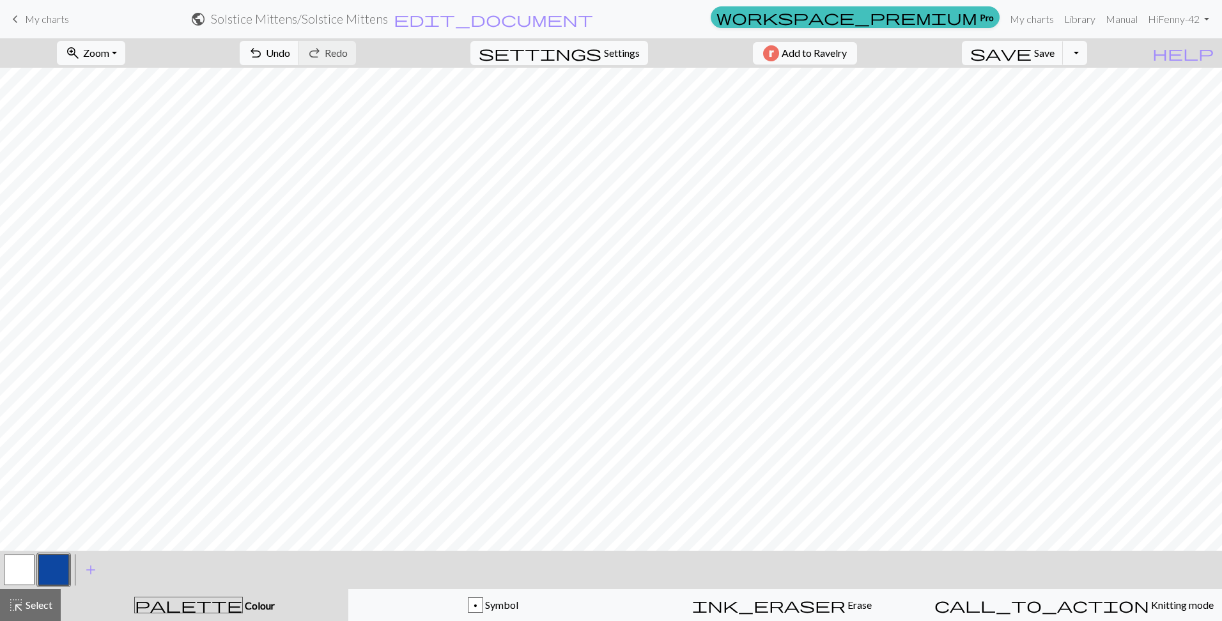
click at [12, 574] on button "button" at bounding box center [19, 570] width 31 height 31
click at [57, 562] on button "button" at bounding box center [53, 570] width 31 height 31
click at [22, 565] on button "button" at bounding box center [19, 570] width 31 height 31
click at [90, 570] on span "add" at bounding box center [90, 570] width 15 height 18
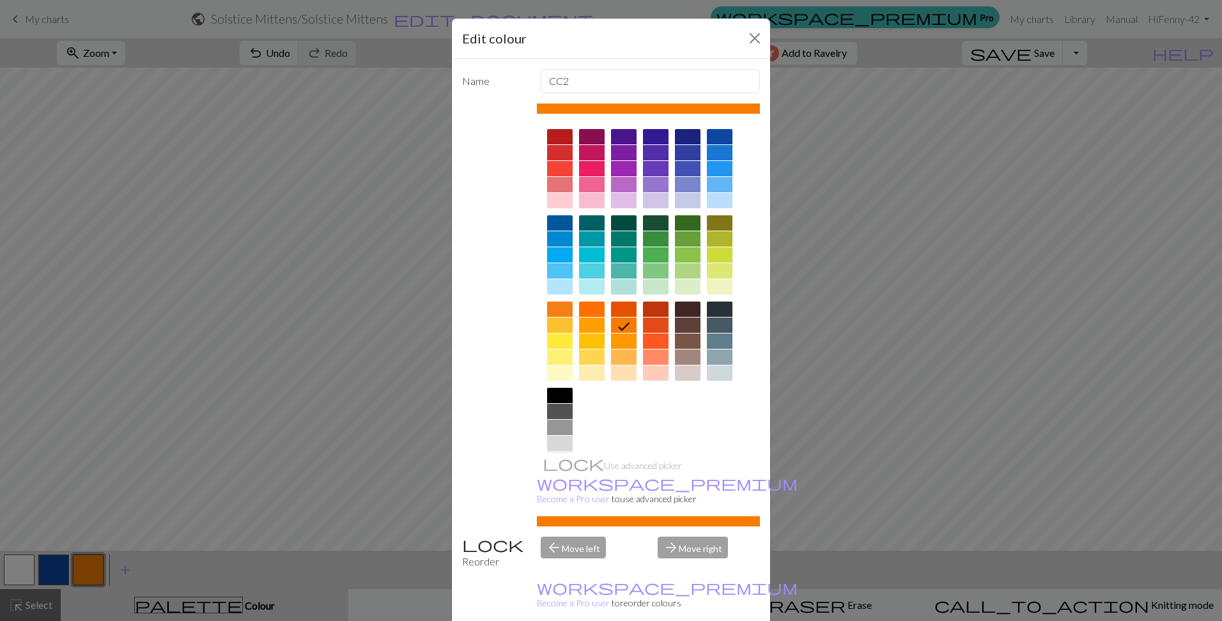
click at [560, 357] on div at bounding box center [560, 356] width 26 height 15
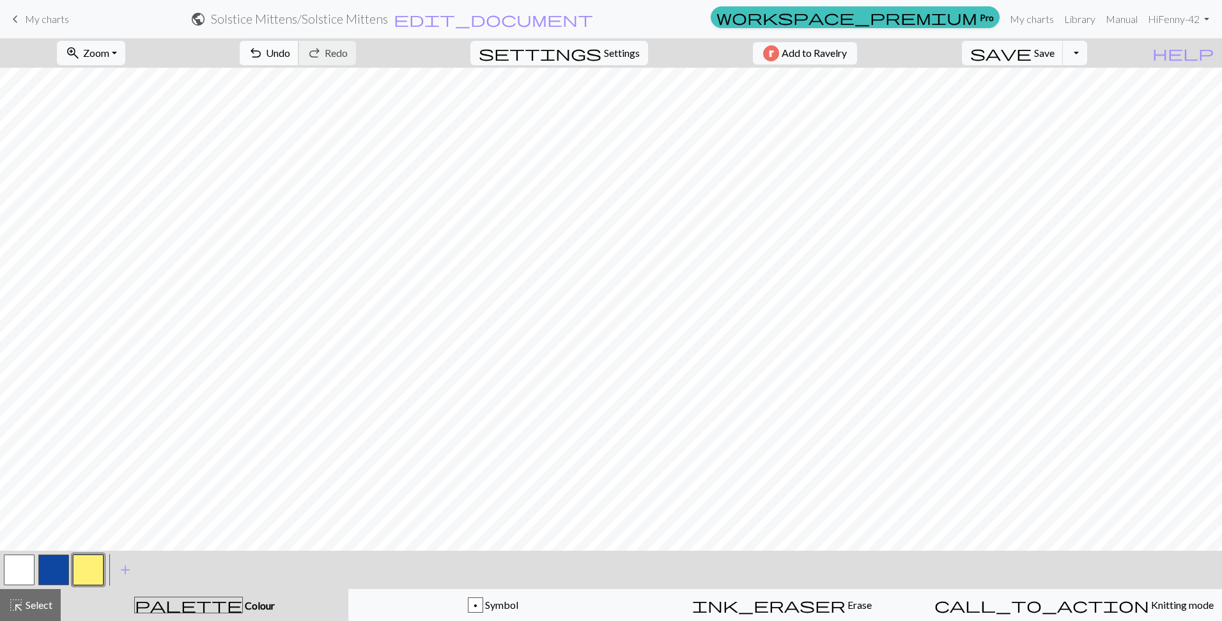
click at [290, 52] on span "Undo" at bounding box center [278, 53] width 24 height 12
click at [290, 57] on span "Undo" at bounding box center [278, 53] width 24 height 12
click at [12, 569] on button "button" at bounding box center [19, 570] width 31 height 31
click at [132, 571] on span "add" at bounding box center [125, 570] width 15 height 18
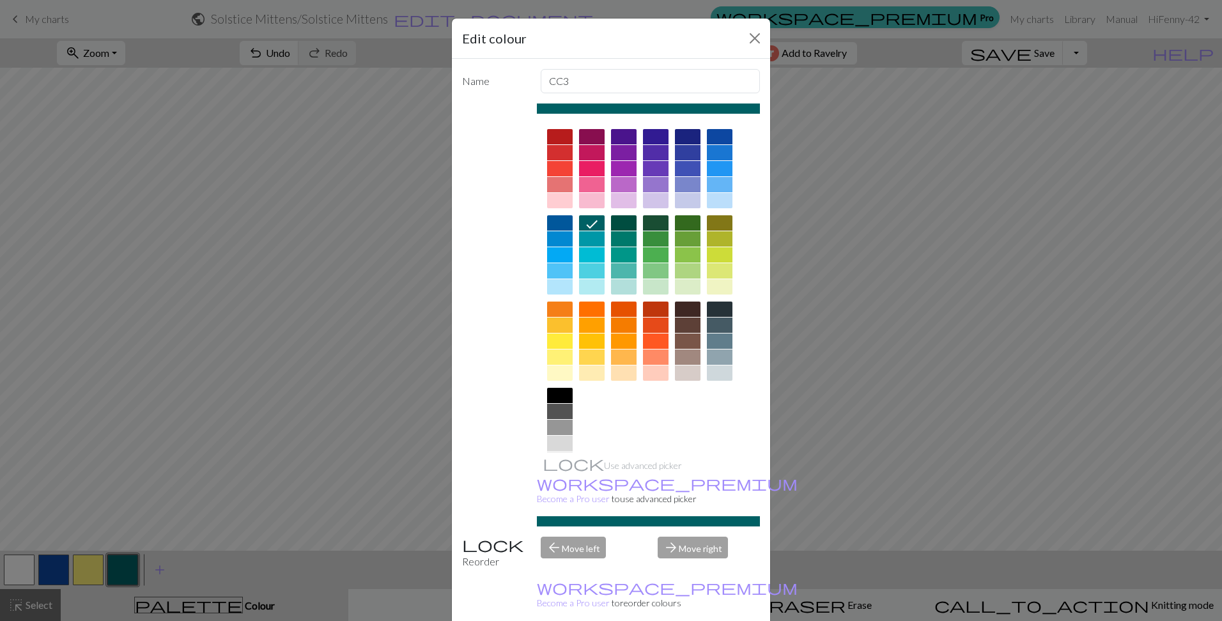
click at [588, 353] on div at bounding box center [592, 356] width 26 height 15
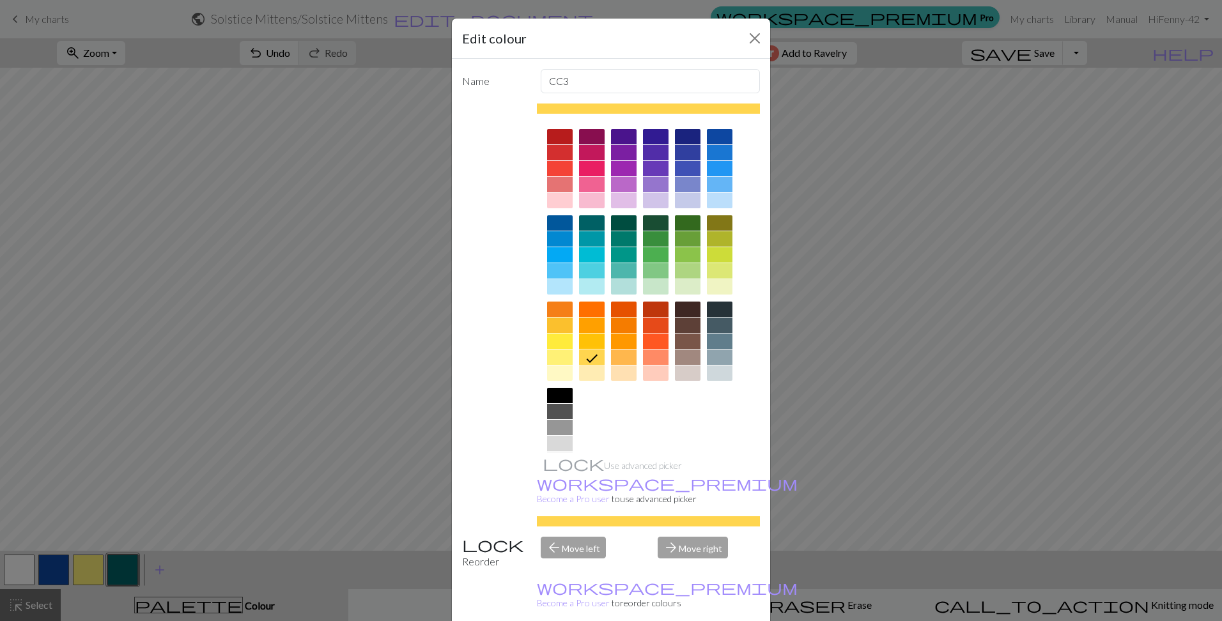
drag, startPoint x: 672, startPoint y: 605, endPoint x: 665, endPoint y: 585, distance: 21.0
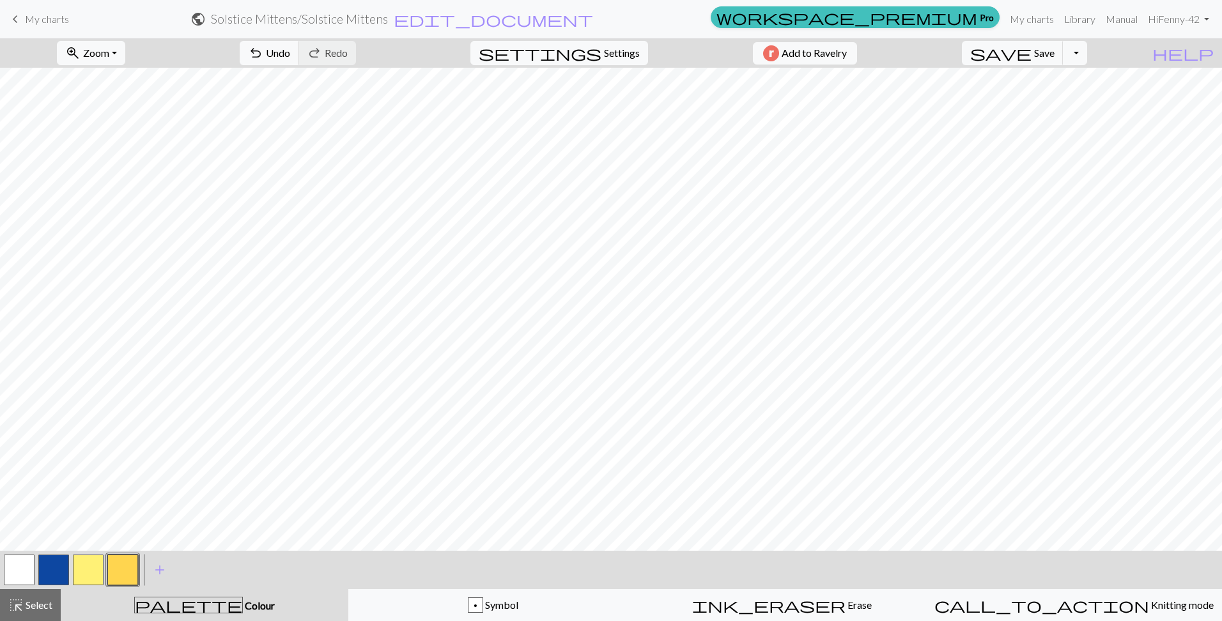
click at [97, 569] on button "button" at bounding box center [88, 570] width 31 height 31
click at [91, 571] on button "button" at bounding box center [88, 570] width 31 height 31
click at [91, 571] on div "Edit colour Name CC2 Use advanced picker workspace_premium Become a Pro user to…" at bounding box center [611, 310] width 1222 height 621
click at [85, 566] on button "button" at bounding box center [88, 570] width 31 height 31
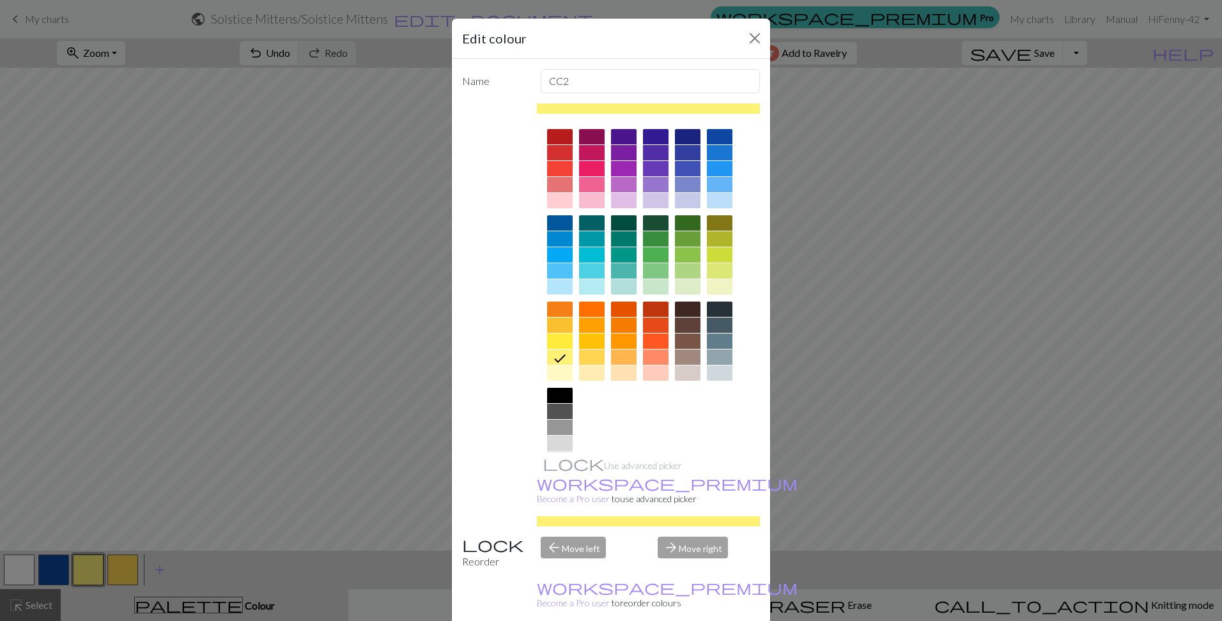
click at [552, 373] on div at bounding box center [560, 372] width 26 height 15
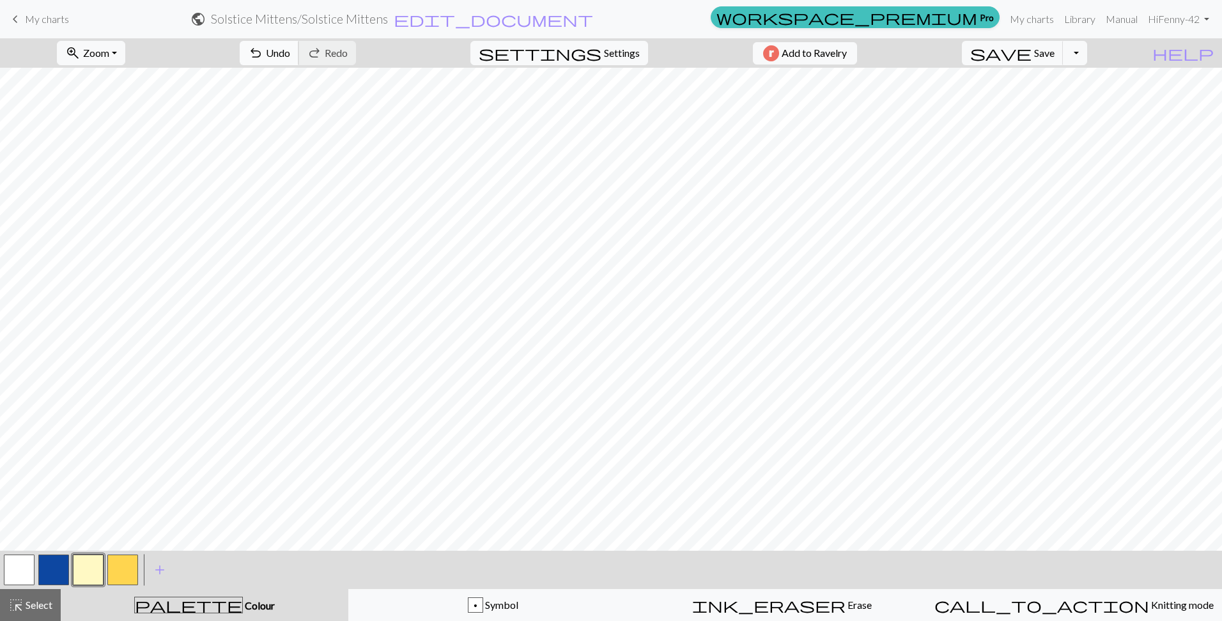
click at [290, 54] on span "Undo" at bounding box center [278, 53] width 24 height 12
click at [121, 569] on button "button" at bounding box center [122, 570] width 31 height 31
click at [1063, 67] on div "save Save Save Toggle Dropdown file_copy Save a copy save_alt Download" at bounding box center [1024, 52] width 144 height 29
click at [1054, 55] on span "Save" at bounding box center [1044, 53] width 20 height 12
click at [290, 53] on span "Undo" at bounding box center [278, 53] width 24 height 12
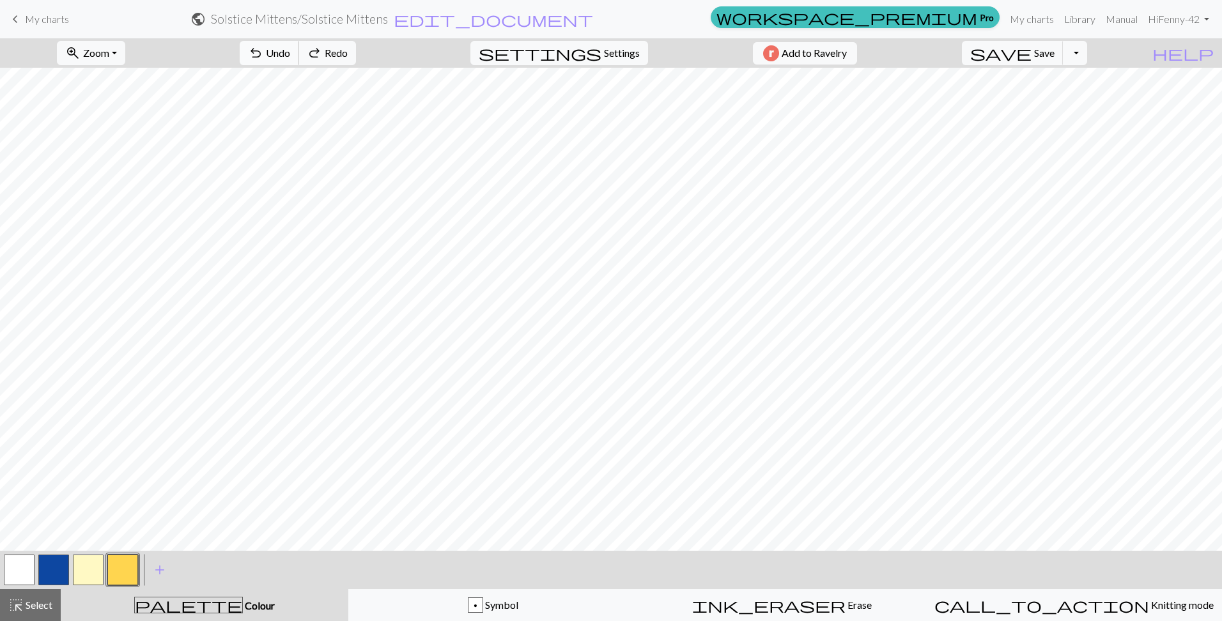
click at [290, 53] on span "Undo" at bounding box center [278, 53] width 24 height 12
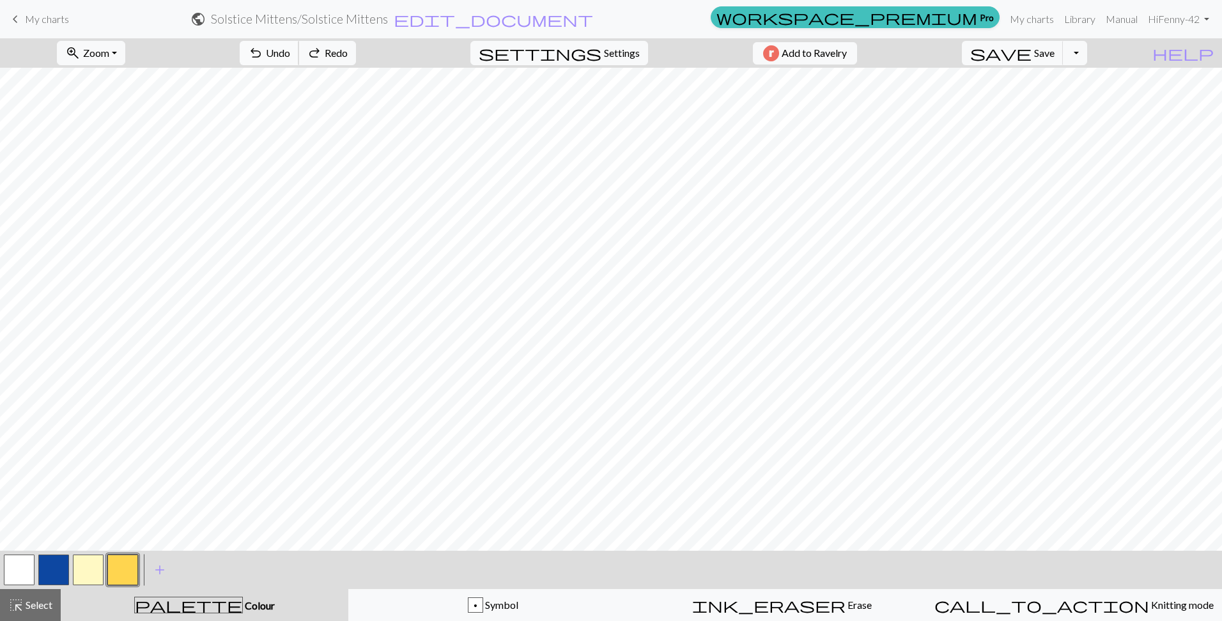
click at [290, 53] on span "Undo" at bounding box center [278, 53] width 24 height 12
click at [162, 571] on span "add" at bounding box center [159, 570] width 15 height 18
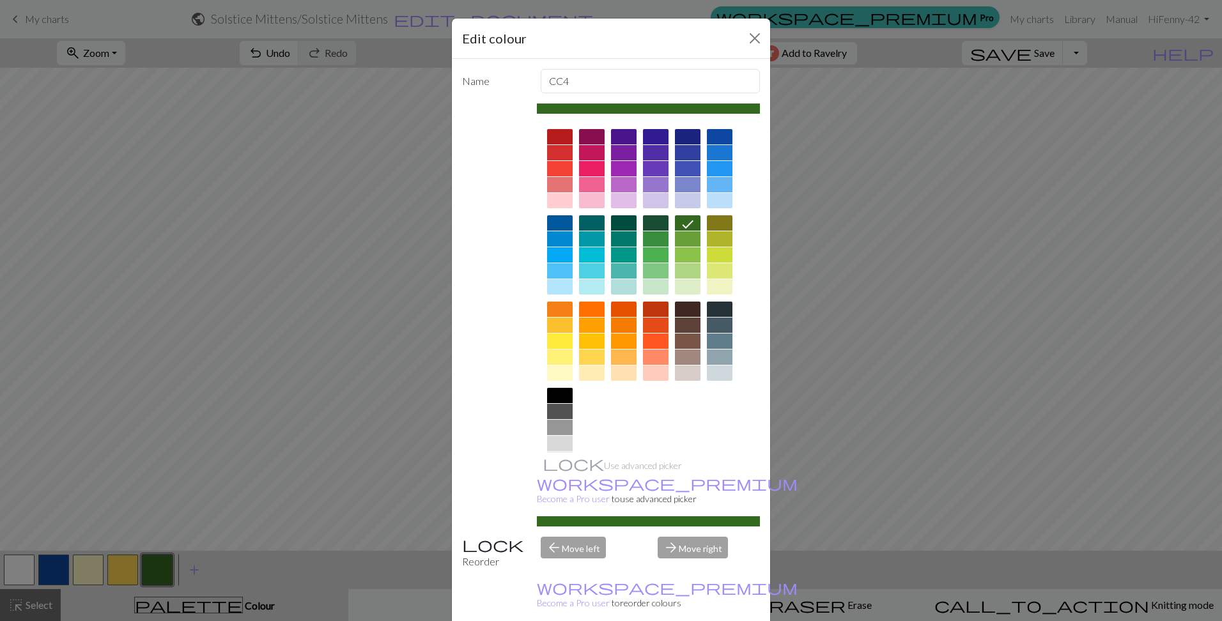
click at [719, 166] on div at bounding box center [720, 168] width 26 height 15
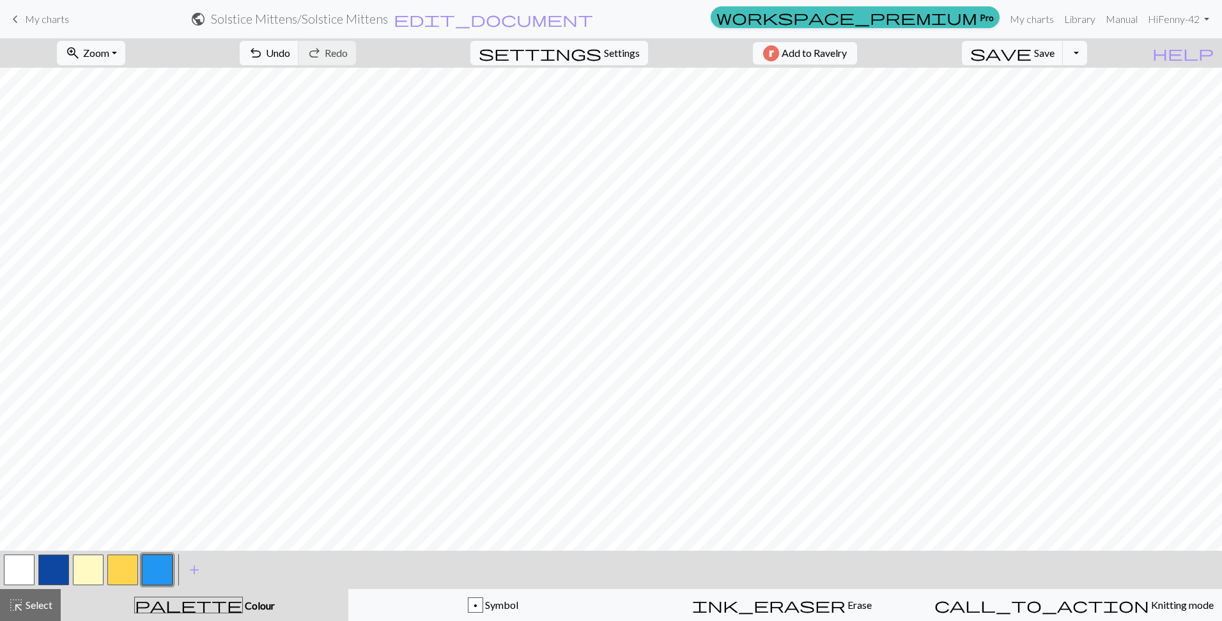
drag, startPoint x: 117, startPoint y: 565, endPoint x: 153, endPoint y: 546, distance: 41.2
click at [118, 565] on button "button" at bounding box center [122, 570] width 31 height 31
click at [1054, 52] on span "Save" at bounding box center [1044, 53] width 20 height 12
click at [1057, 58] on button "save Save Save" at bounding box center [1013, 53] width 102 height 24
click at [1087, 56] on button "Toggle Dropdown" at bounding box center [1075, 53] width 24 height 24
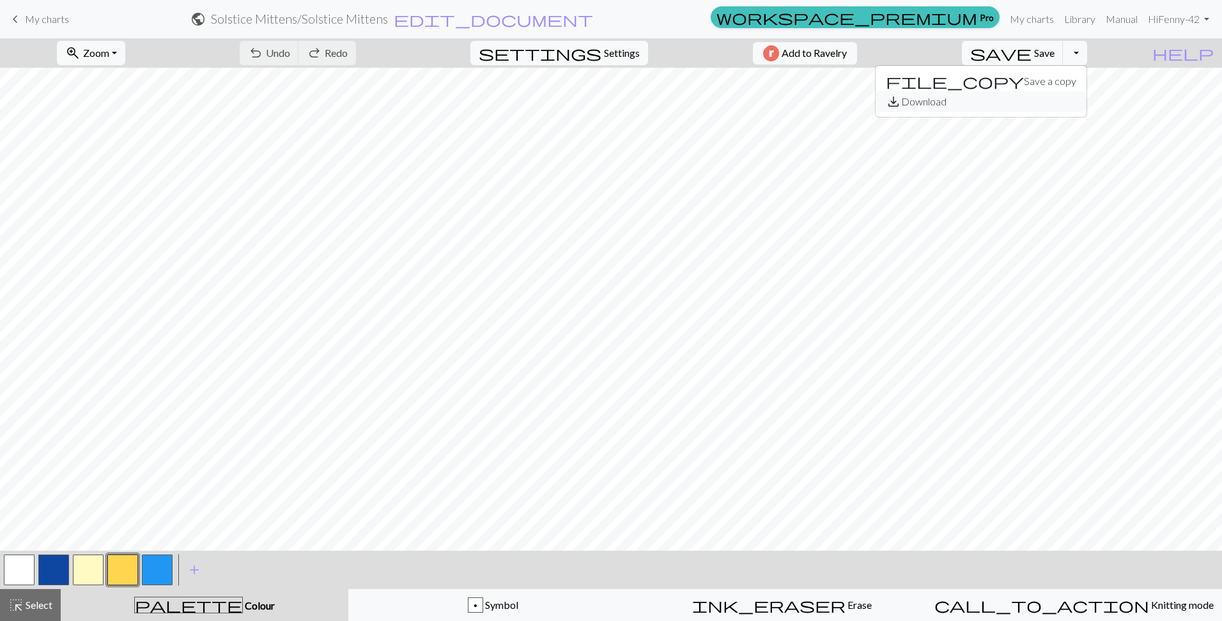
click at [1078, 97] on button "save_alt Download" at bounding box center [980, 101] width 211 height 20
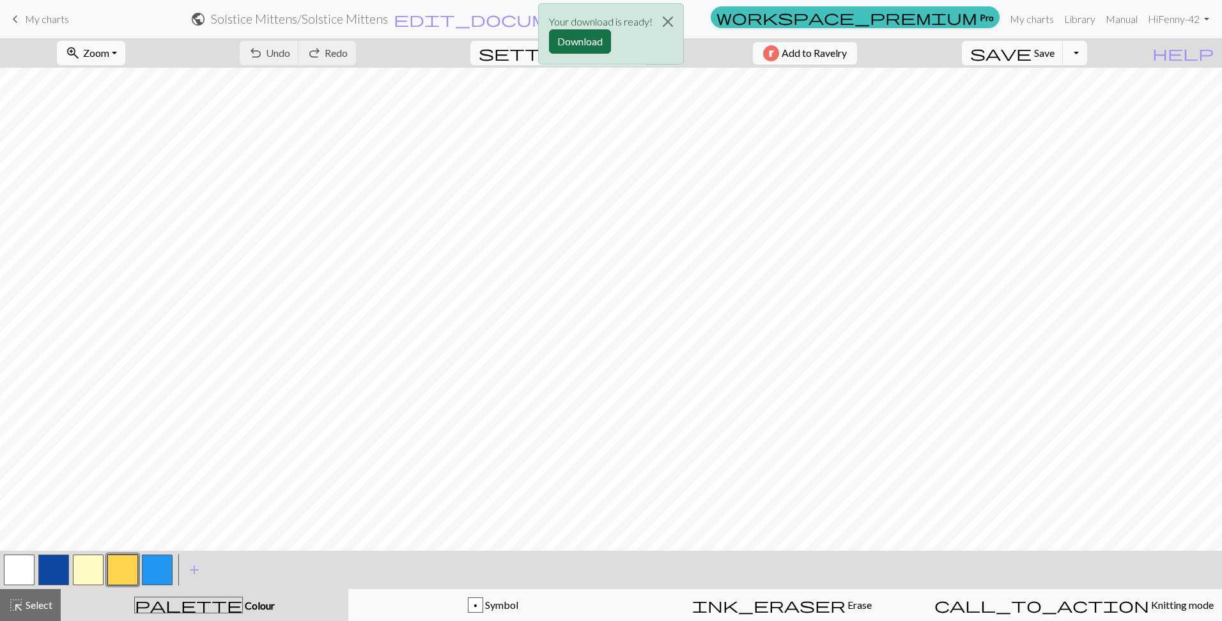
click at [578, 43] on button "Download" at bounding box center [580, 41] width 62 height 24
